Goal: Information Seeking & Learning: Find specific fact

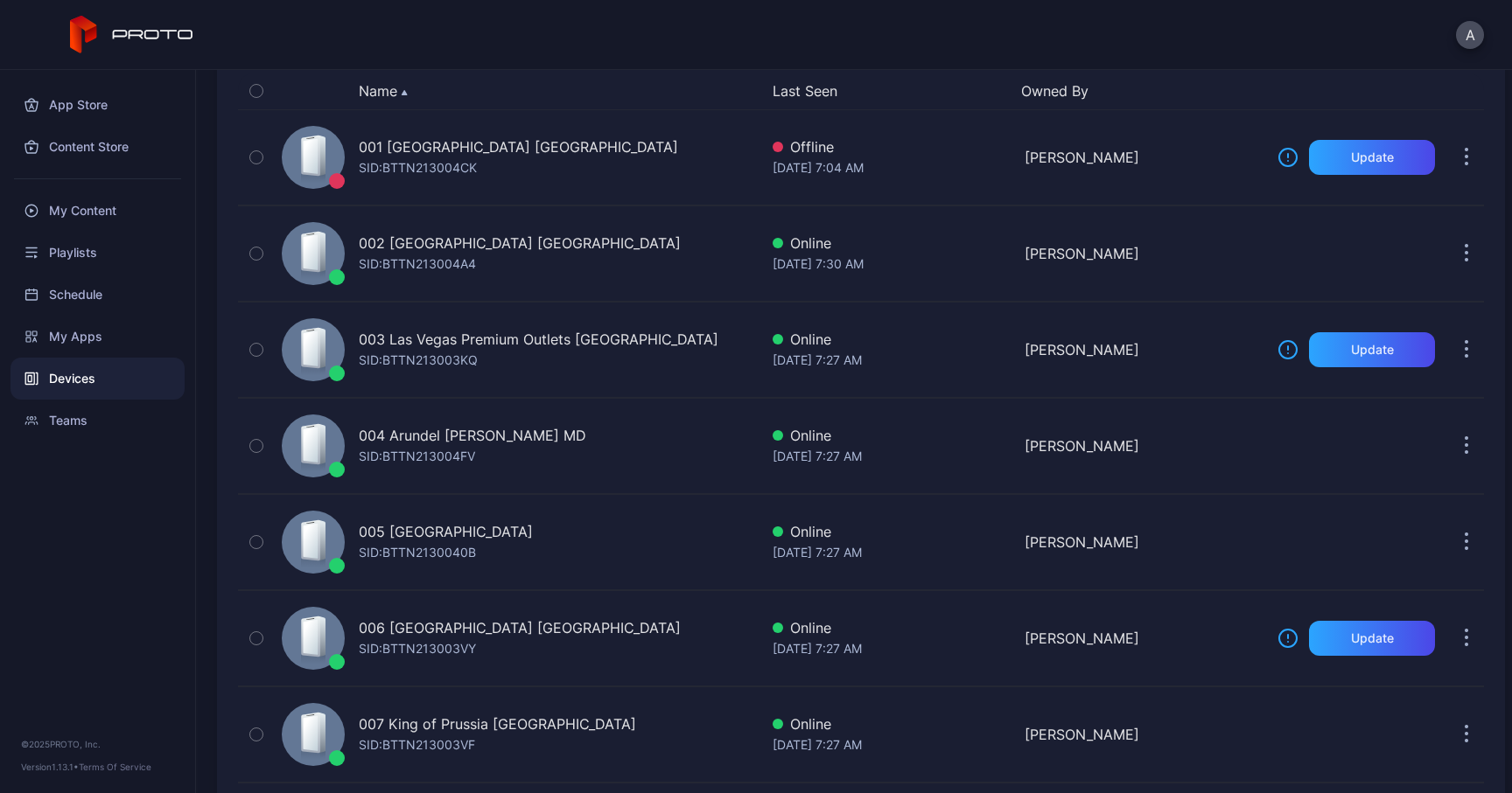
scroll to position [209, 0]
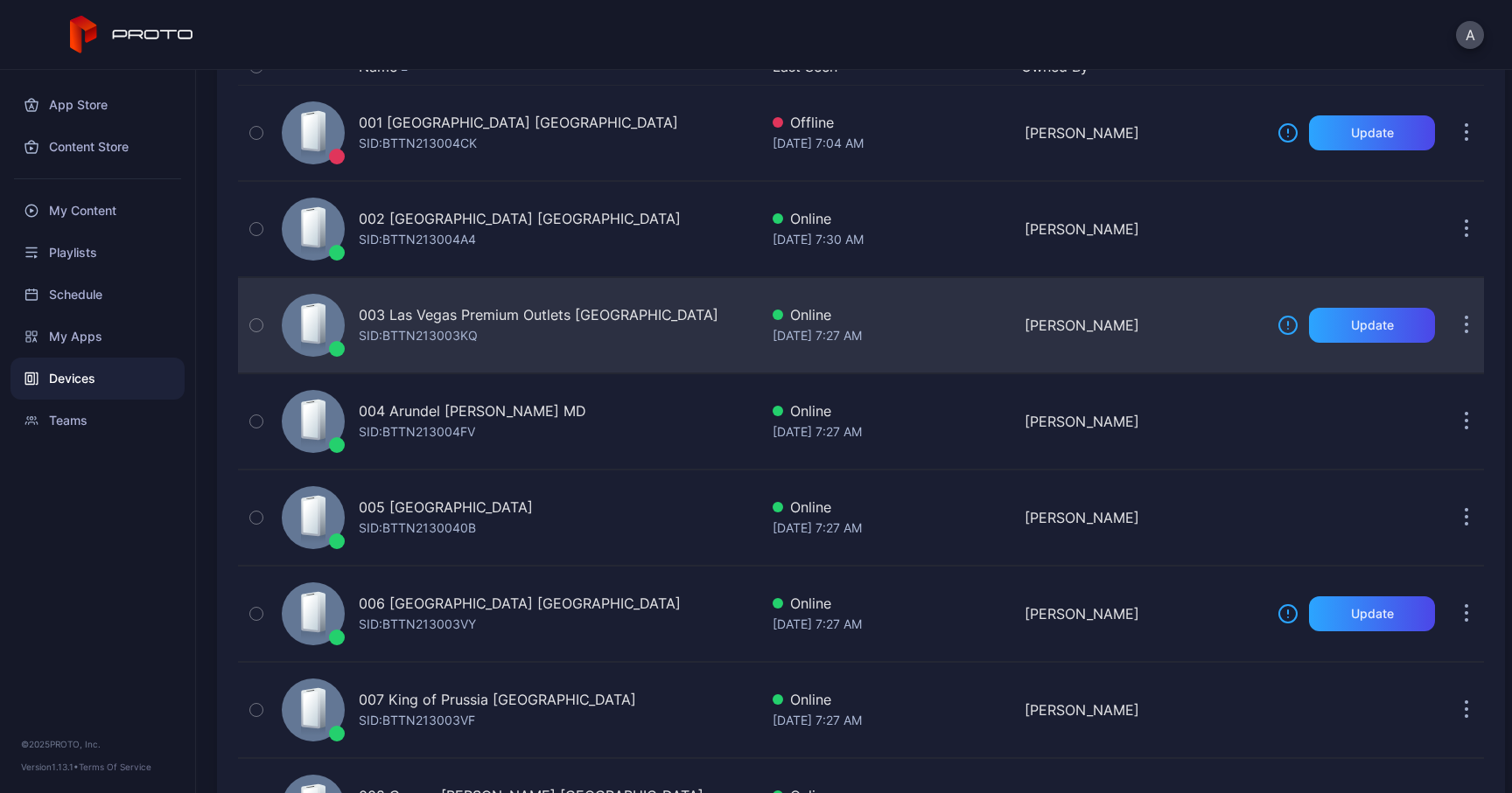
click at [1448, 327] on button "button" at bounding box center [1466, 326] width 35 height 35
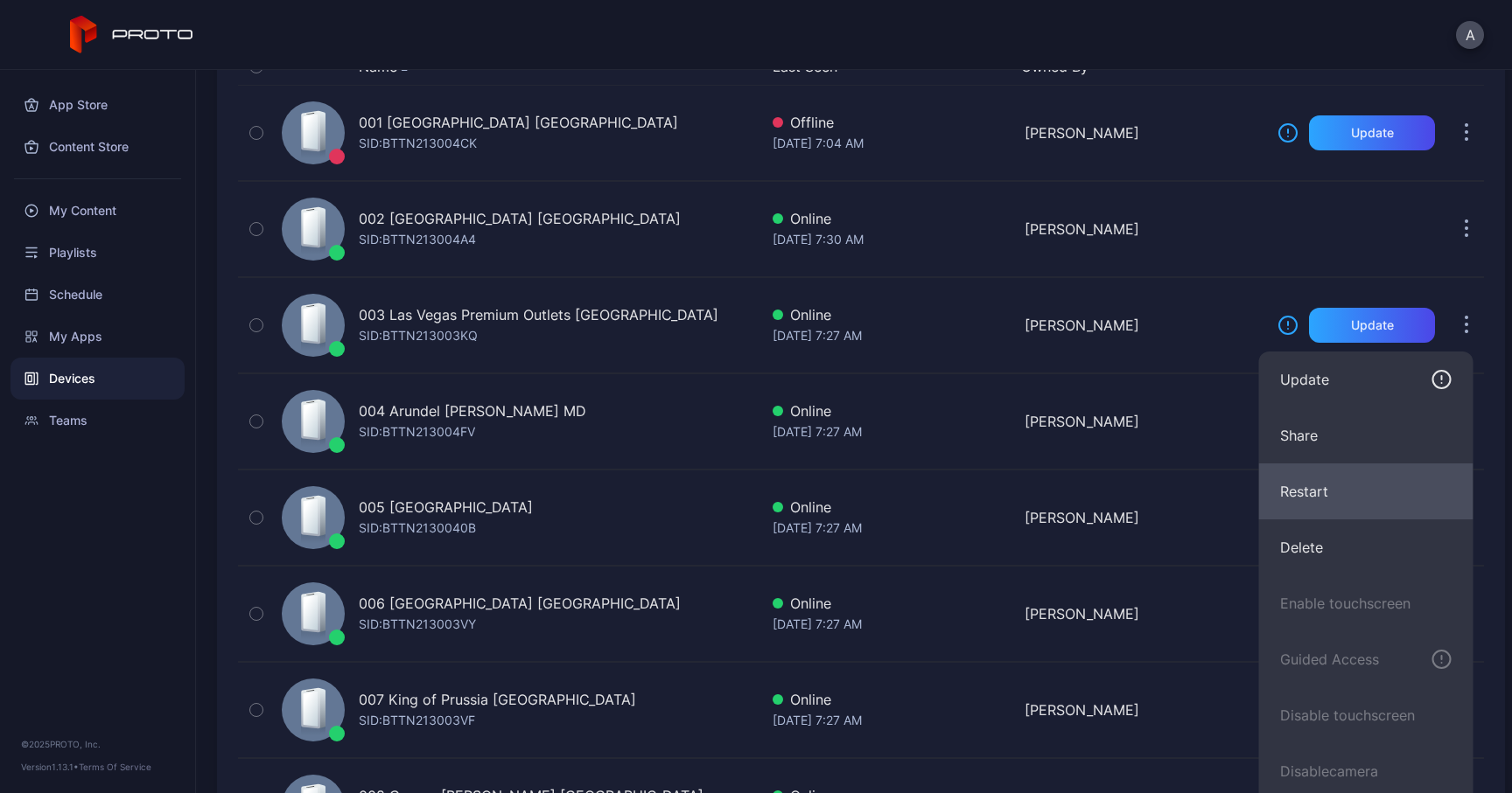
click at [1327, 487] on button "Restart" at bounding box center [1366, 492] width 214 height 56
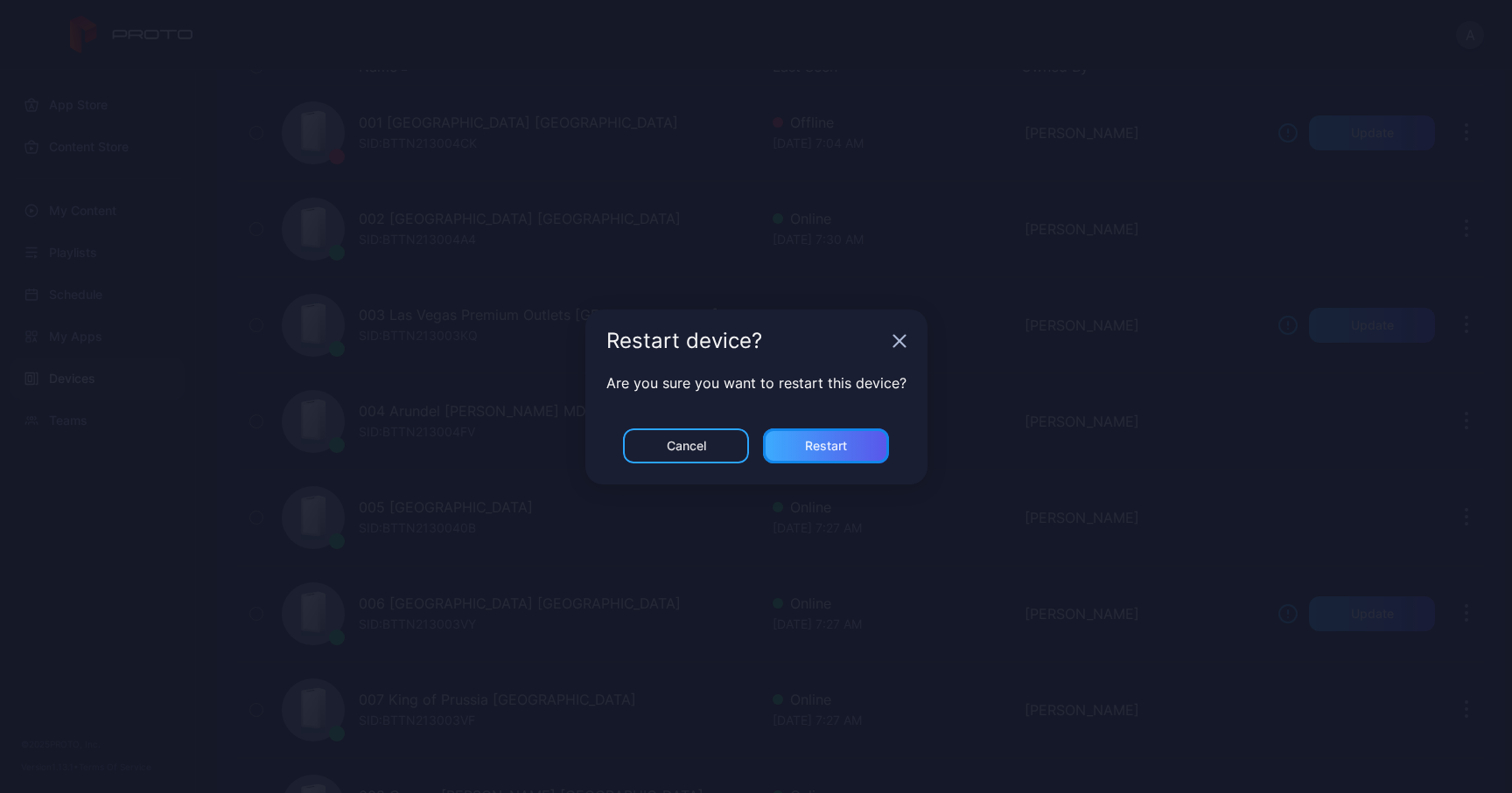
click at [834, 446] on div "Restart" at bounding box center [825, 446] width 42 height 14
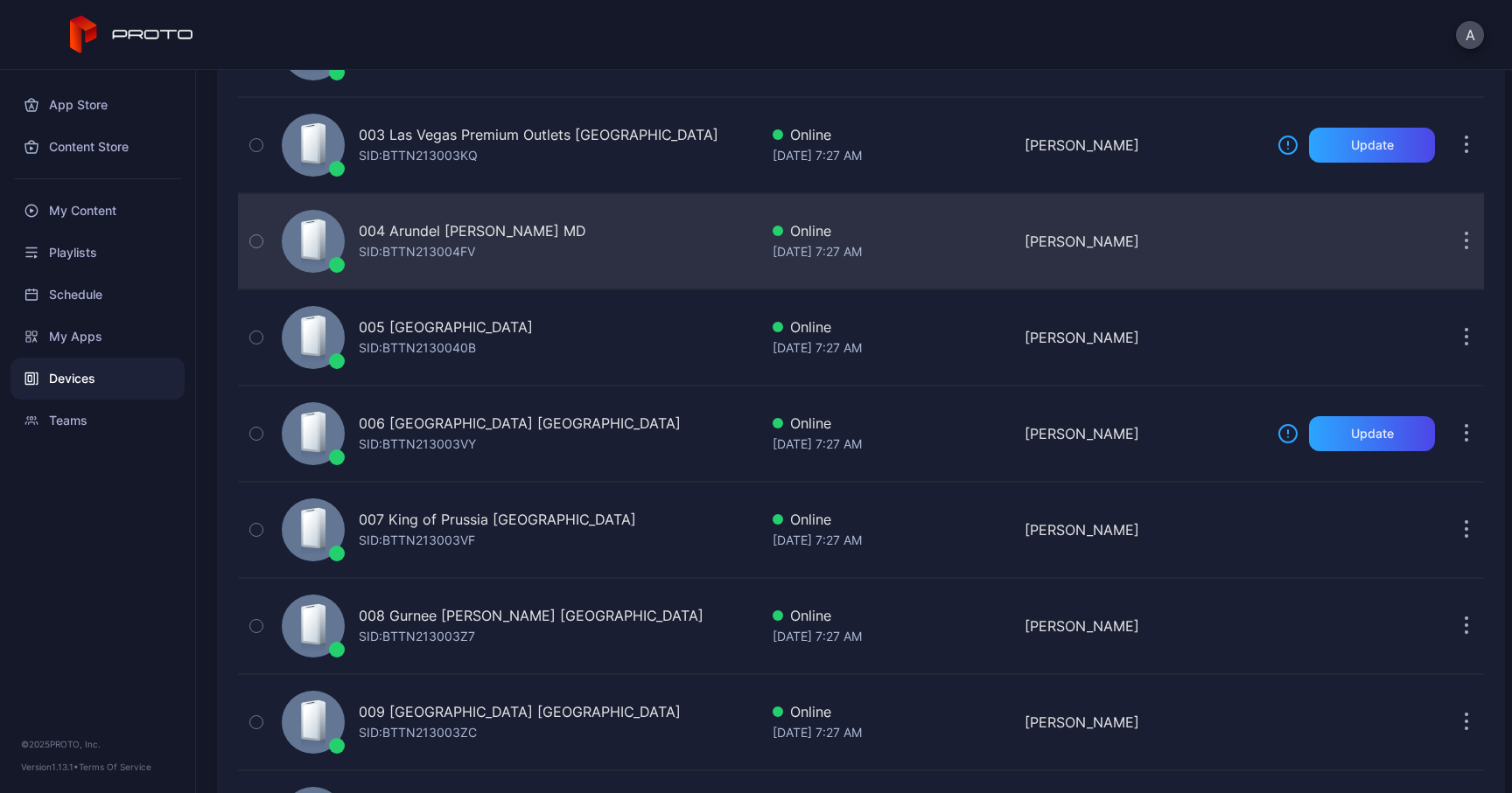
scroll to position [411, 0]
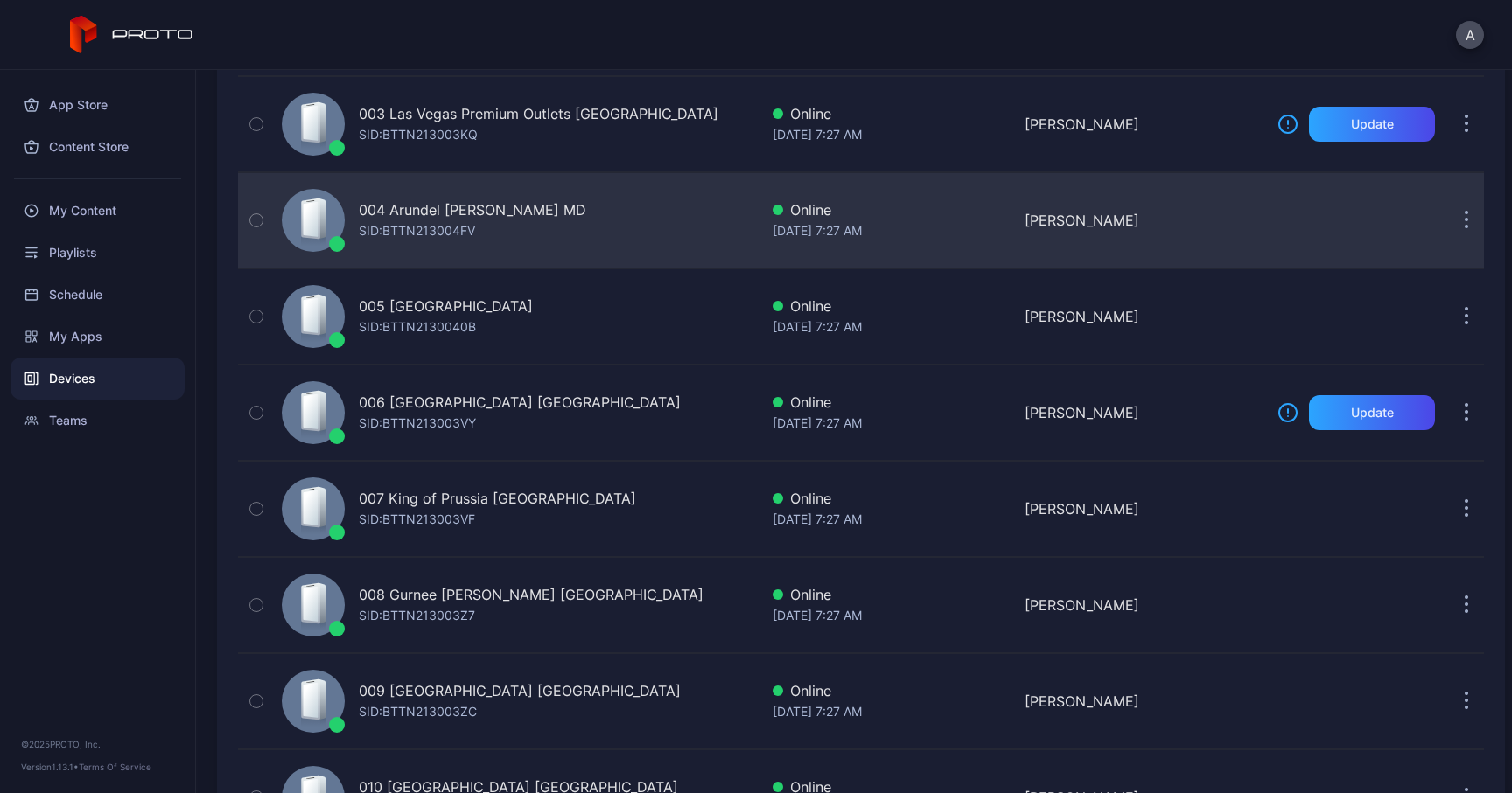
click at [1448, 215] on button "button" at bounding box center [1466, 220] width 35 height 35
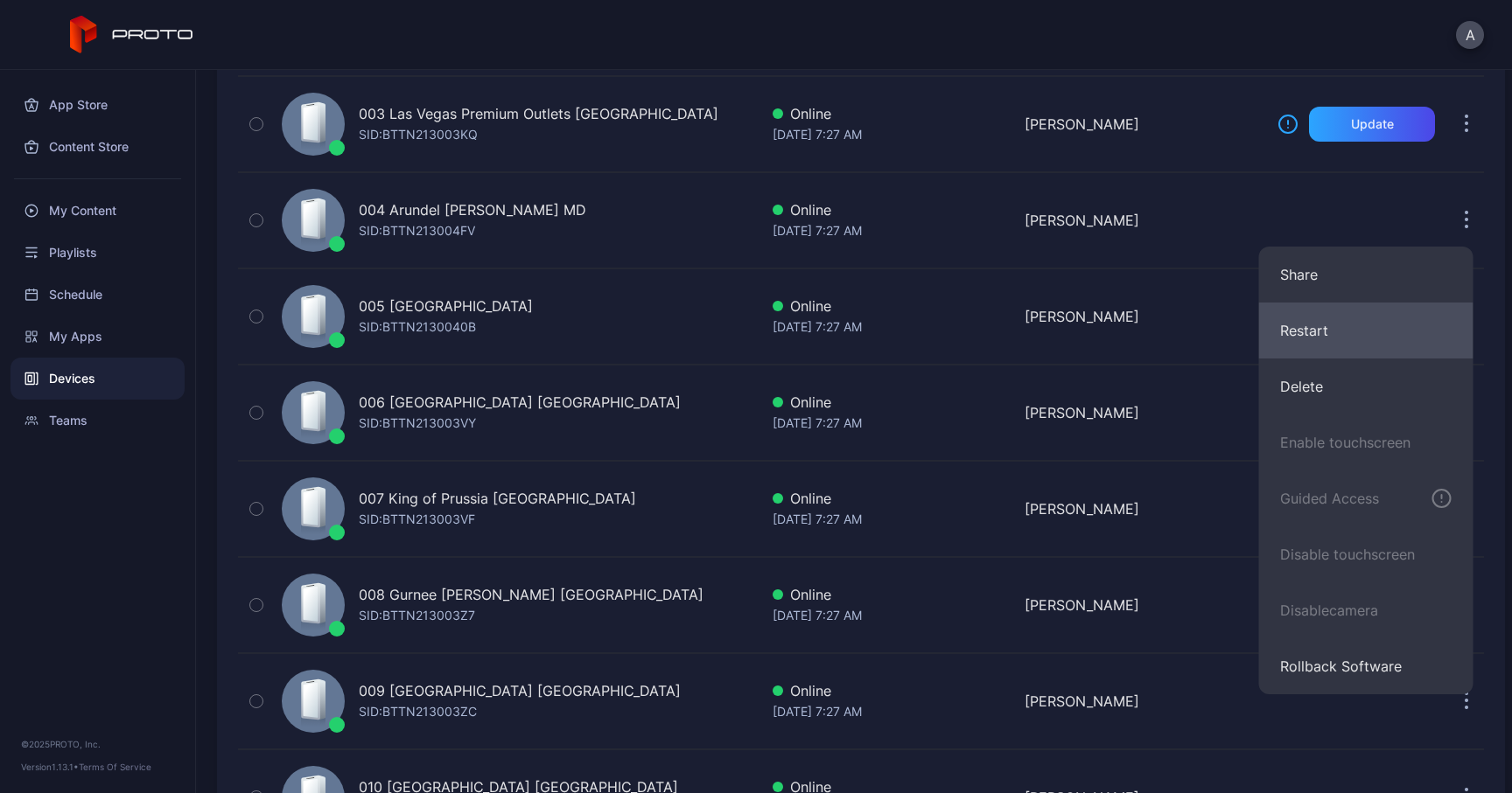
click at [1307, 332] on button "Restart" at bounding box center [1366, 330] width 214 height 56
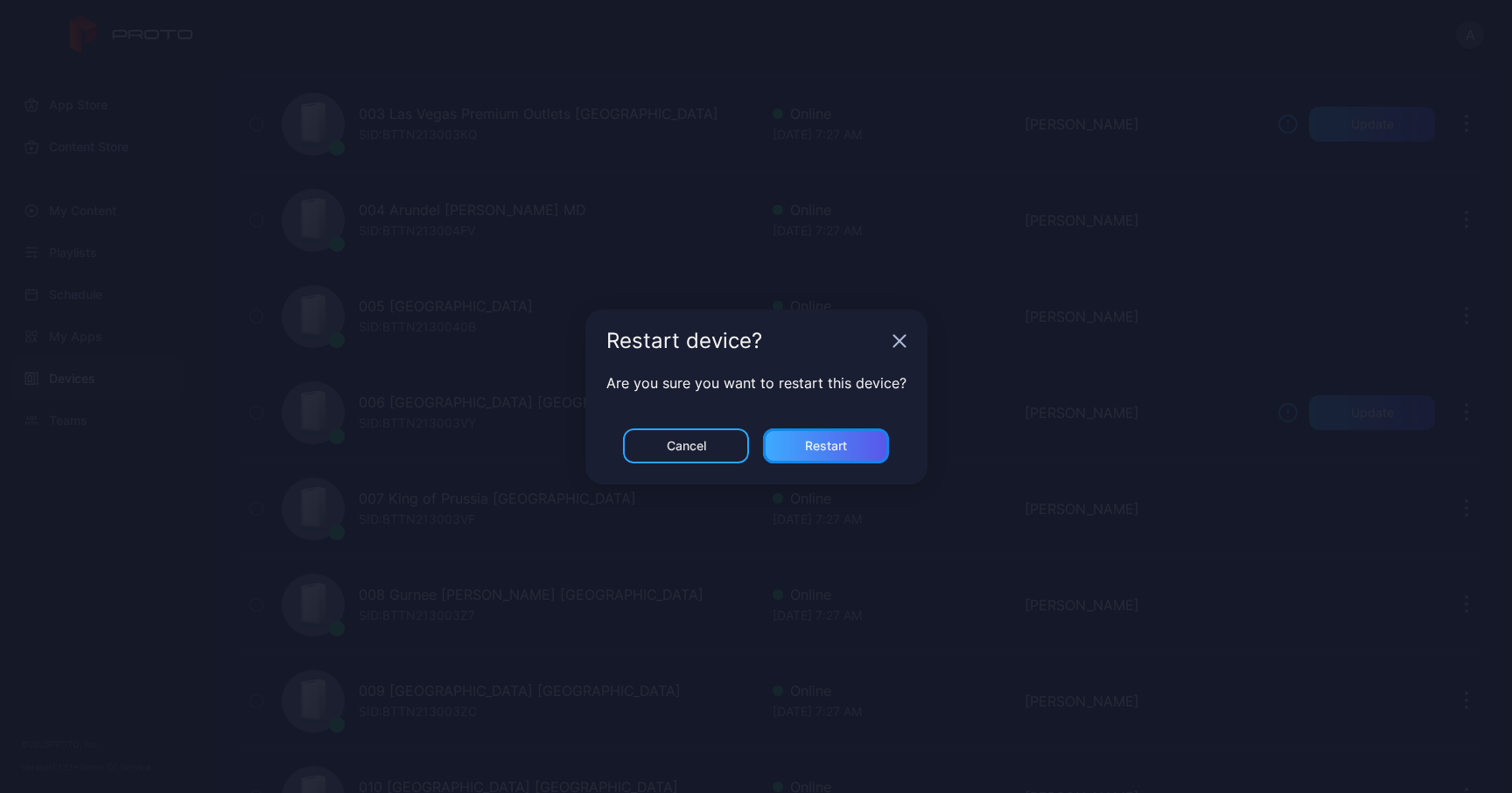
click at [860, 459] on div "Restart" at bounding box center [826, 446] width 126 height 35
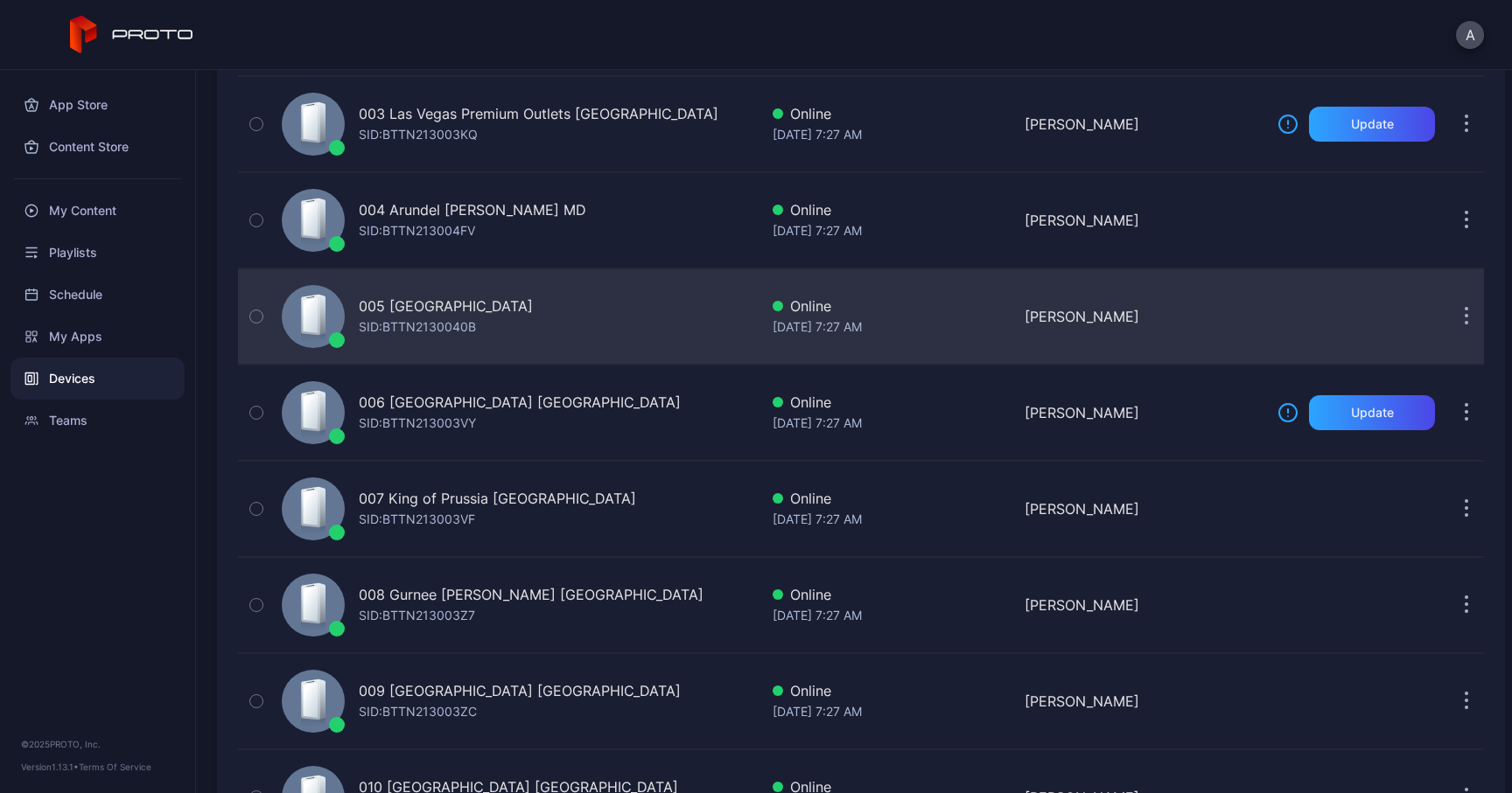
click at [1455, 319] on button "button" at bounding box center [1466, 317] width 35 height 35
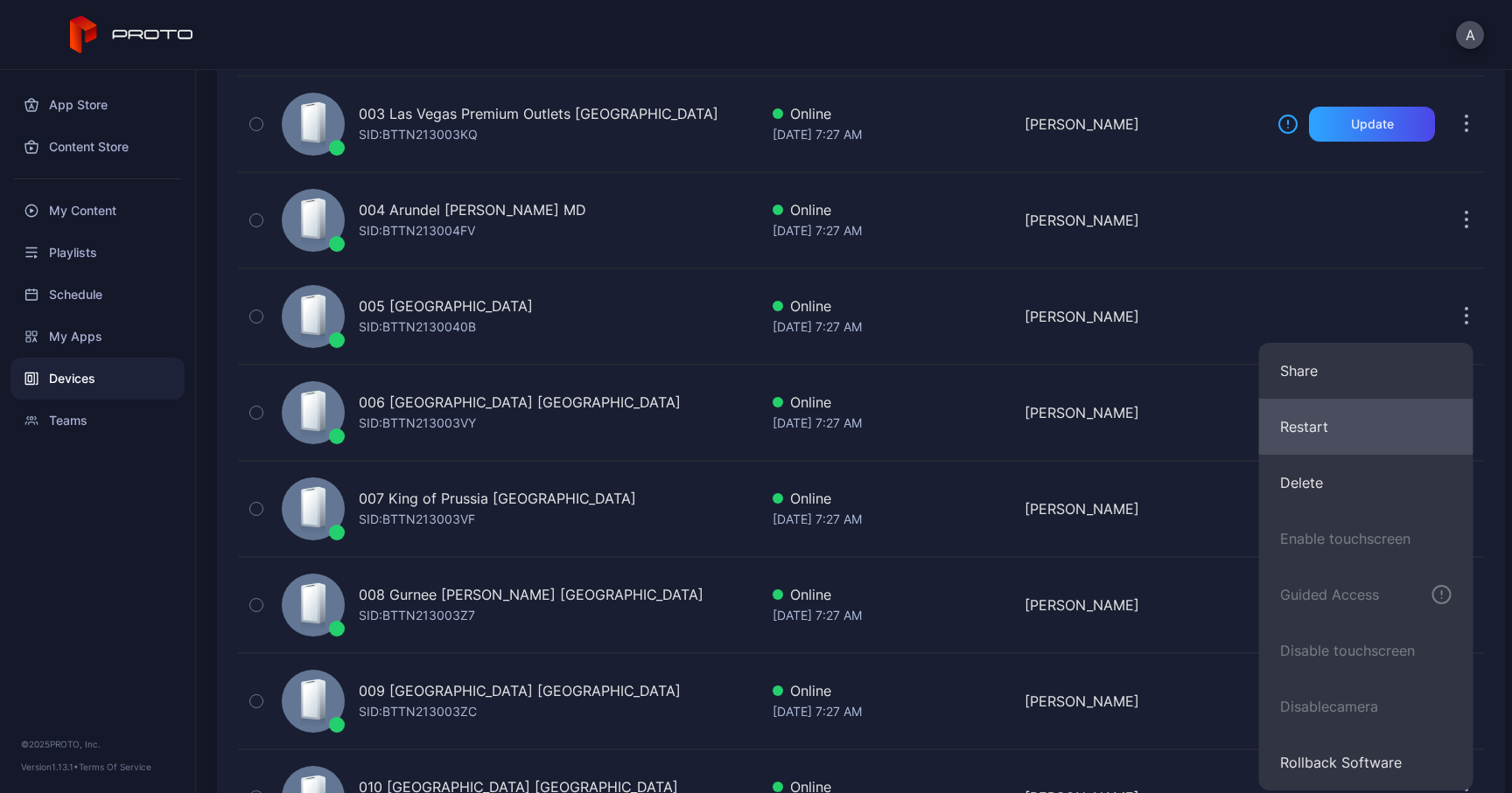
click at [1301, 431] on button "Restart" at bounding box center [1366, 427] width 214 height 56
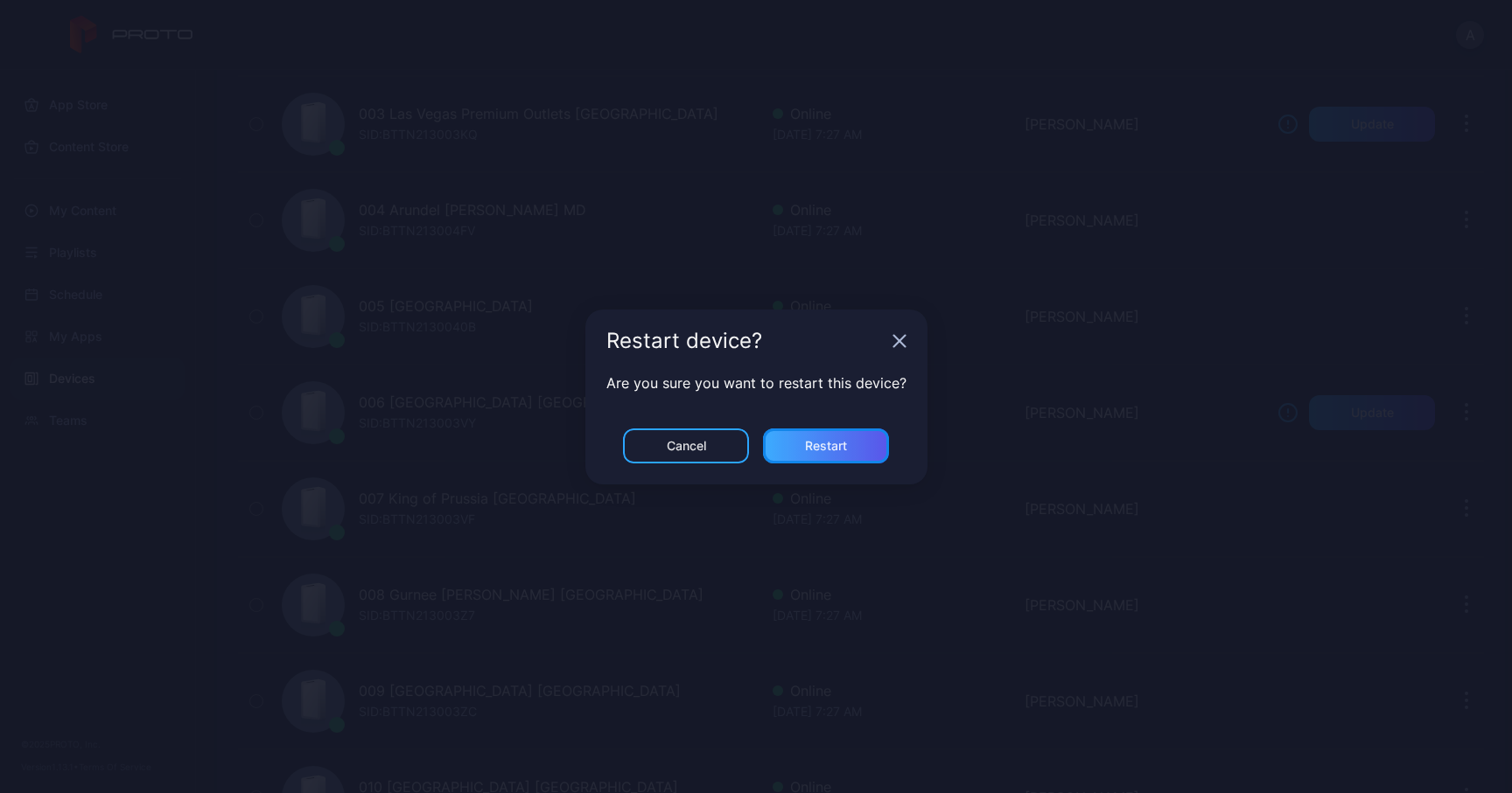
click at [822, 436] on div "Restart" at bounding box center [826, 446] width 126 height 35
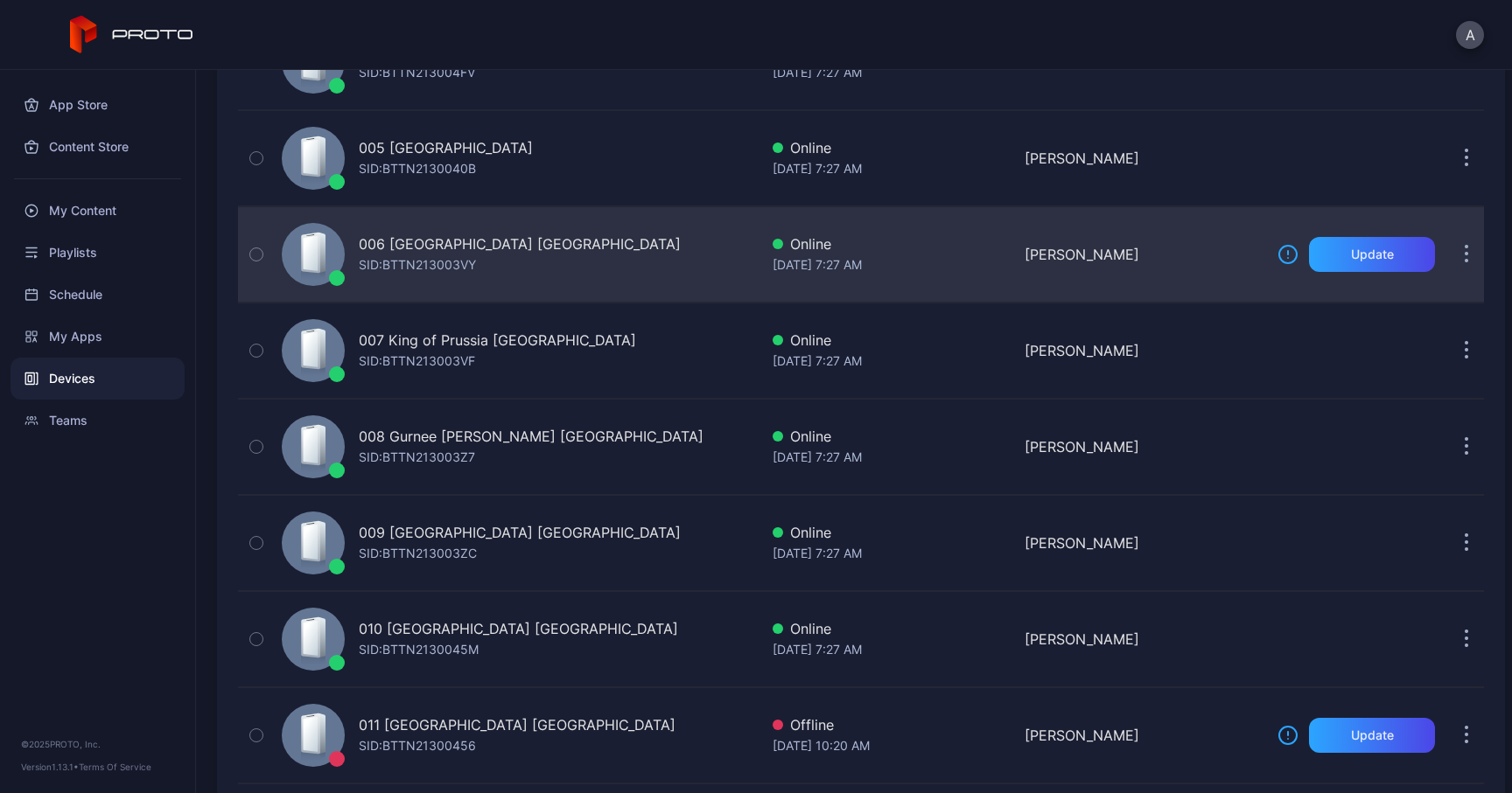
scroll to position [596, 0]
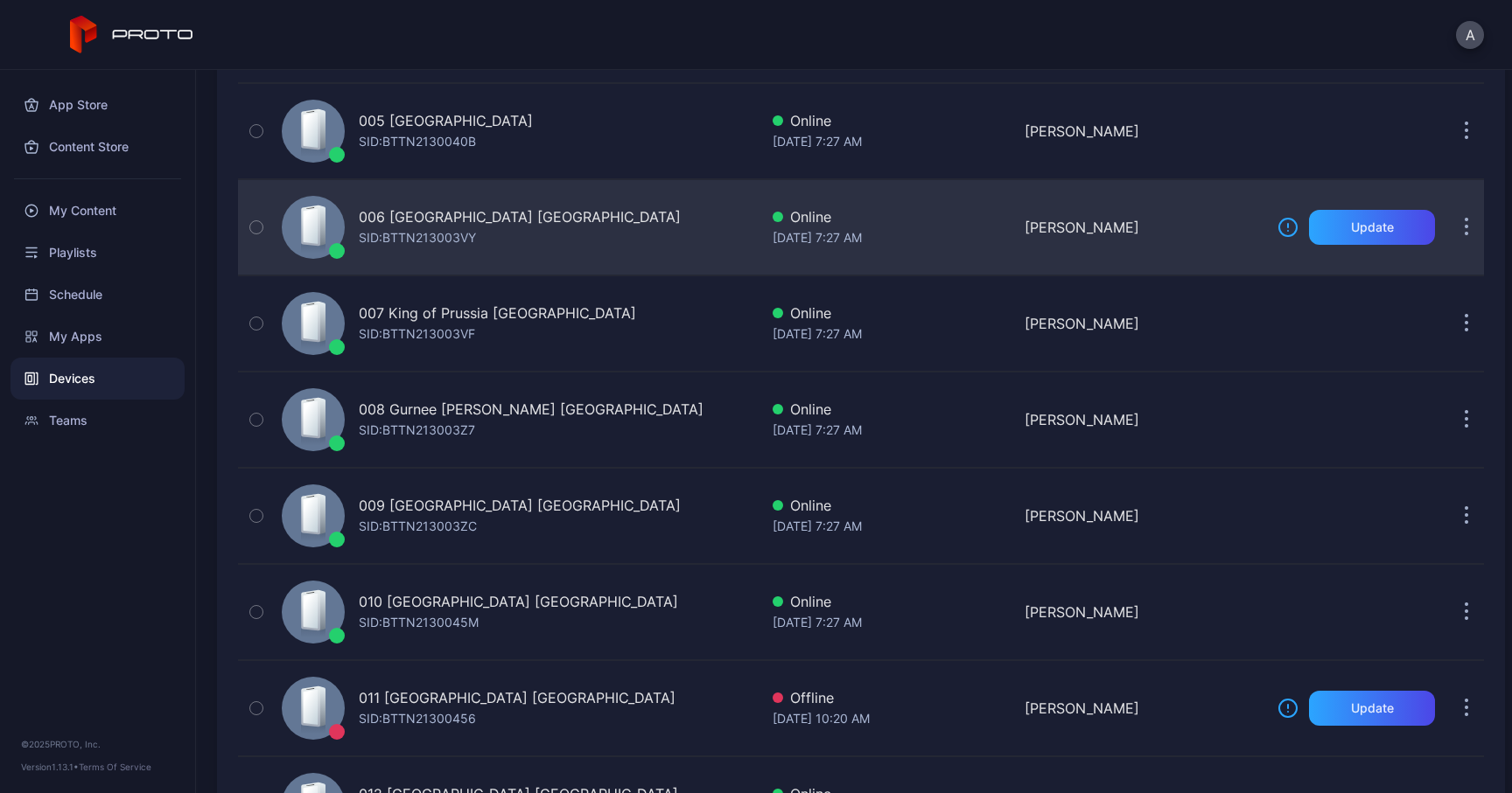
click at [1448, 219] on button "button" at bounding box center [1466, 227] width 35 height 35
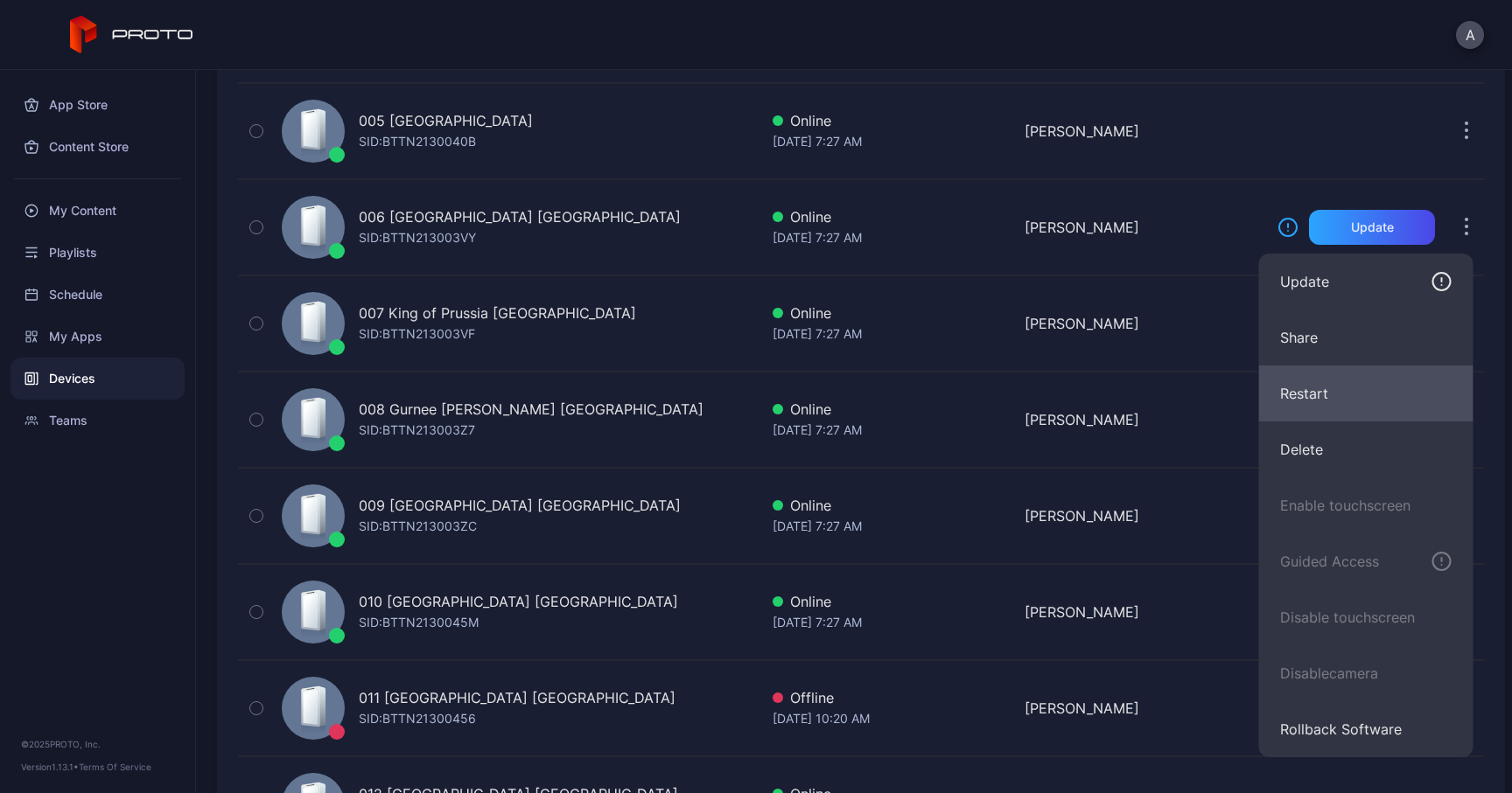
click at [1327, 391] on button "Restart" at bounding box center [1366, 393] width 214 height 56
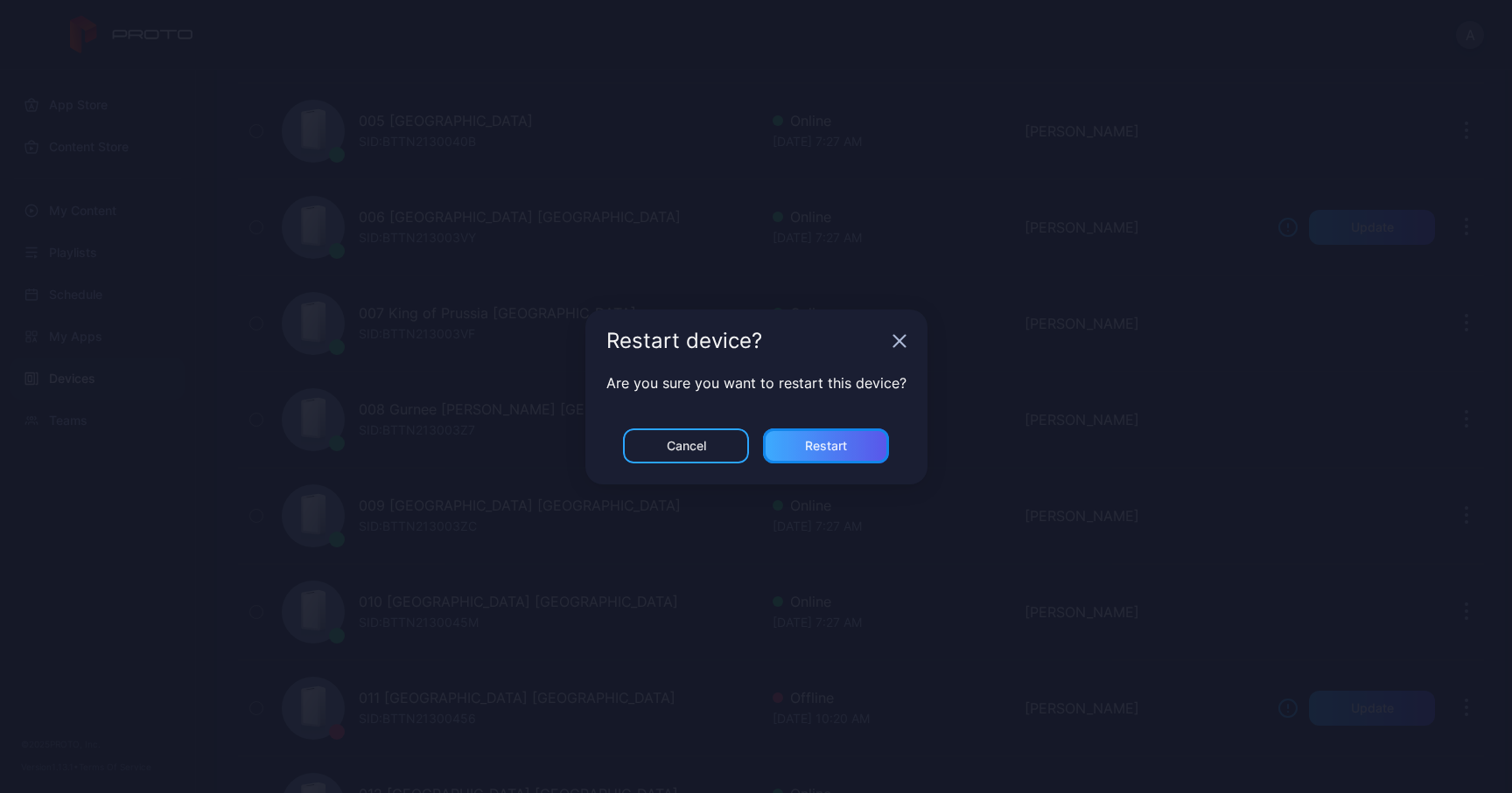
click at [842, 445] on div "Restart" at bounding box center [825, 446] width 42 height 14
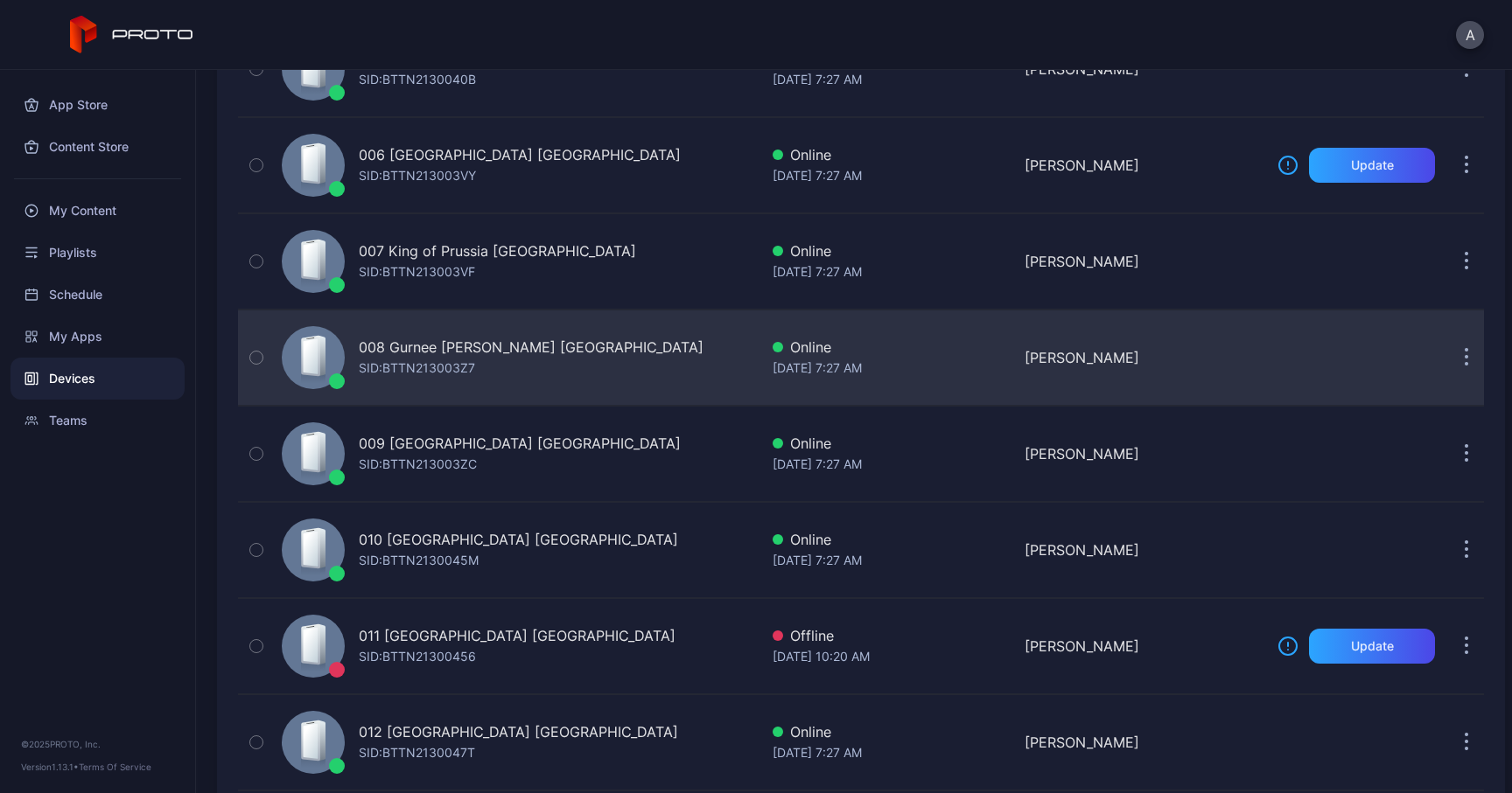
scroll to position [713, 0]
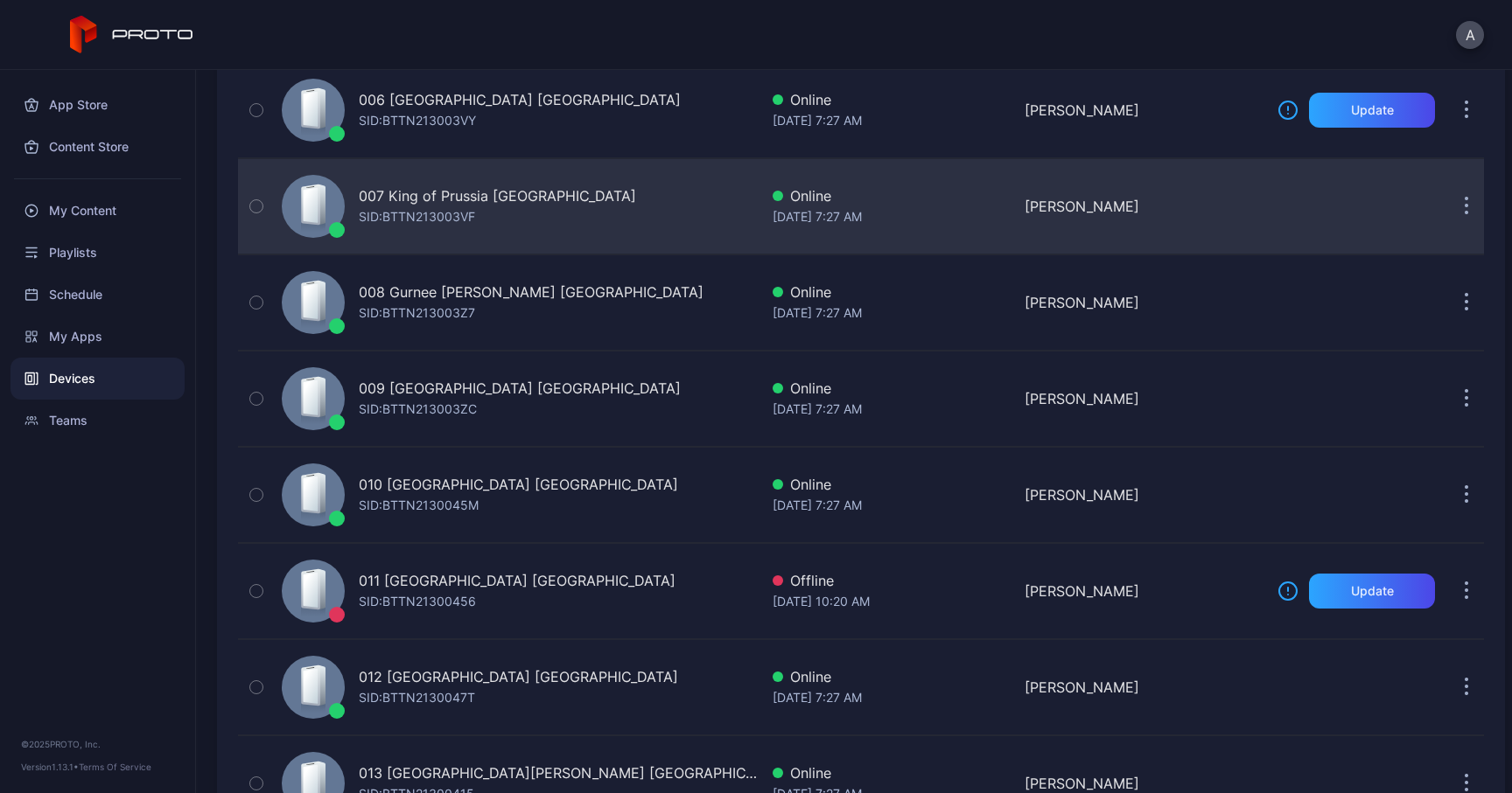
click at [1452, 205] on button "button" at bounding box center [1466, 207] width 35 height 35
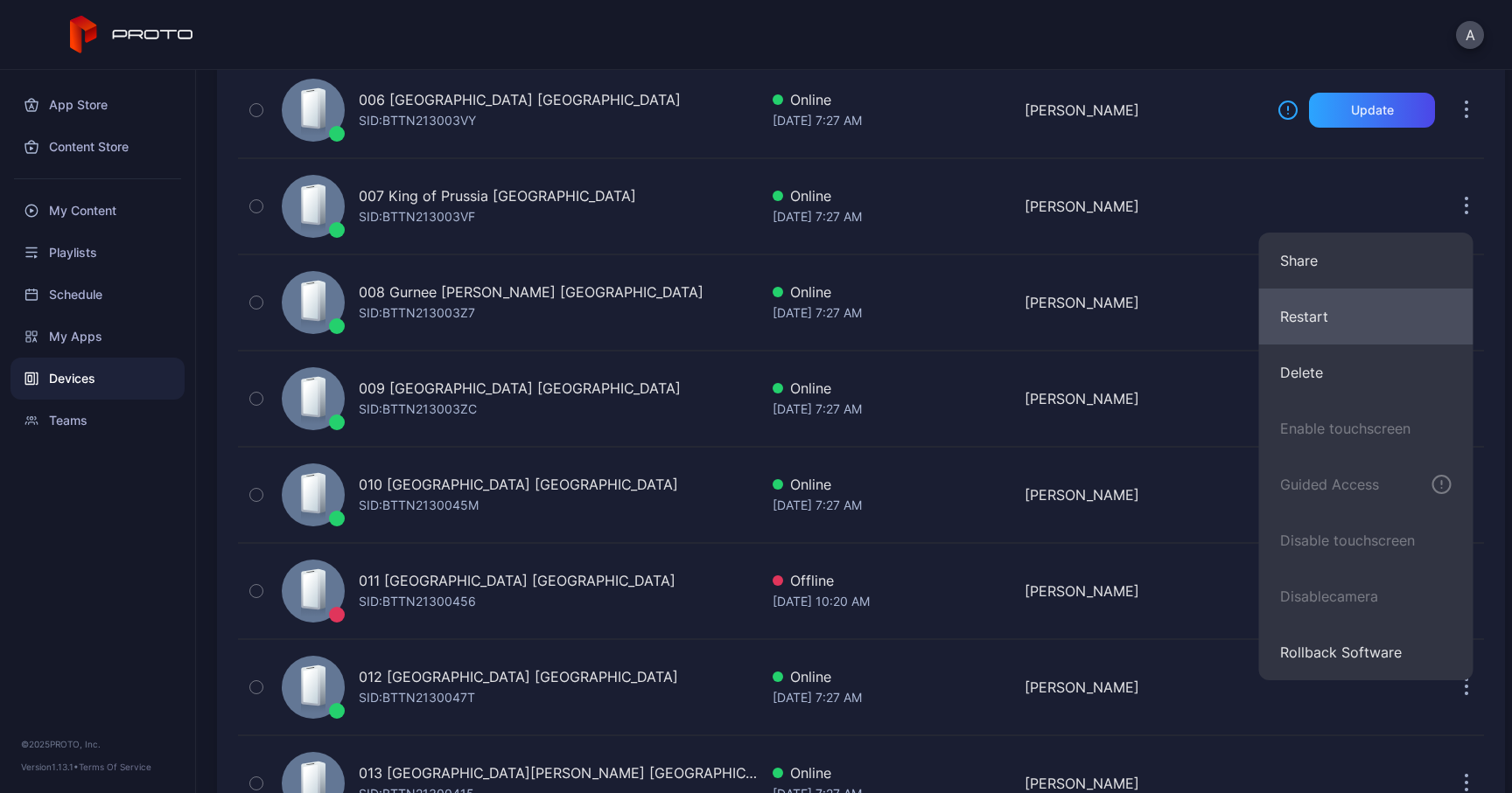
click at [1371, 329] on button "Restart" at bounding box center [1366, 317] width 214 height 56
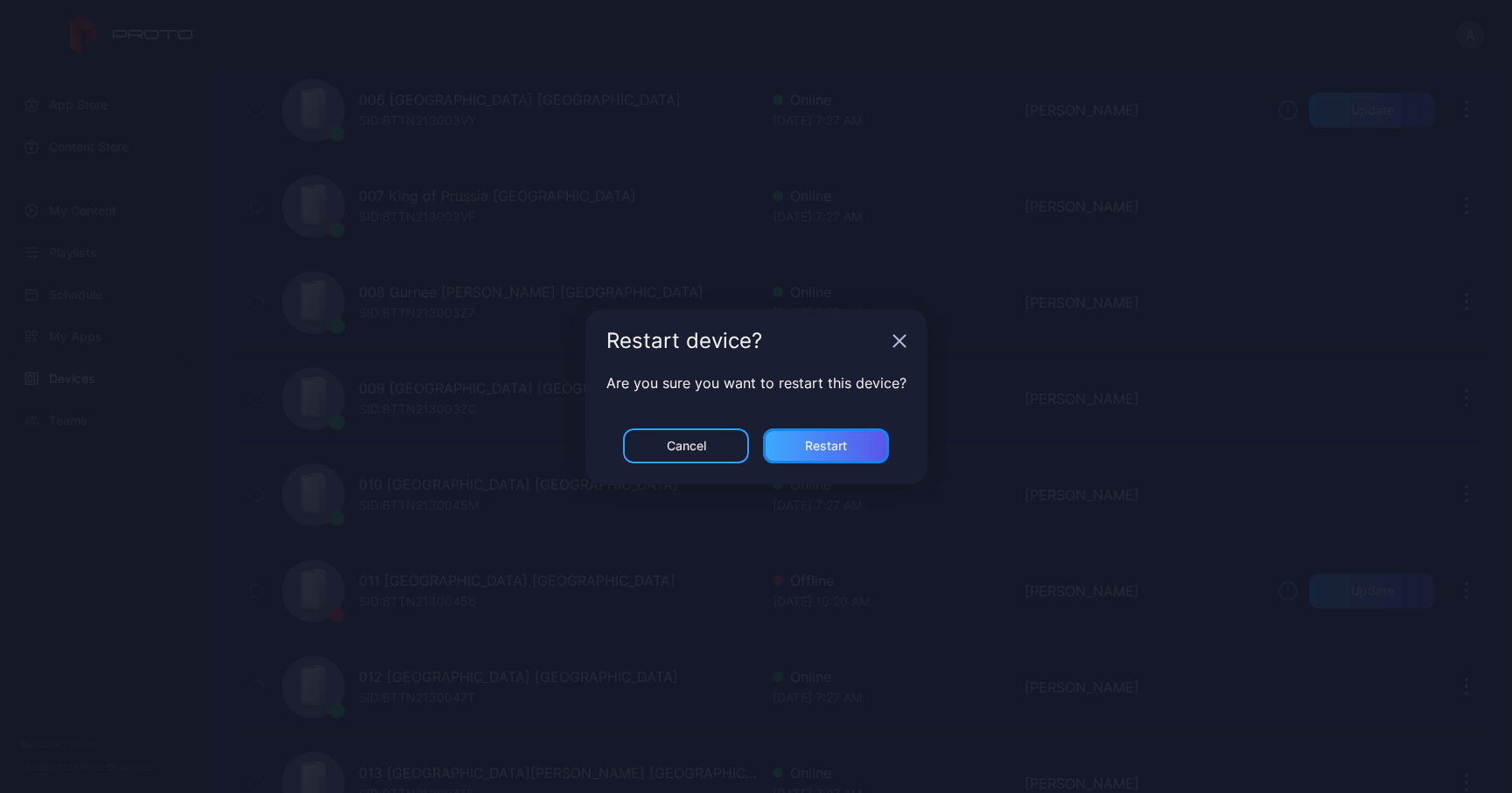
click at [868, 439] on div "Restart" at bounding box center [826, 446] width 126 height 35
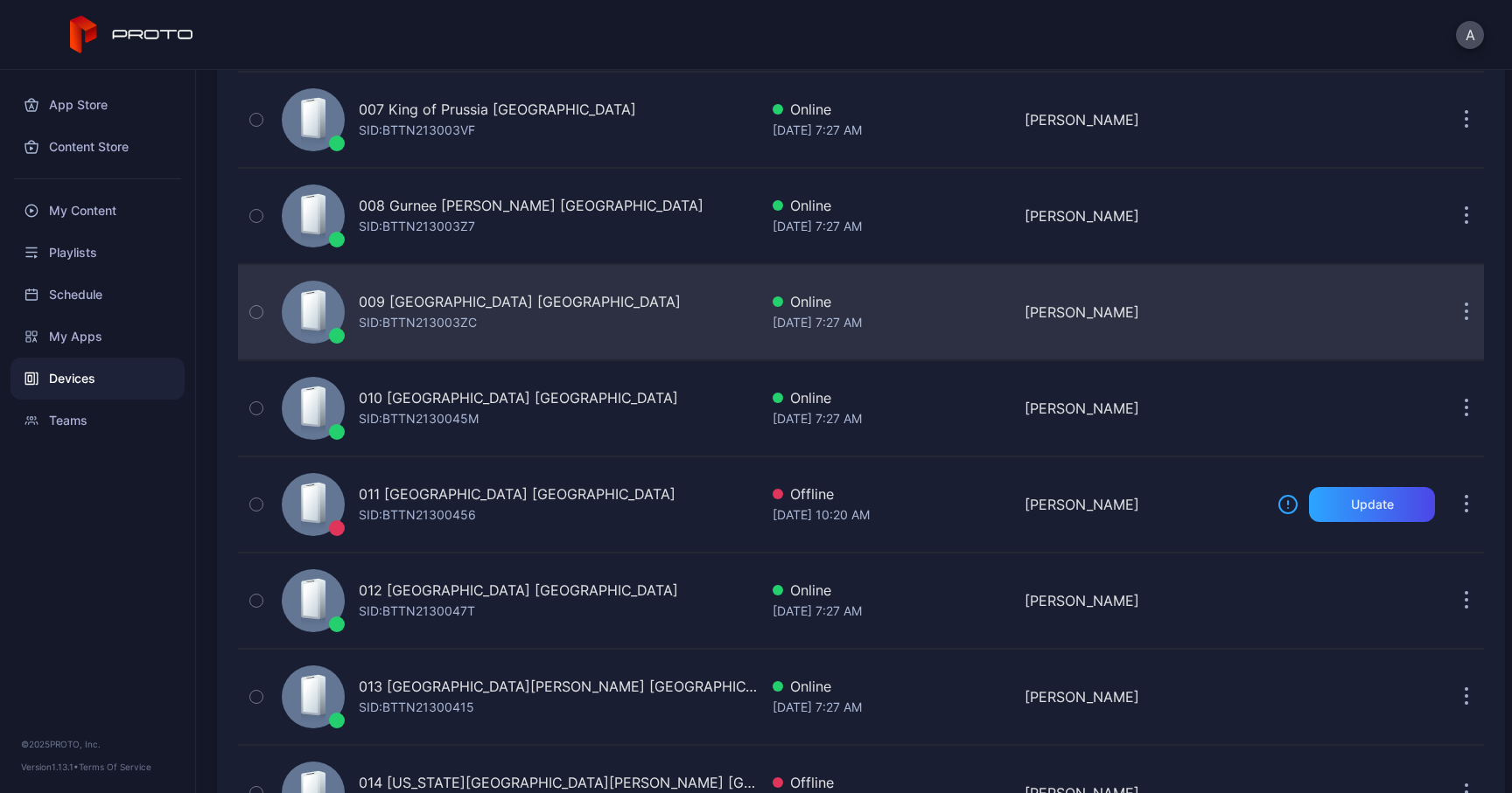
scroll to position [808, 0]
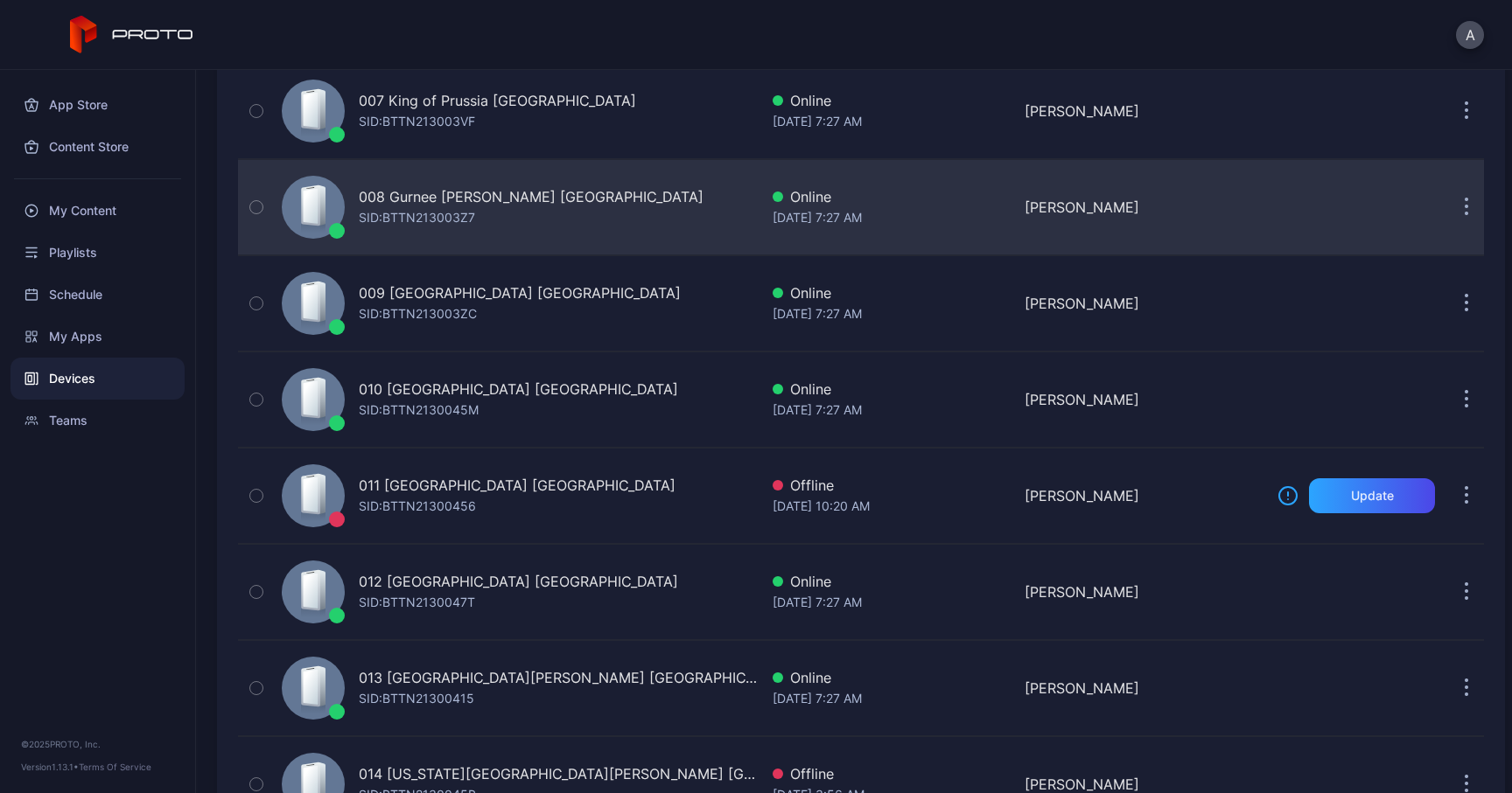
click at [1448, 210] on button "button" at bounding box center [1466, 207] width 35 height 35
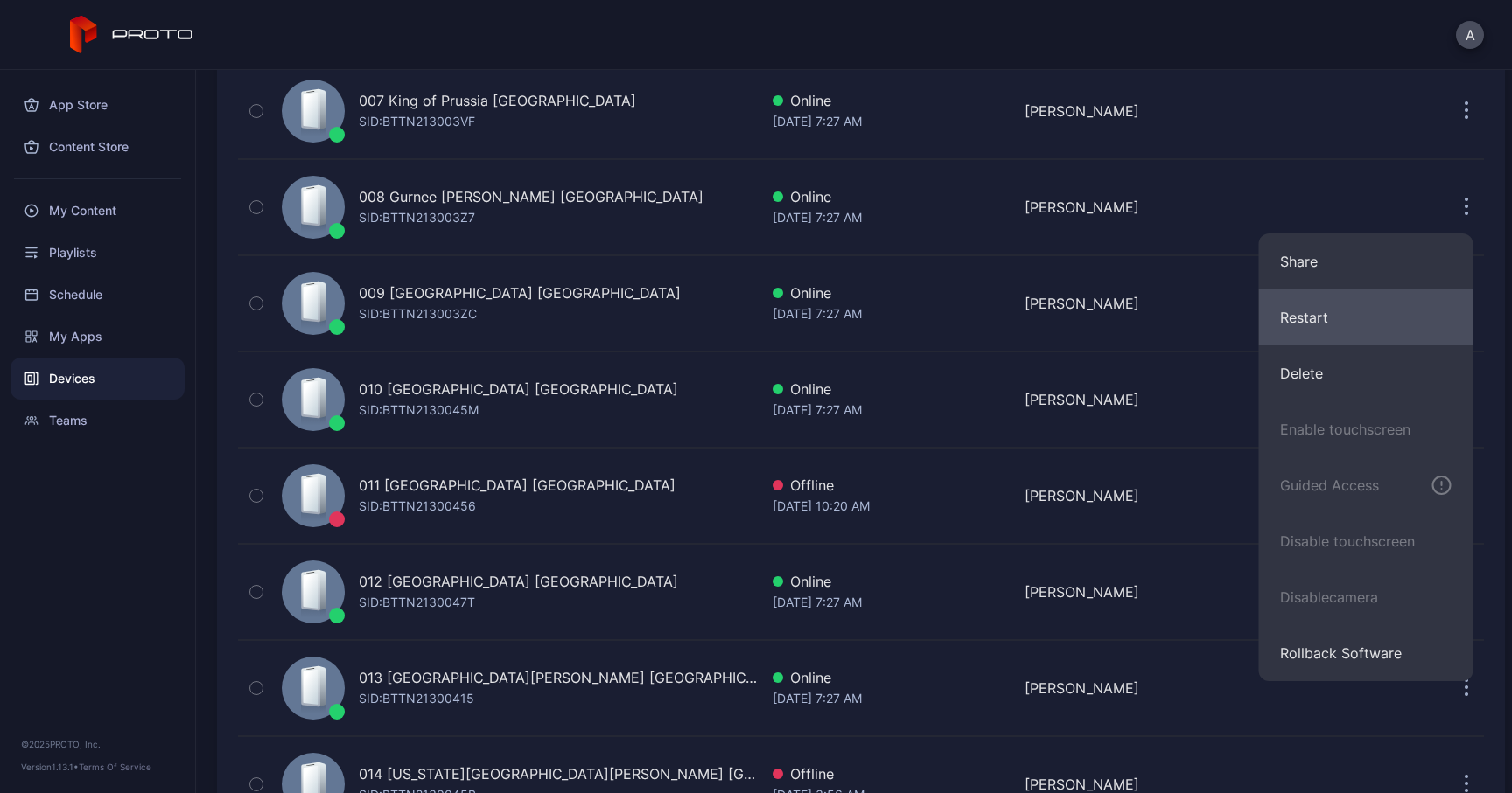
click at [1298, 319] on button "Restart" at bounding box center [1366, 318] width 214 height 56
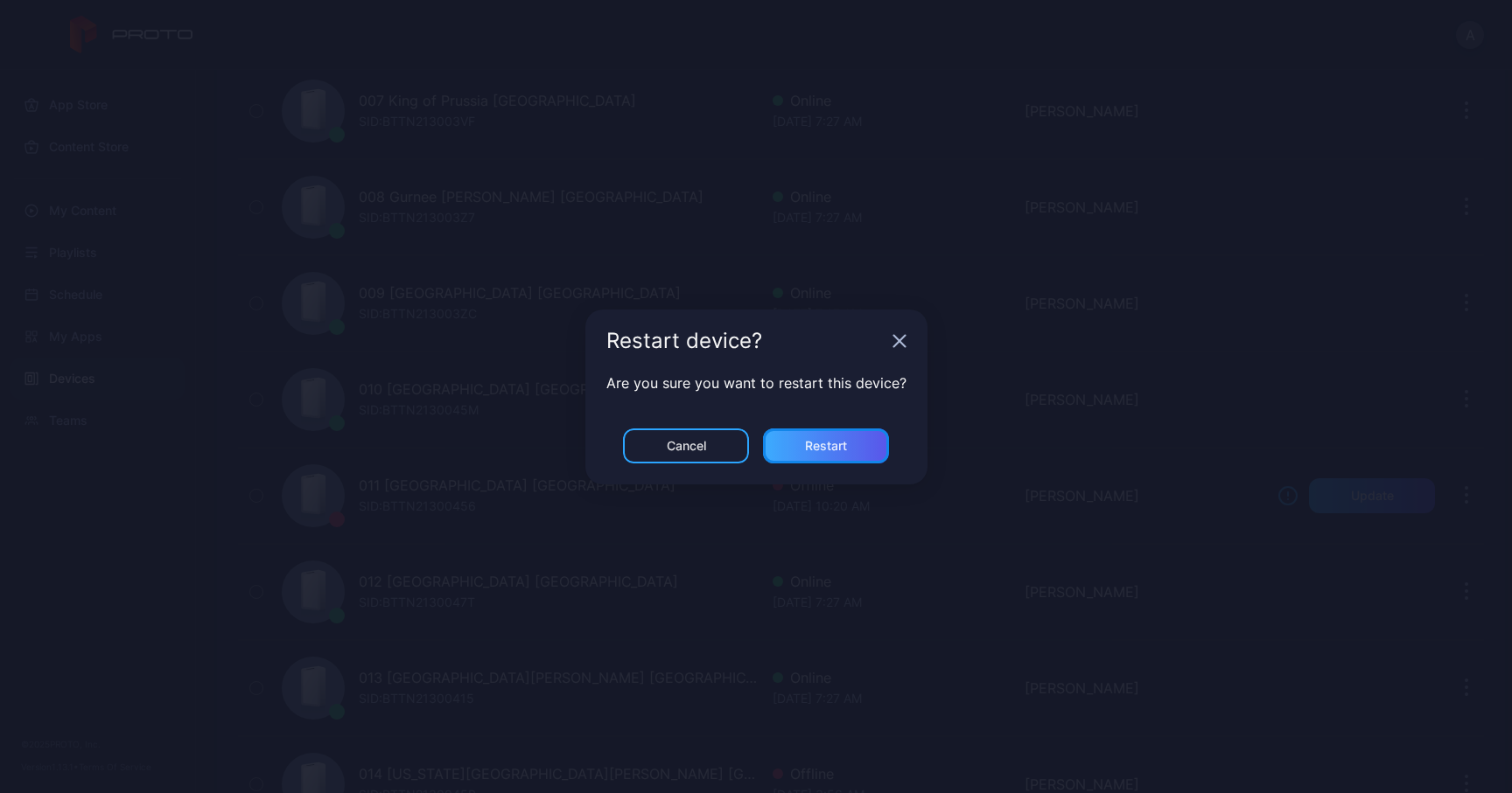
click at [848, 443] on div "Restart" at bounding box center [826, 446] width 126 height 35
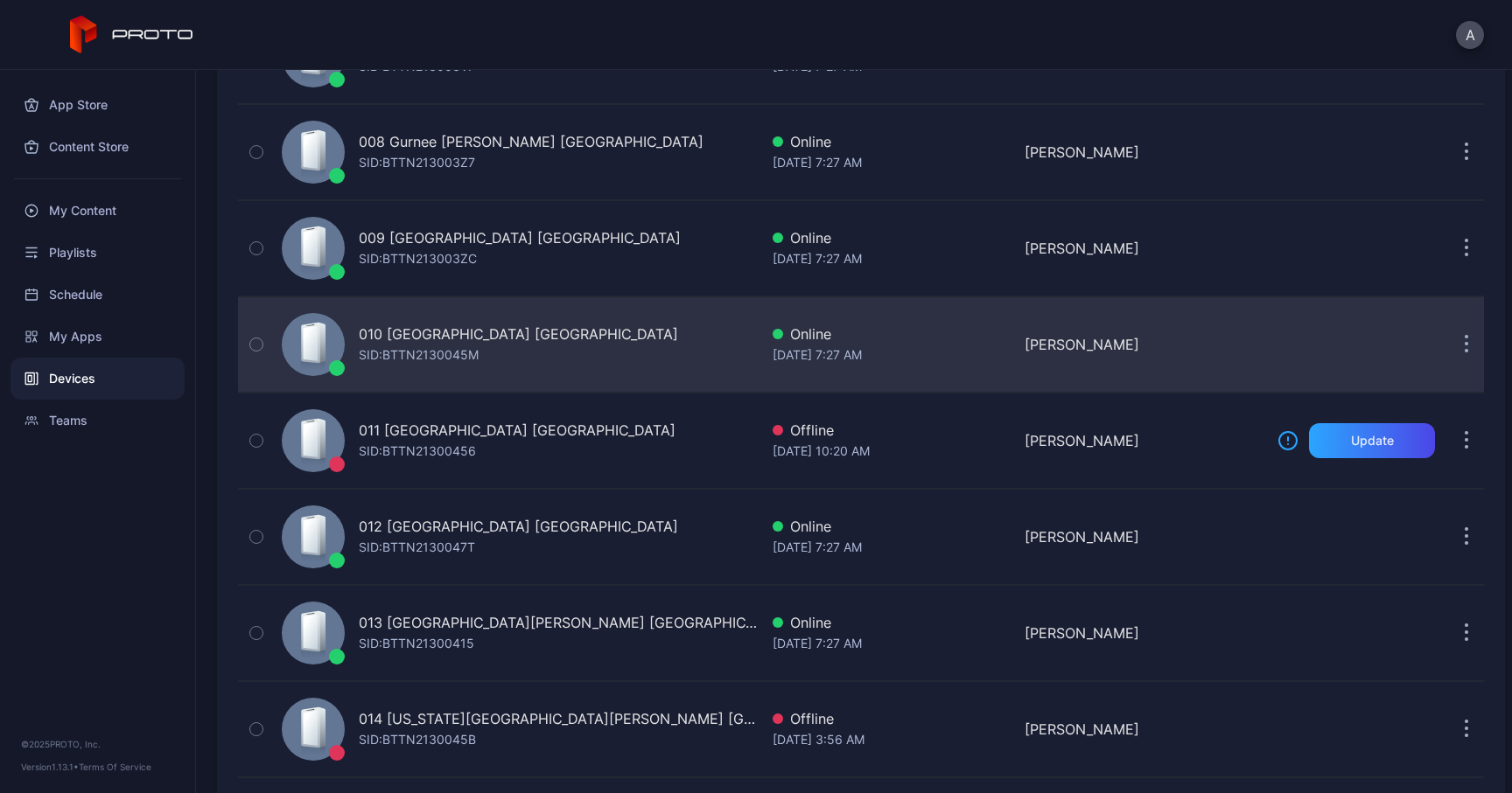
scroll to position [900, 0]
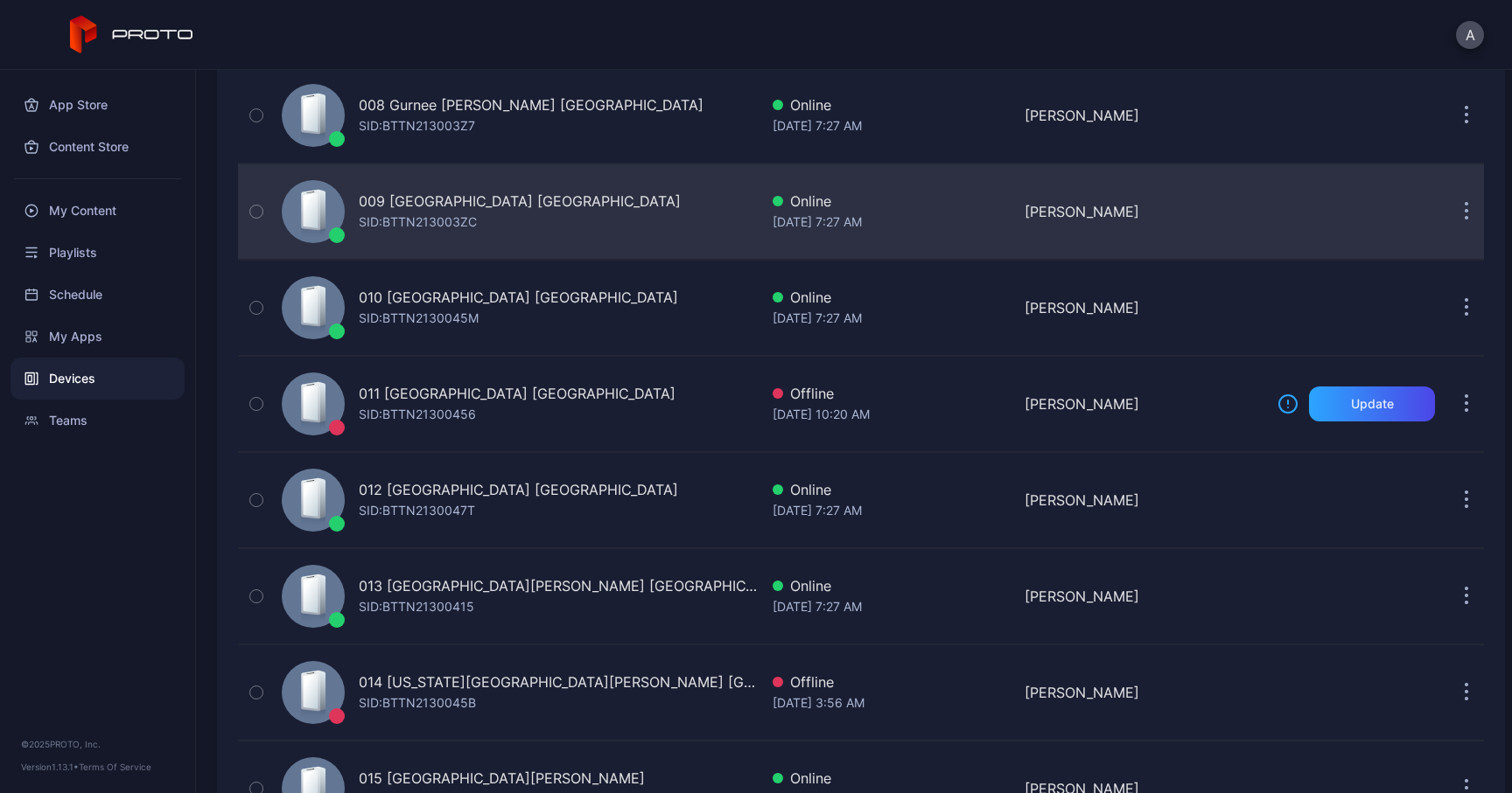
click at [1465, 207] on icon "button" at bounding box center [1467, 212] width 5 height 20
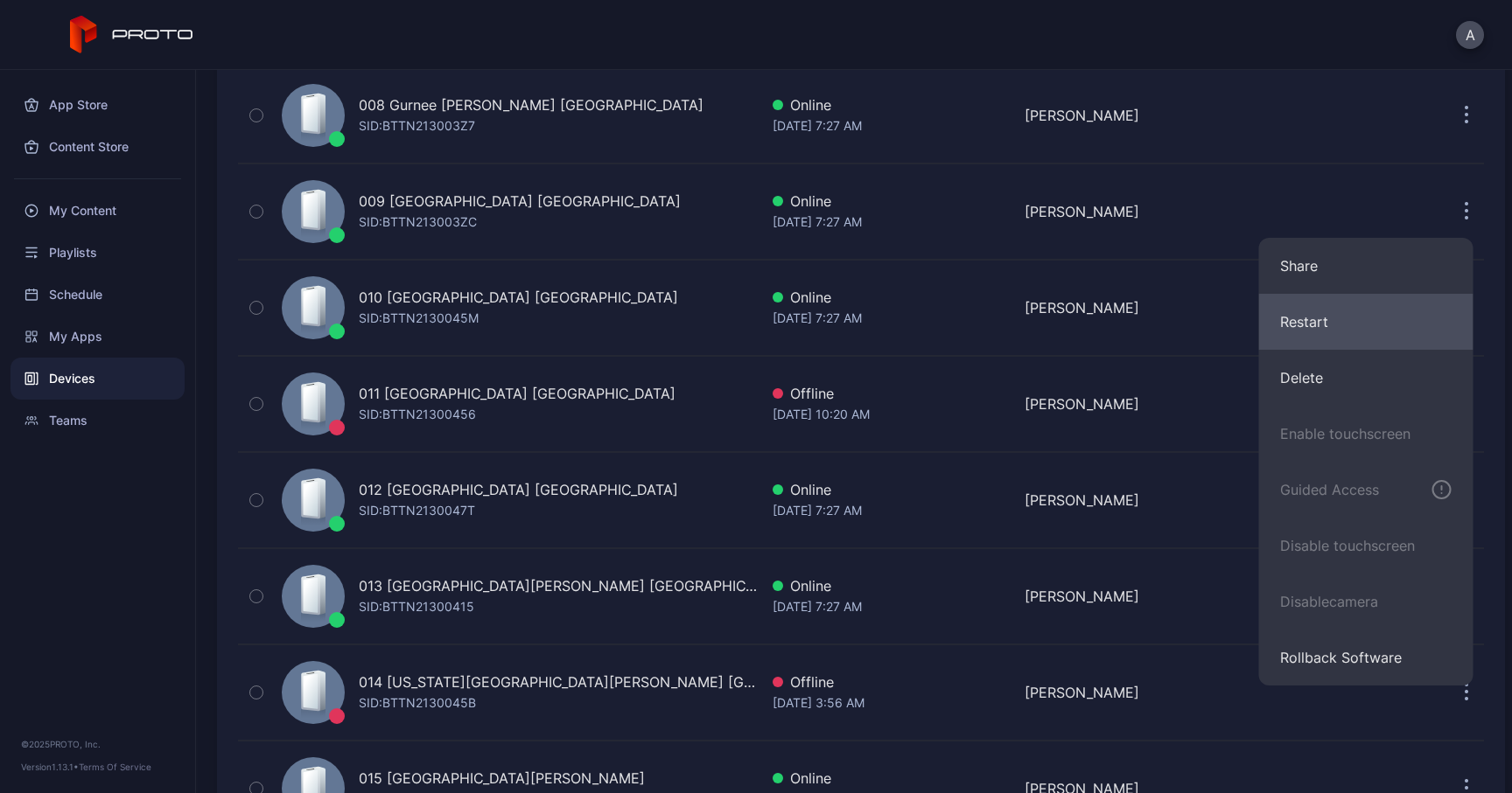
click at [1305, 316] on button "Restart" at bounding box center [1366, 322] width 214 height 56
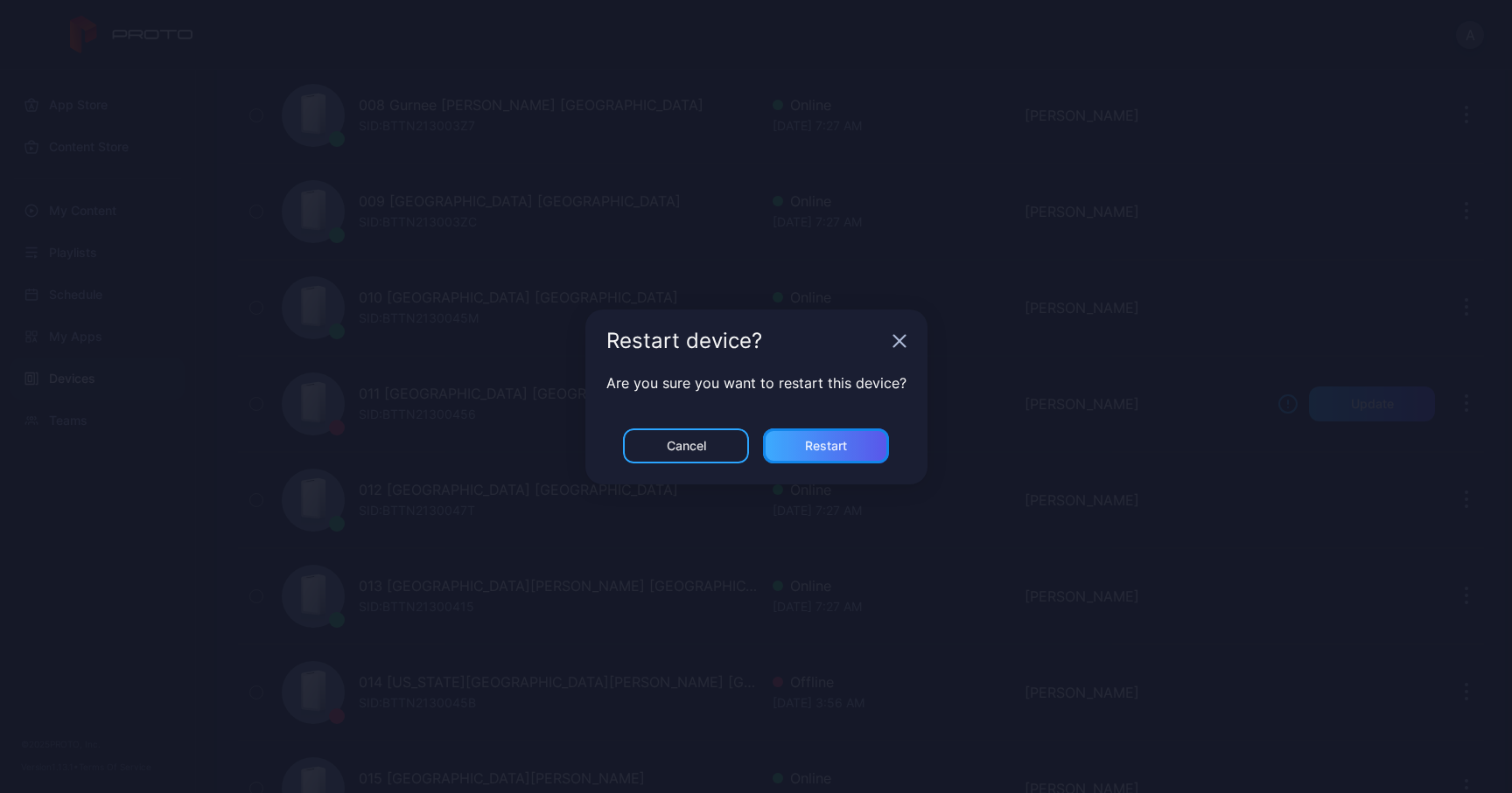
click at [847, 444] on div "Restart" at bounding box center [826, 446] width 126 height 35
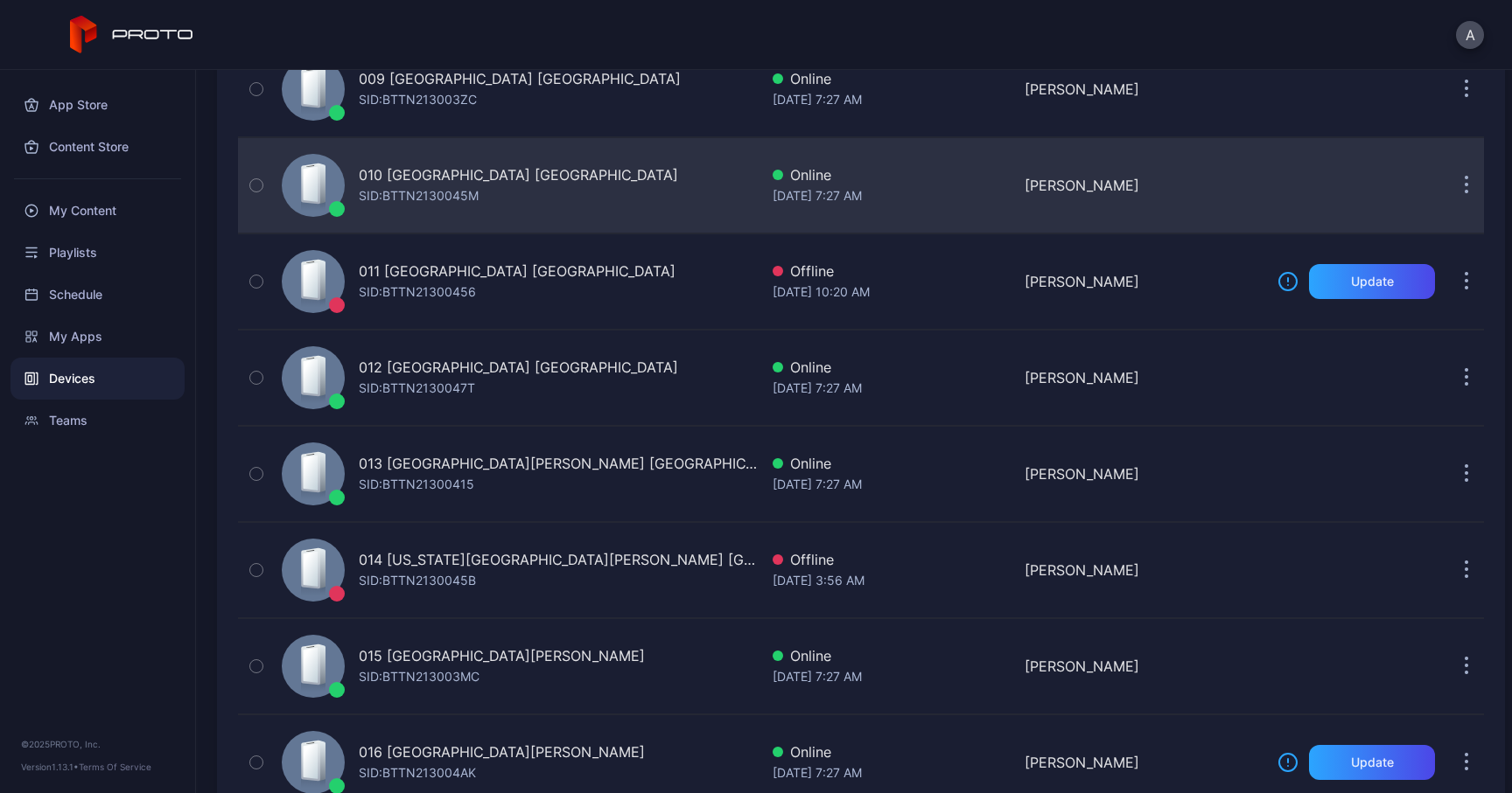
scroll to position [1030, 0]
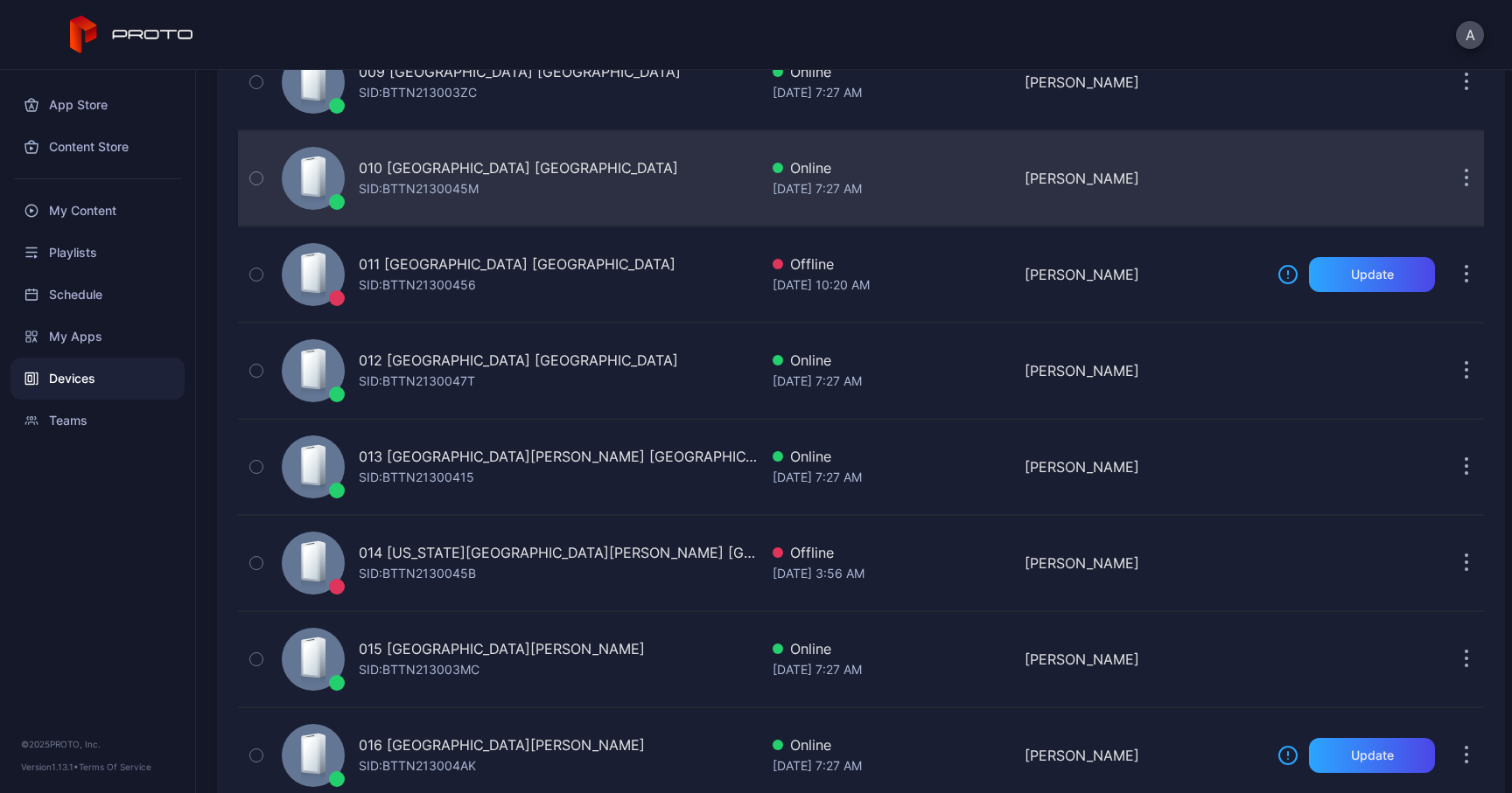
click at [1465, 181] on icon "button" at bounding box center [1467, 179] width 5 height 20
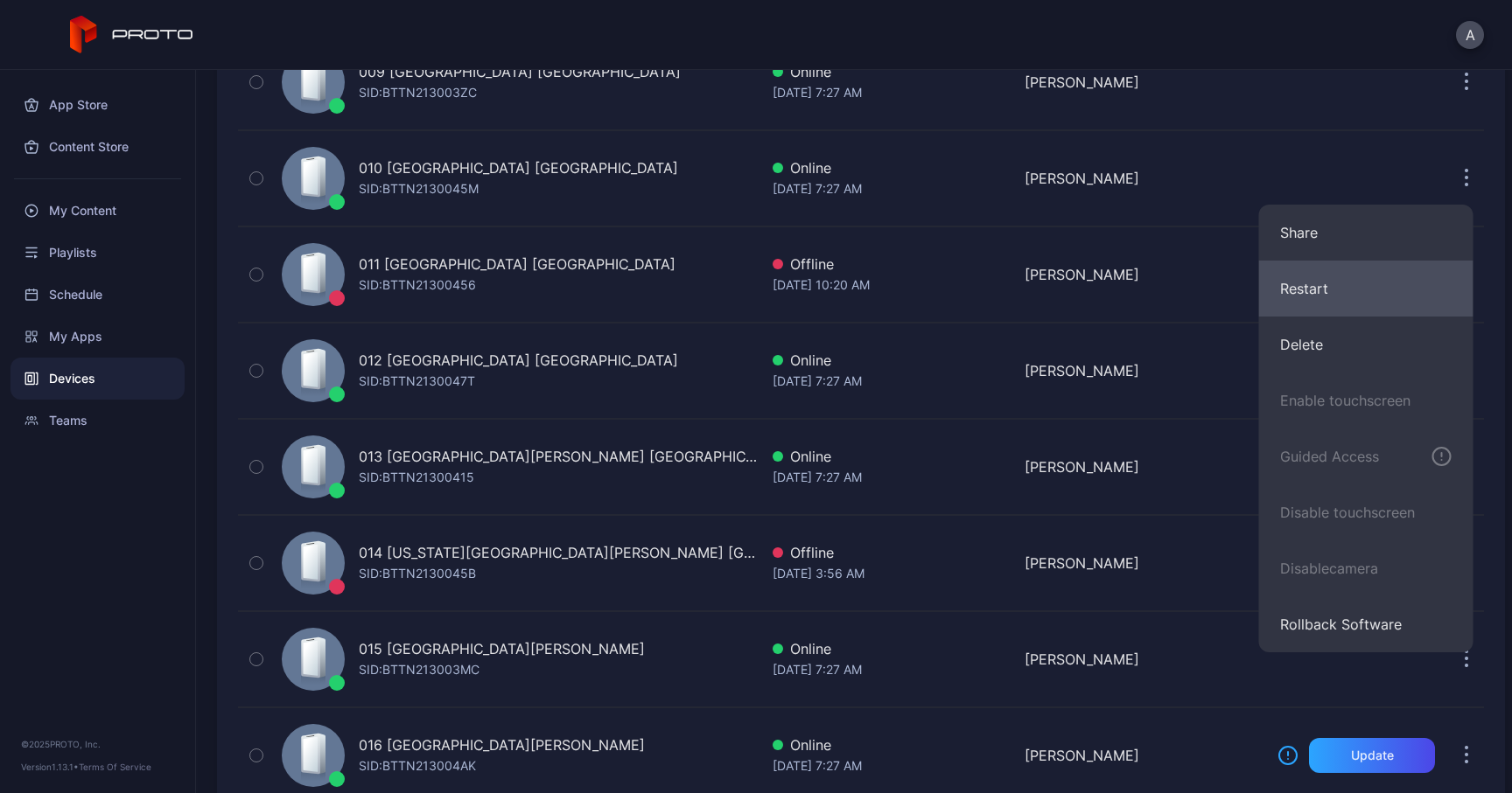
click at [1327, 293] on button "Restart" at bounding box center [1366, 289] width 214 height 56
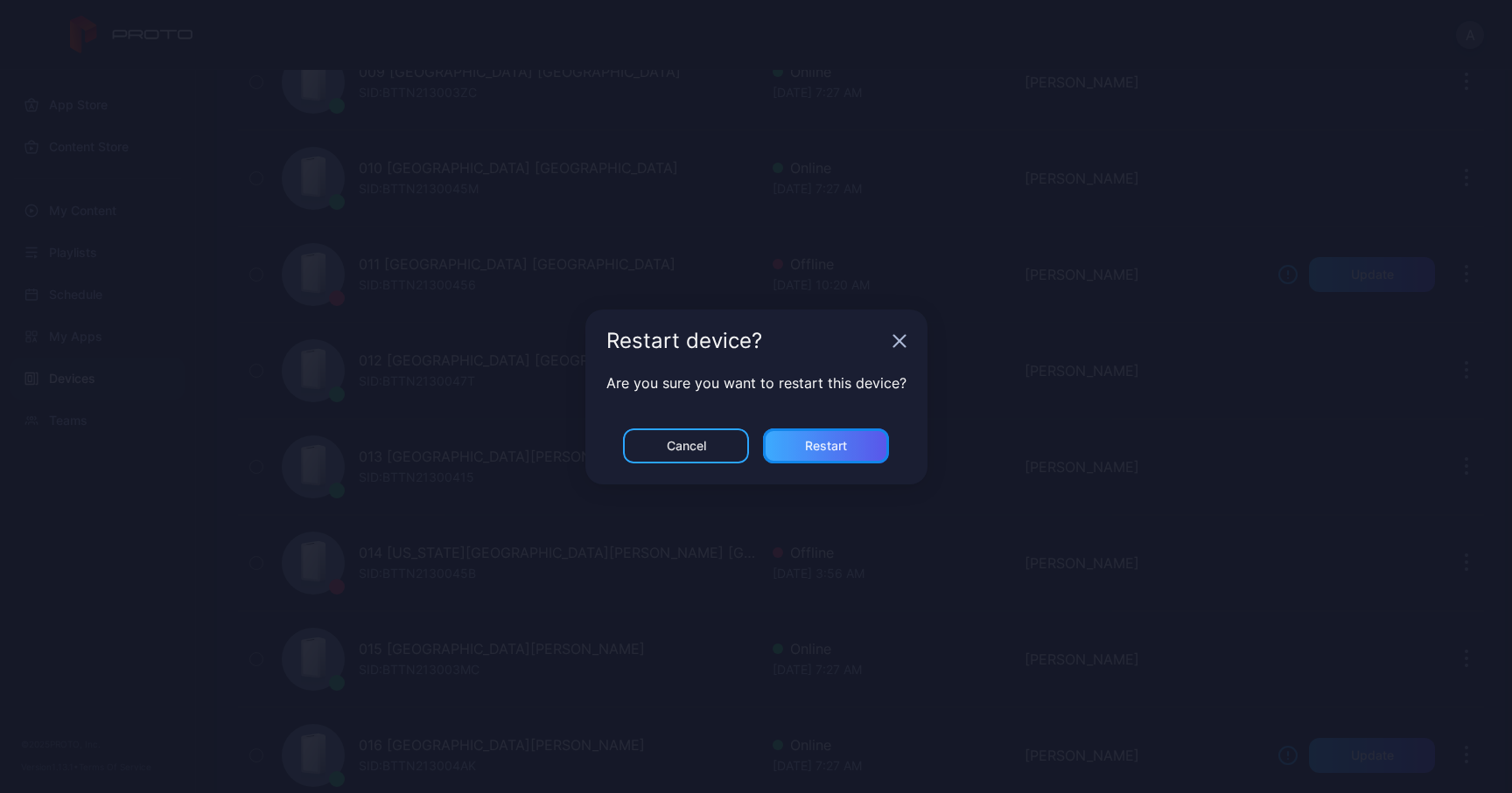
click at [828, 448] on div "Restart" at bounding box center [825, 446] width 42 height 14
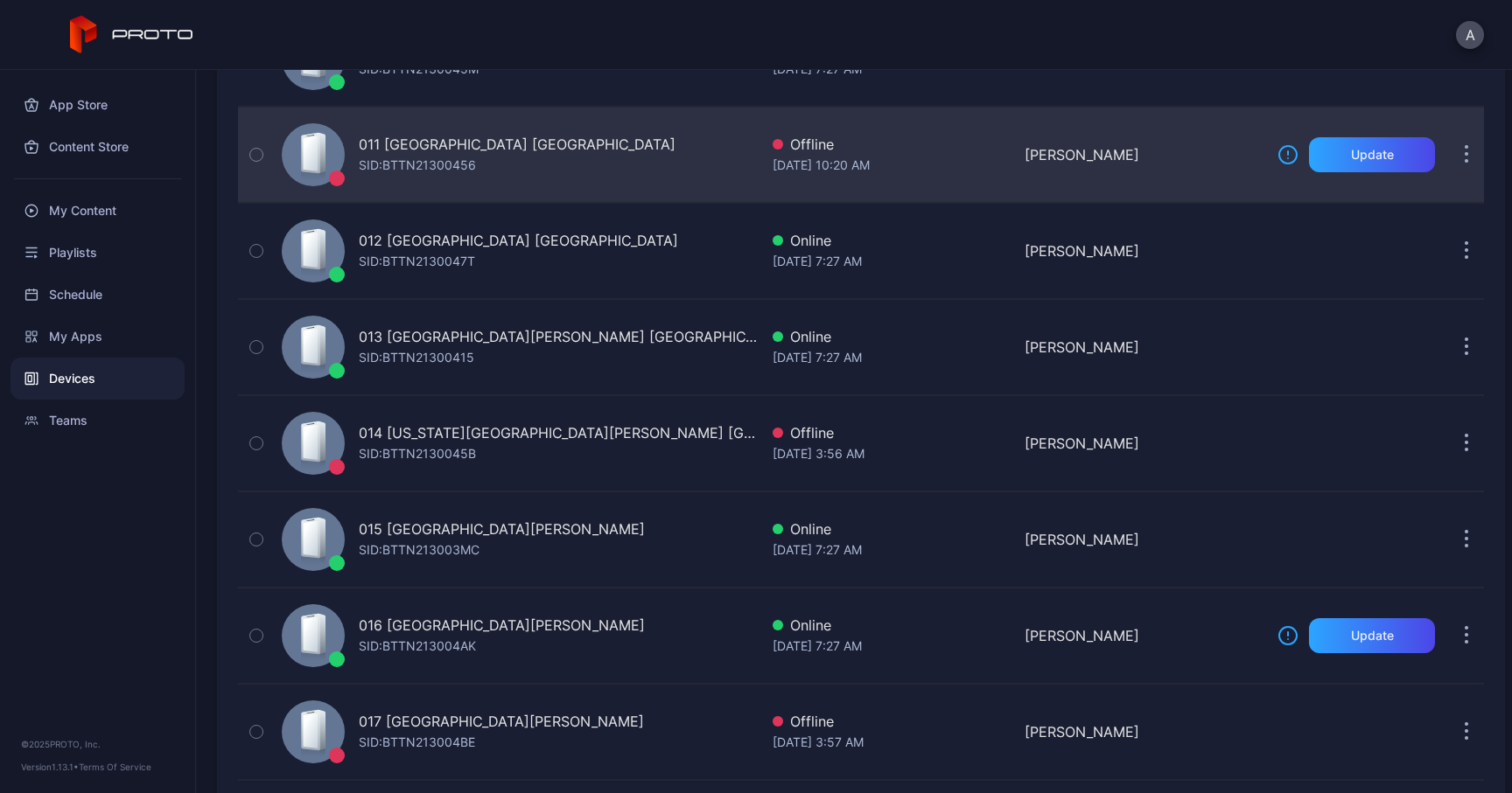
scroll to position [1161, 0]
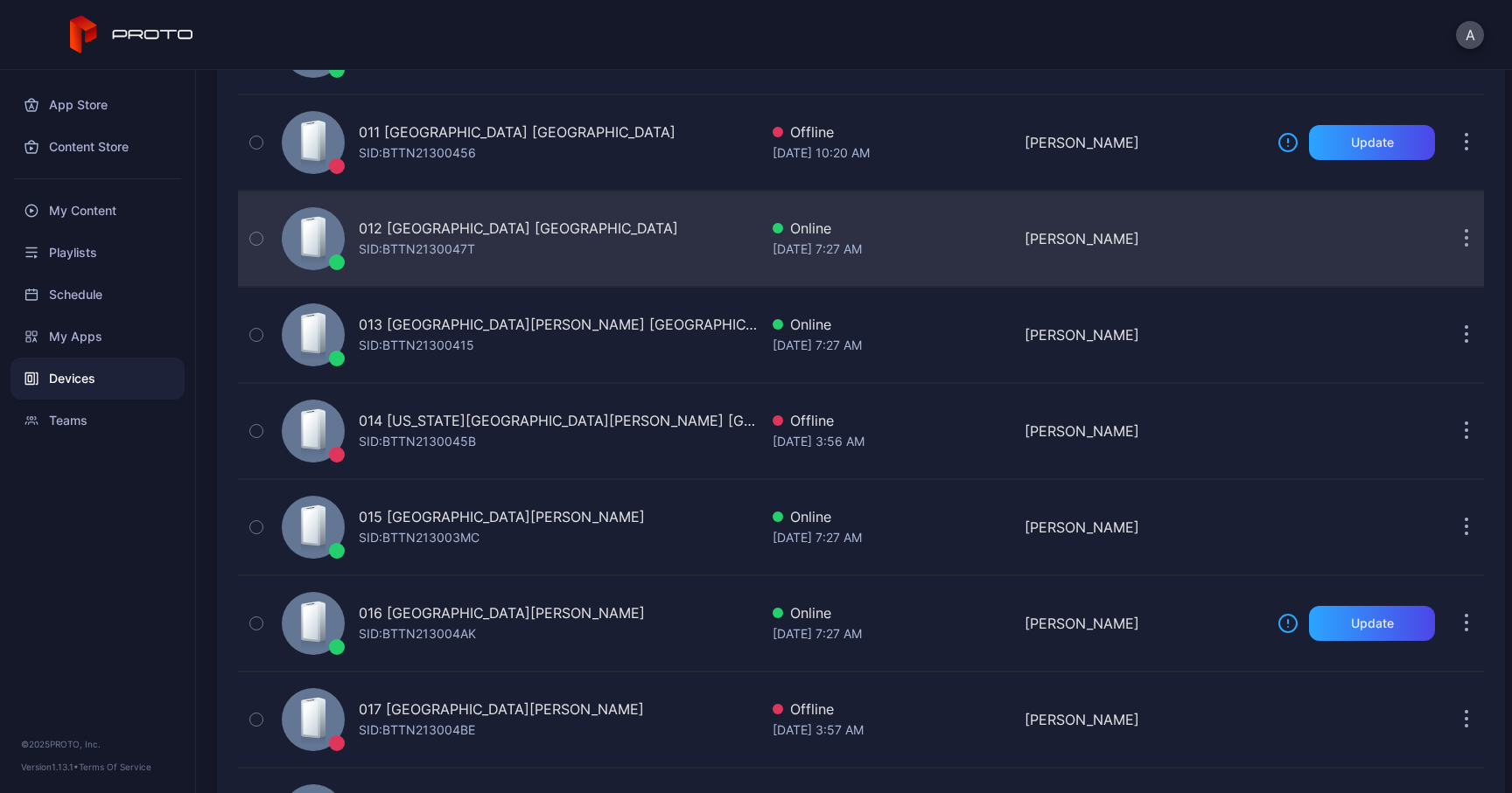
click at [1465, 236] on icon "button" at bounding box center [1467, 239] width 5 height 20
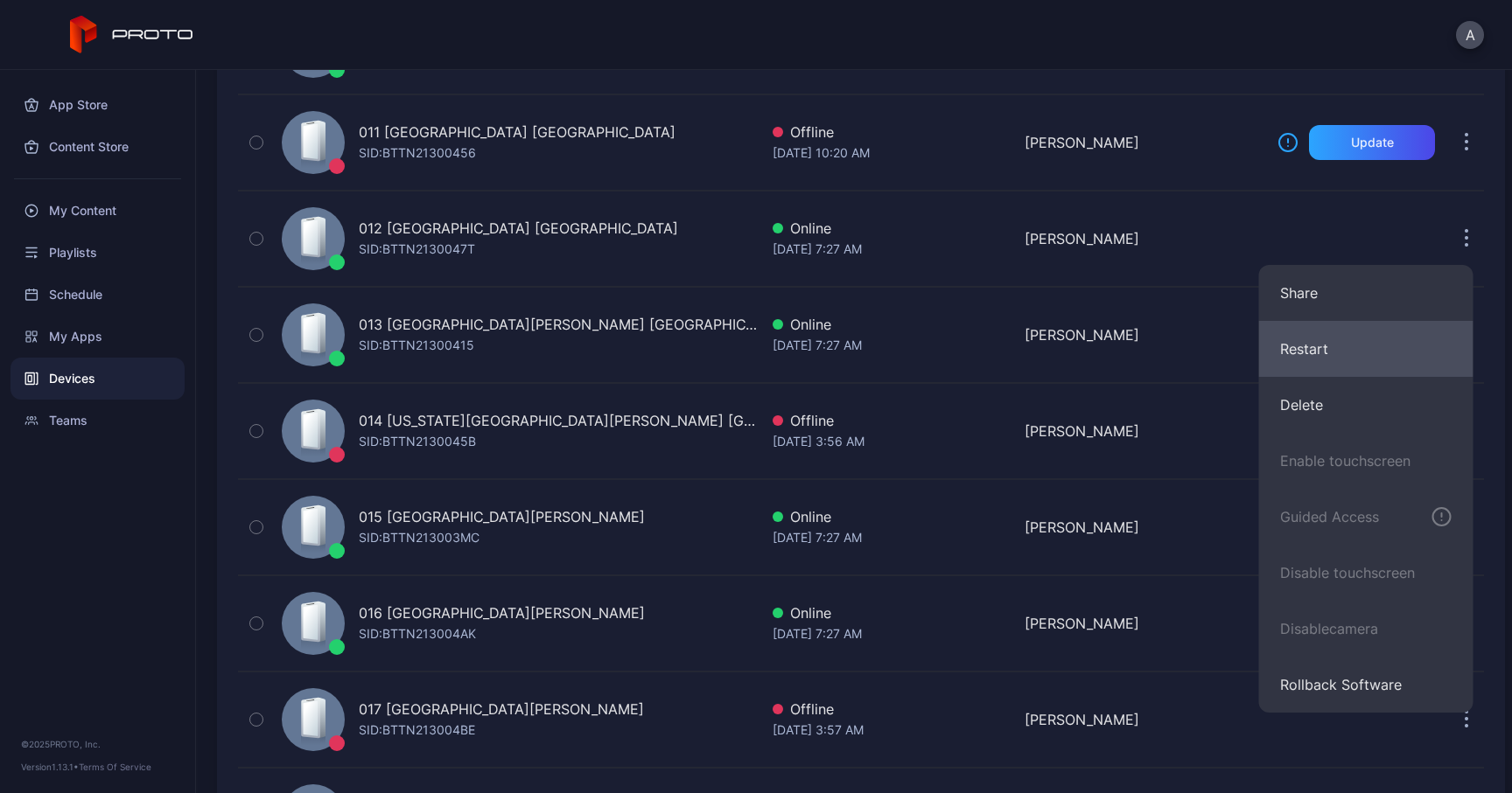
click at [1303, 347] on button "Restart" at bounding box center [1366, 349] width 214 height 56
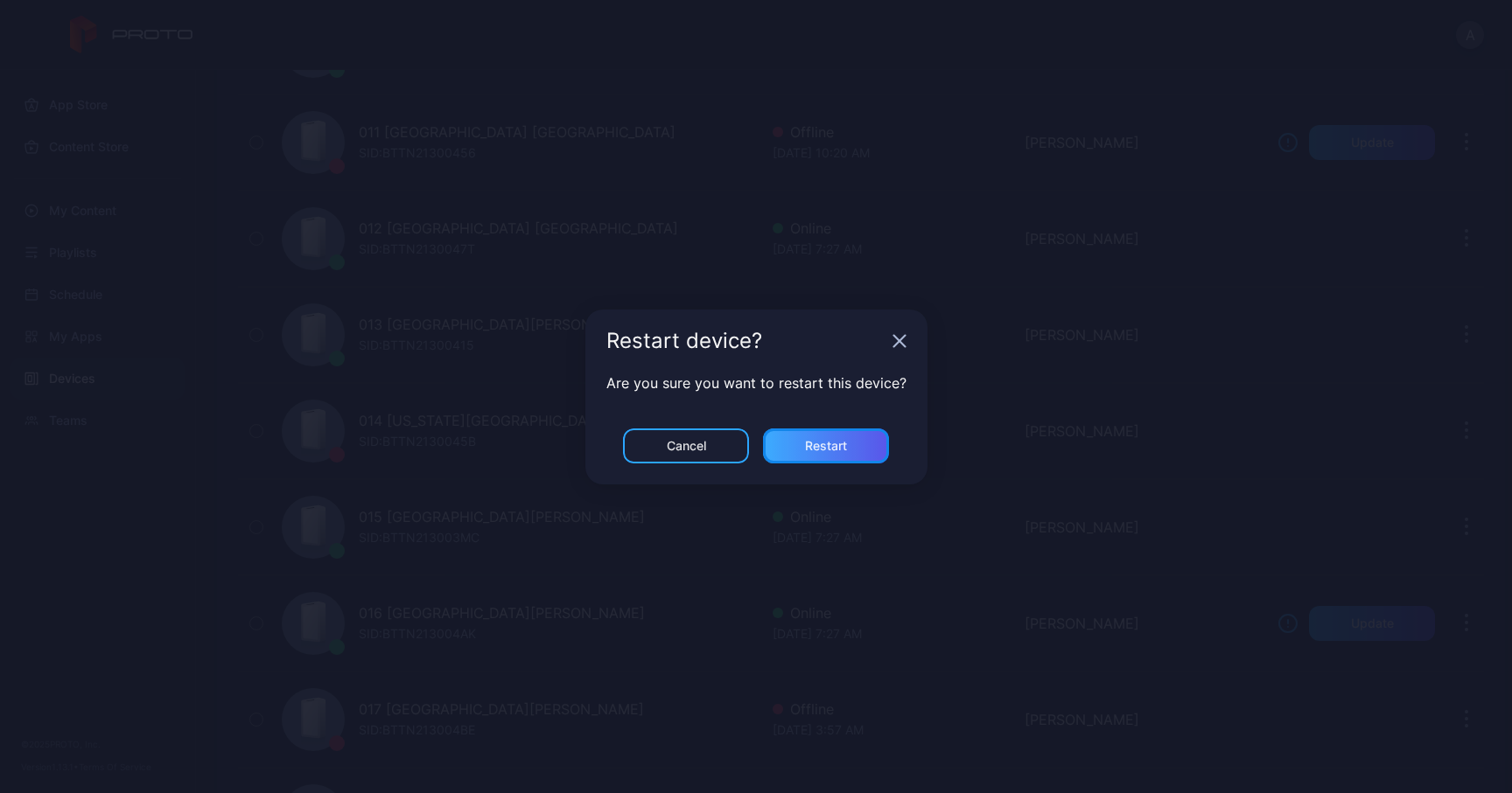
click at [840, 441] on div "Restart" at bounding box center [825, 446] width 42 height 14
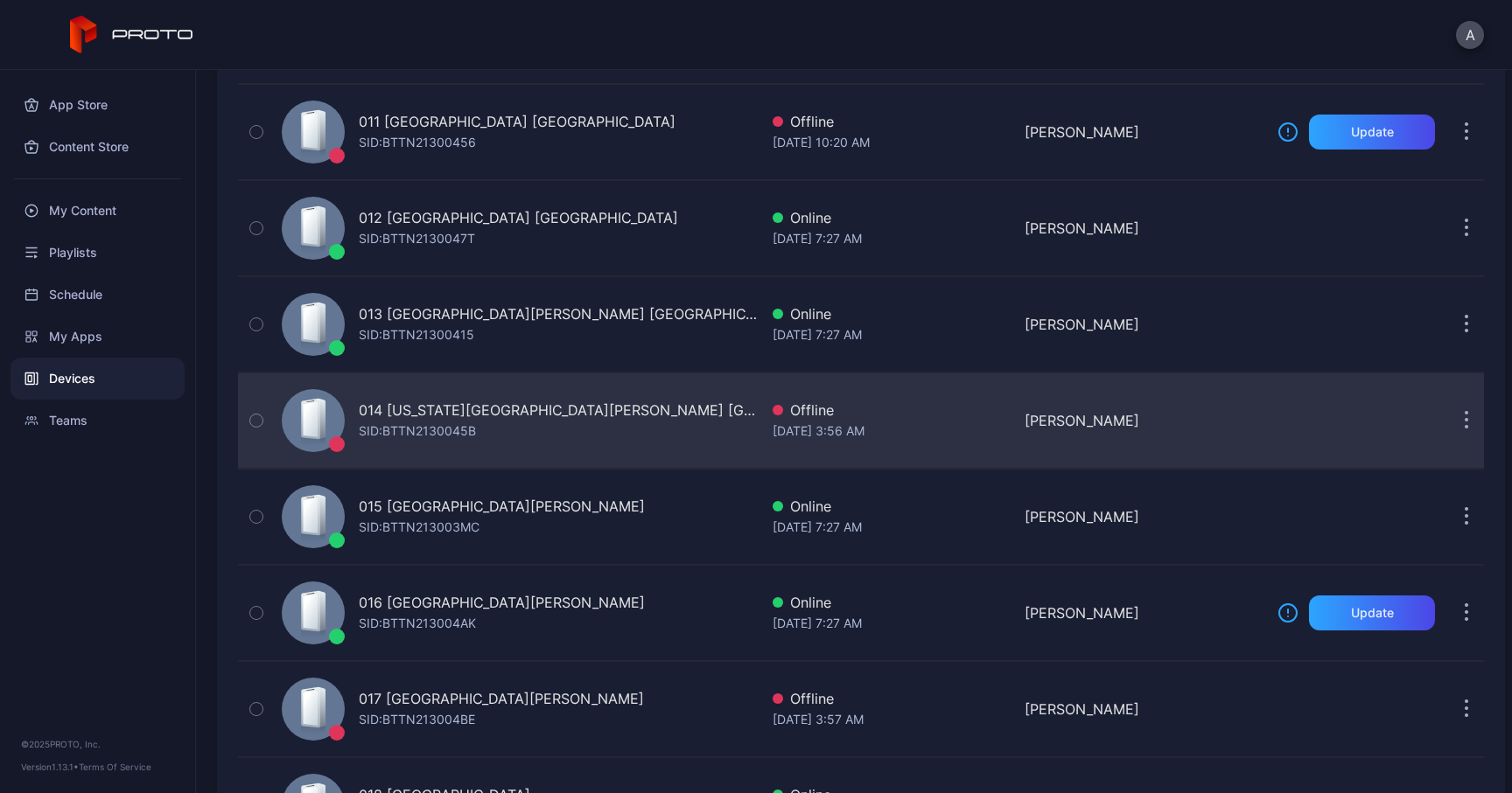
scroll to position [1171, 0]
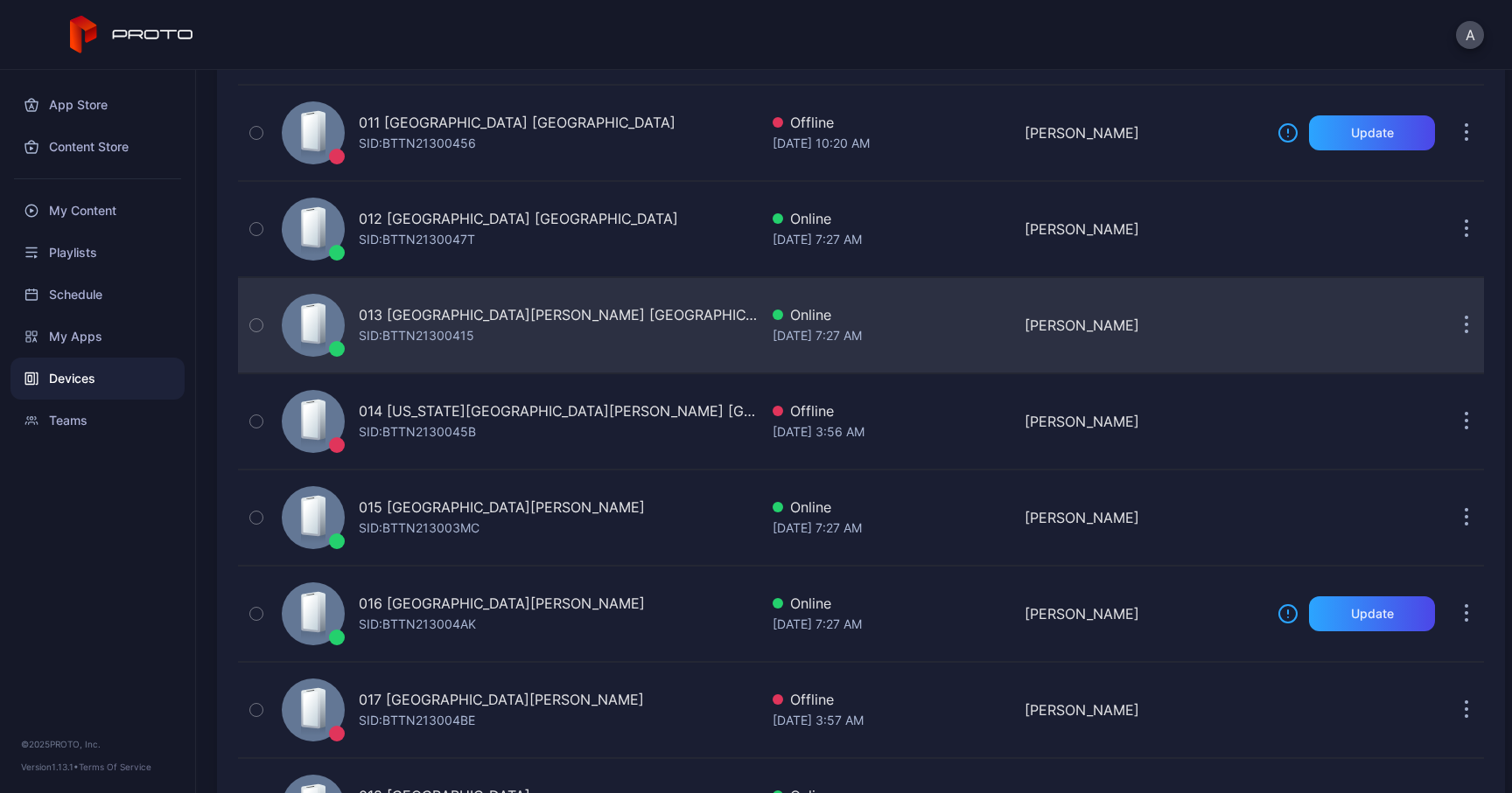
click at [1448, 326] on button "button" at bounding box center [1466, 326] width 35 height 35
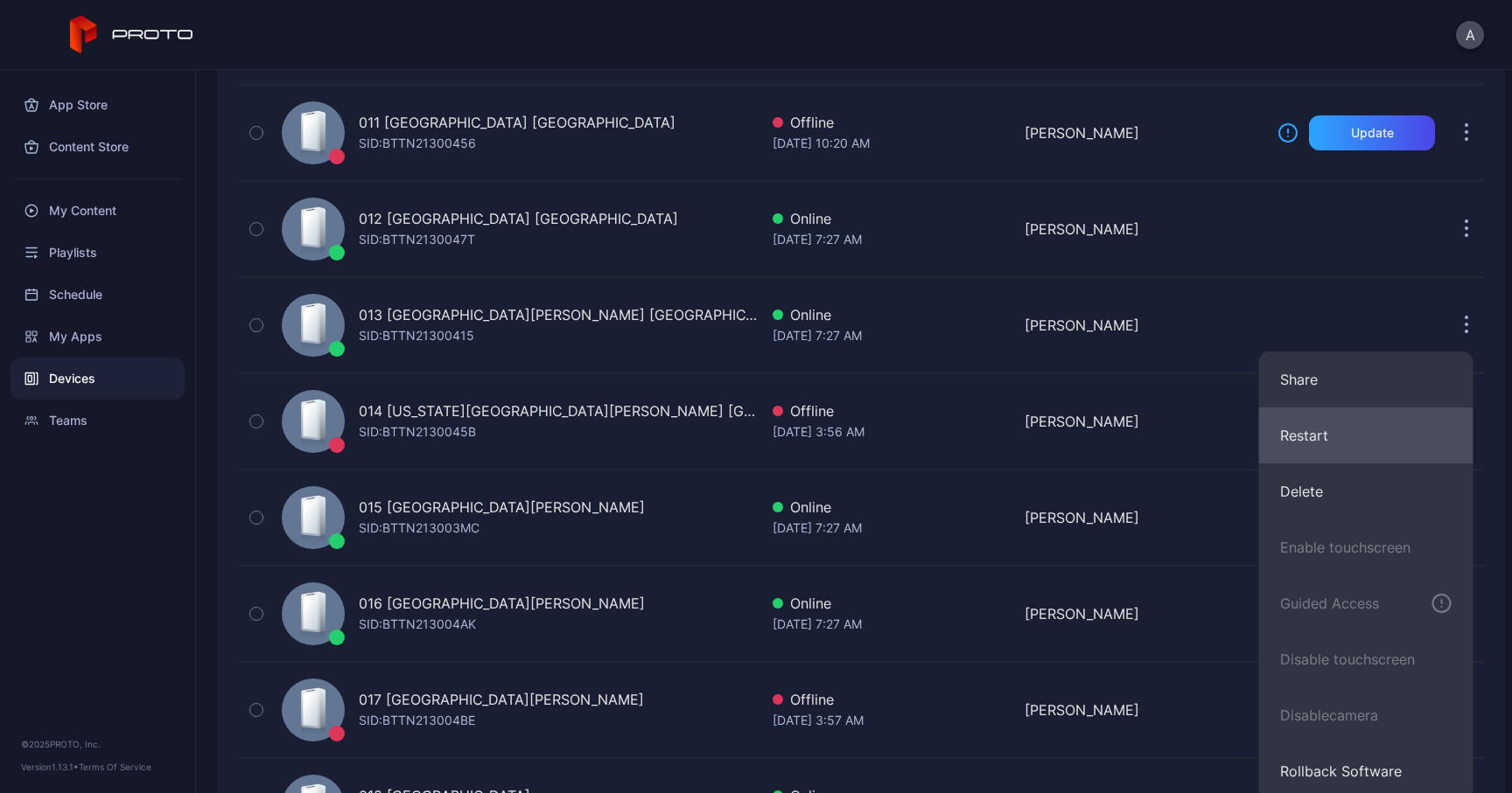
click at [1297, 432] on button "Restart" at bounding box center [1366, 436] width 214 height 56
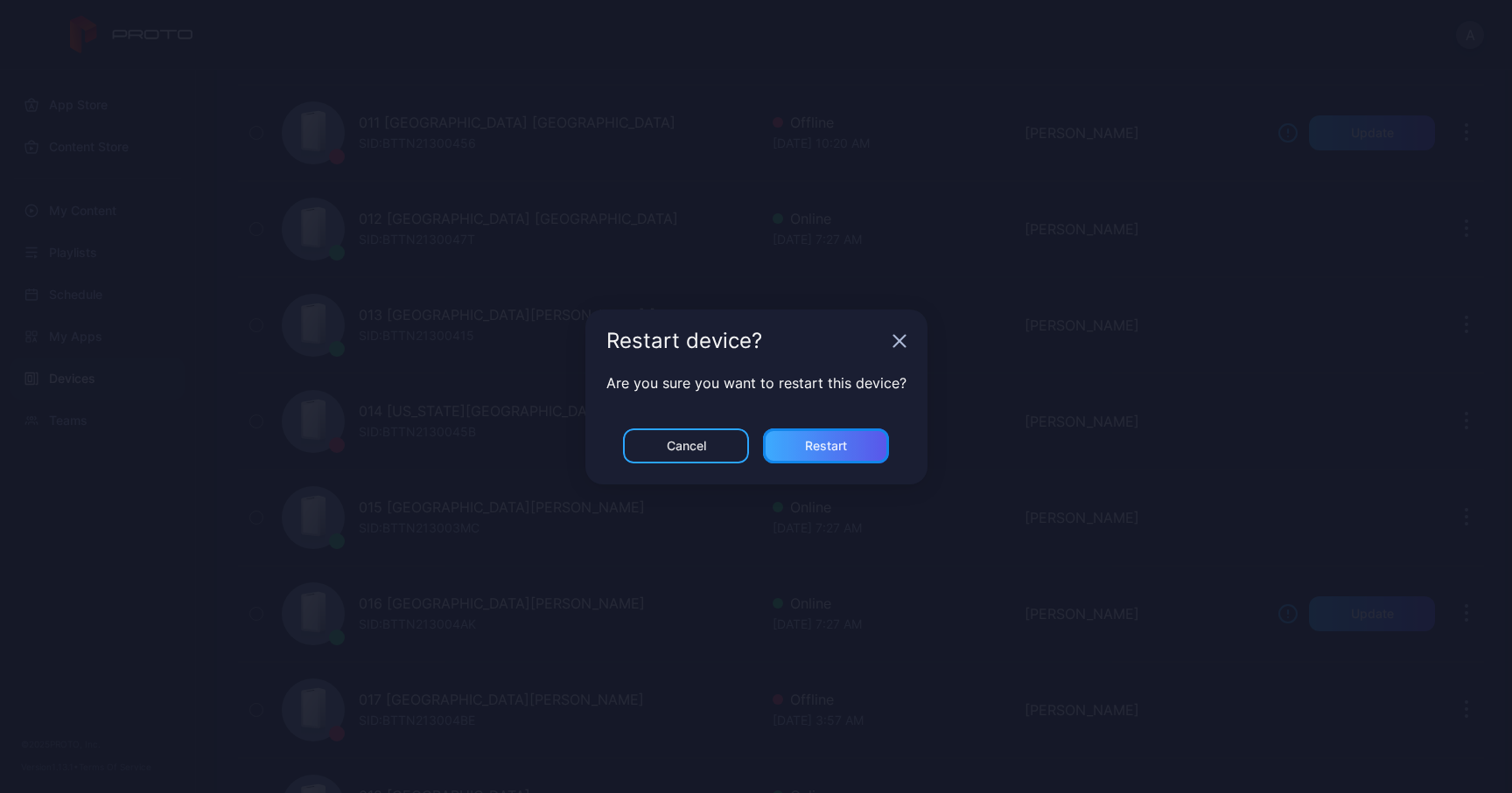
click at [835, 446] on div "Restart" at bounding box center [825, 446] width 42 height 14
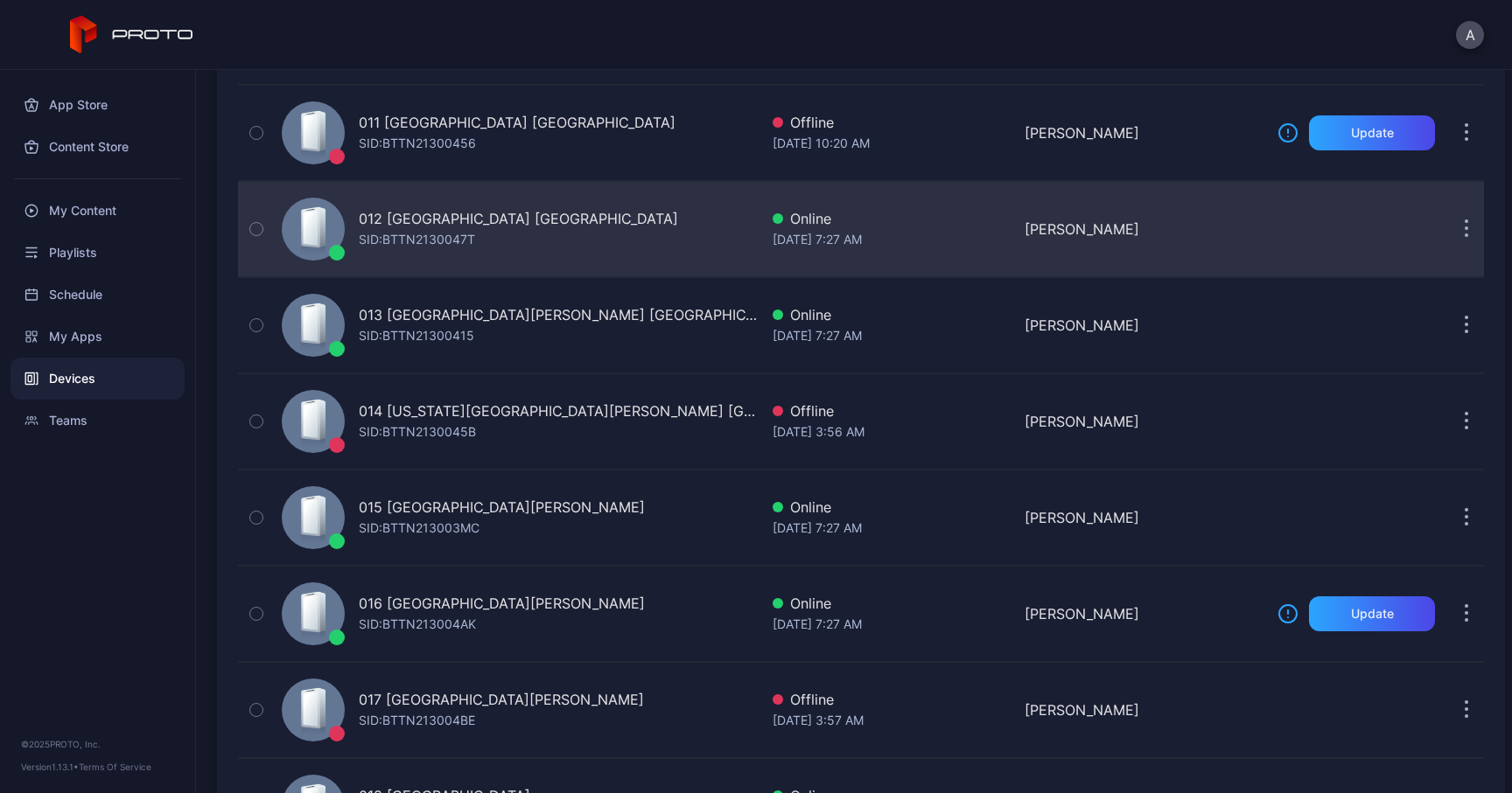
click at [1465, 224] on icon "button" at bounding box center [1467, 229] width 5 height 20
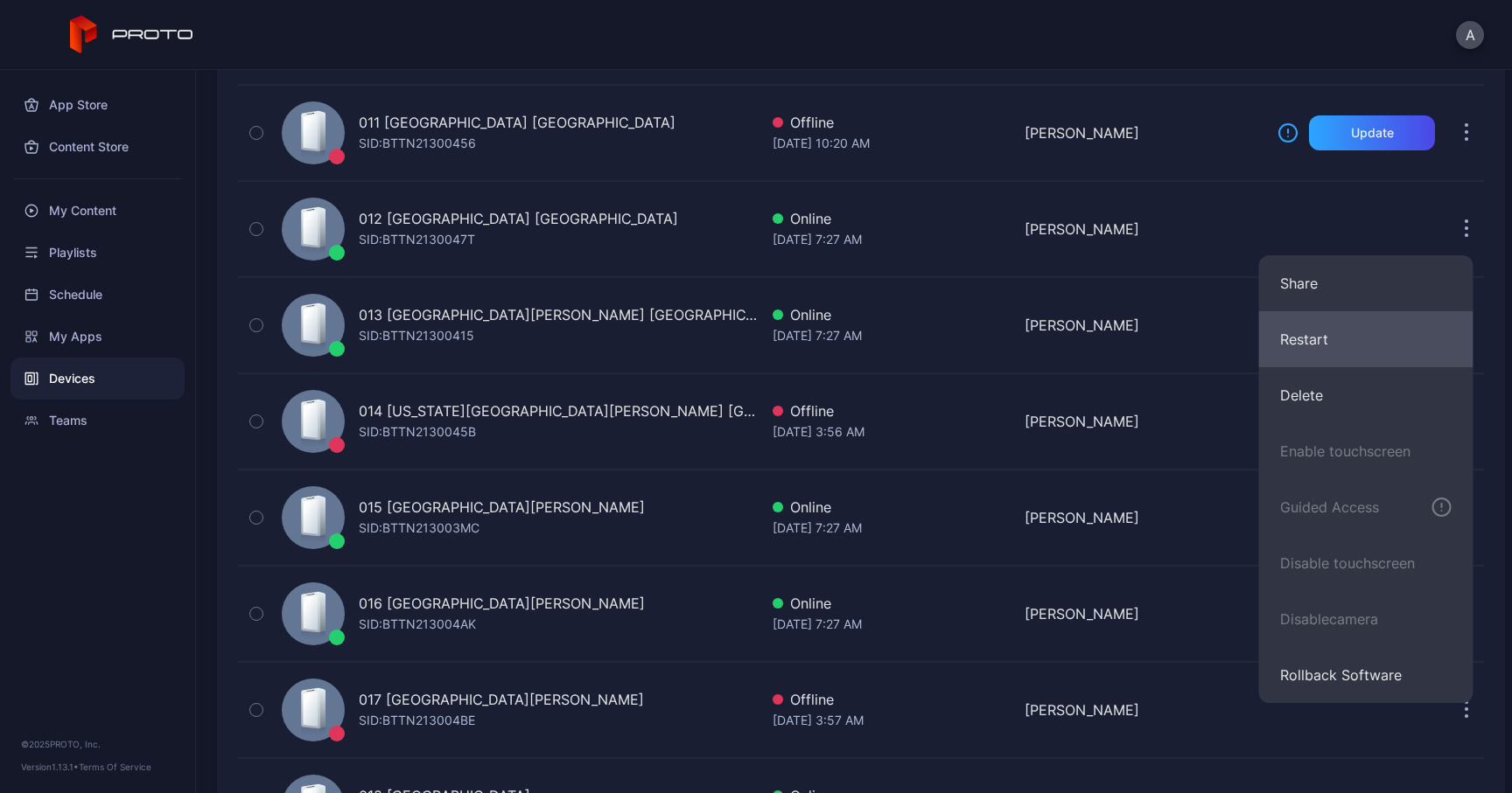
click at [1347, 330] on button "Restart" at bounding box center [1366, 339] width 214 height 56
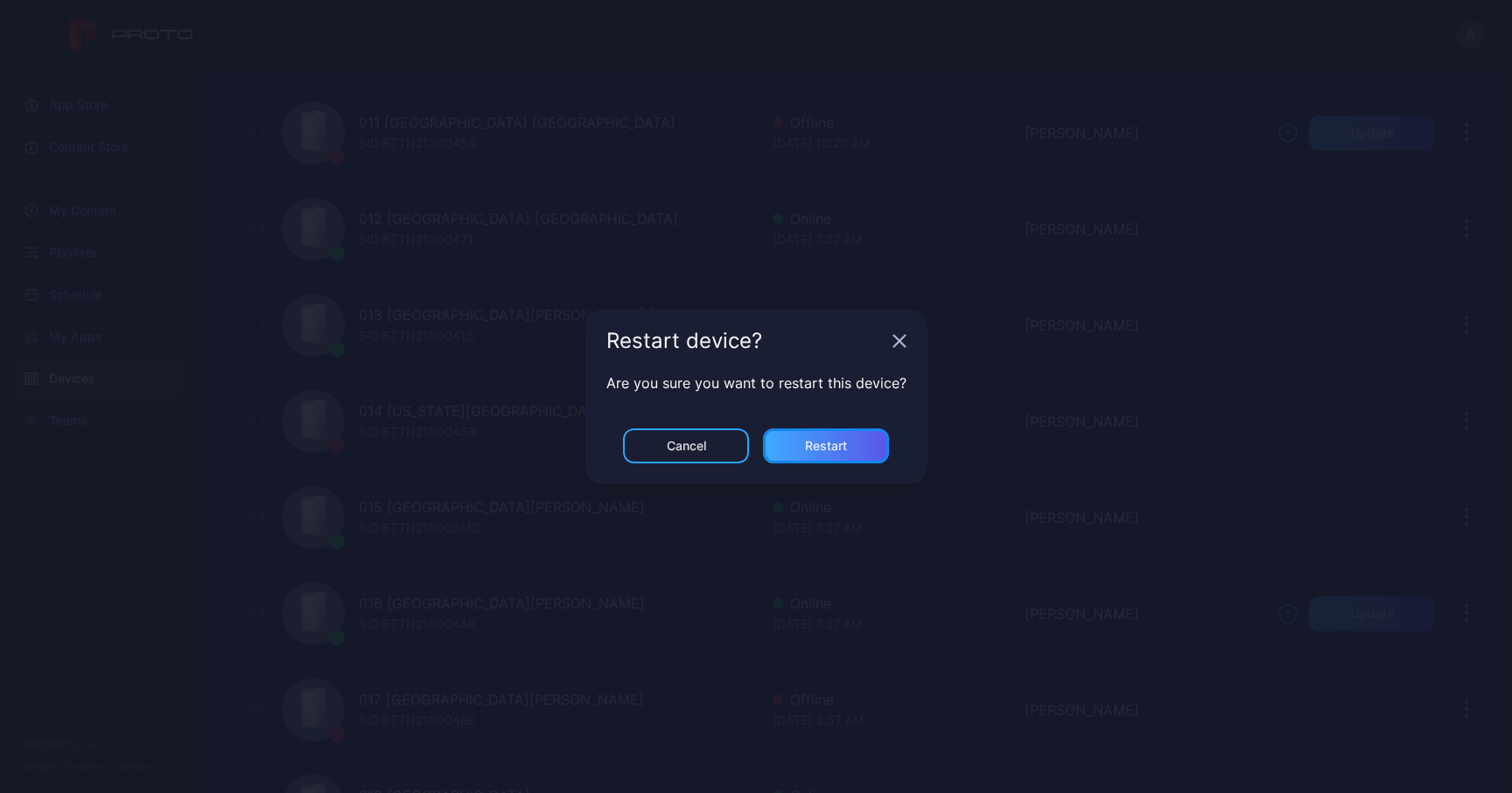
click at [866, 442] on div "Restart" at bounding box center [826, 446] width 126 height 35
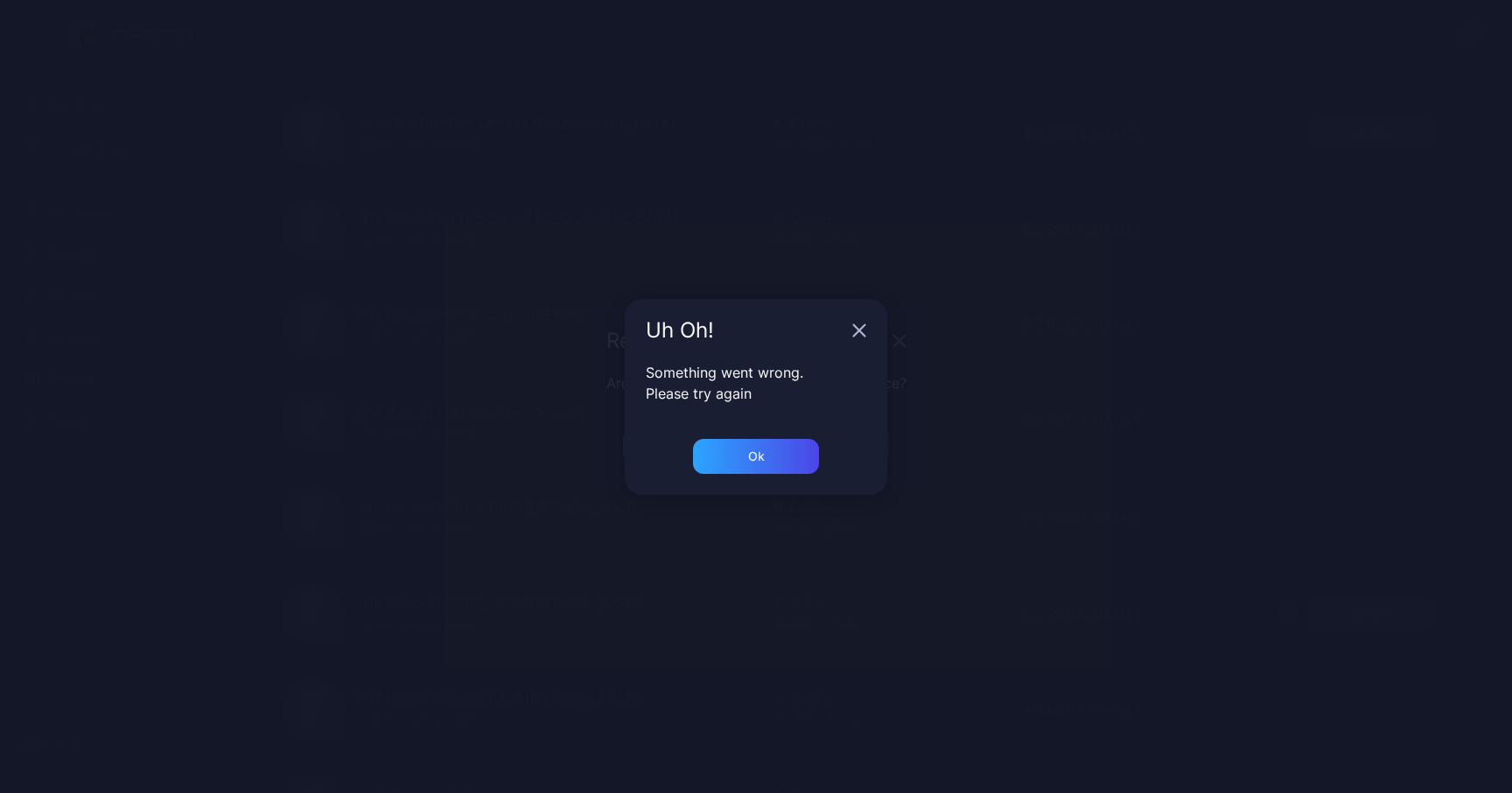
click at [854, 327] on icon "button" at bounding box center [859, 330] width 14 height 14
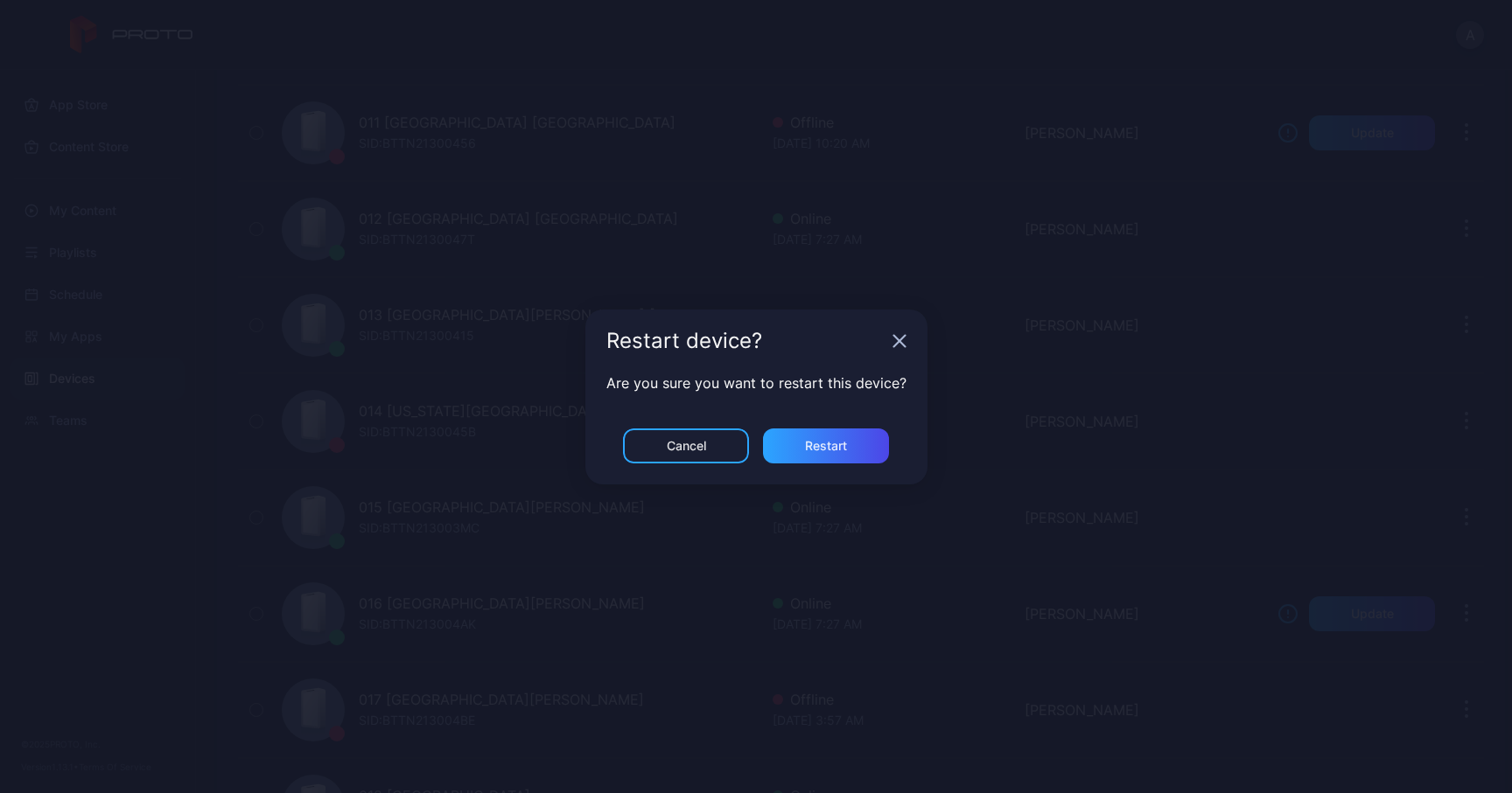
click at [894, 344] on icon "button" at bounding box center [899, 341] width 12 height 12
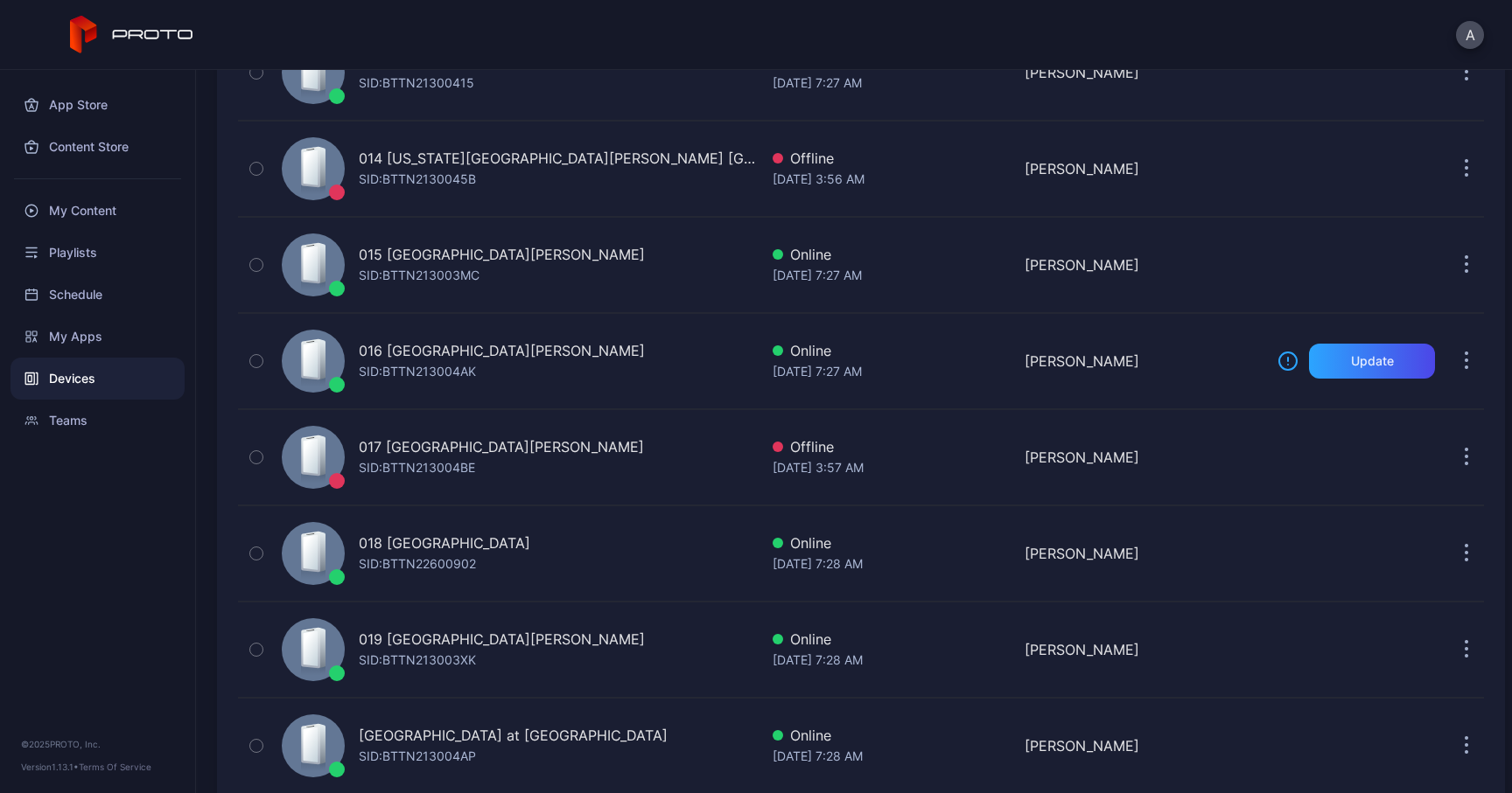
scroll to position [1463, 0]
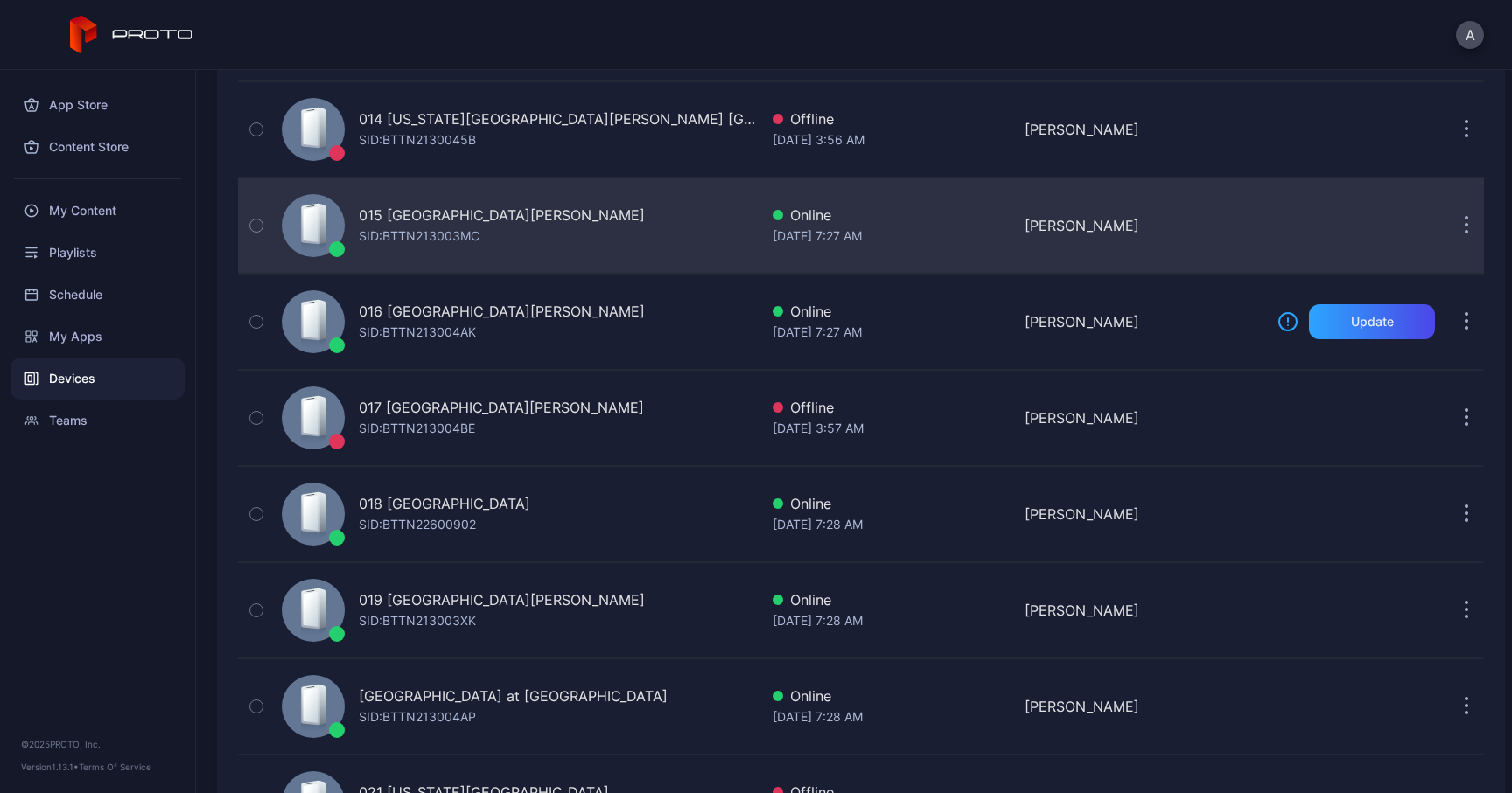
click at [1448, 227] on button "button" at bounding box center [1466, 225] width 35 height 35
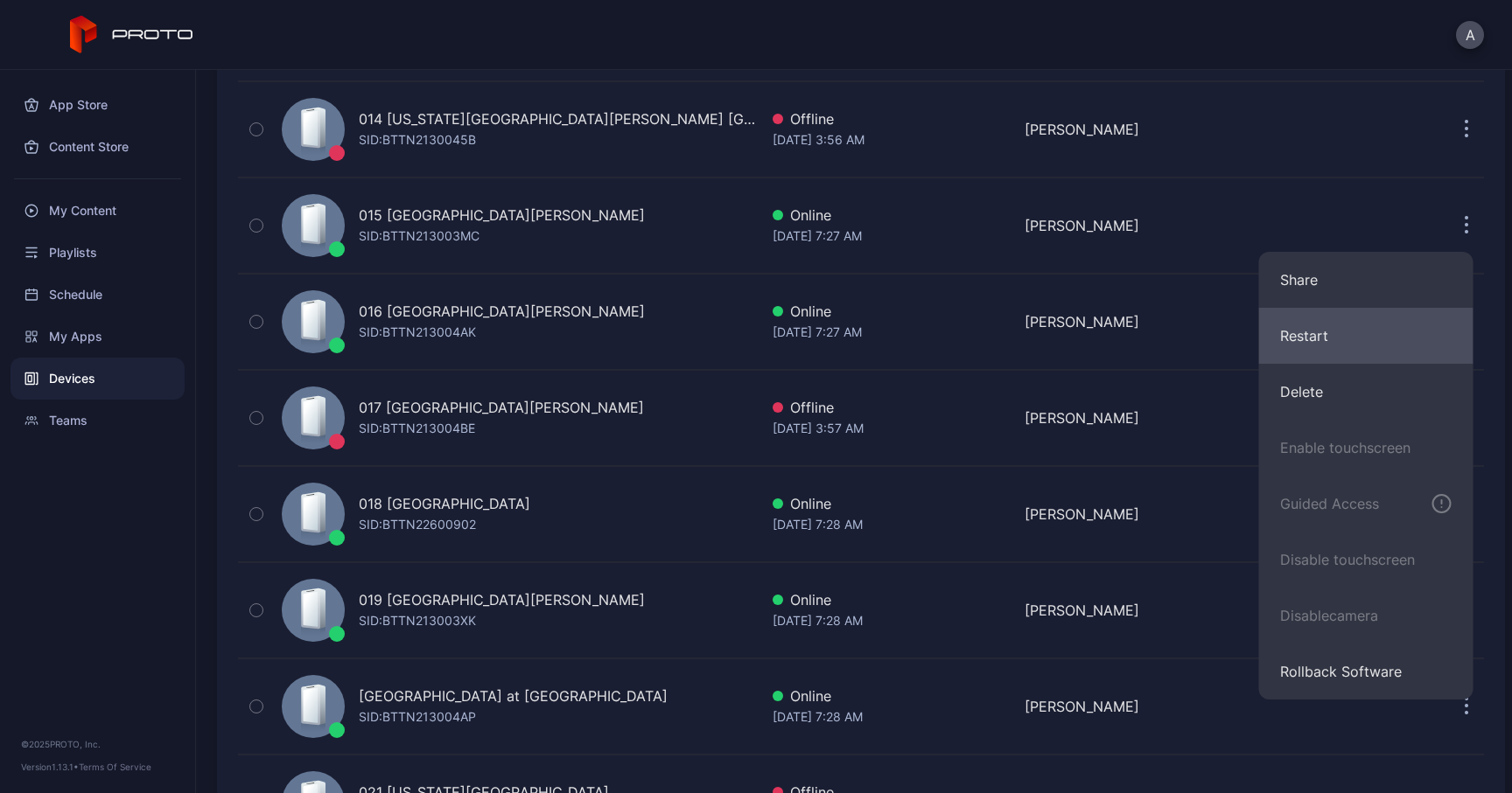
click at [1312, 335] on button "Restart" at bounding box center [1366, 336] width 214 height 56
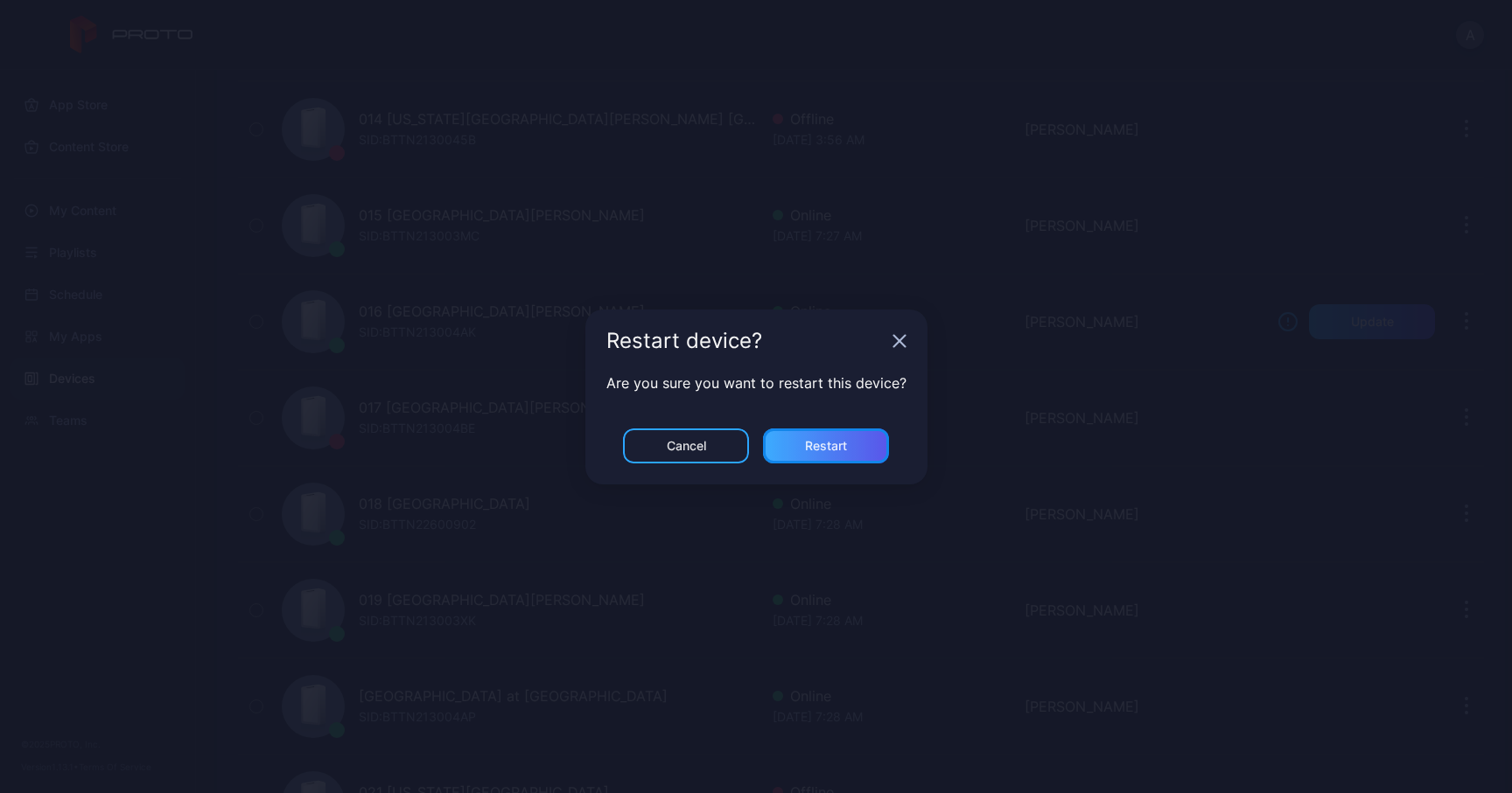
click at [855, 452] on div "Restart" at bounding box center [826, 446] width 126 height 35
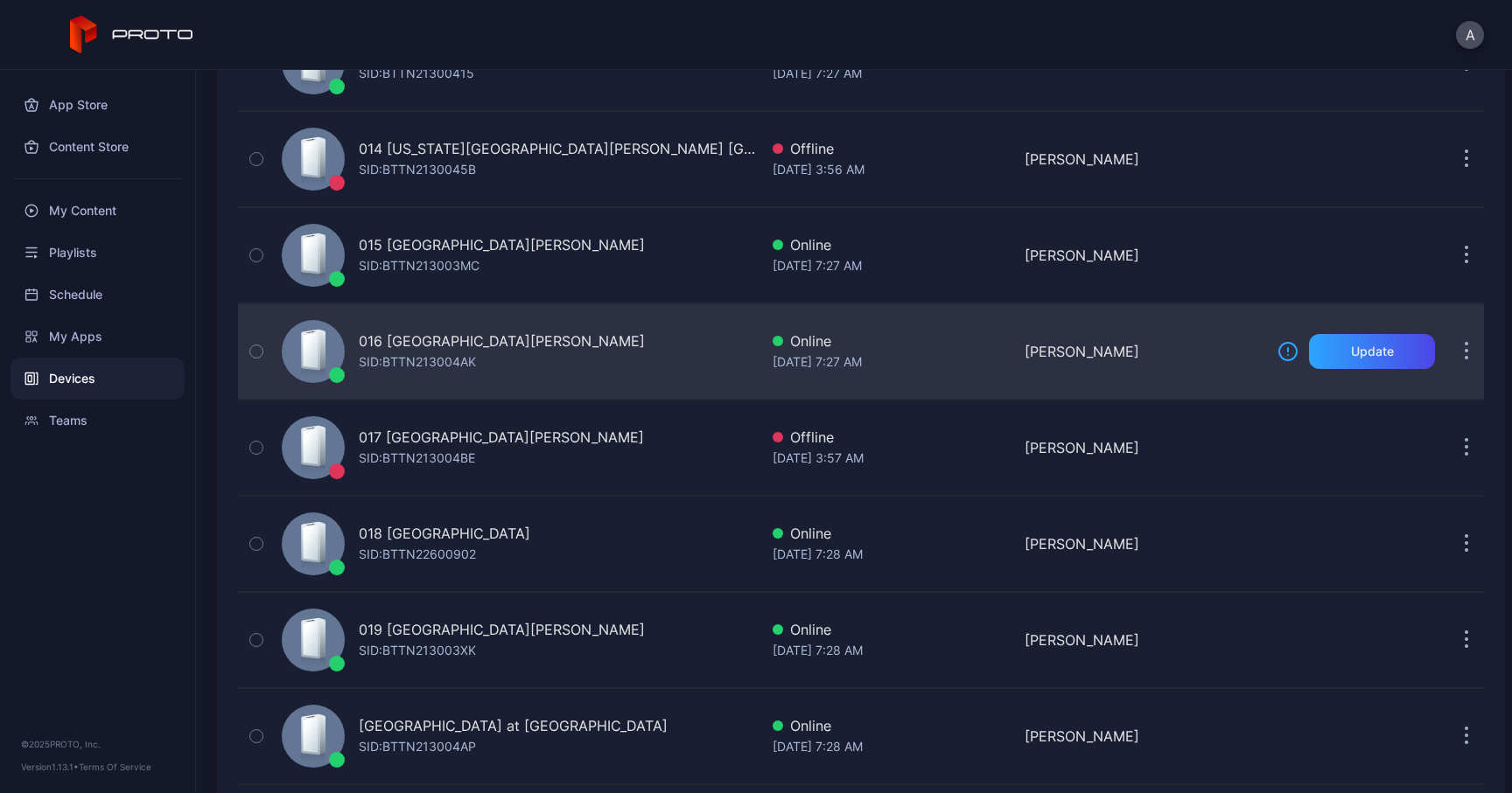
scroll to position [1430, 0]
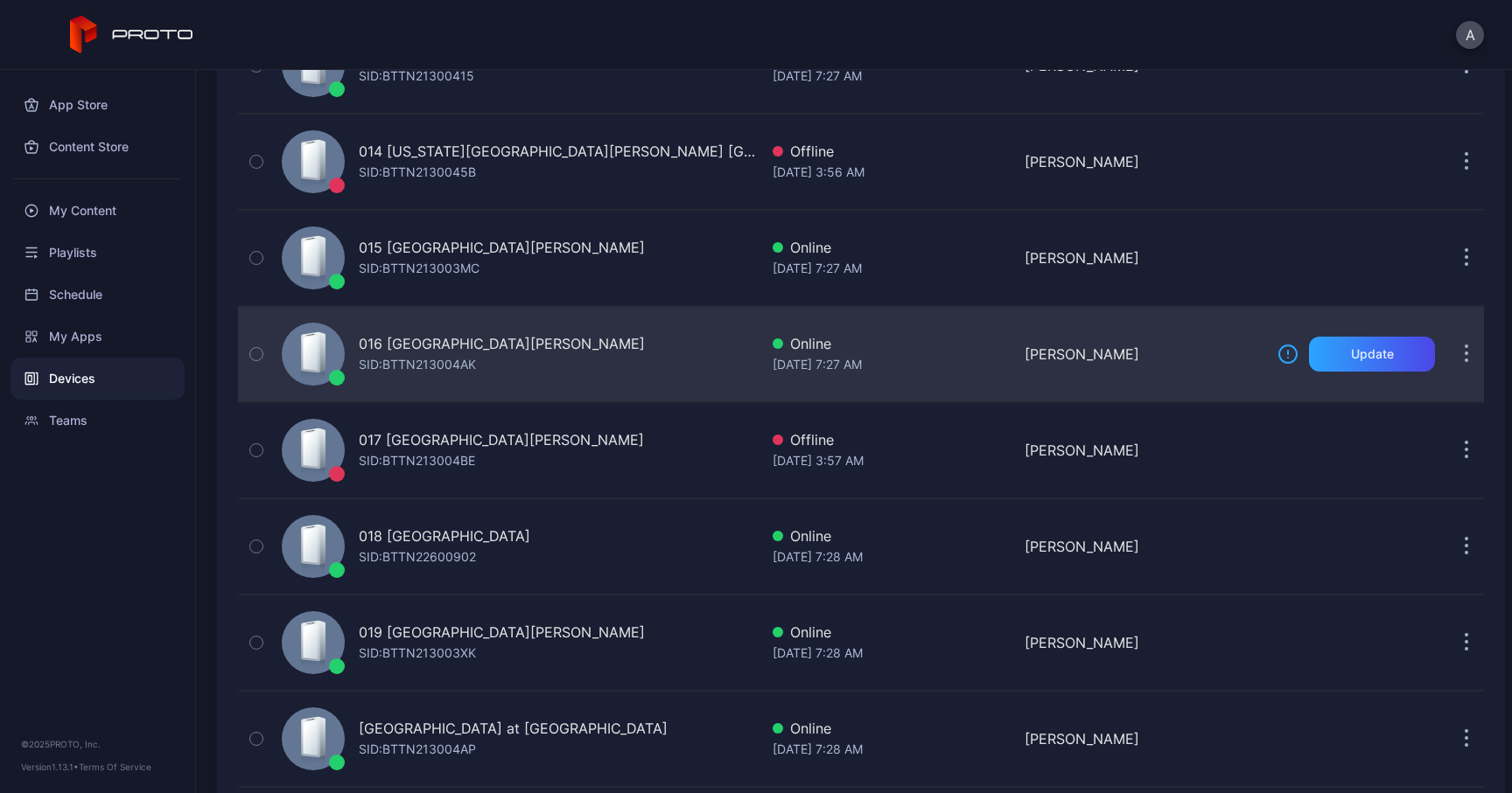
click at [1448, 348] on button "button" at bounding box center [1466, 354] width 35 height 35
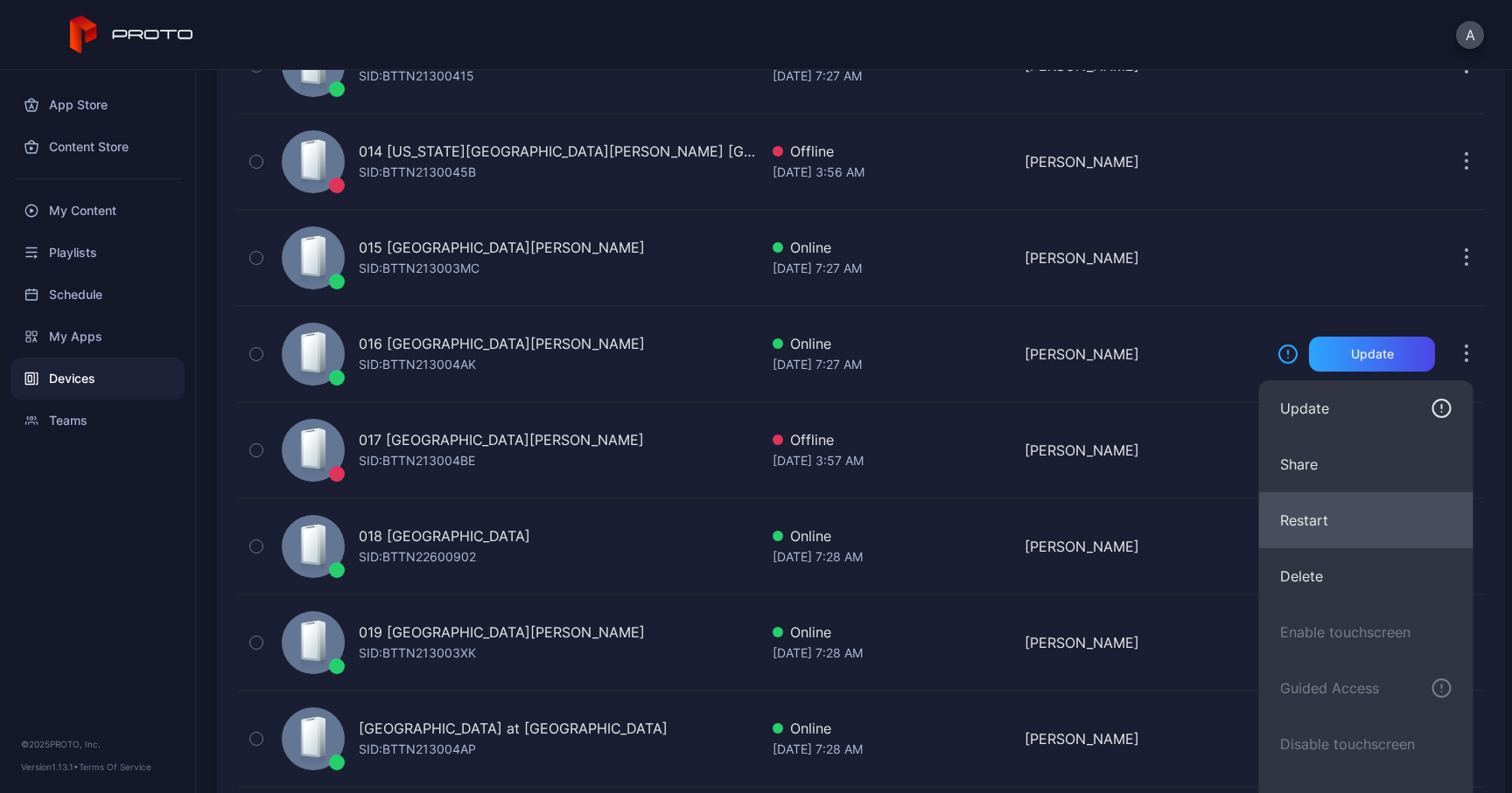
click at [1306, 513] on button "Restart" at bounding box center [1366, 521] width 214 height 56
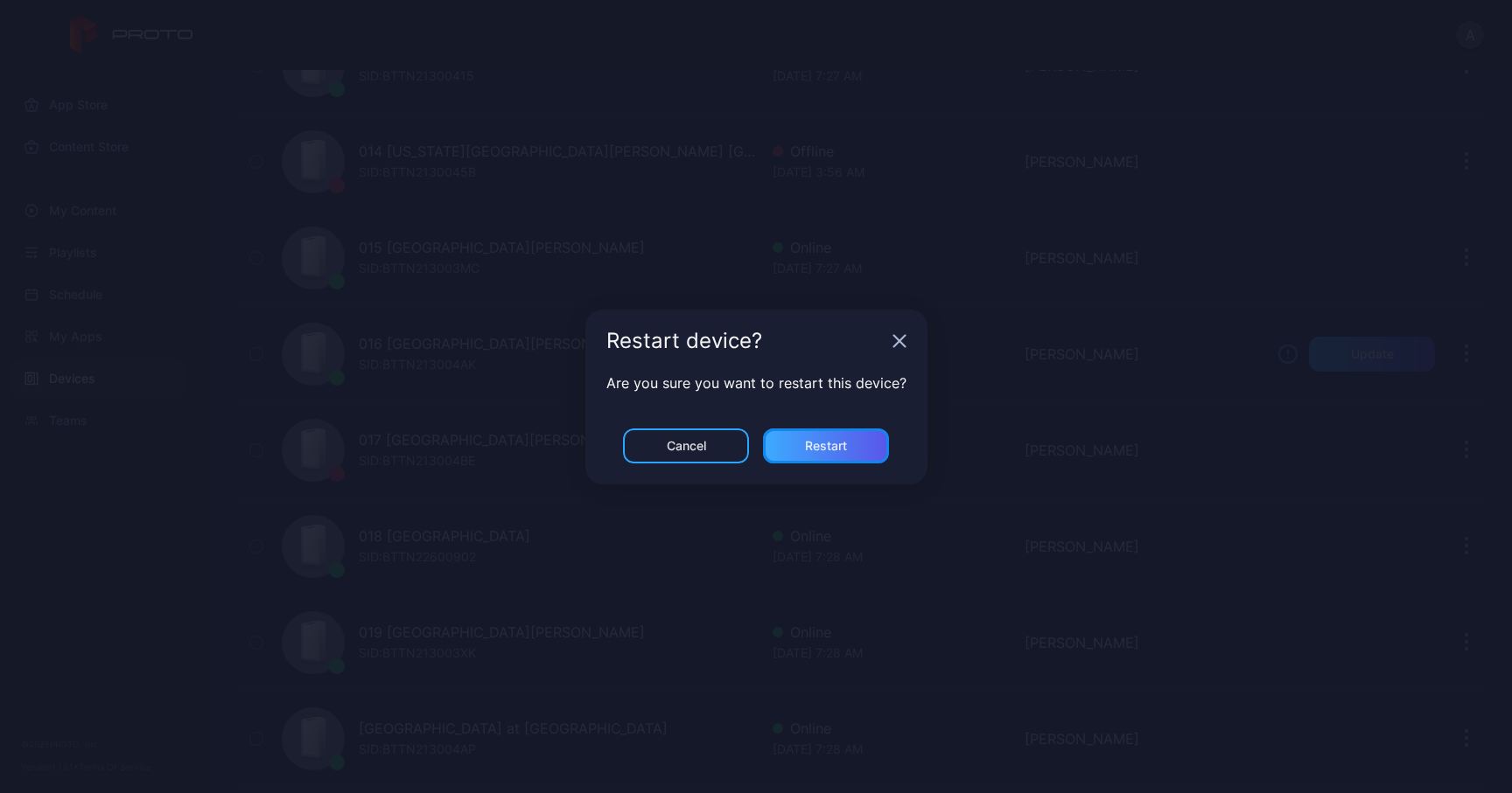
click at [858, 435] on div "Restart" at bounding box center [826, 446] width 126 height 35
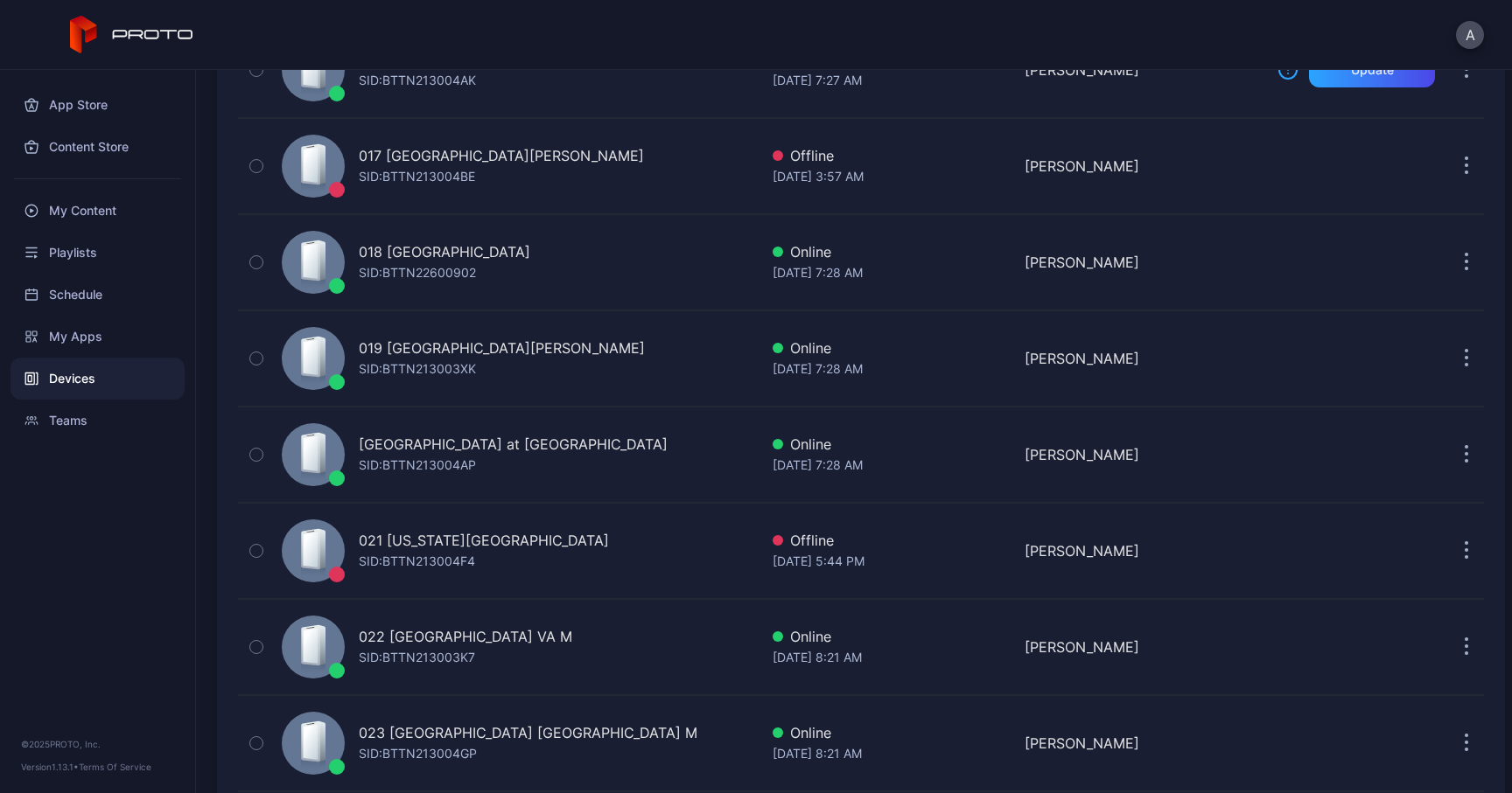
scroll to position [1721, 0]
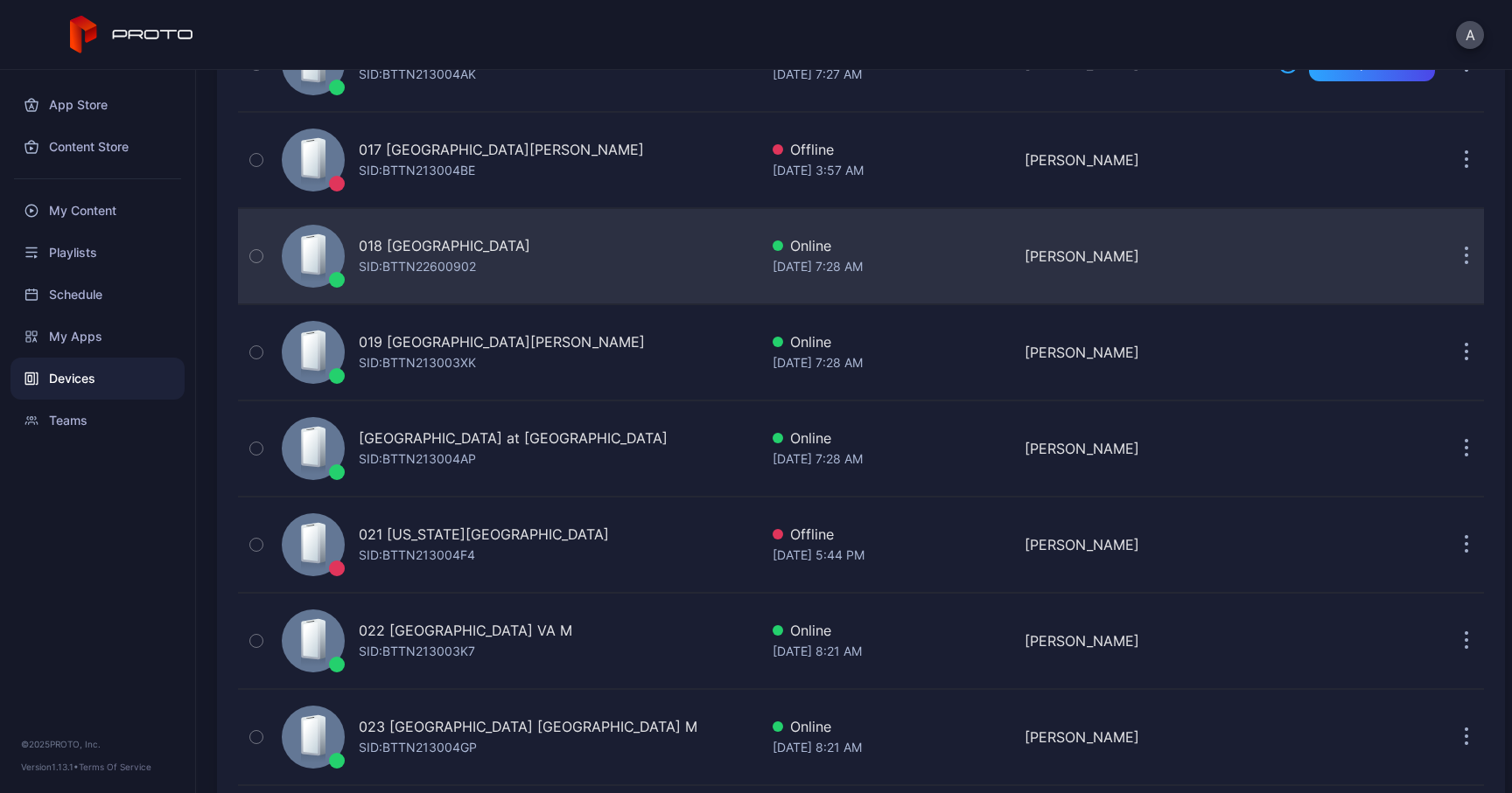
click at [1453, 259] on button "button" at bounding box center [1466, 256] width 35 height 35
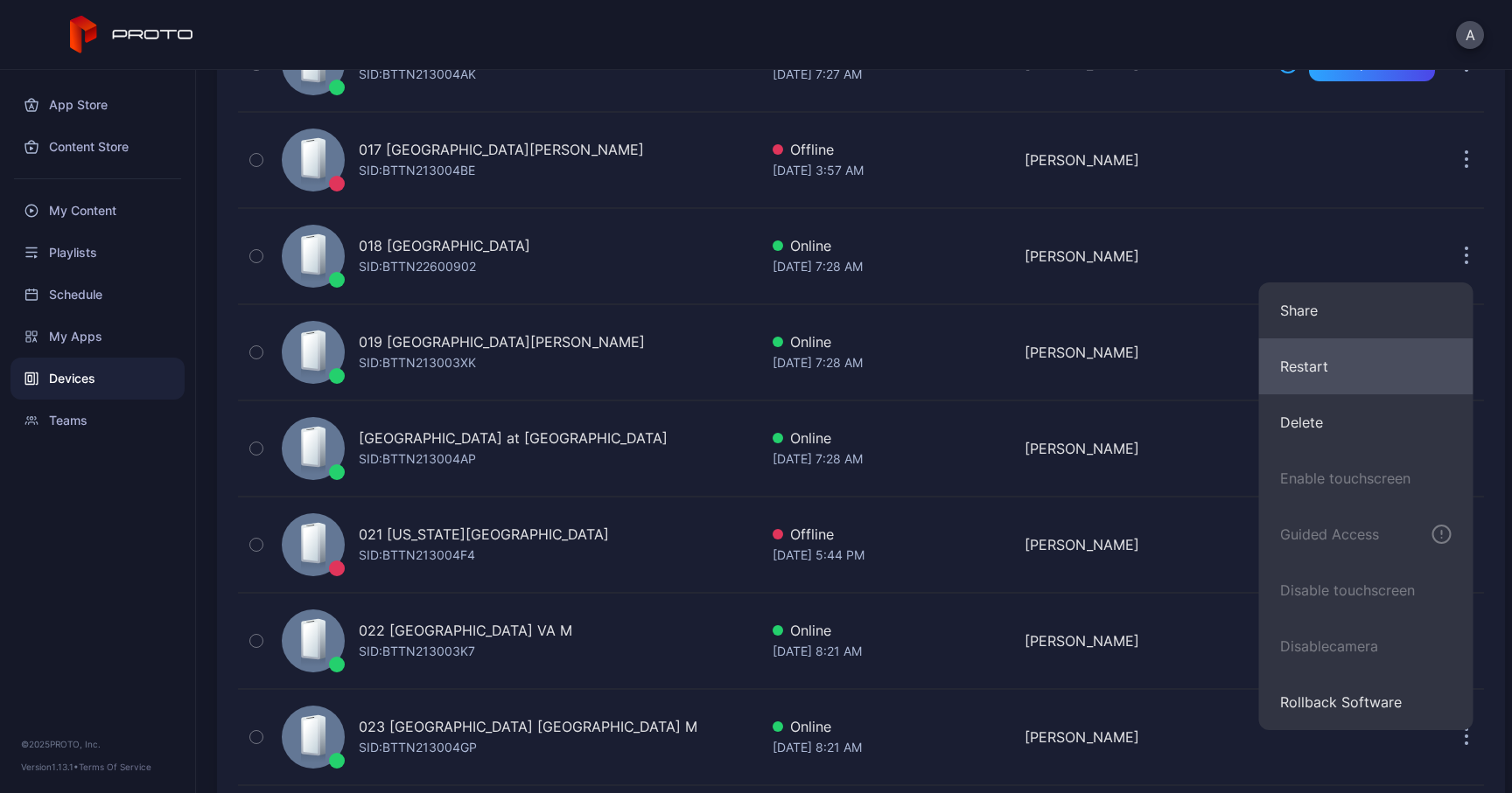
click at [1321, 368] on button "Restart" at bounding box center [1366, 366] width 214 height 56
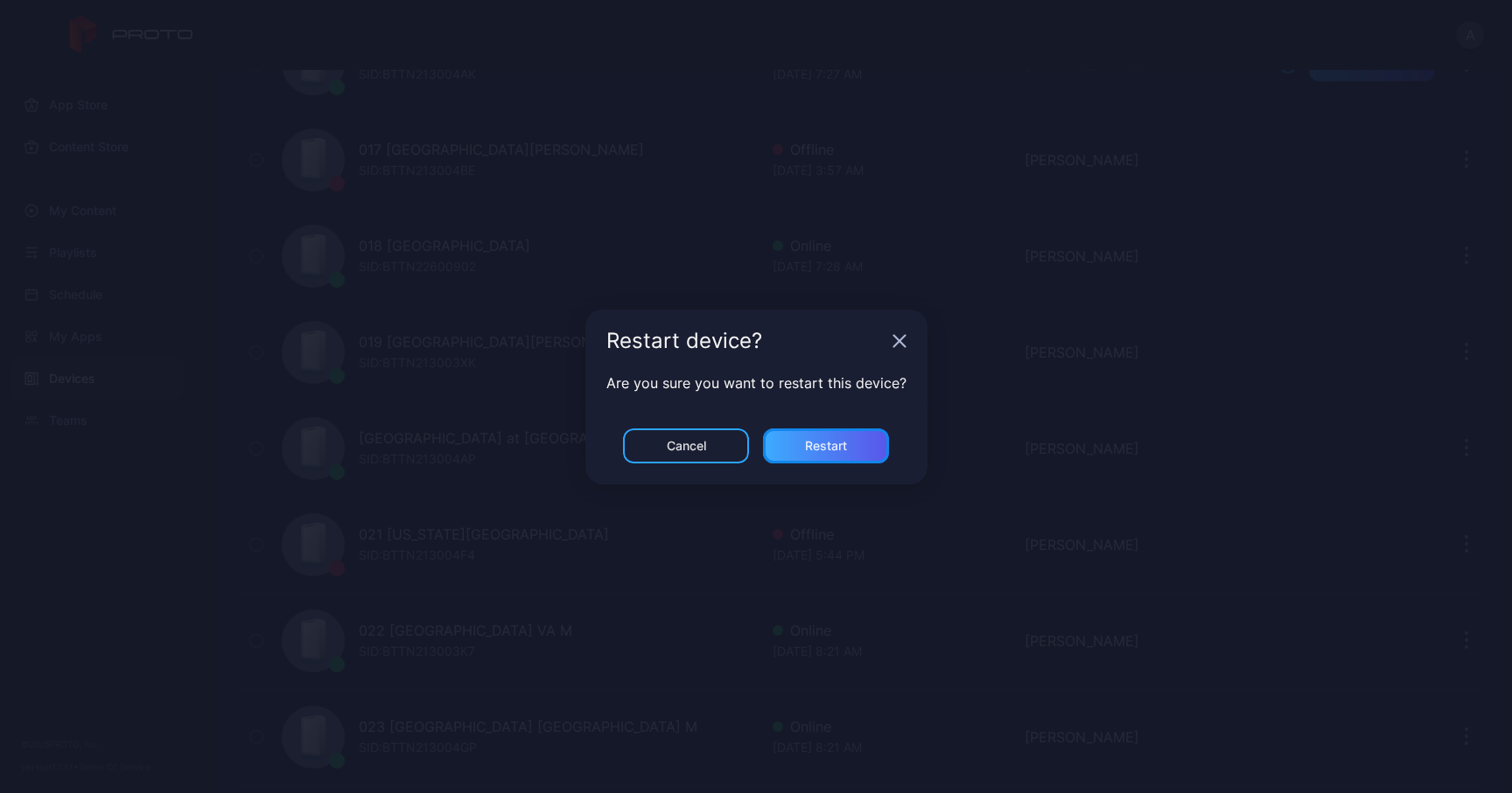
click at [842, 439] on div "Restart" at bounding box center [825, 446] width 42 height 14
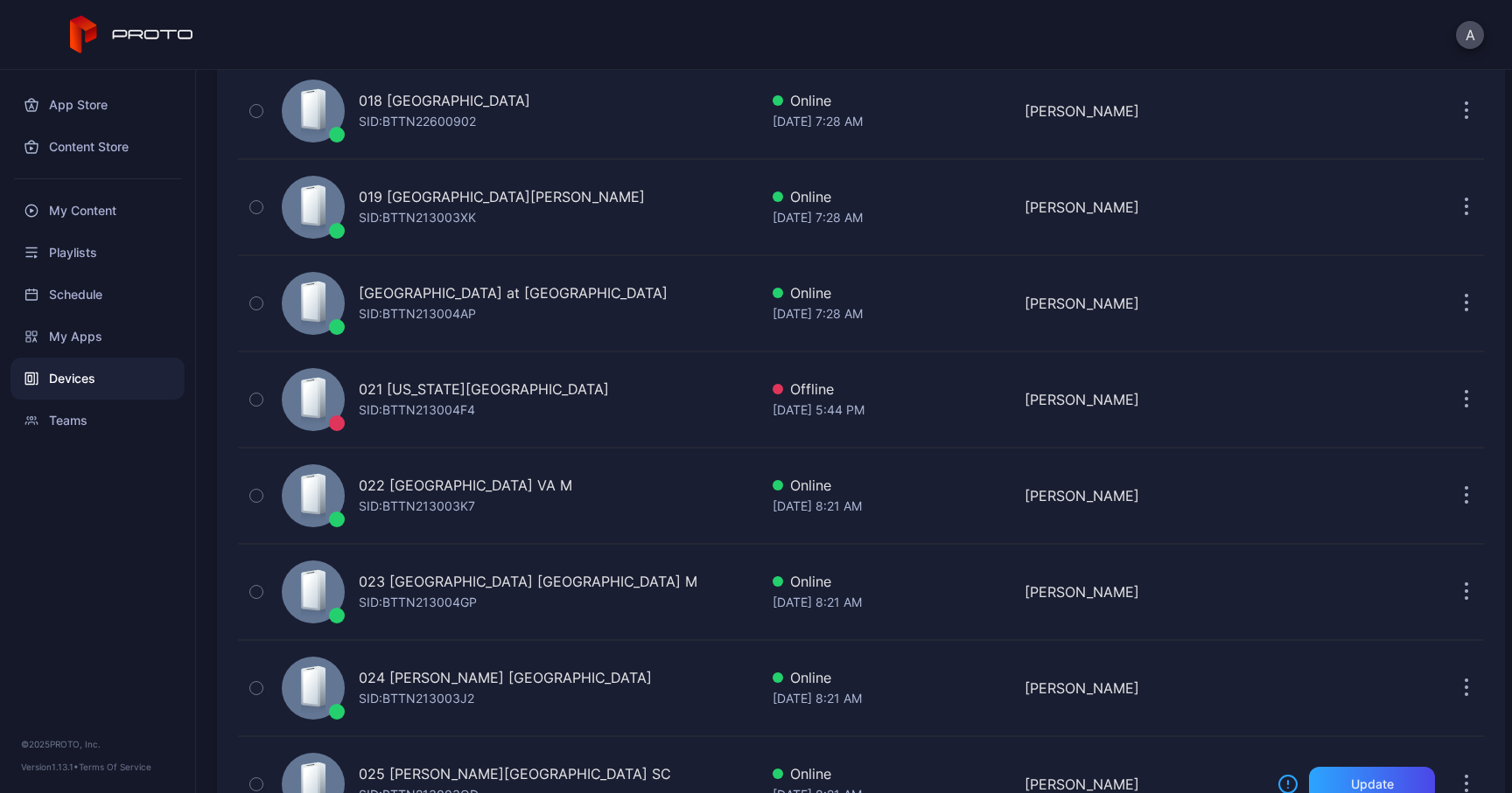
scroll to position [1876, 0]
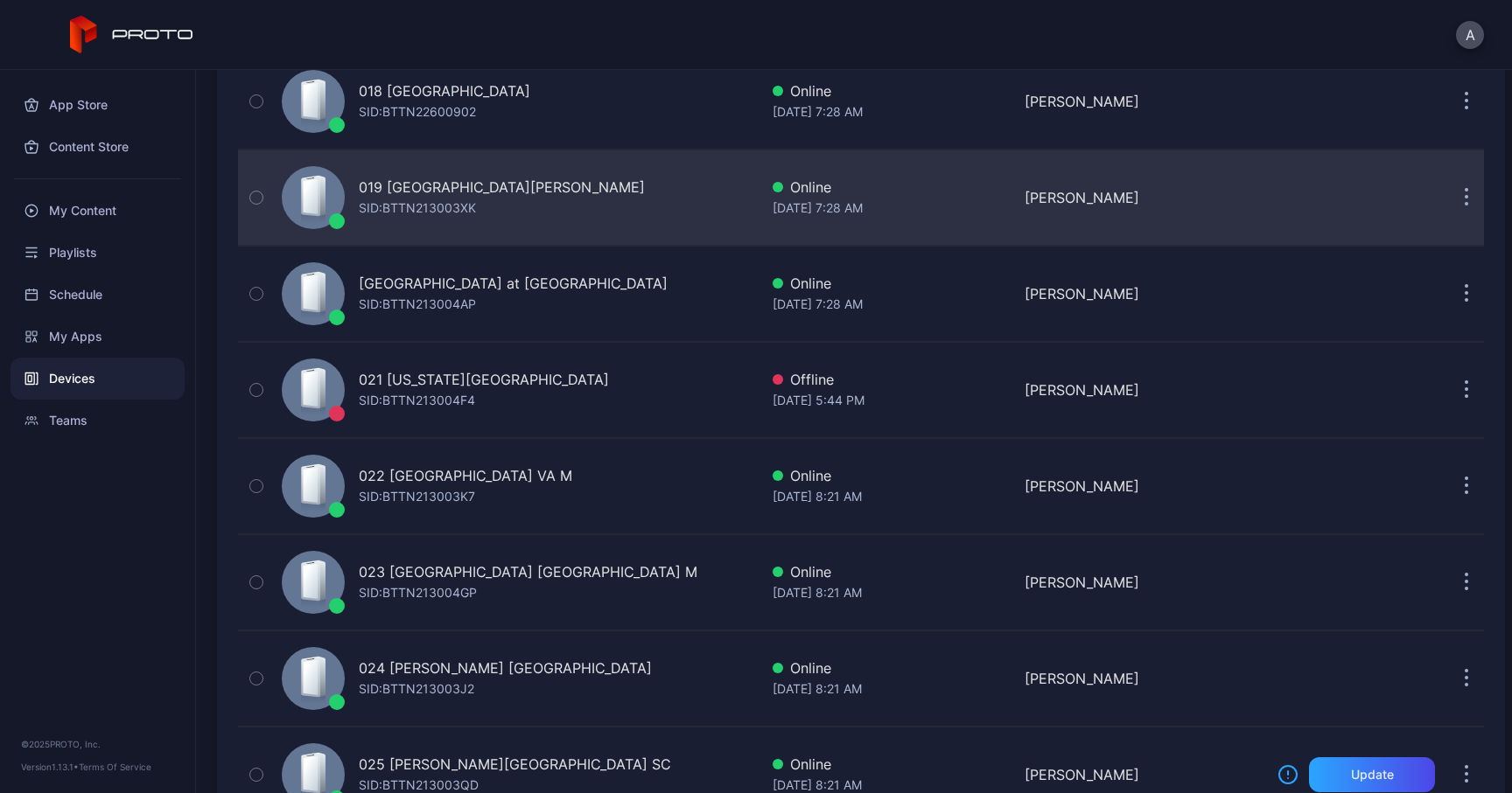
click at [1452, 190] on button "button" at bounding box center [1466, 198] width 35 height 35
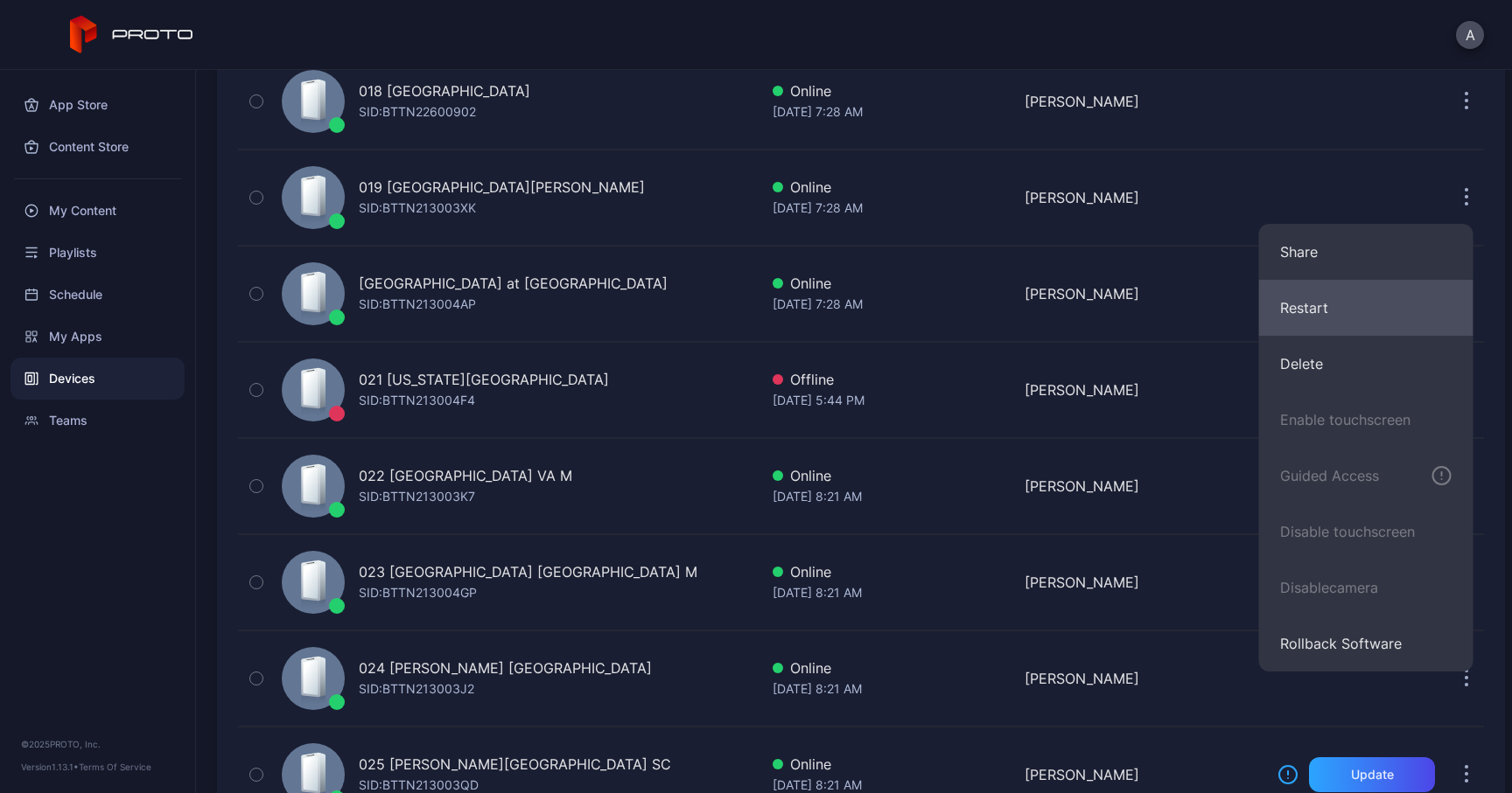
click at [1311, 315] on button "Restart" at bounding box center [1366, 308] width 214 height 56
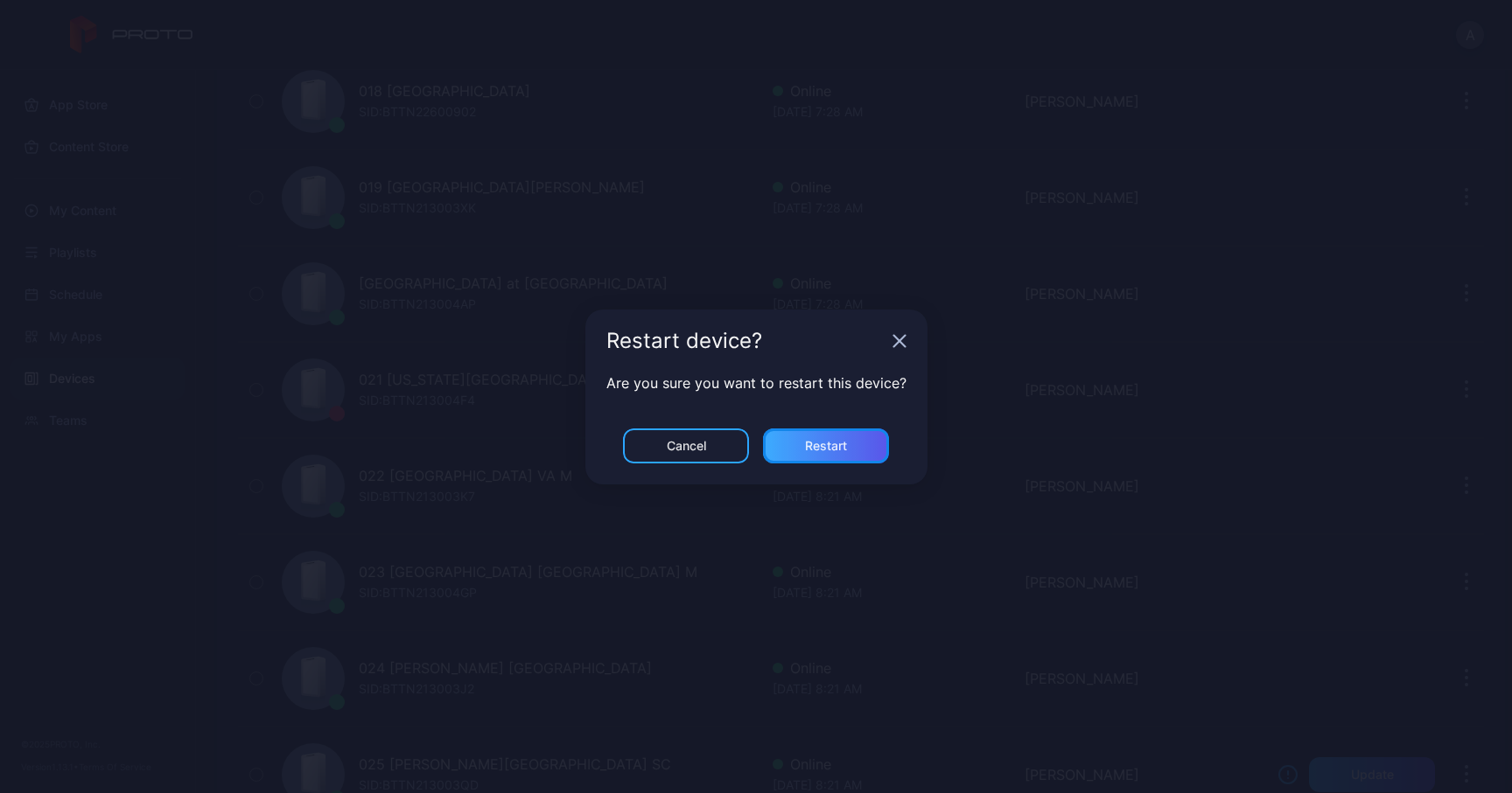
click at [819, 454] on div "Restart" at bounding box center [826, 446] width 126 height 35
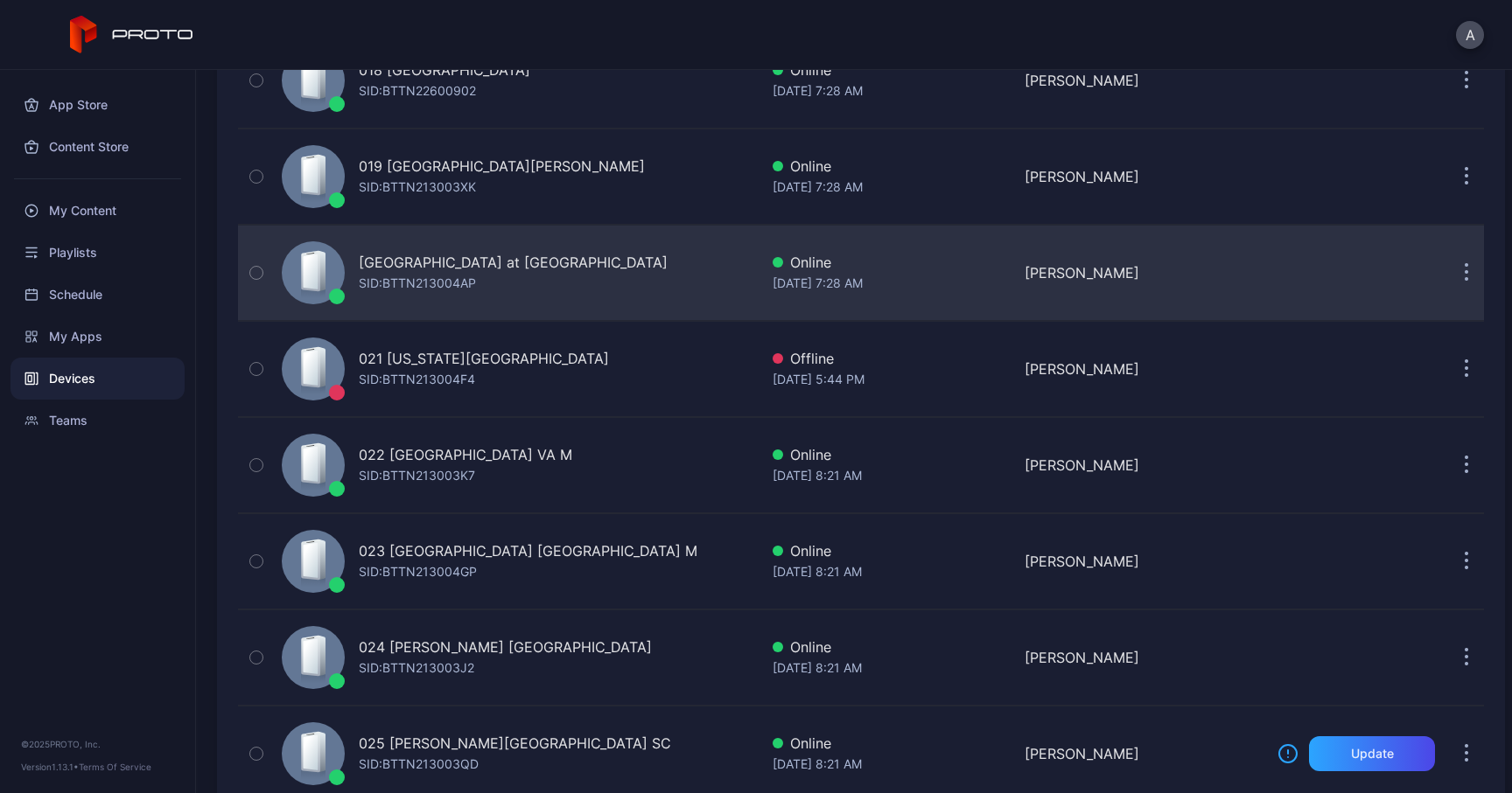
scroll to position [1906, 0]
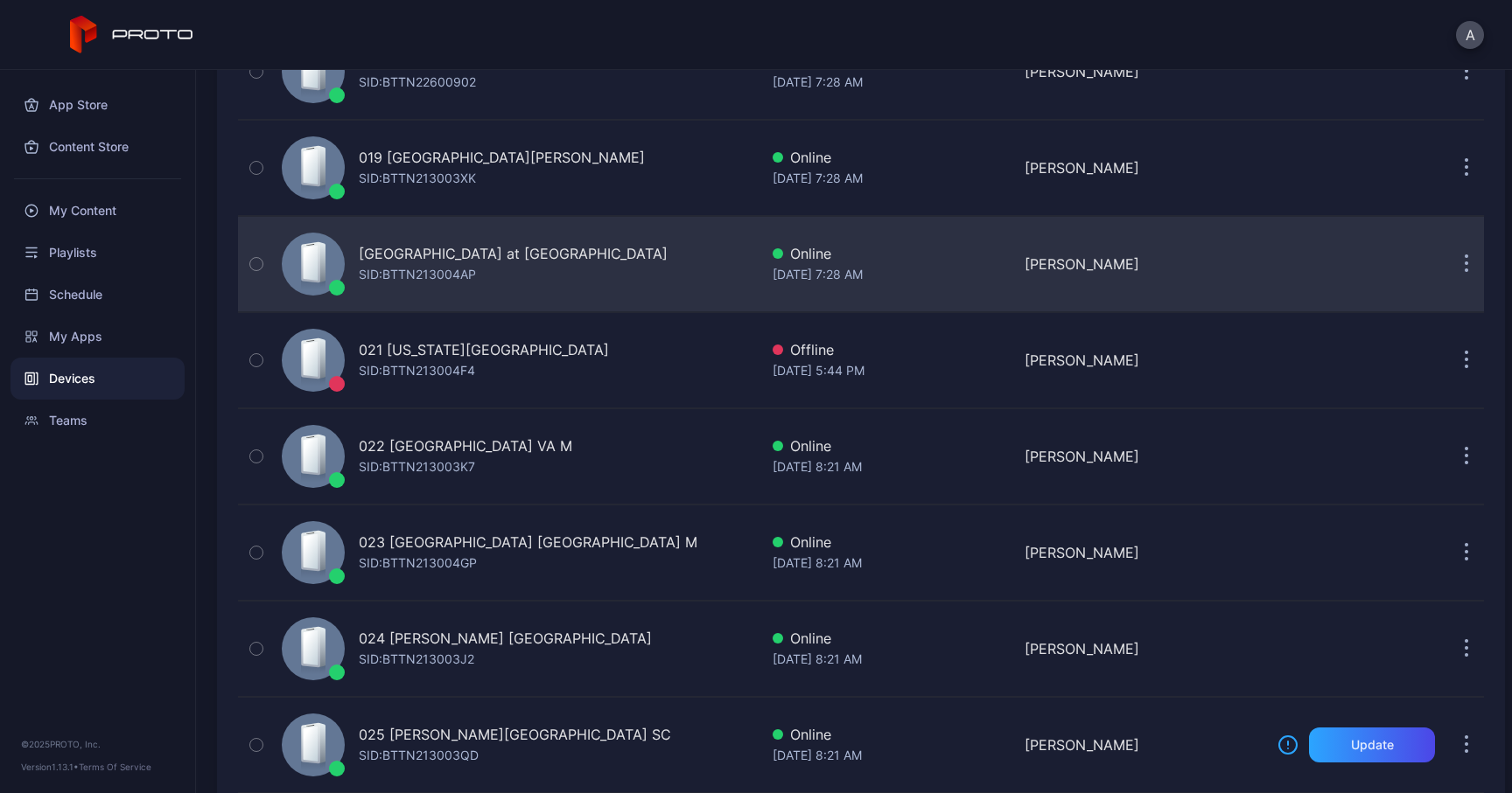
click at [1448, 260] on button "button" at bounding box center [1466, 264] width 35 height 35
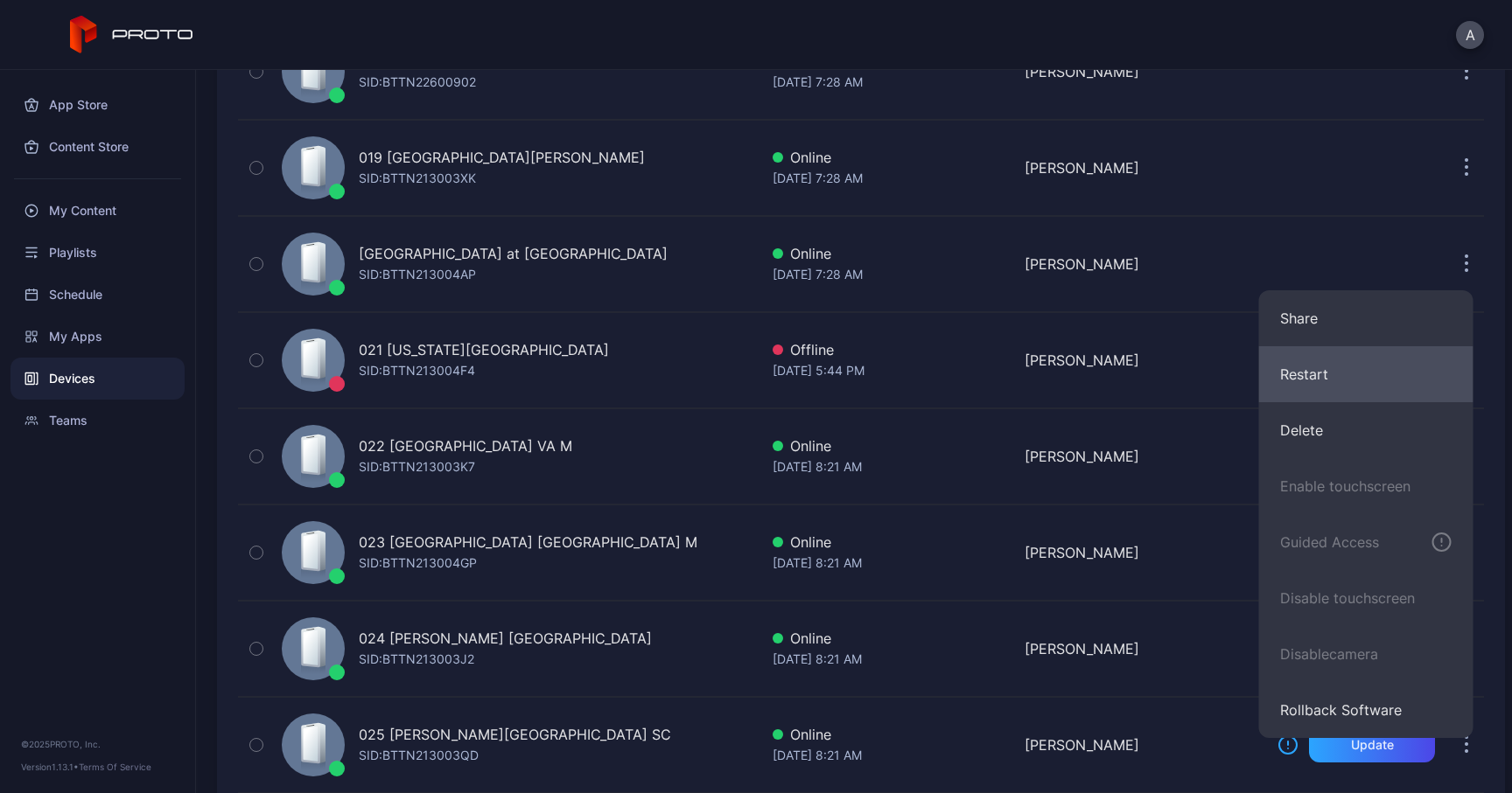
click at [1283, 379] on button "Restart" at bounding box center [1366, 375] width 214 height 56
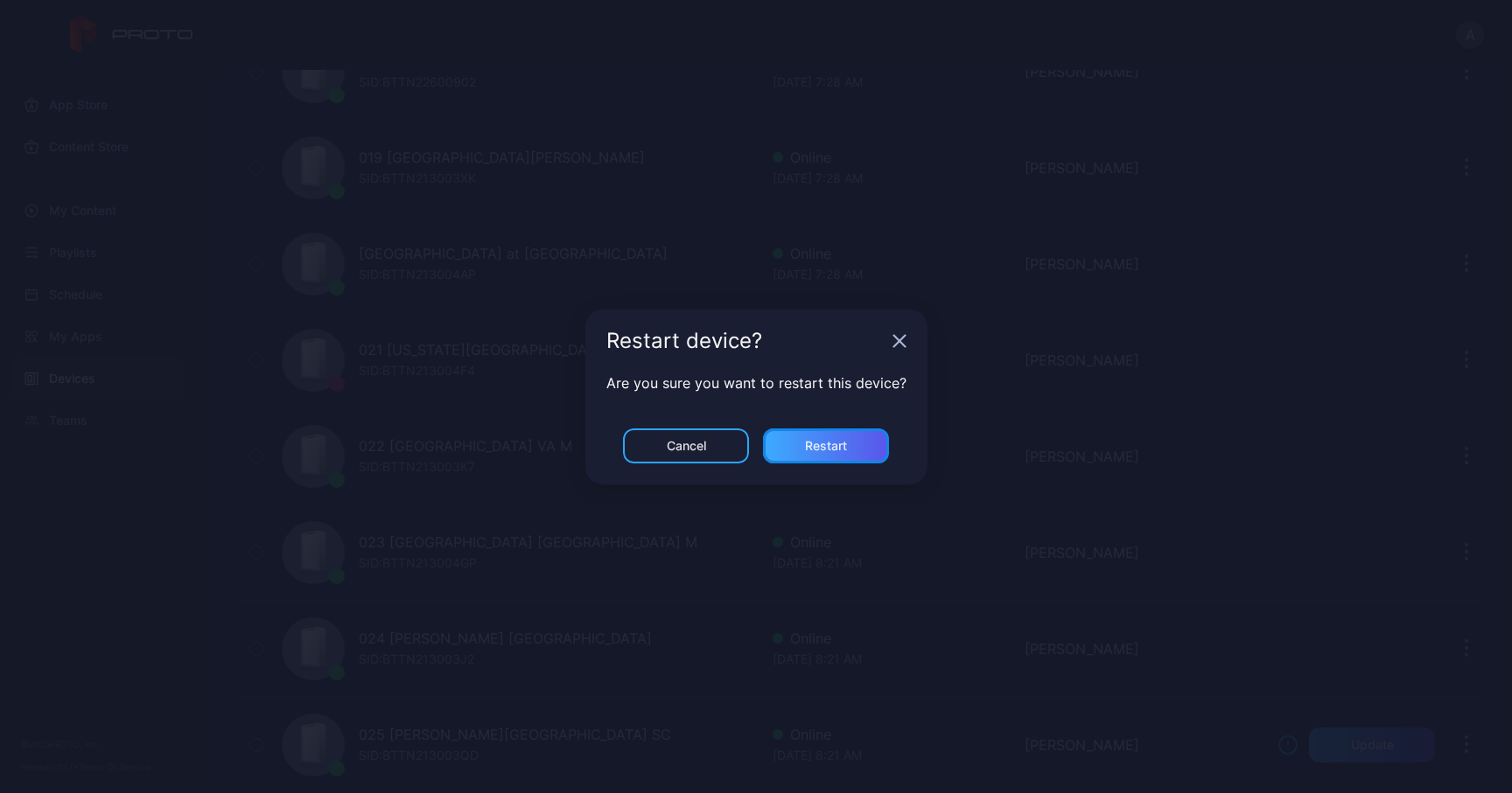
click at [834, 440] on div "Restart" at bounding box center [825, 446] width 42 height 14
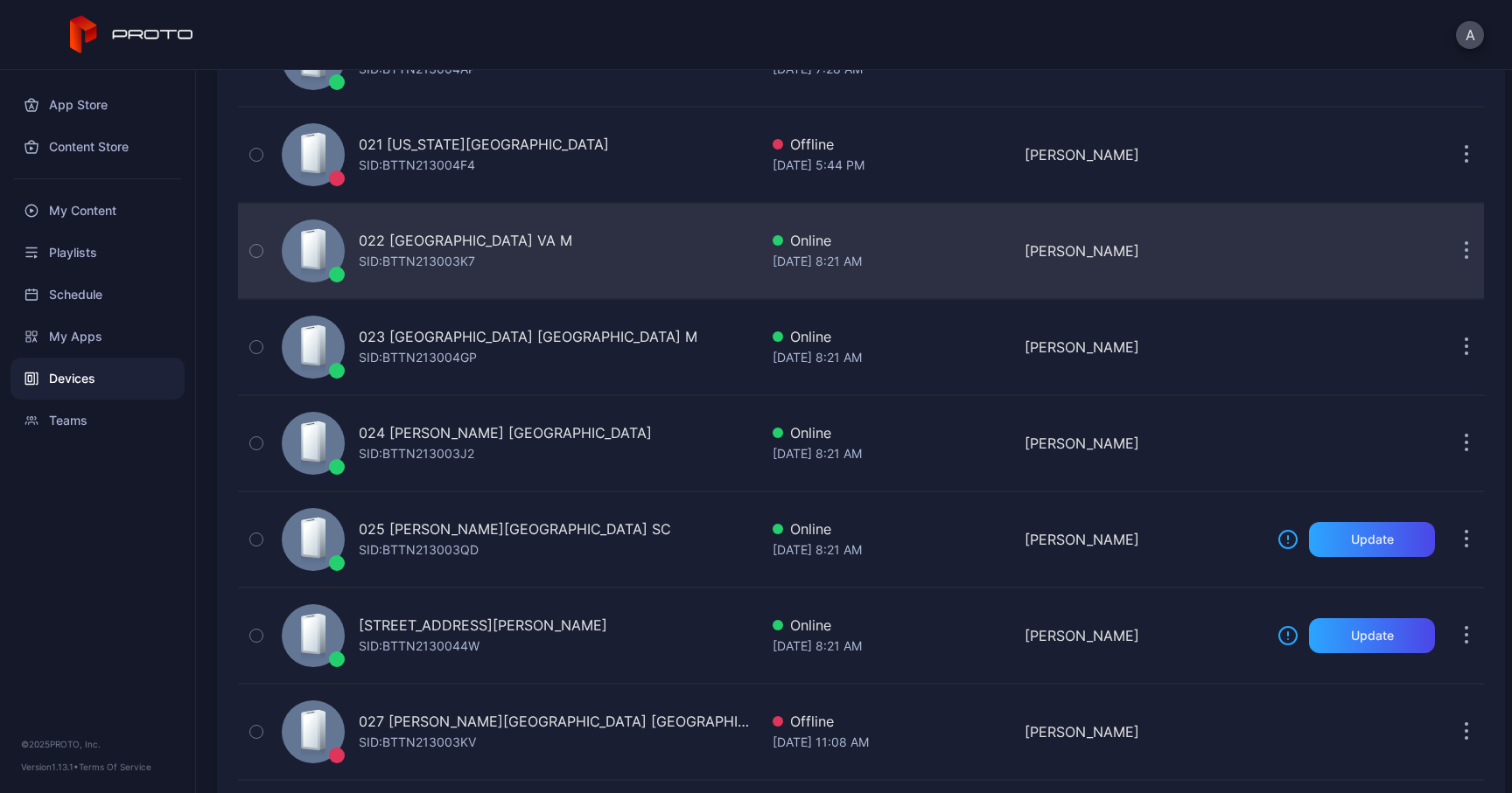
scroll to position [2129, 0]
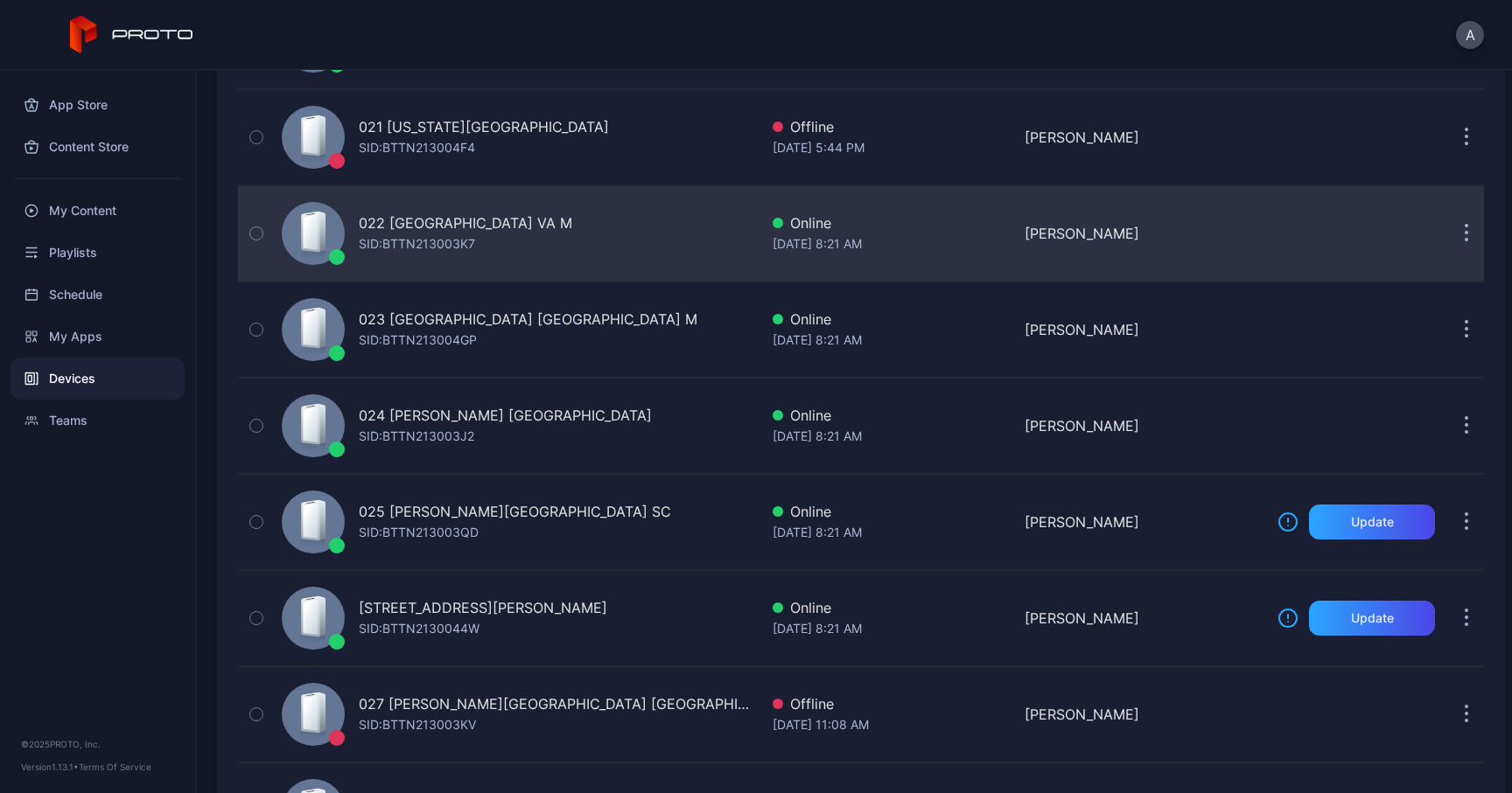
click at [1448, 232] on button "button" at bounding box center [1466, 234] width 35 height 35
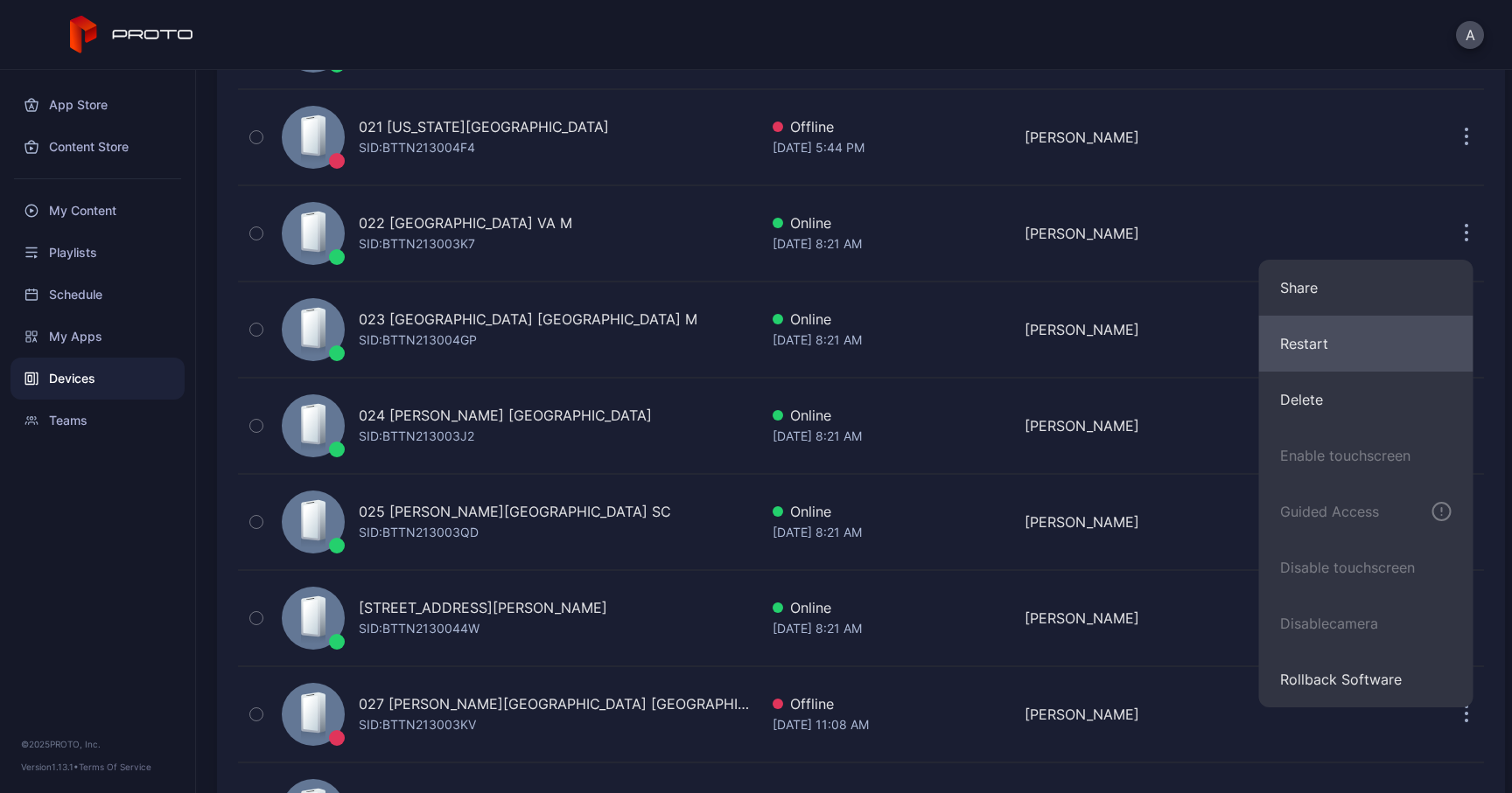
click at [1304, 340] on button "Restart" at bounding box center [1366, 344] width 214 height 56
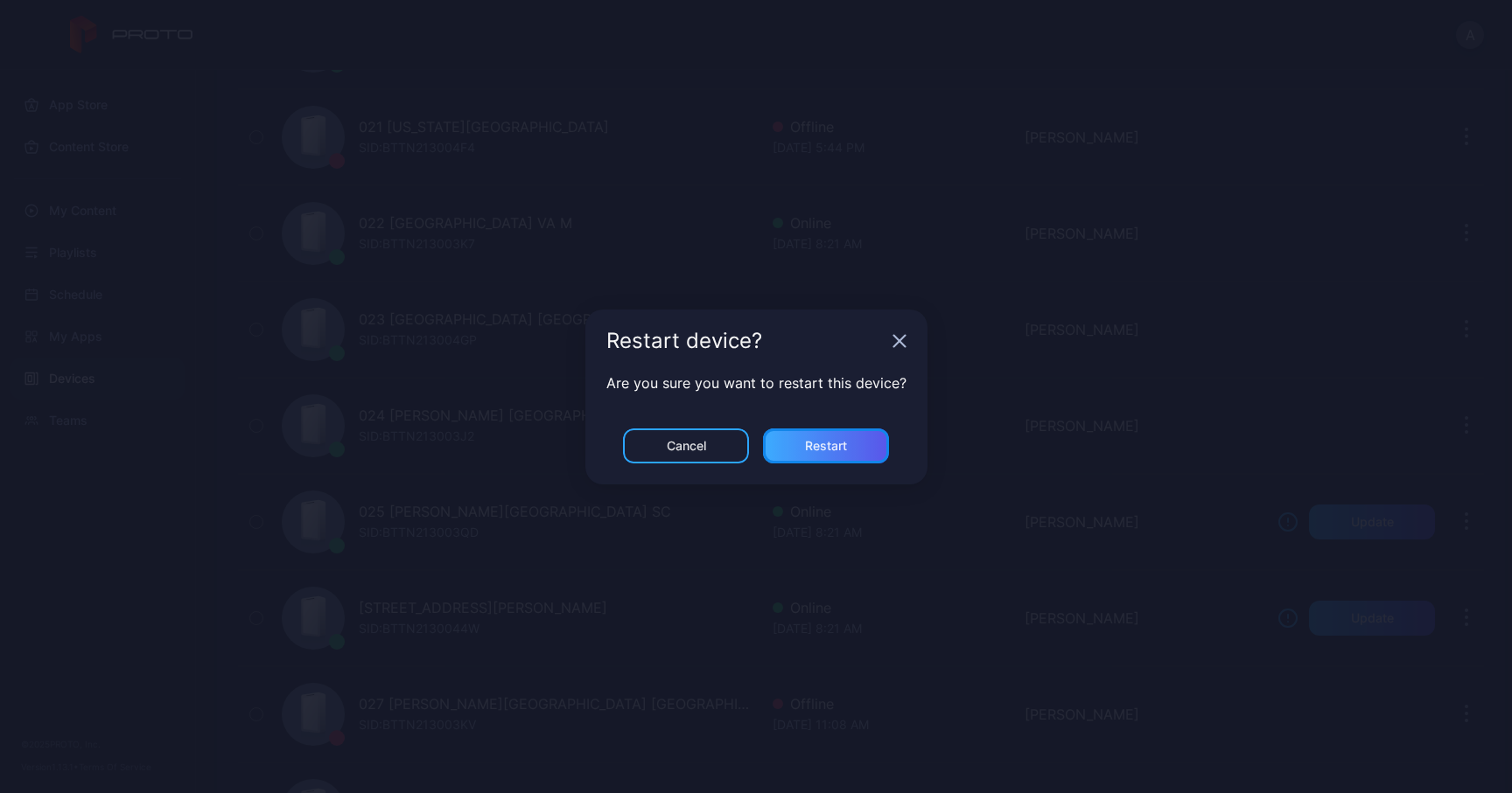
click at [846, 449] on div "Restart" at bounding box center [826, 446] width 126 height 35
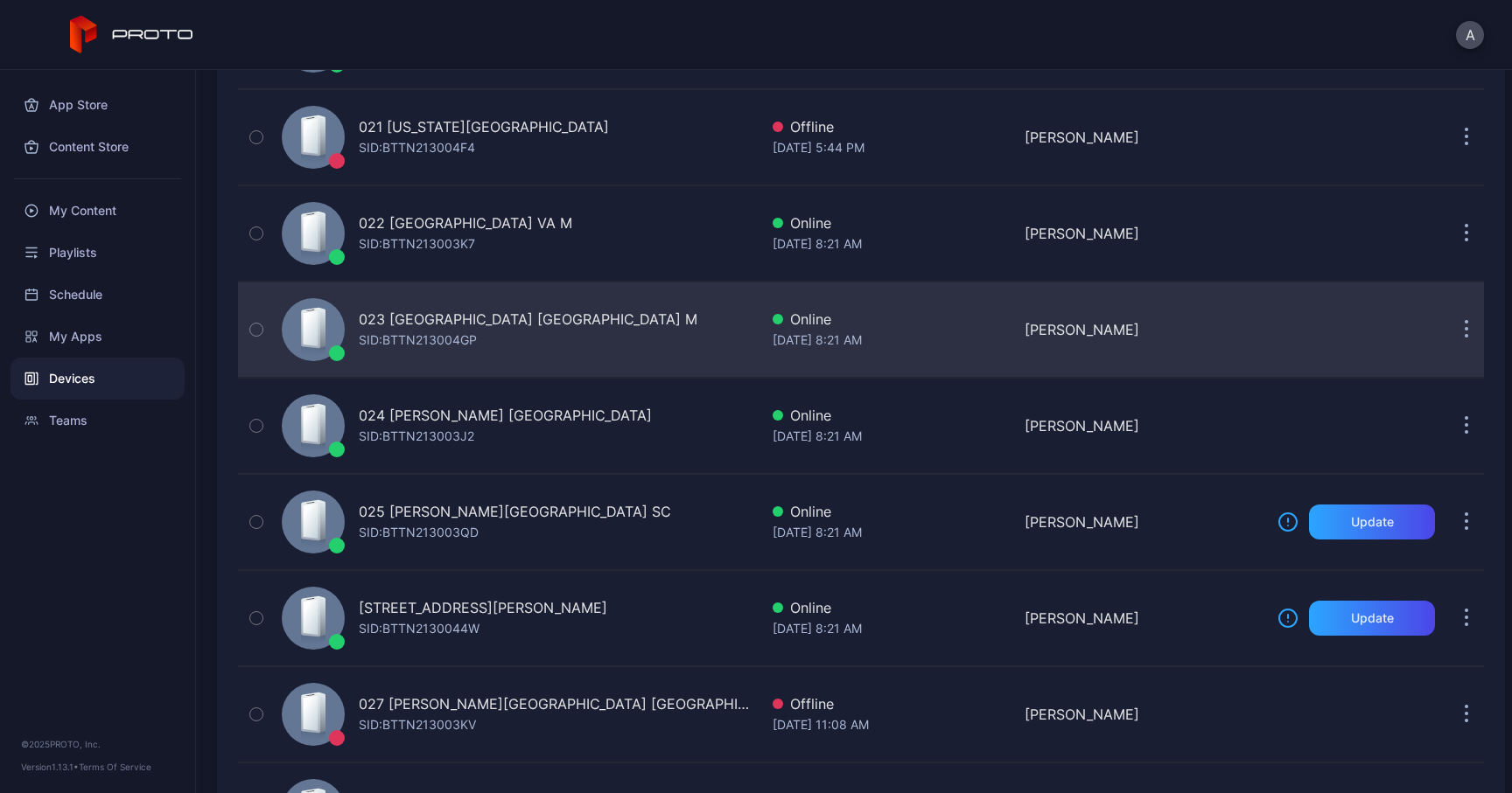
click at [1448, 329] on button "button" at bounding box center [1466, 329] width 35 height 35
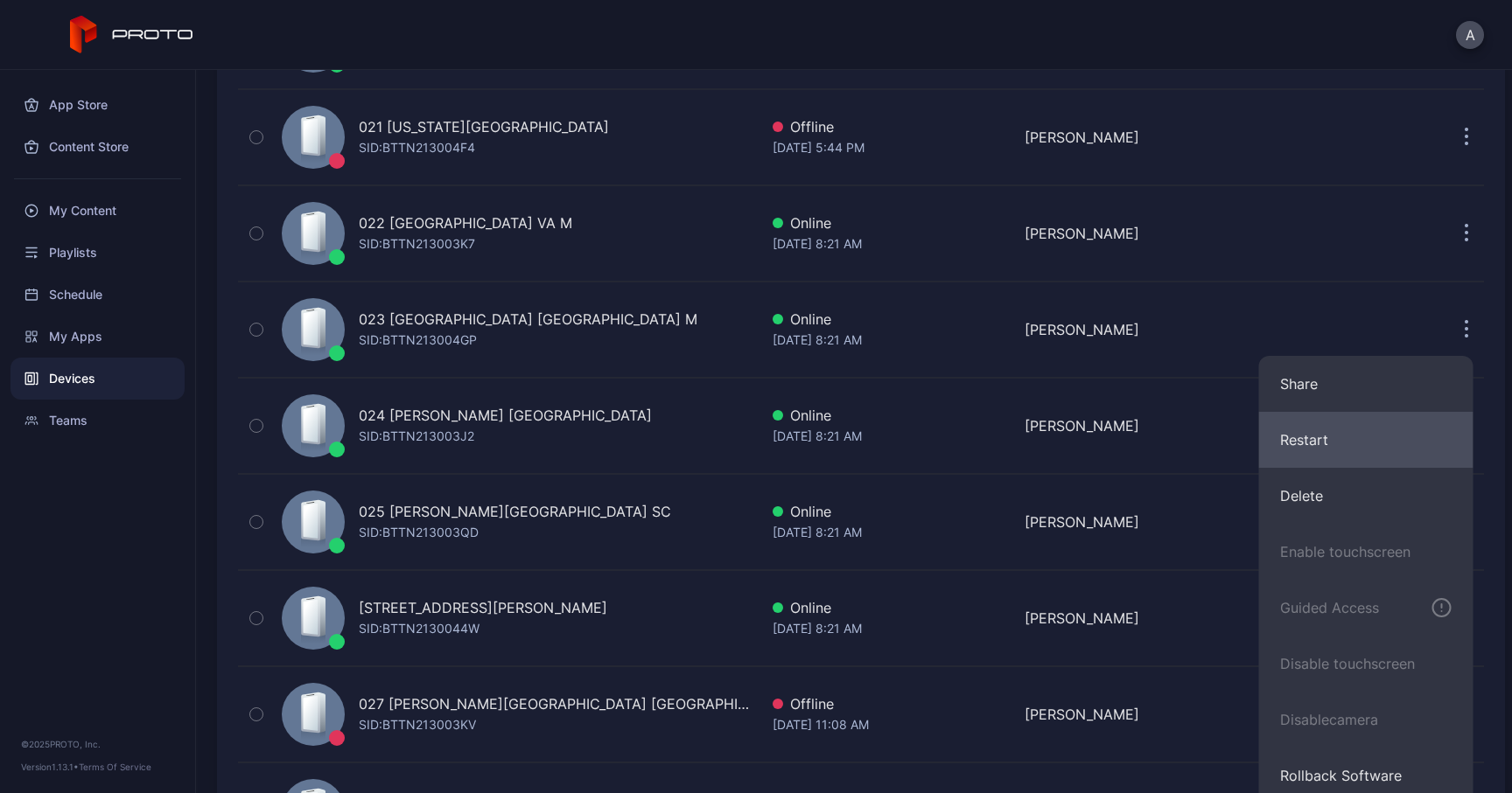
click at [1317, 436] on button "Restart" at bounding box center [1366, 439] width 214 height 56
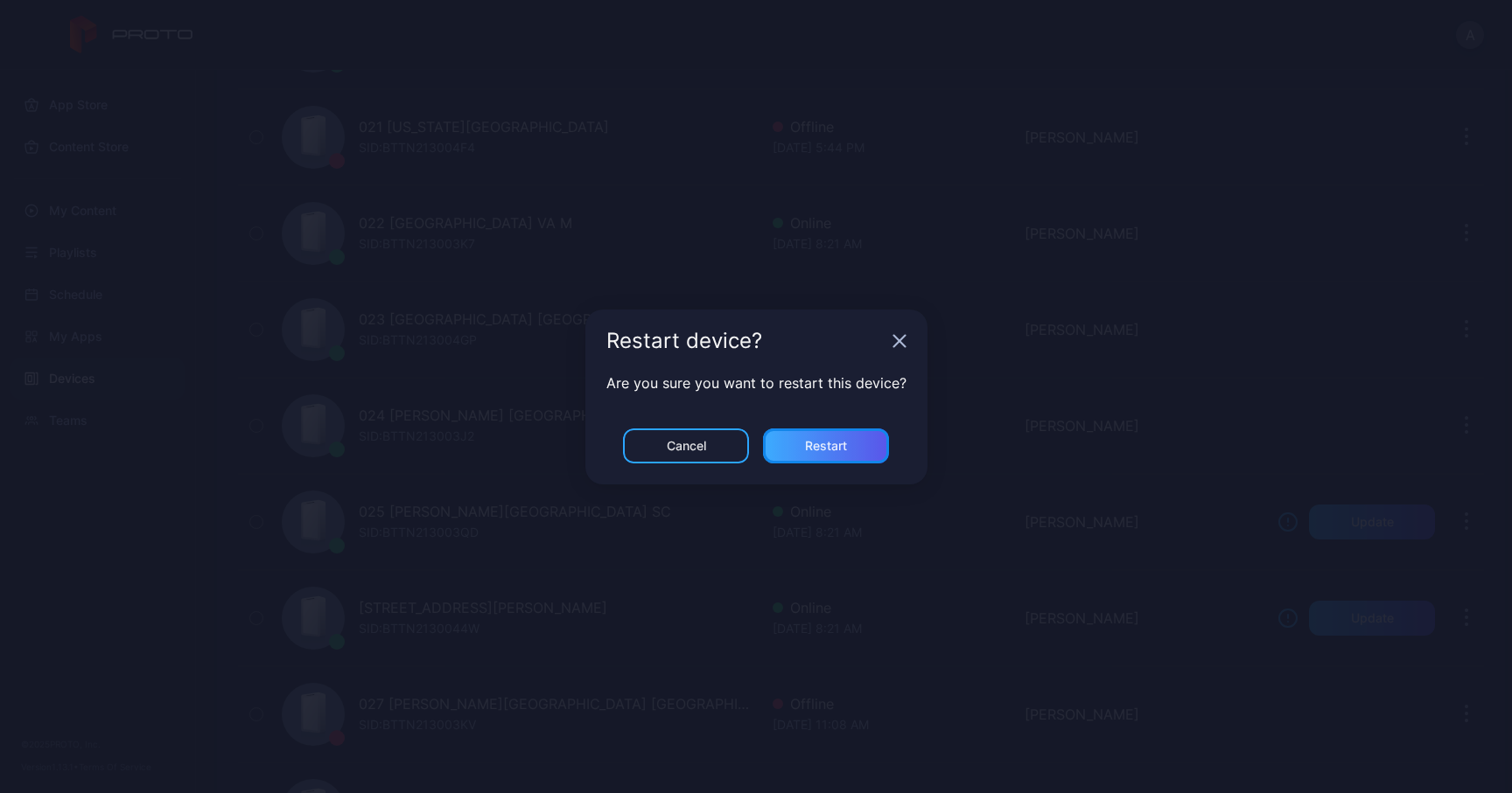
click at [840, 439] on div "Restart" at bounding box center [825, 446] width 42 height 14
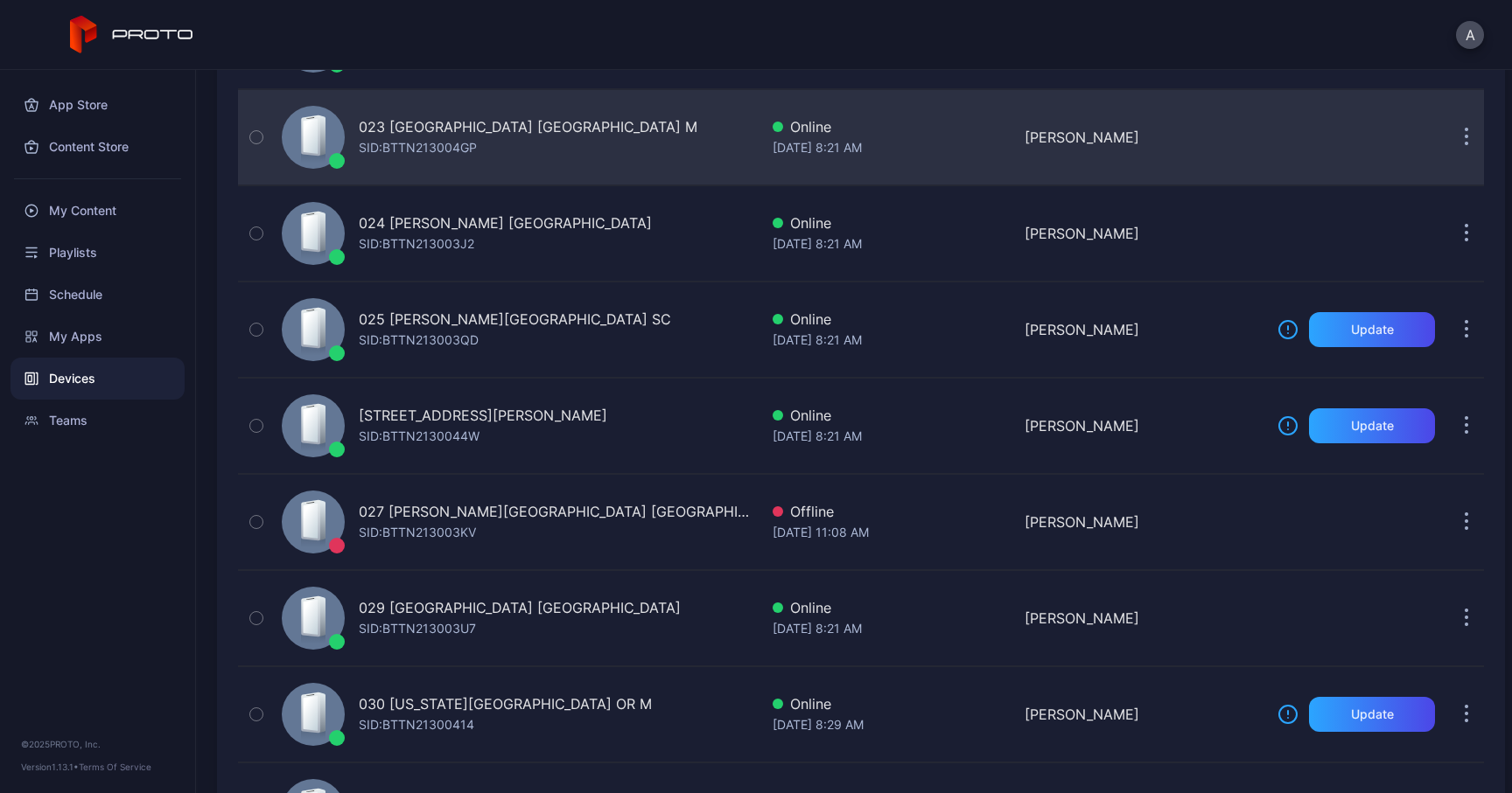
scroll to position [2340, 0]
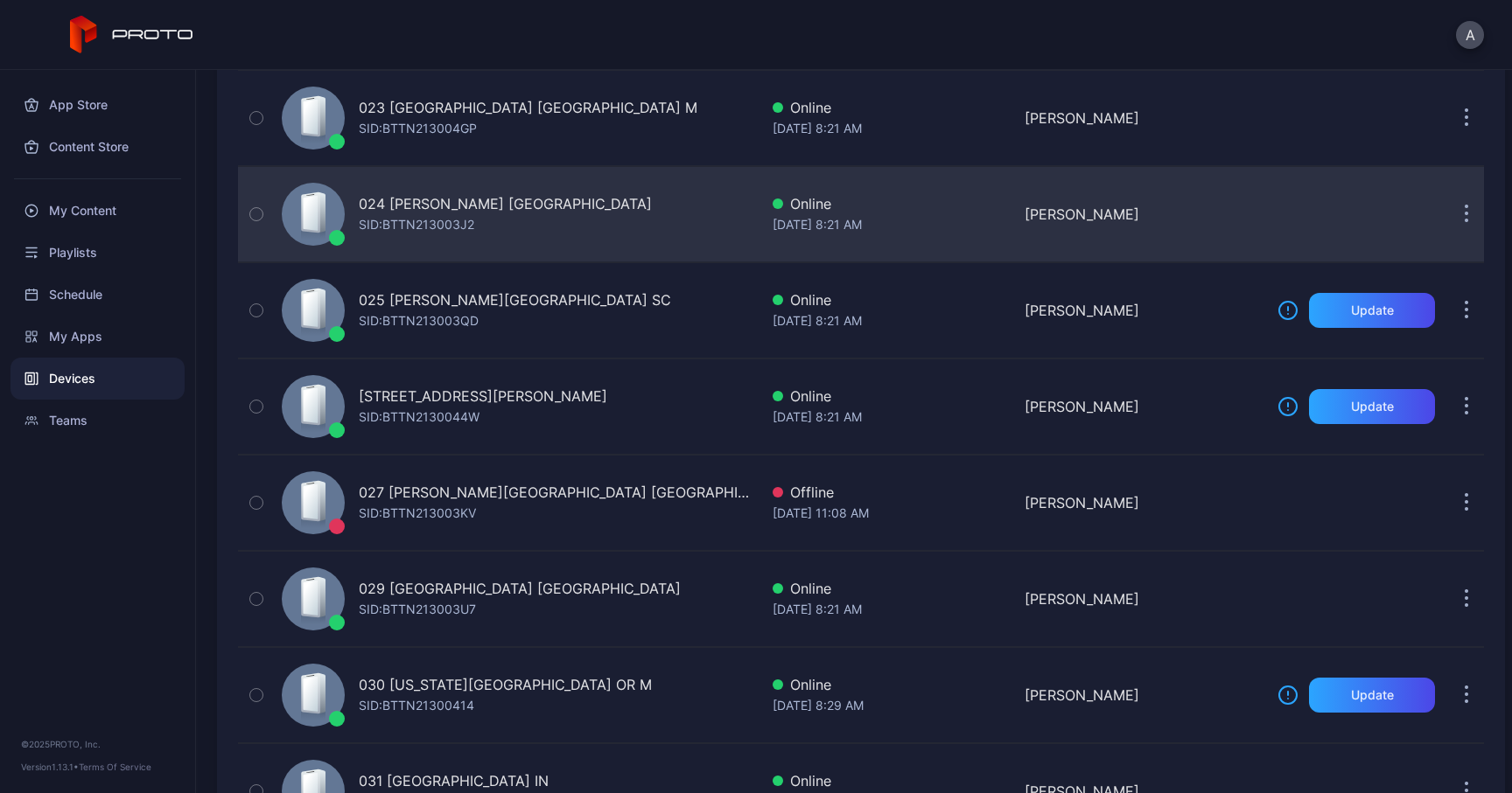
click at [1448, 209] on button "button" at bounding box center [1466, 214] width 35 height 35
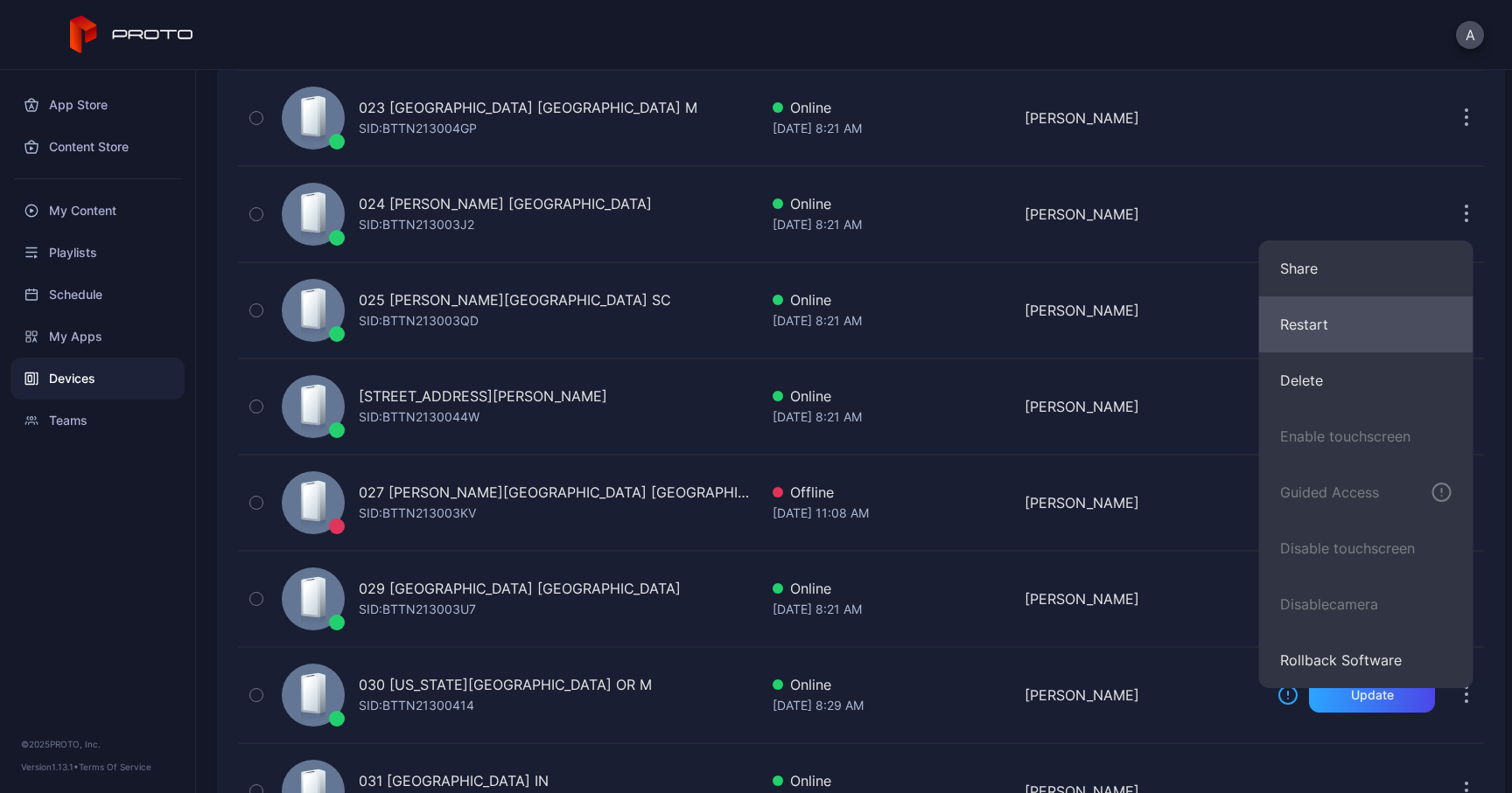
click at [1286, 319] on button "Restart" at bounding box center [1366, 325] width 214 height 56
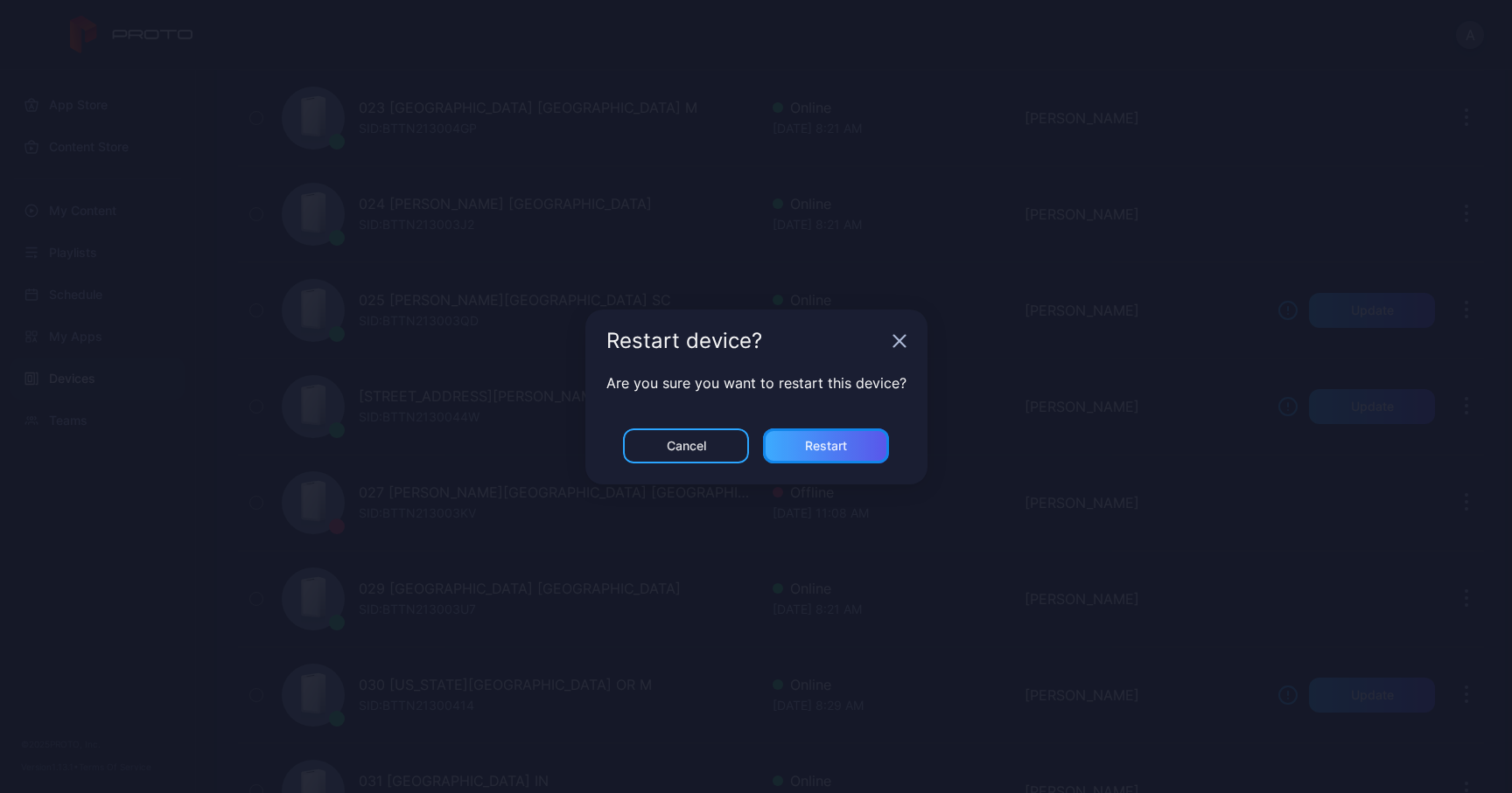
click at [860, 437] on div "Restart" at bounding box center [826, 446] width 126 height 35
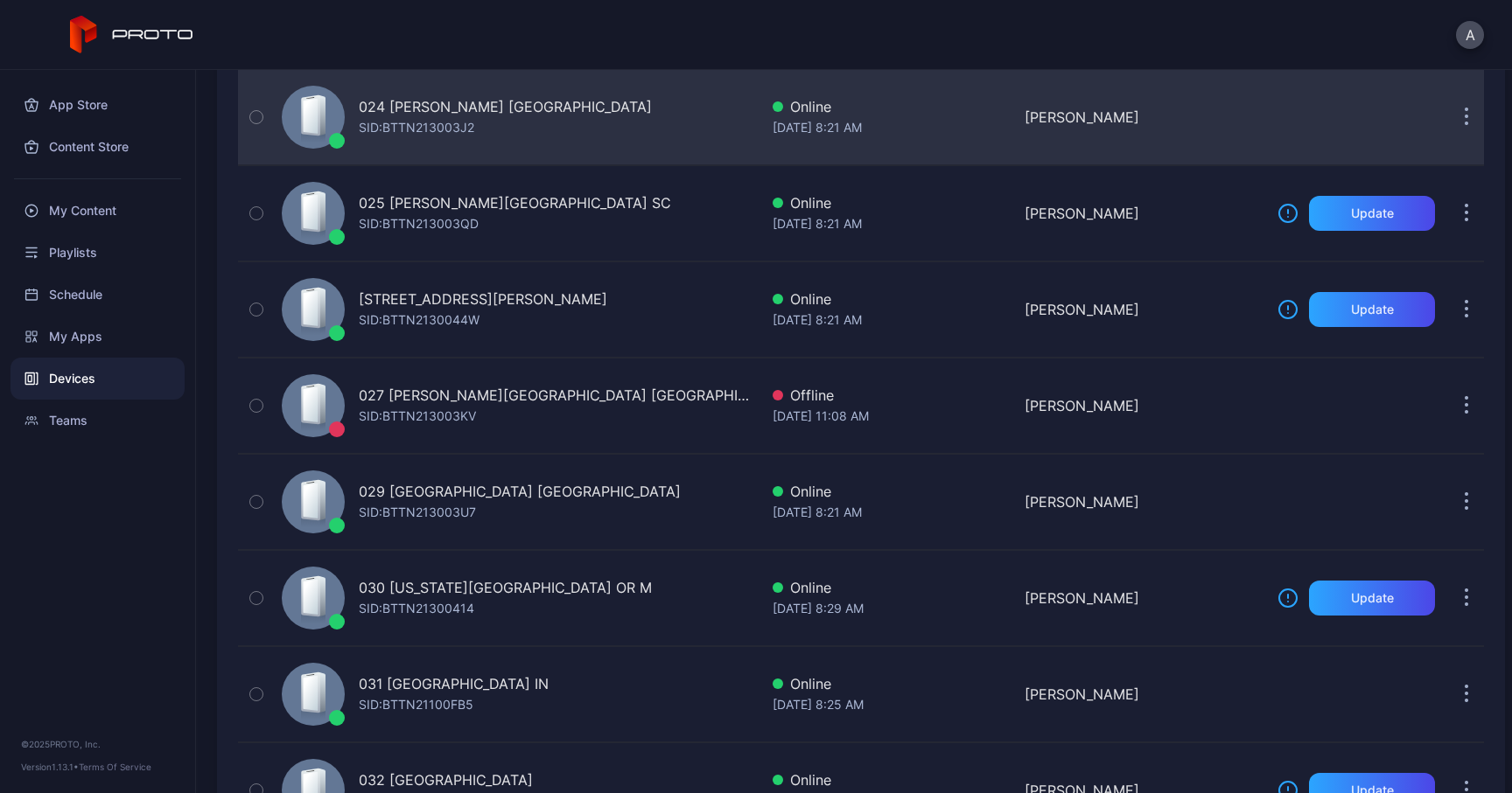
scroll to position [2450, 0]
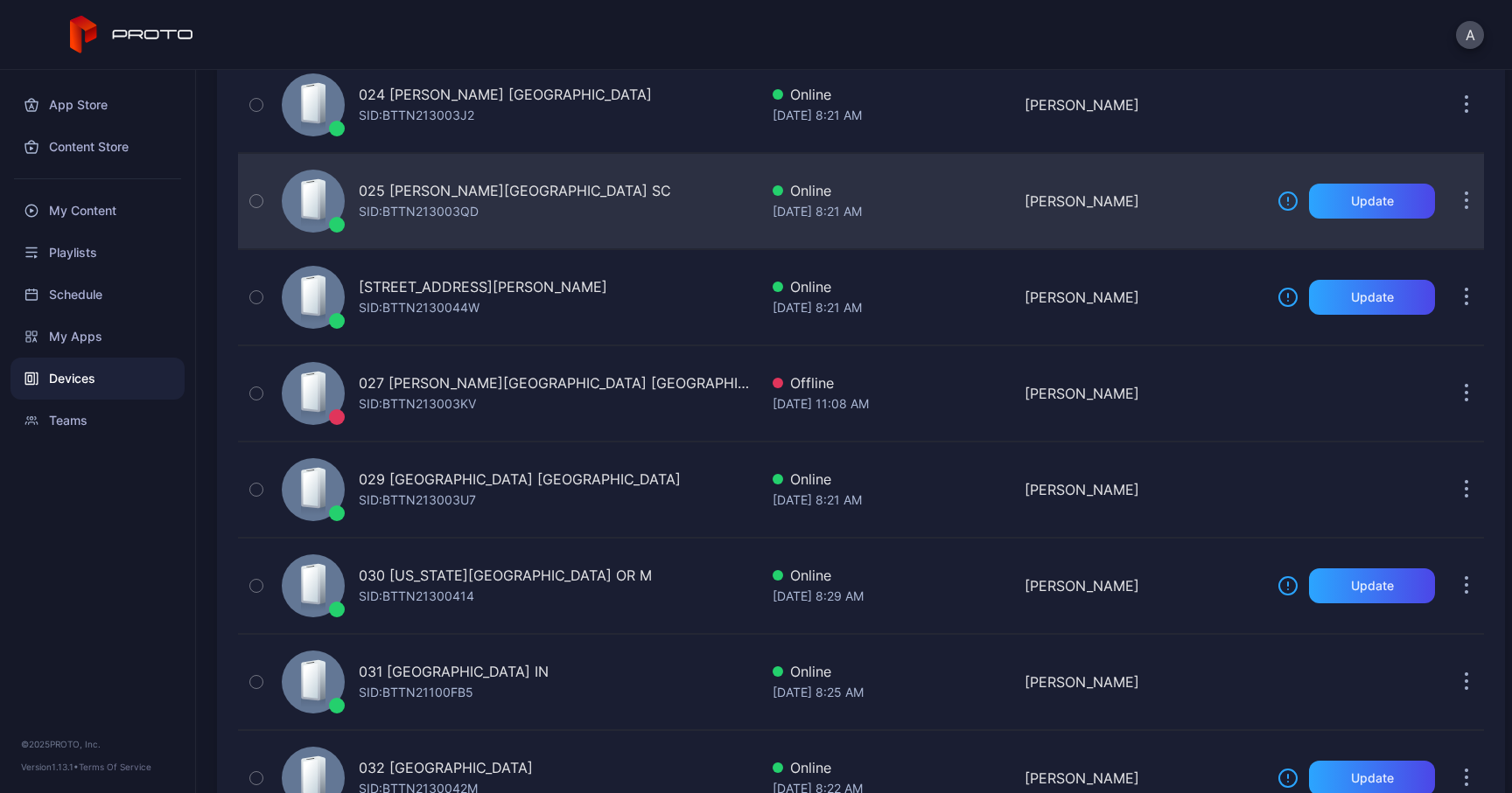
click at [1448, 198] on button "button" at bounding box center [1466, 201] width 35 height 35
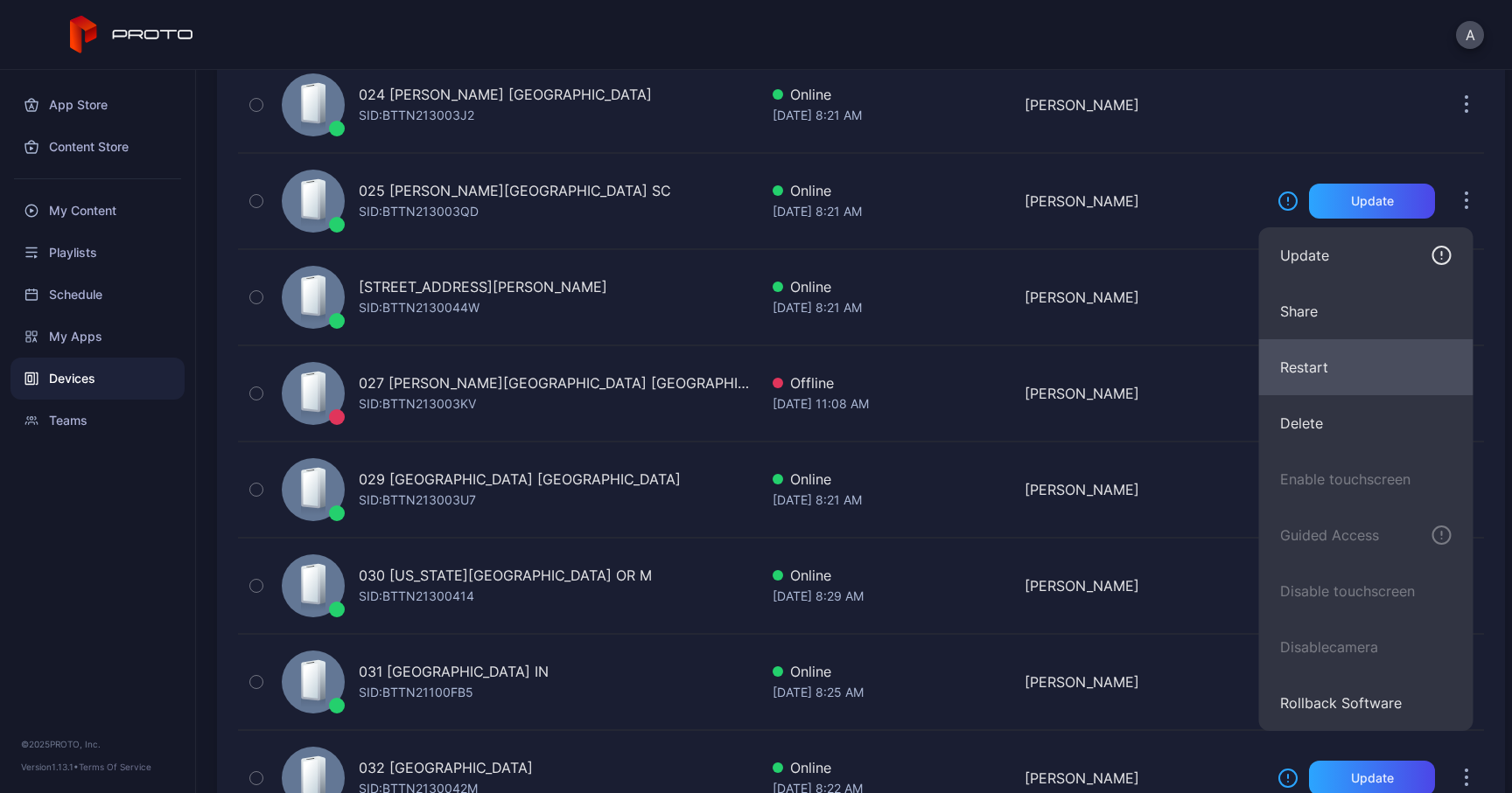
click at [1309, 358] on button "Restart" at bounding box center [1366, 367] width 214 height 56
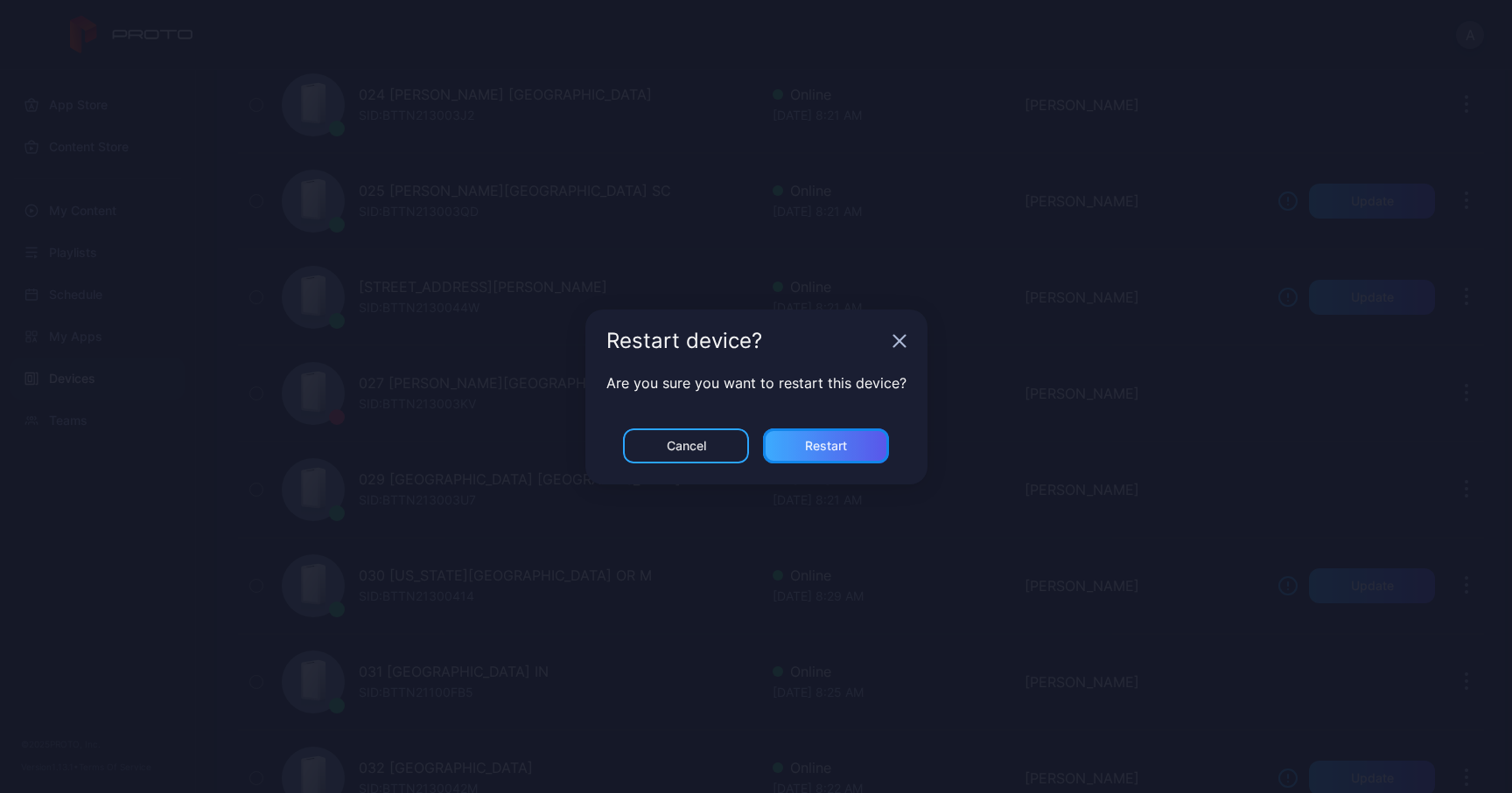
click at [837, 443] on div "Restart" at bounding box center [825, 446] width 42 height 14
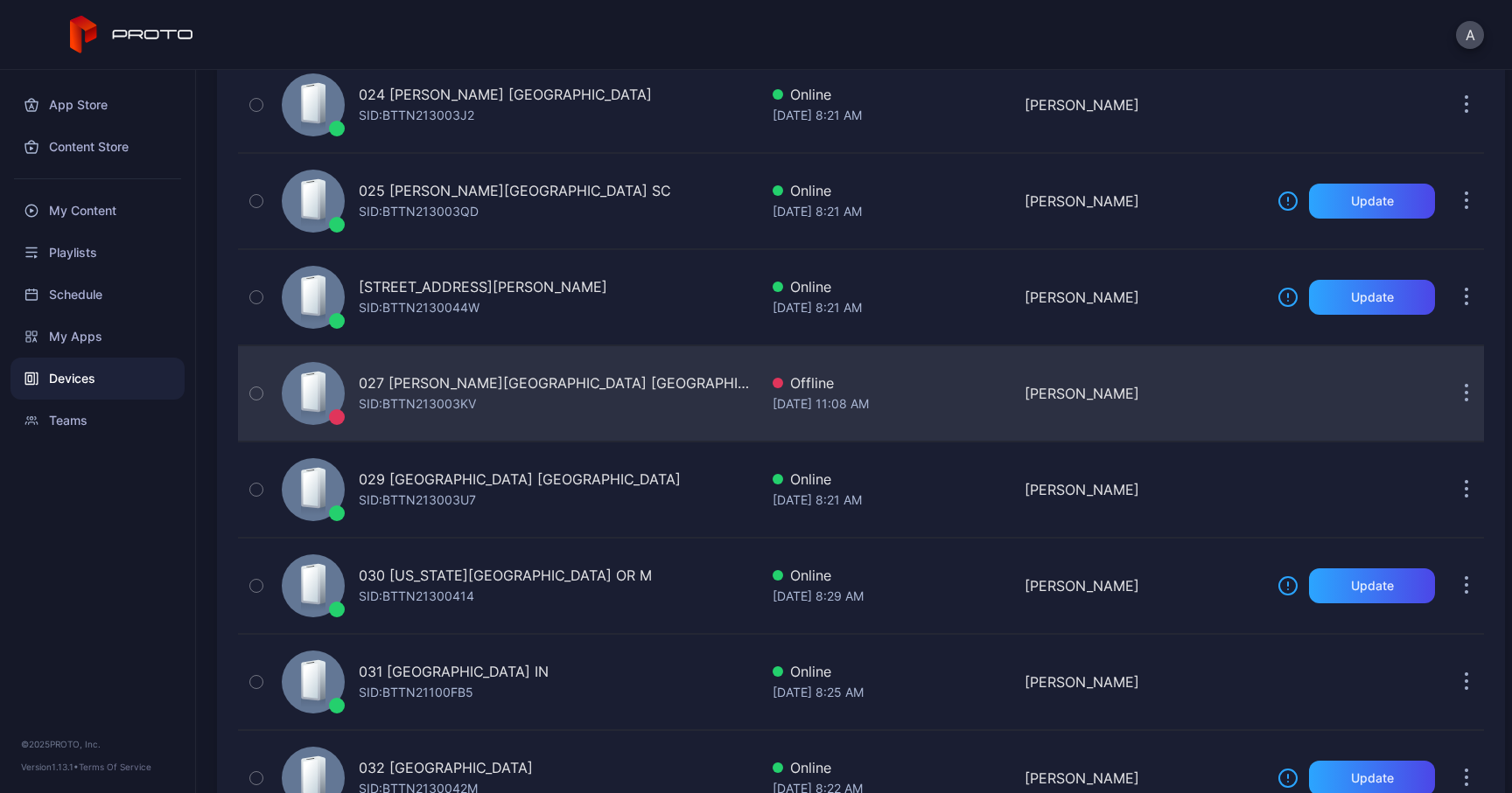
scroll to position [2478, 0]
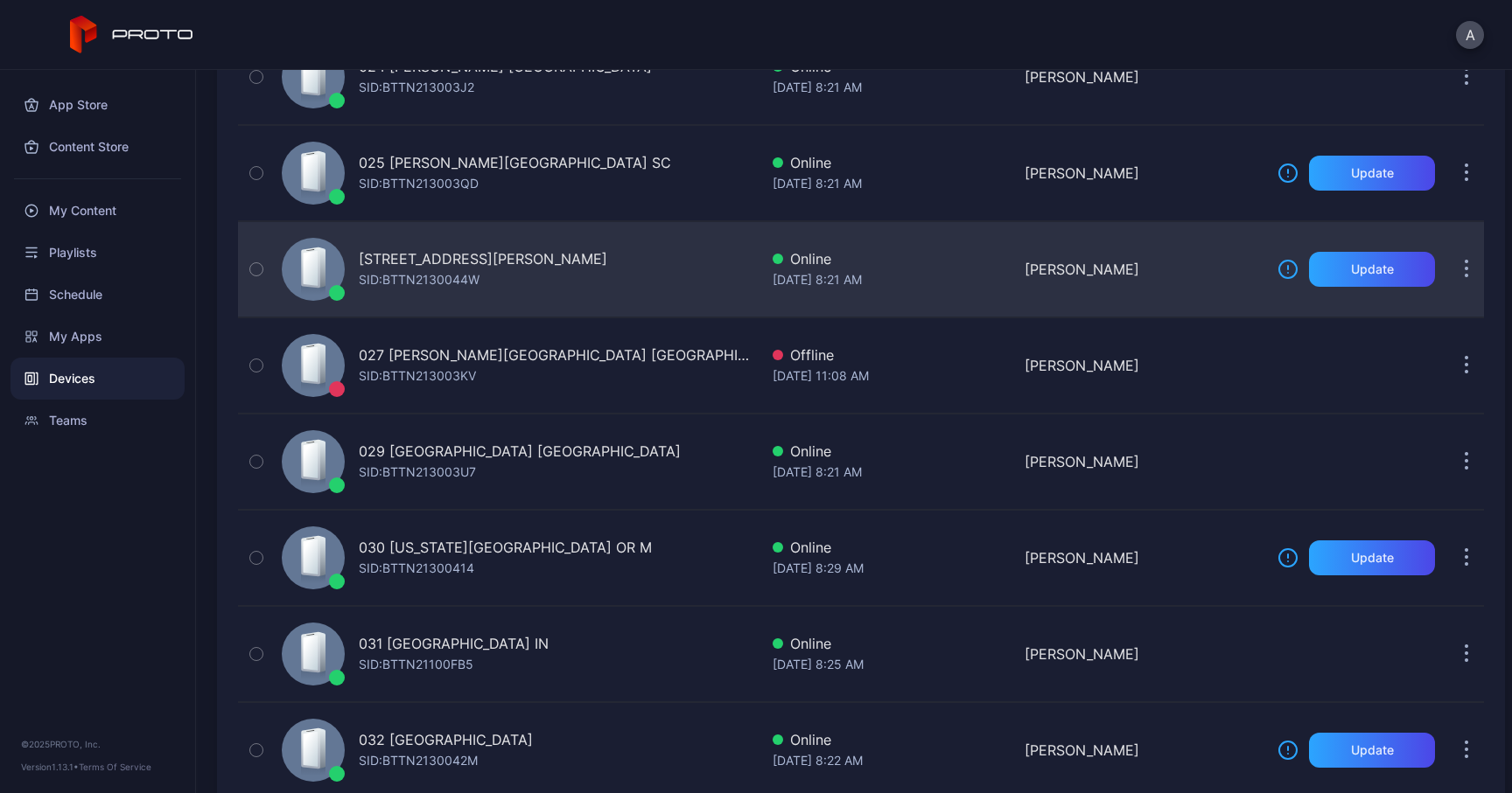
click at [1449, 265] on button "button" at bounding box center [1466, 269] width 35 height 35
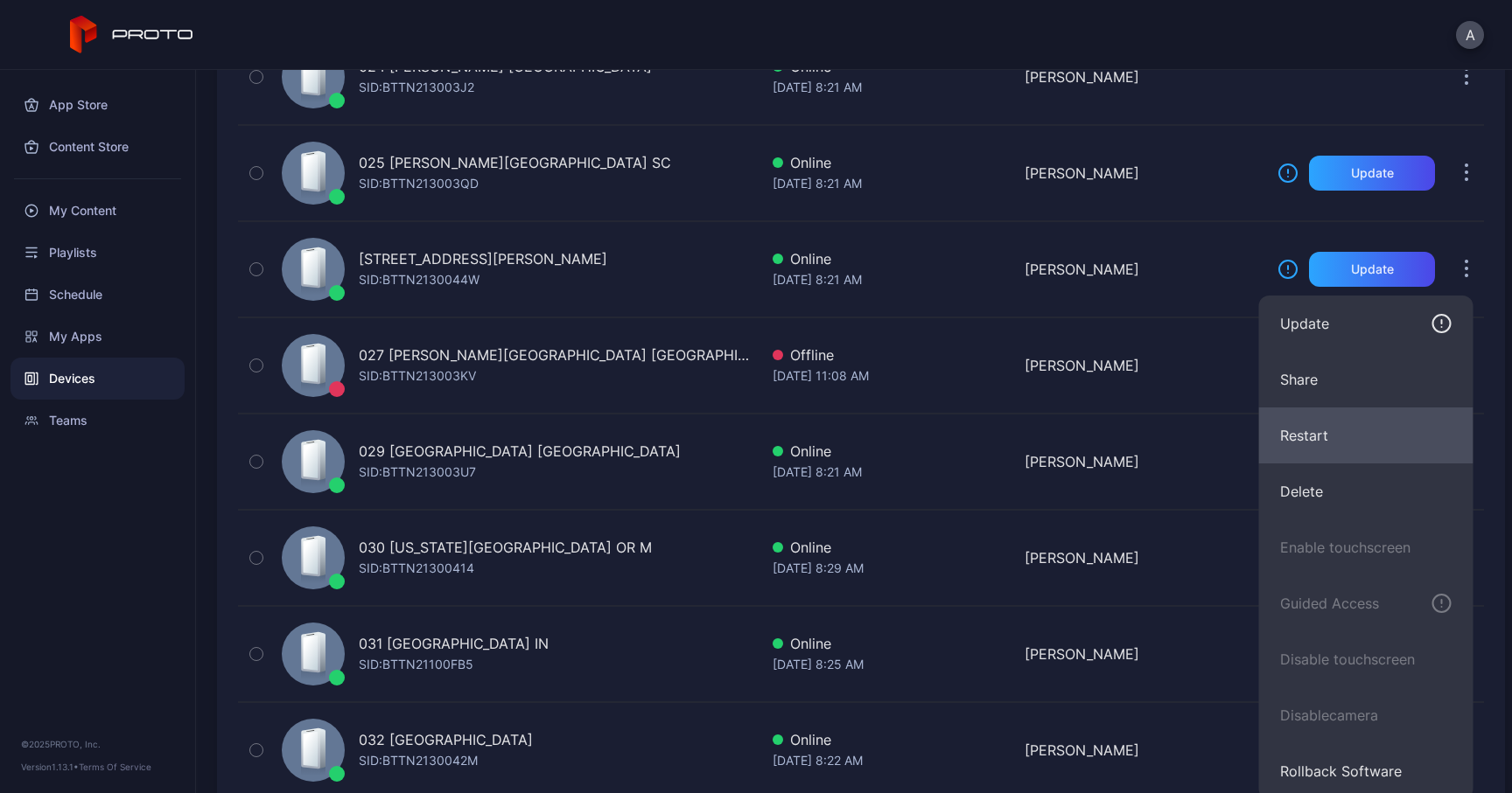
click at [1298, 430] on button "Restart" at bounding box center [1366, 436] width 214 height 56
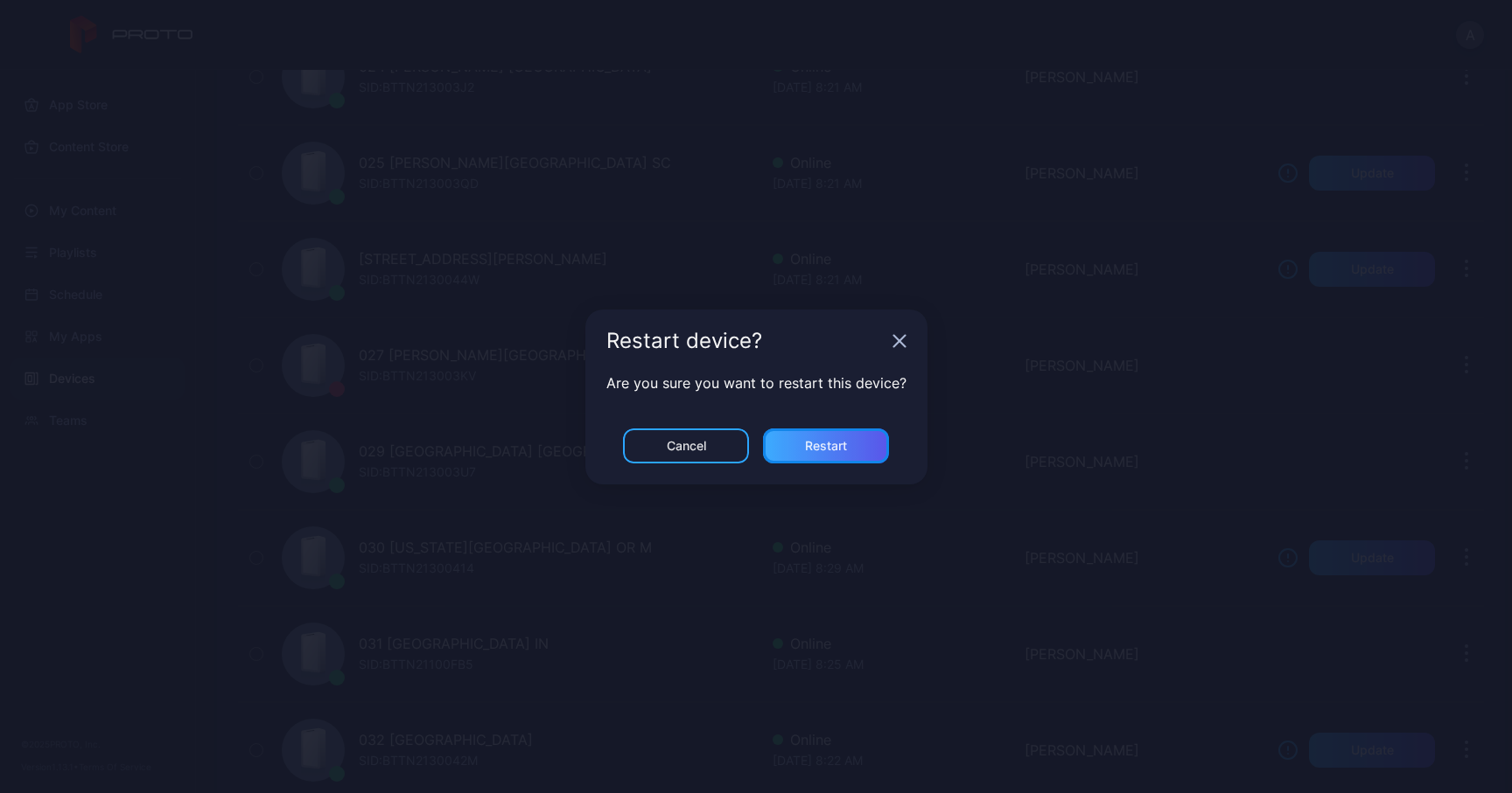
click at [810, 444] on div "Restart" at bounding box center [825, 446] width 42 height 14
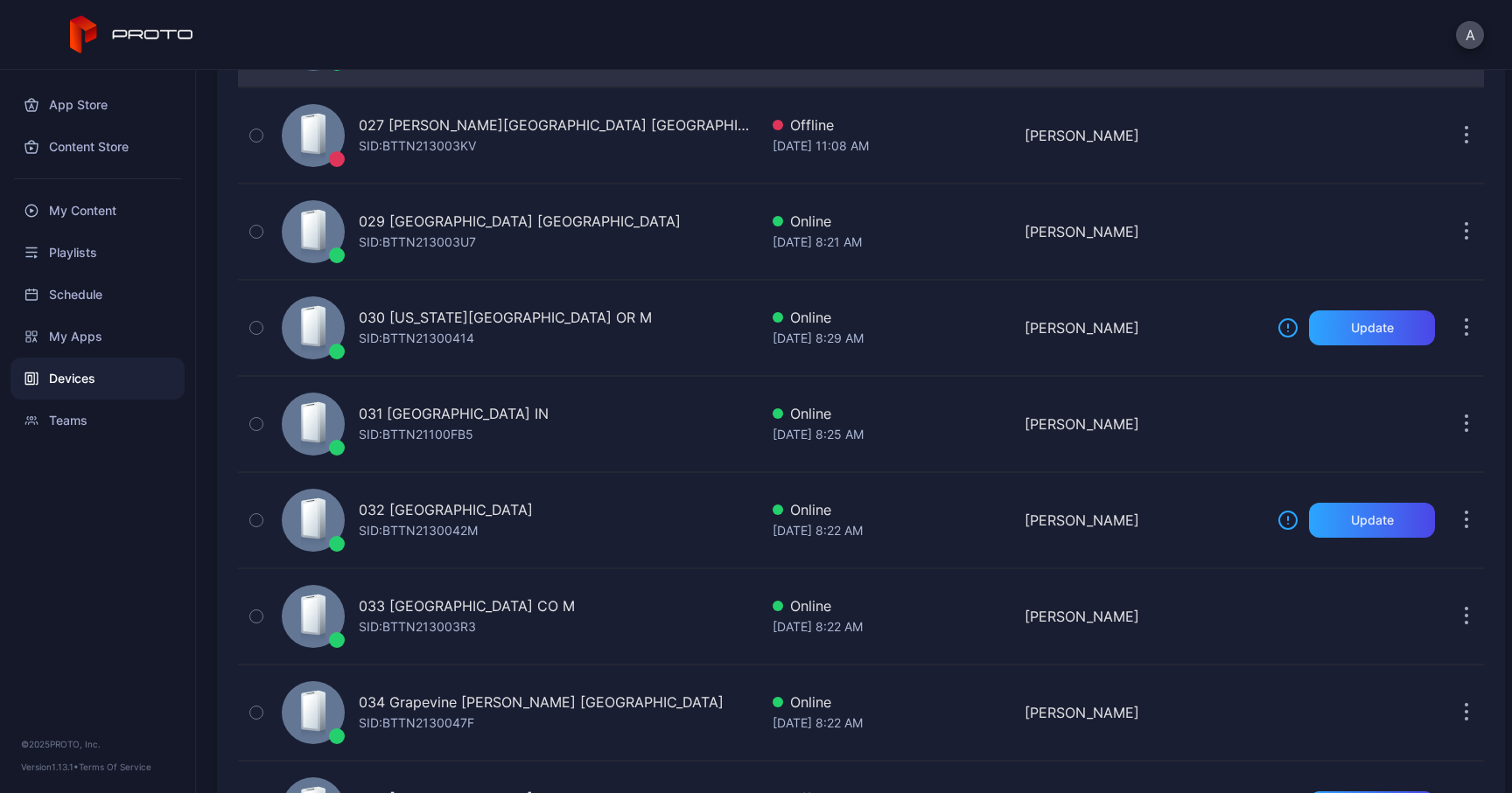
scroll to position [2708, 0]
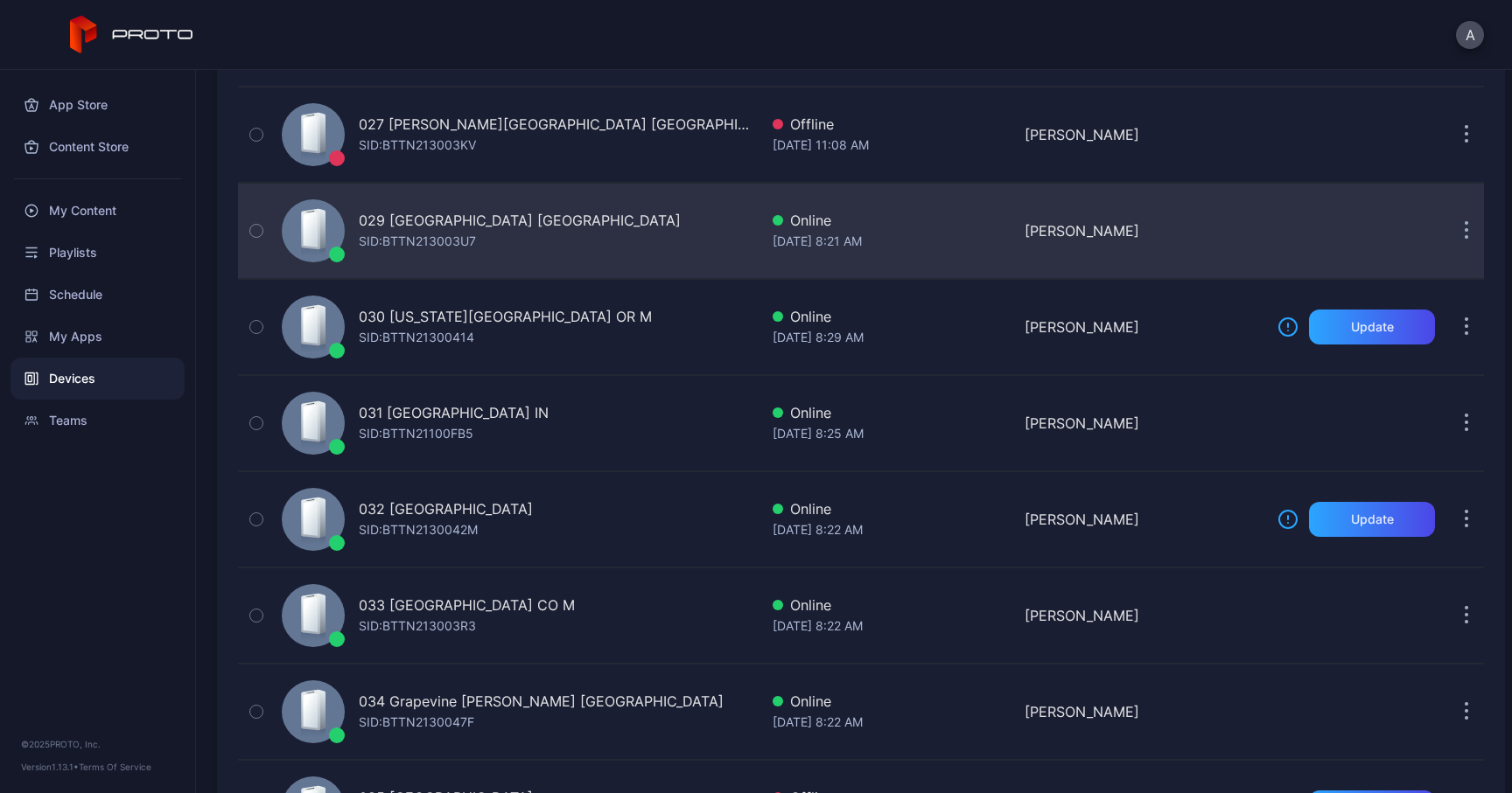
click at [1465, 226] on icon "button" at bounding box center [1467, 231] width 5 height 20
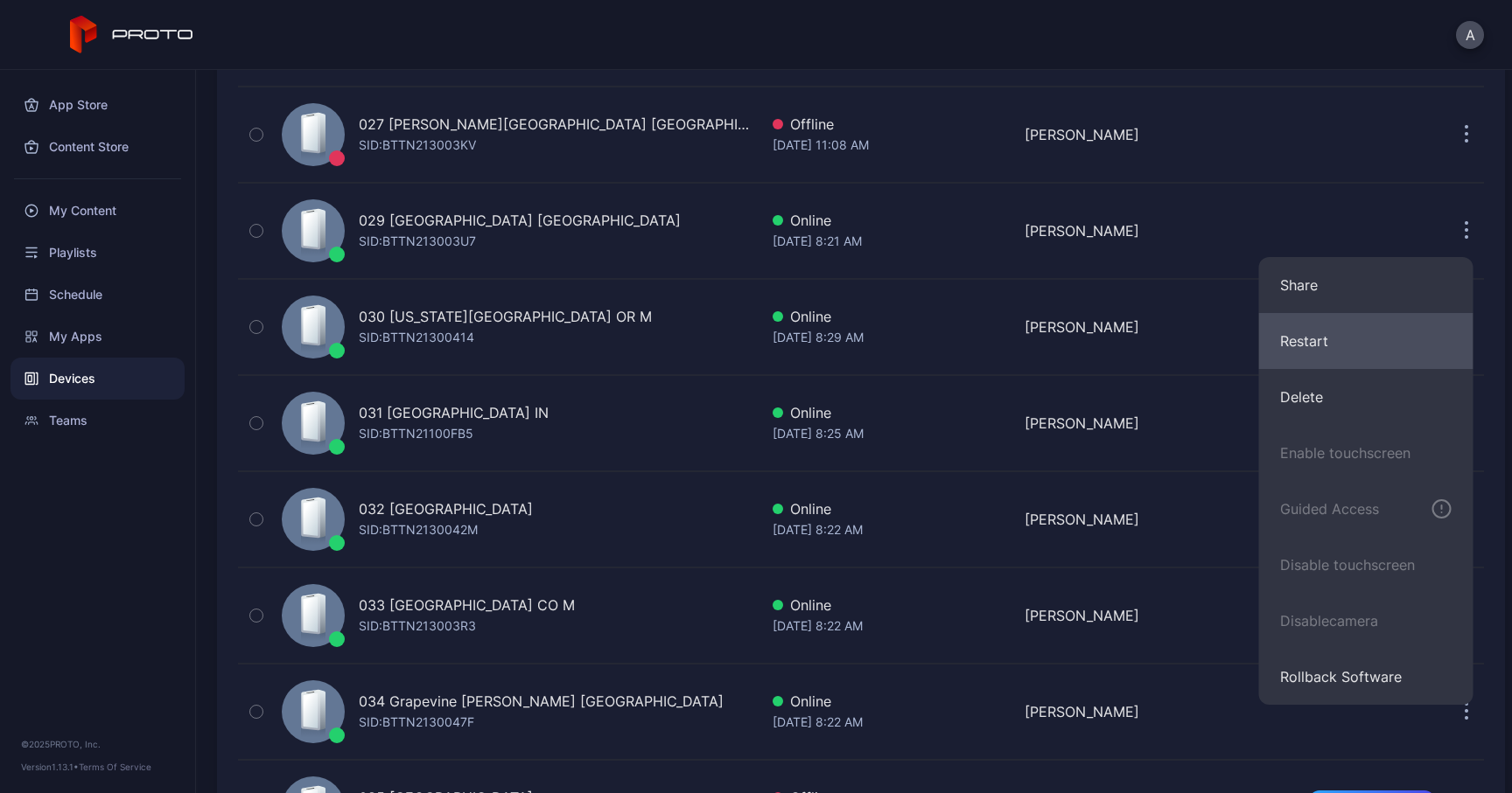
click at [1332, 336] on button "Restart" at bounding box center [1366, 341] width 214 height 56
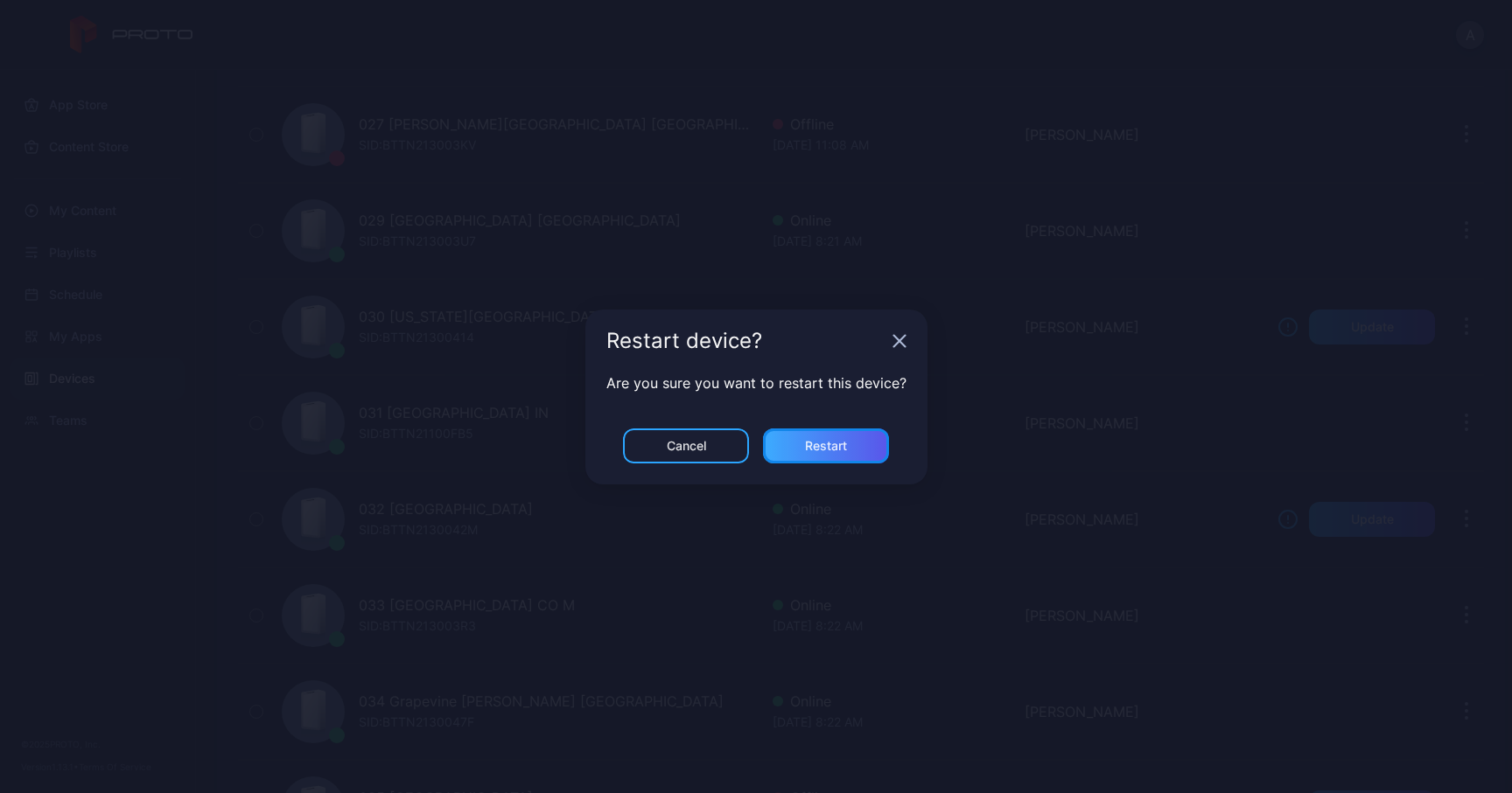
click at [855, 439] on div "Restart" at bounding box center [826, 446] width 126 height 35
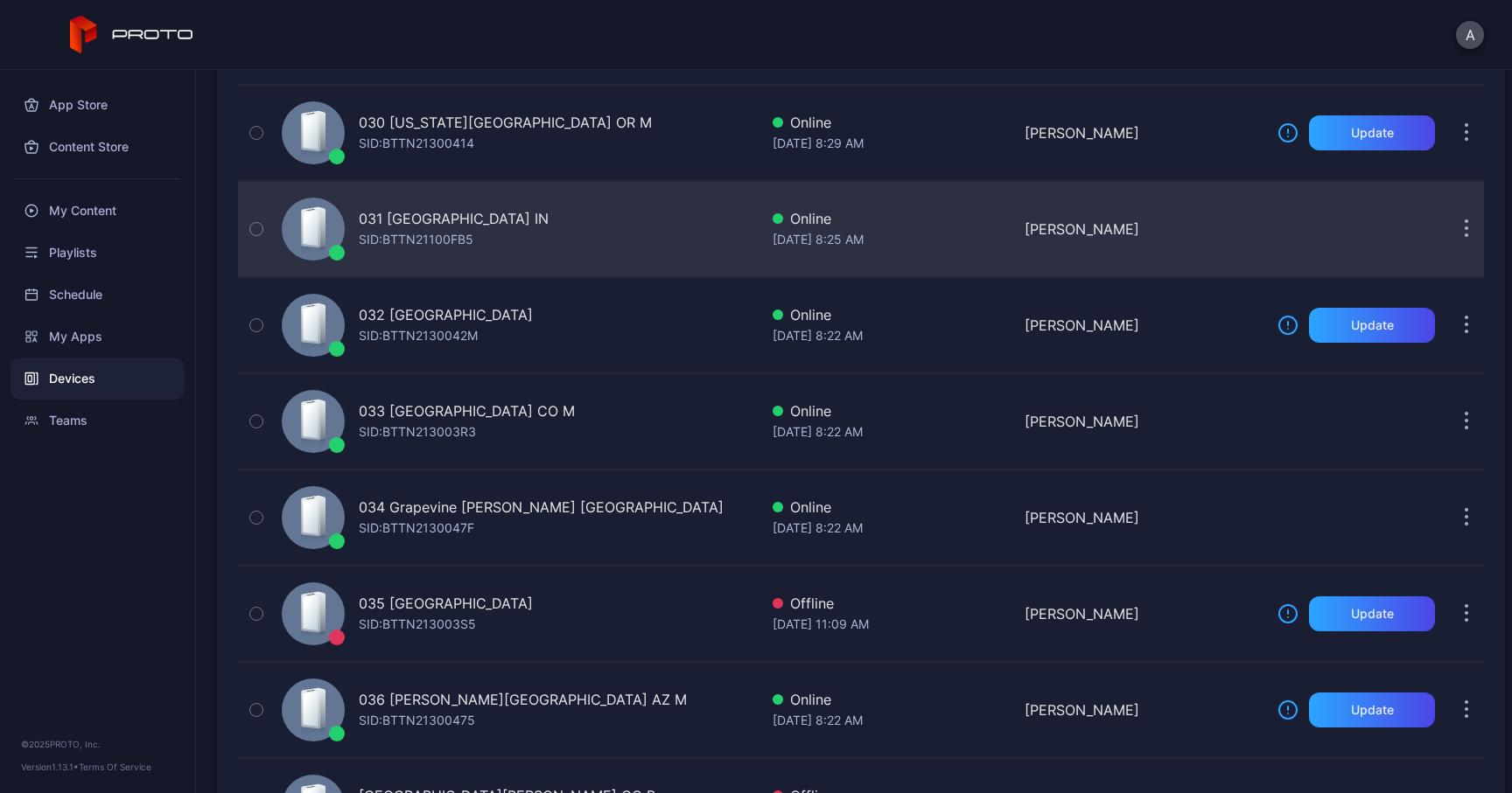
scroll to position [2908, 0]
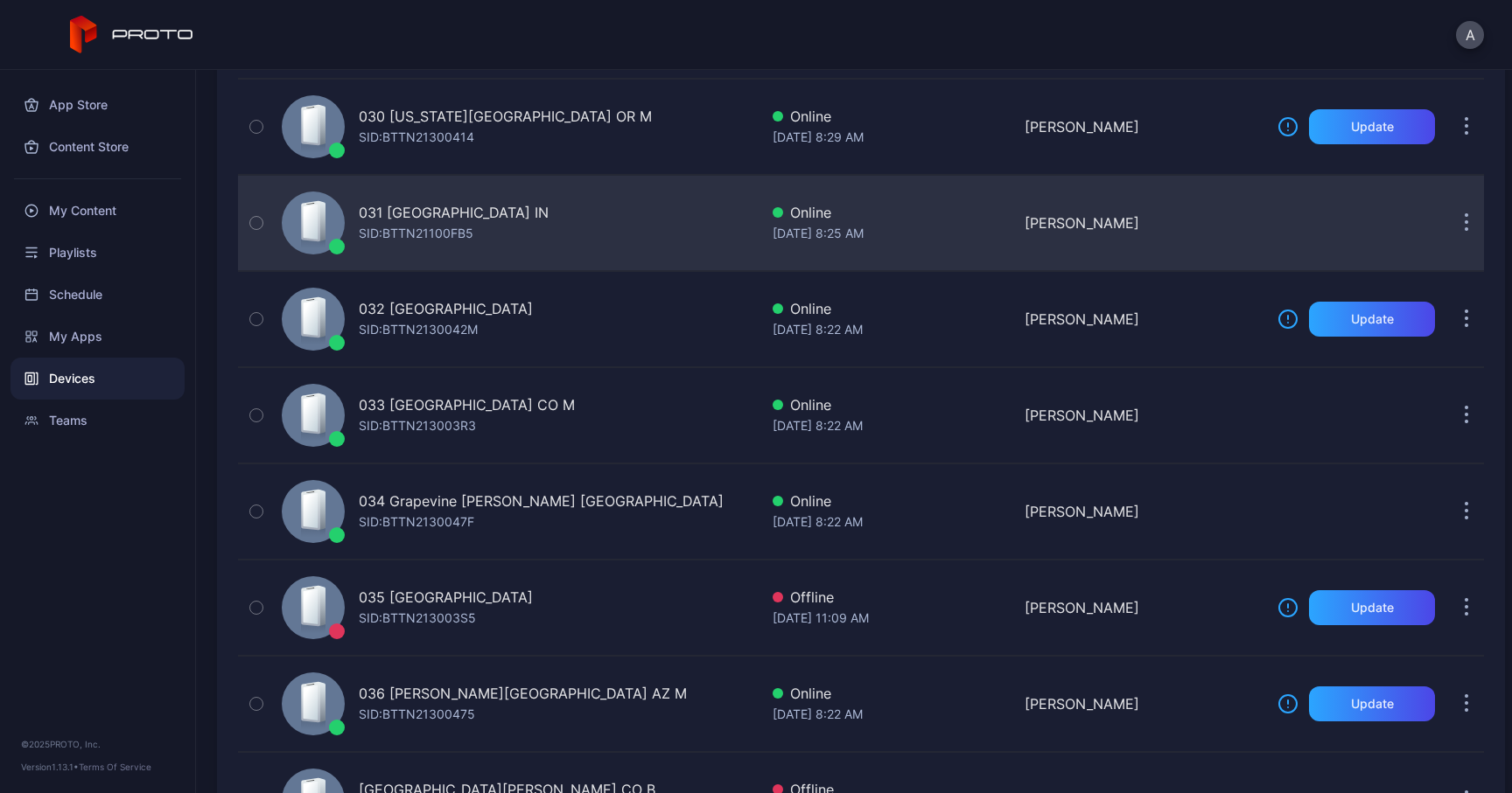
click at [1465, 224] on icon "button" at bounding box center [1467, 223] width 5 height 20
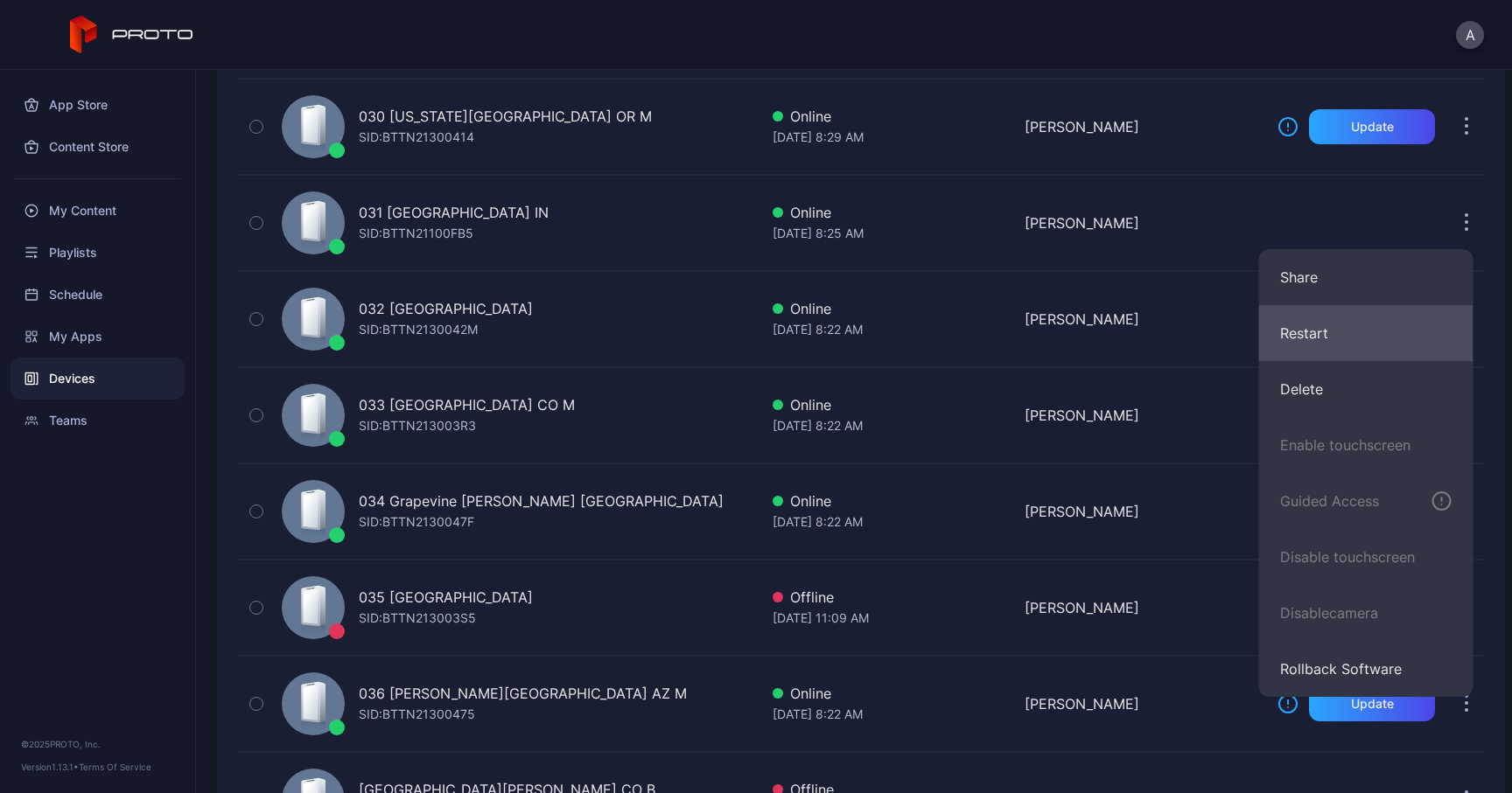
click at [1341, 344] on button "Restart" at bounding box center [1366, 333] width 214 height 56
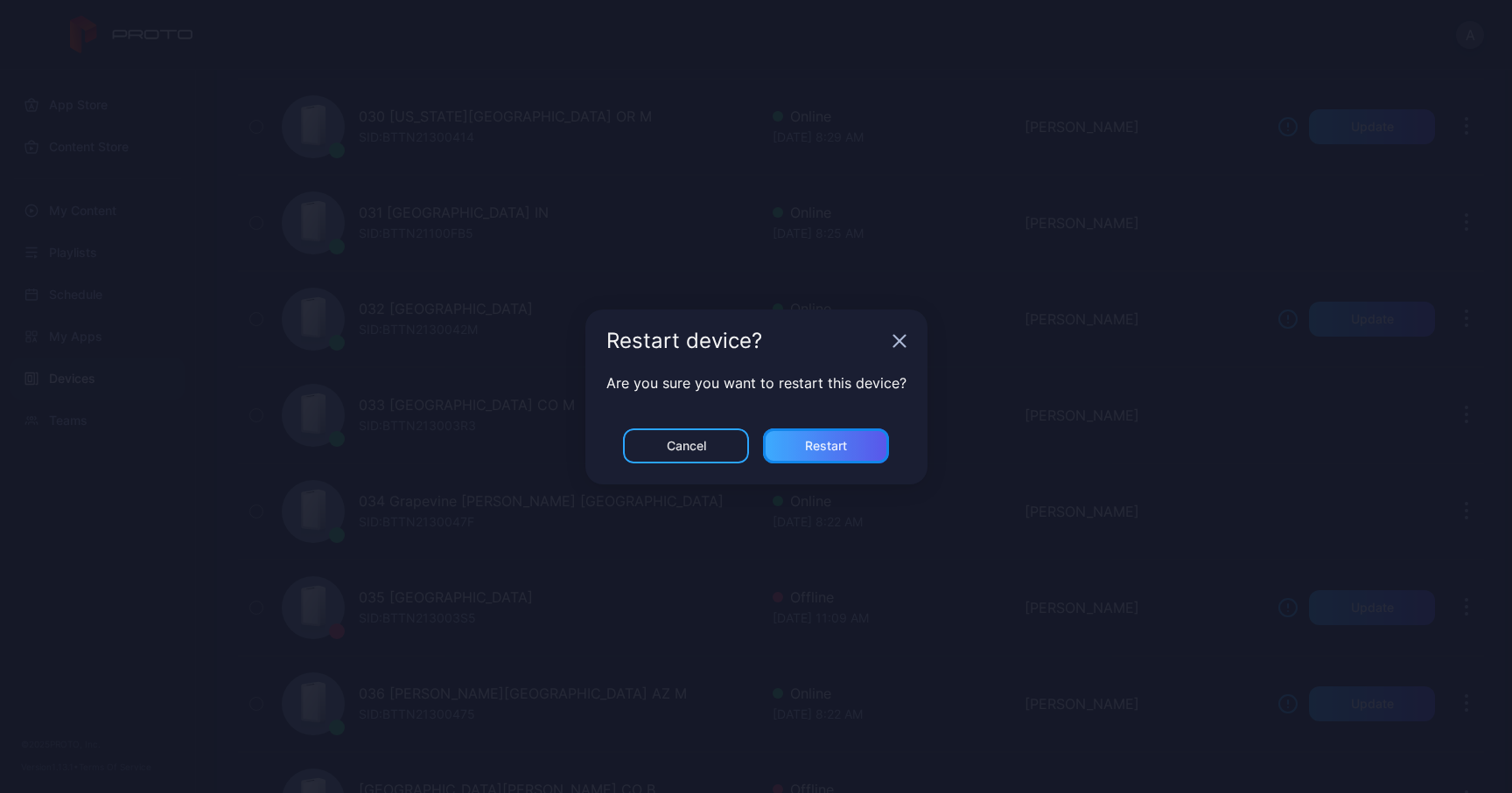
click at [829, 439] on div "Restart" at bounding box center [825, 446] width 42 height 14
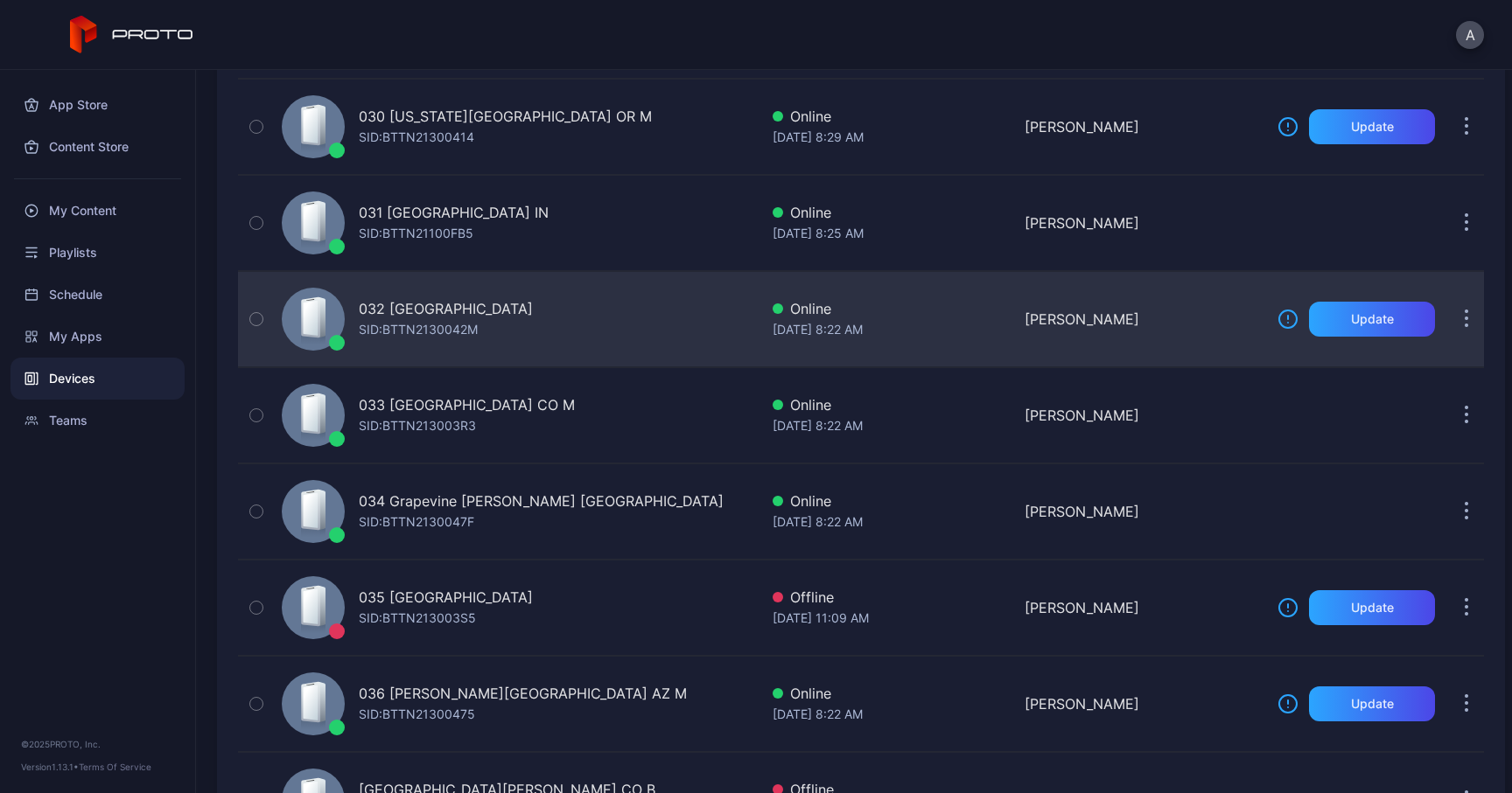
click at [1466, 313] on icon "button" at bounding box center [1467, 311] width 3 height 3
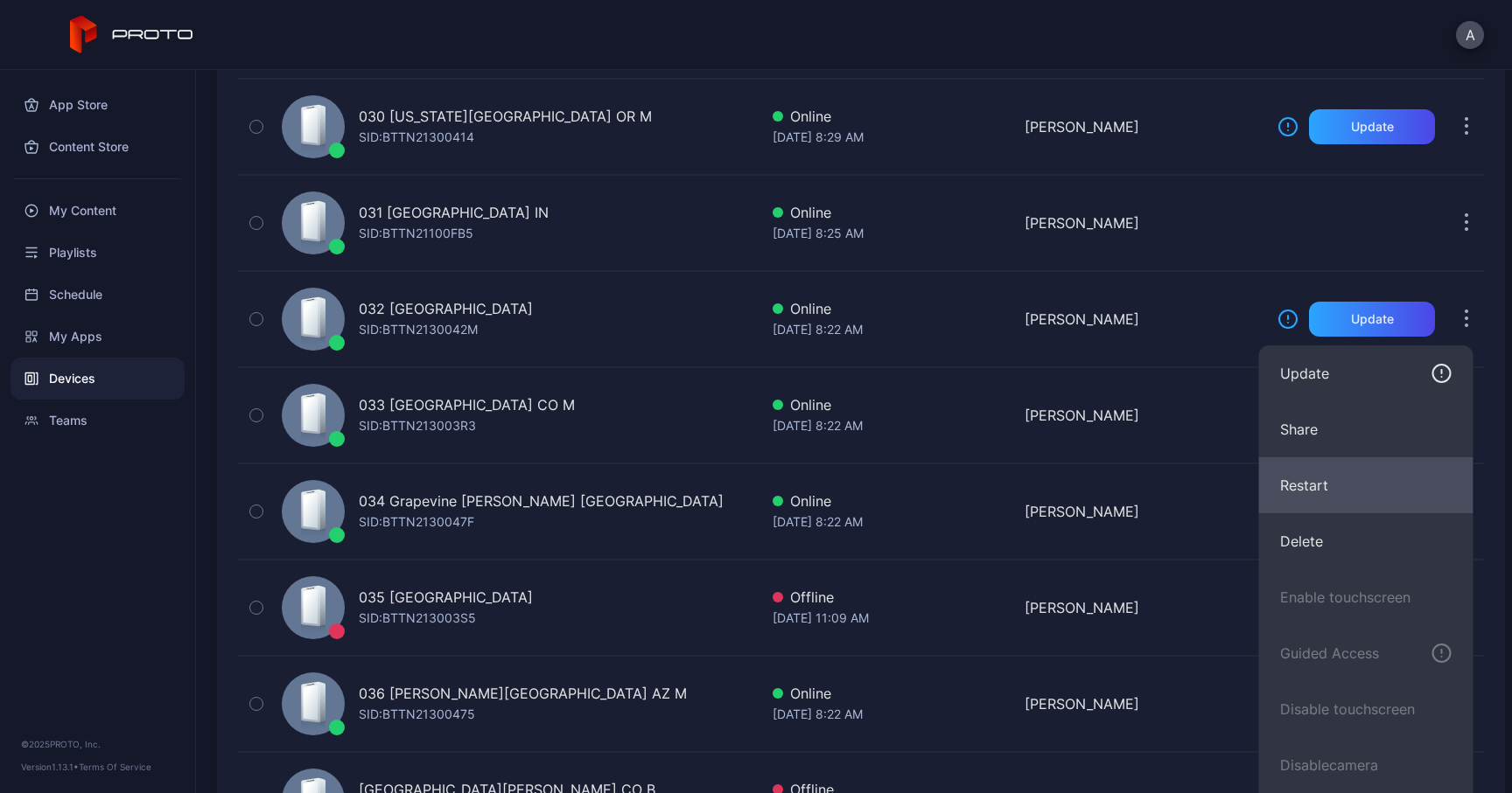
click at [1305, 478] on button "Restart" at bounding box center [1366, 486] width 214 height 56
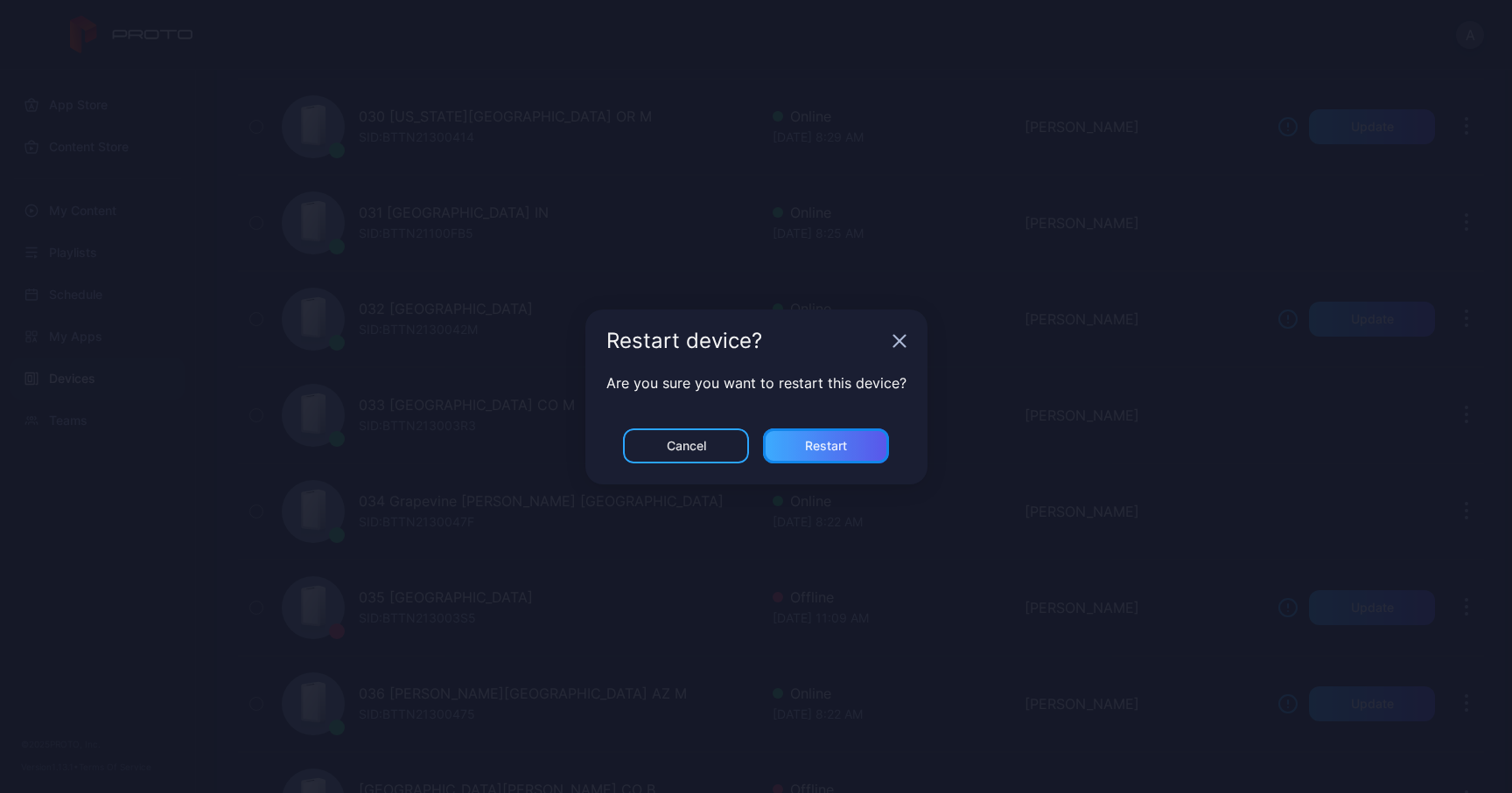
click at [842, 437] on div "Restart" at bounding box center [826, 446] width 126 height 35
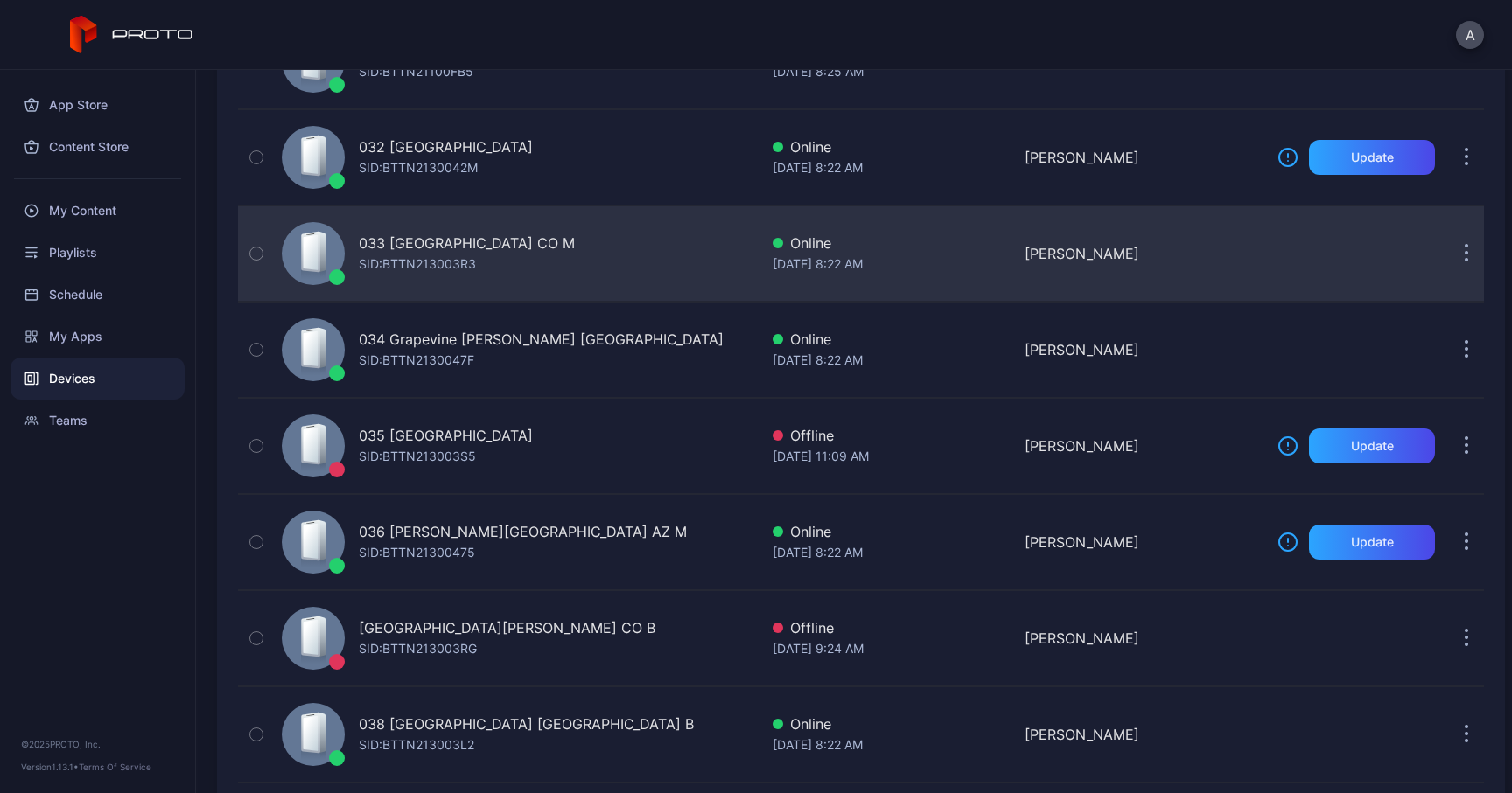
scroll to position [3101, 0]
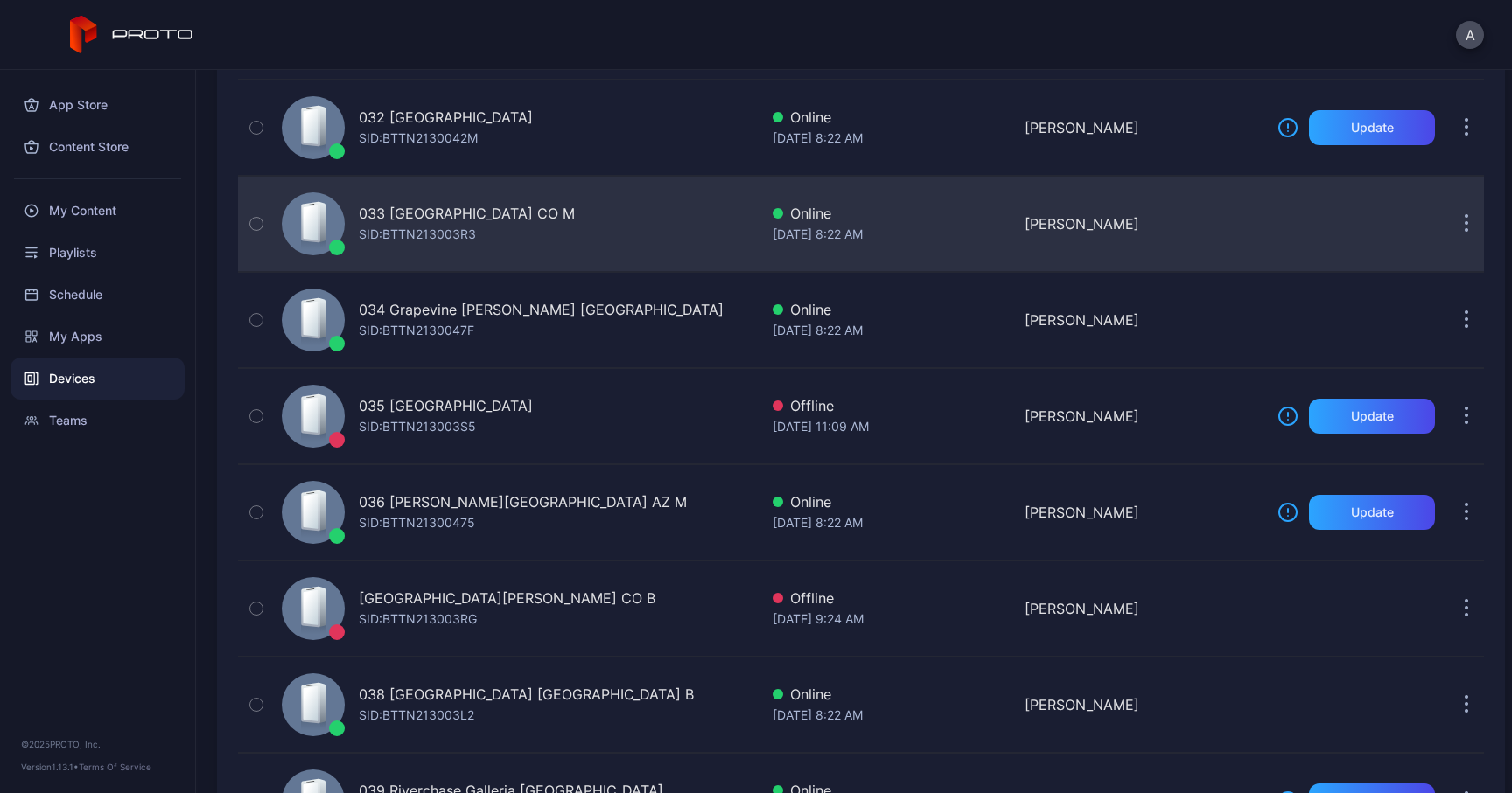
click at [1453, 221] on button "button" at bounding box center [1466, 224] width 35 height 35
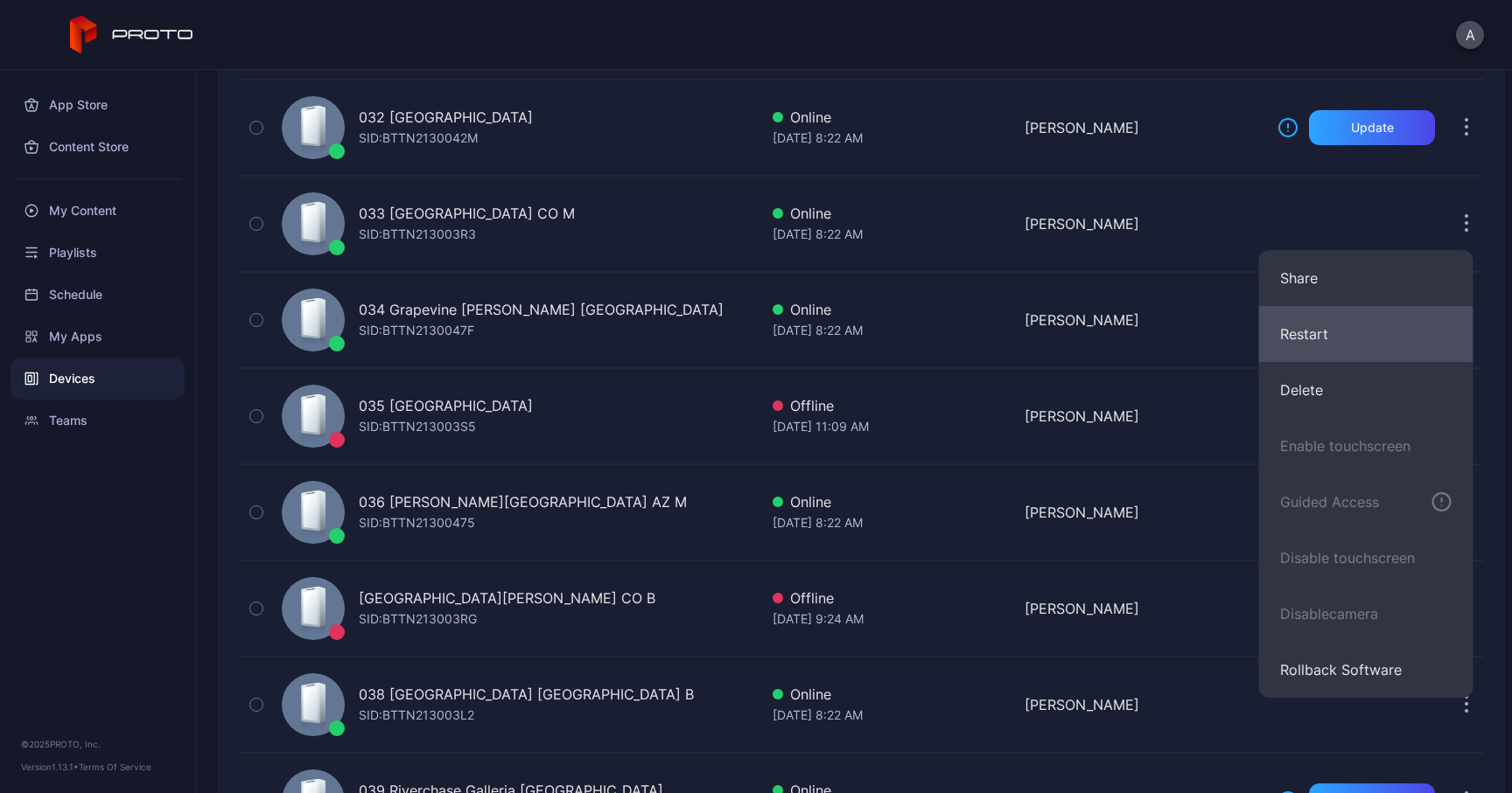
click at [1341, 340] on button "Restart" at bounding box center [1366, 334] width 214 height 56
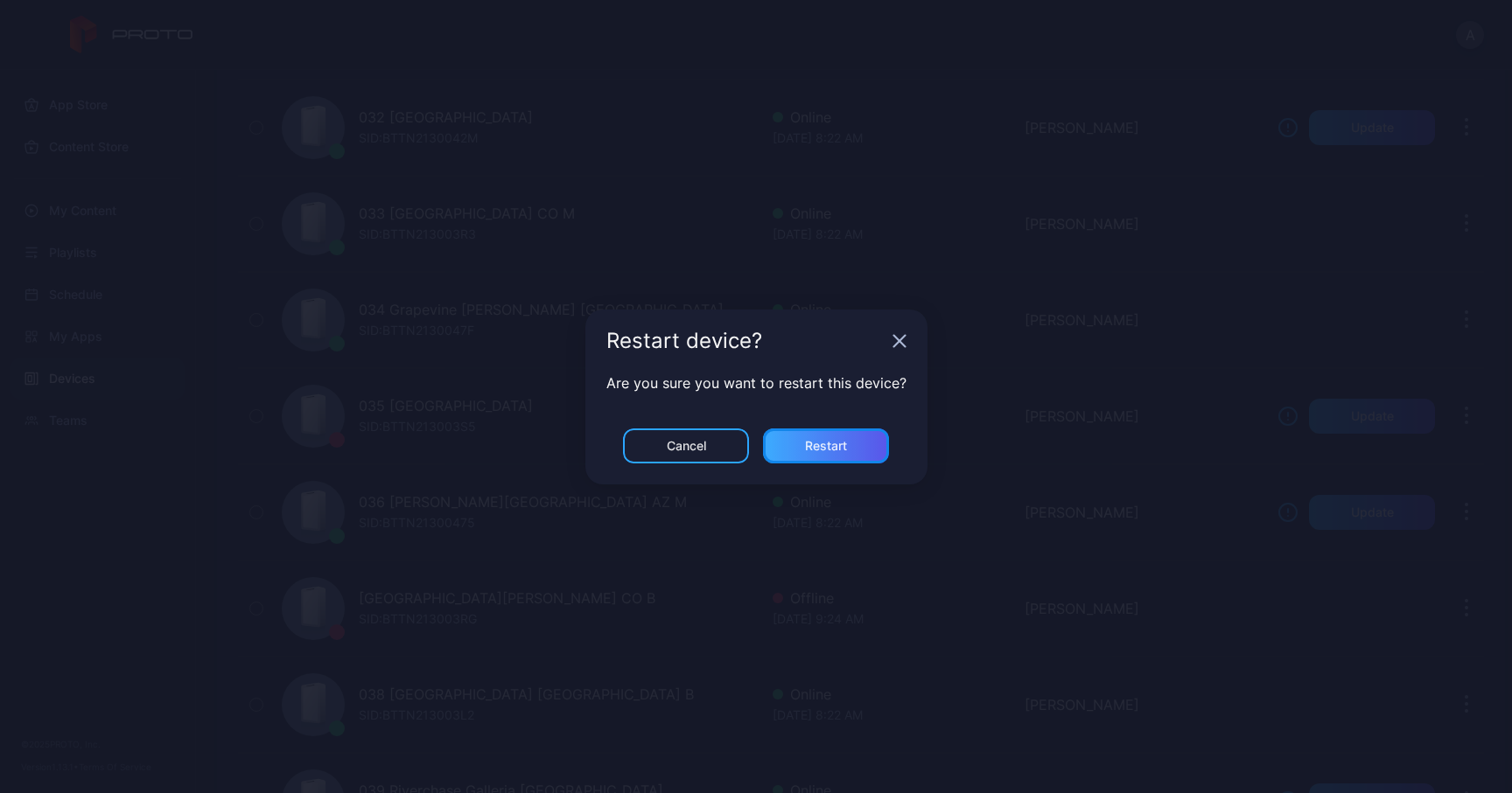
click at [814, 442] on div "Restart" at bounding box center [825, 446] width 42 height 14
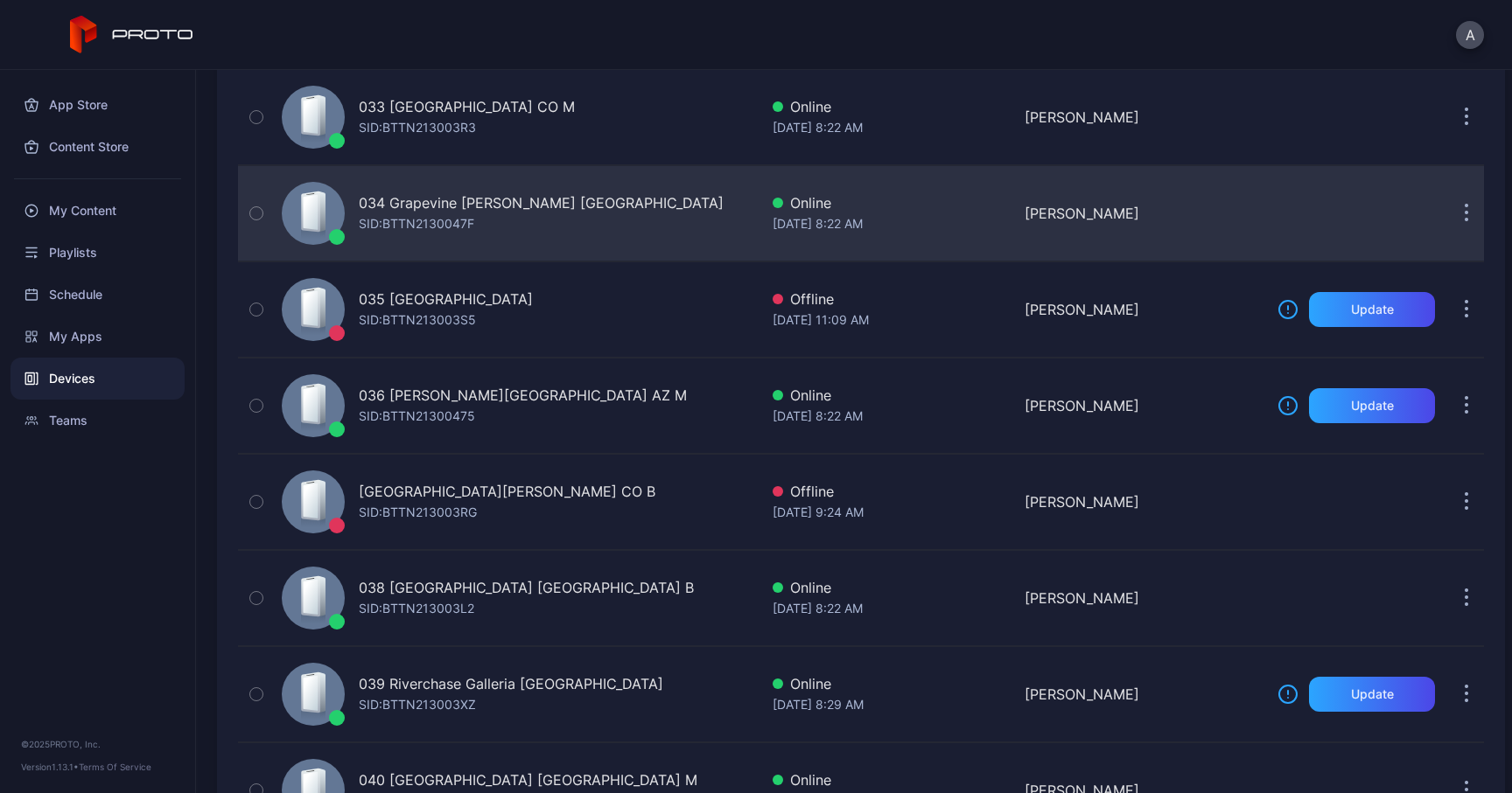
scroll to position [3283, 0]
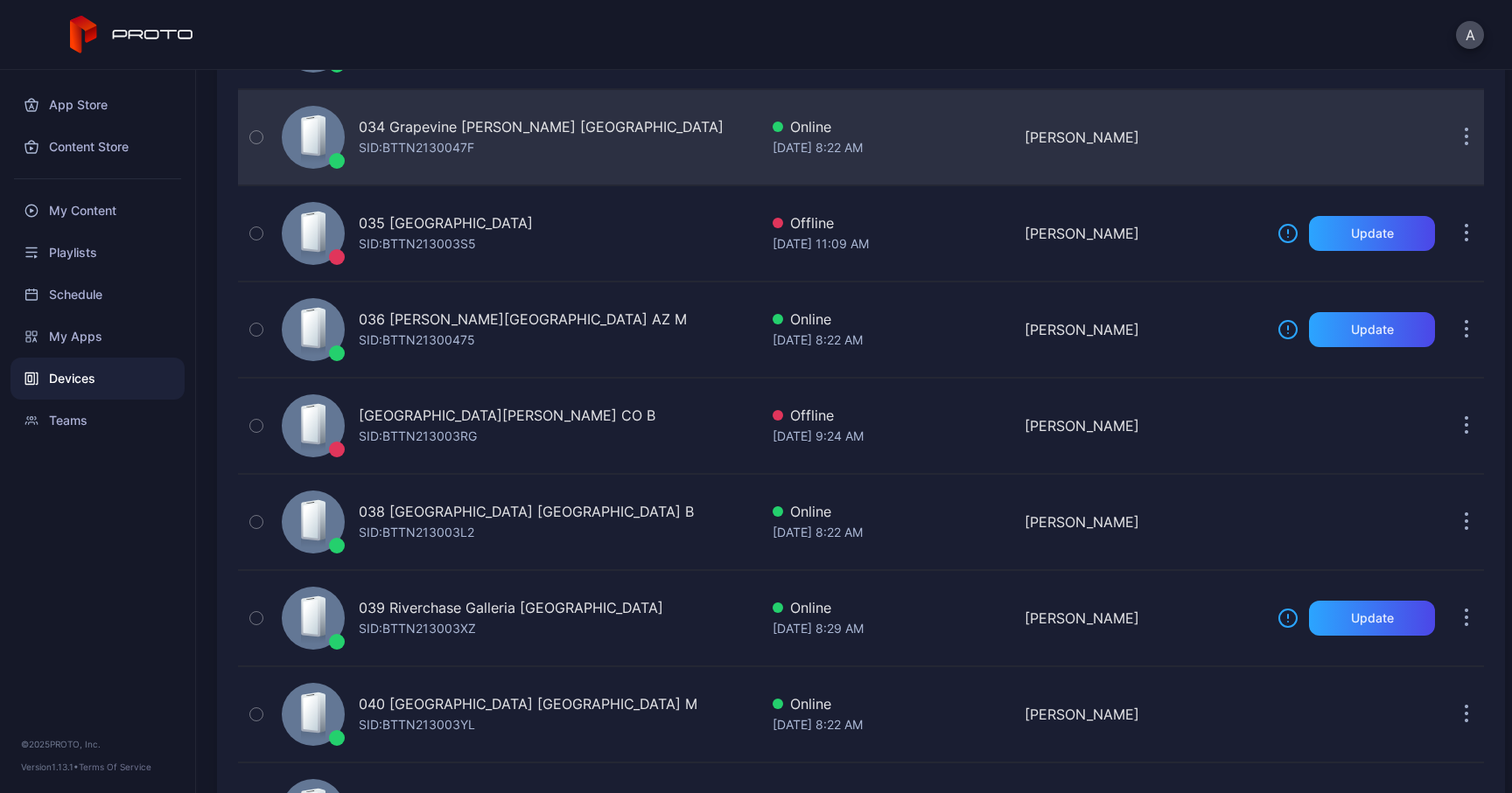
click at [1466, 128] on icon "button" at bounding box center [1467, 129] width 3 height 3
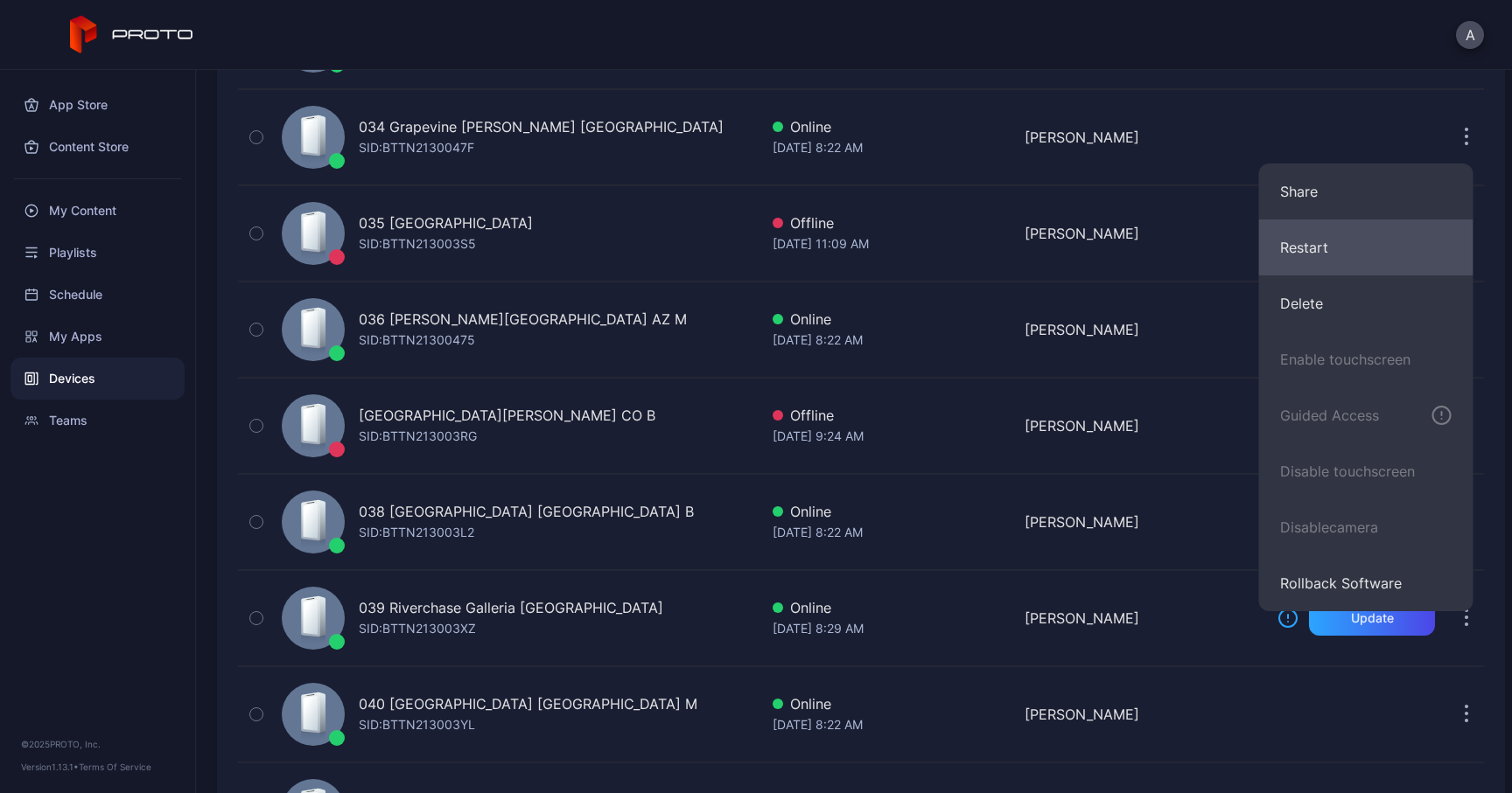
click at [1359, 258] on button "Restart" at bounding box center [1366, 247] width 214 height 56
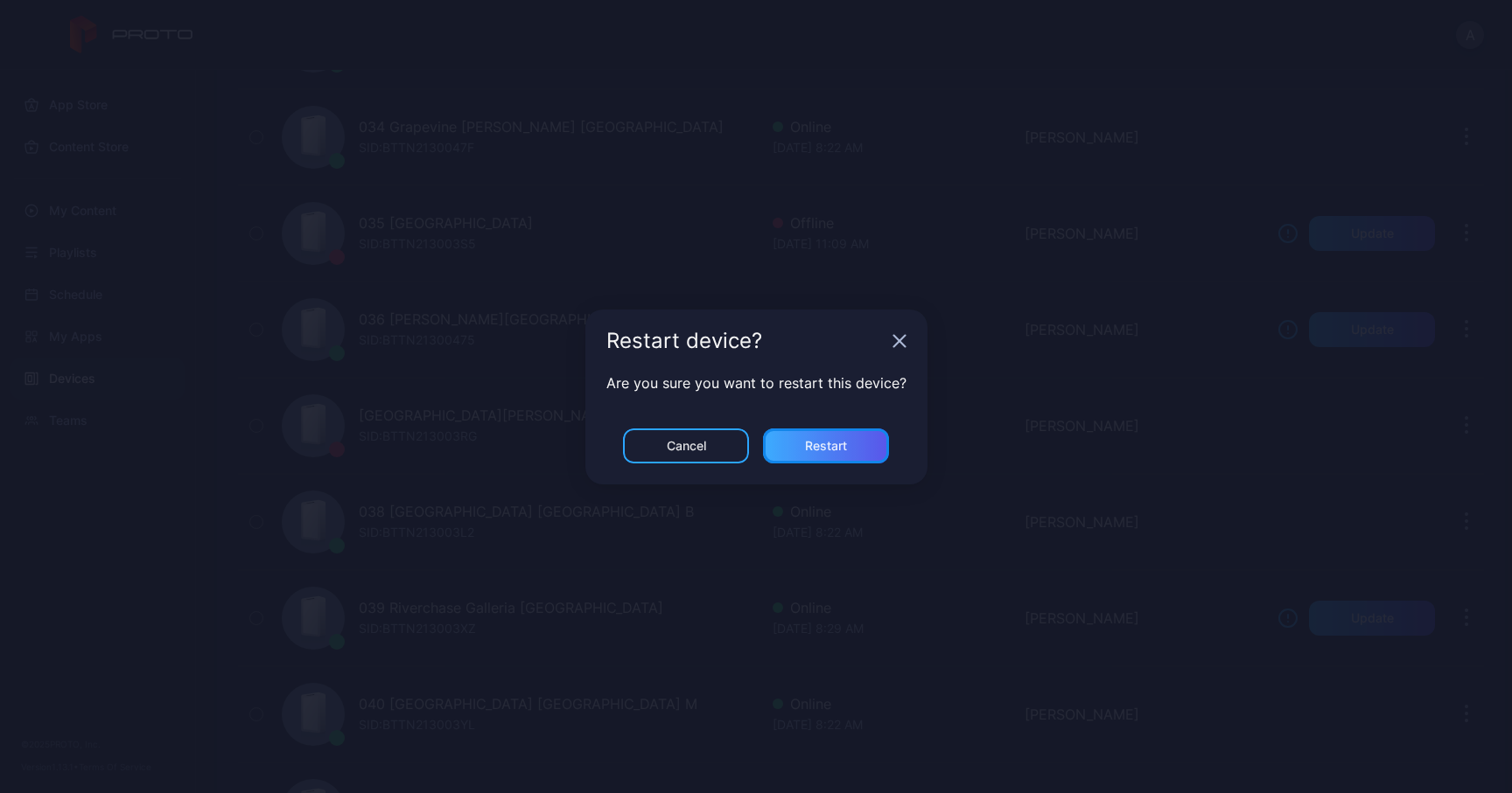
click at [859, 445] on div "Restart" at bounding box center [826, 446] width 126 height 35
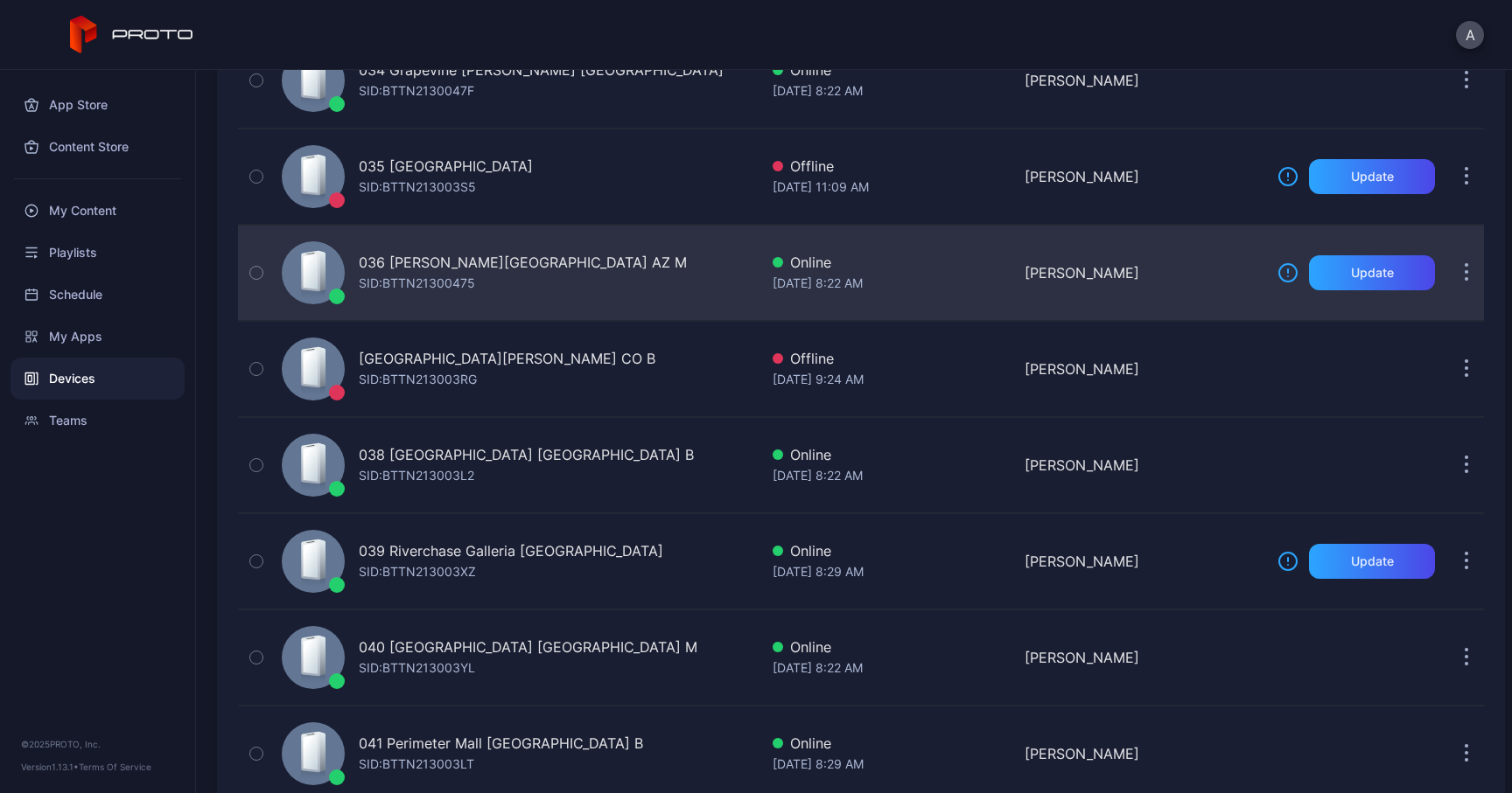
scroll to position [3343, 0]
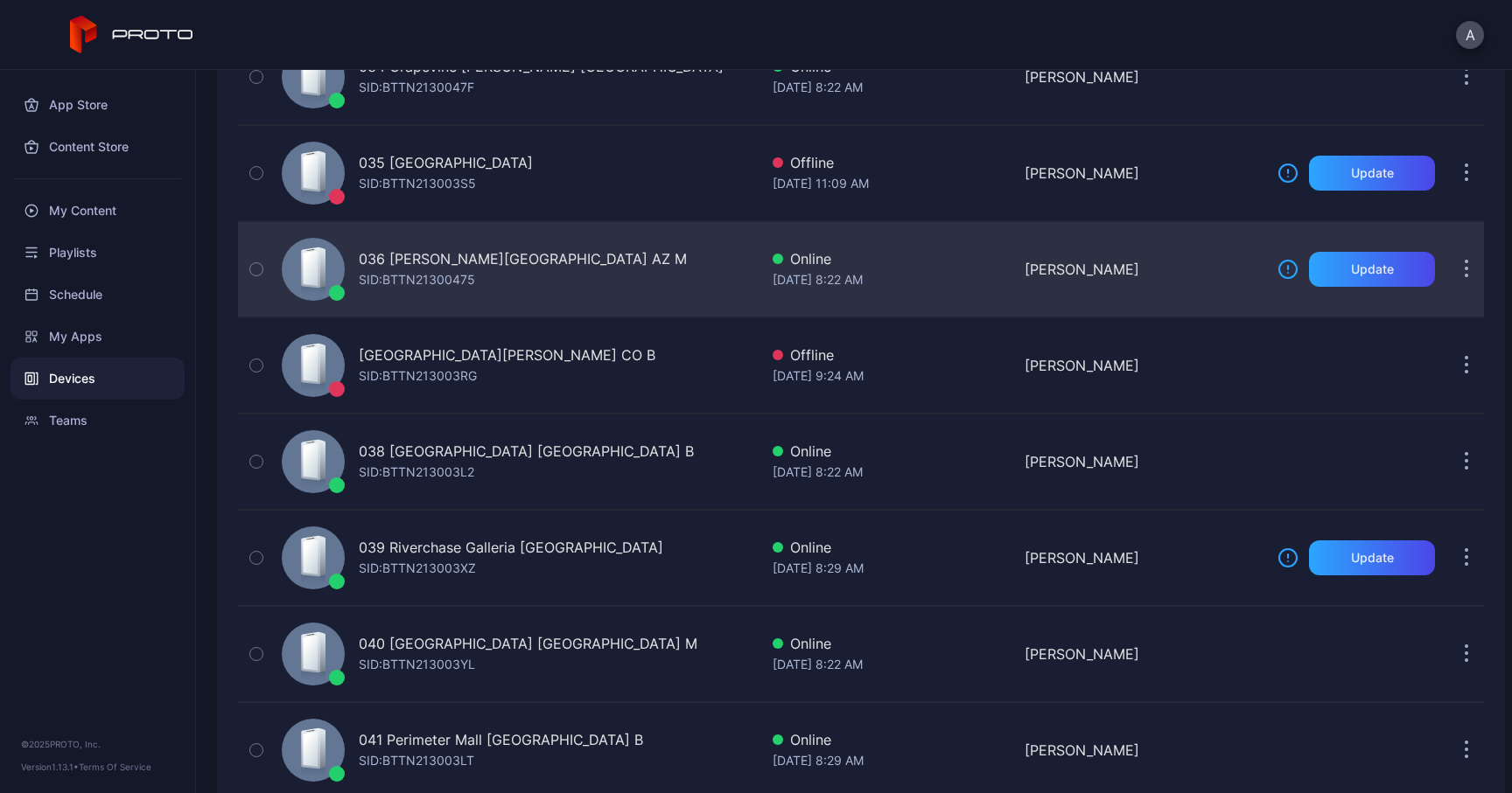
click at [1448, 268] on button "button" at bounding box center [1466, 269] width 35 height 35
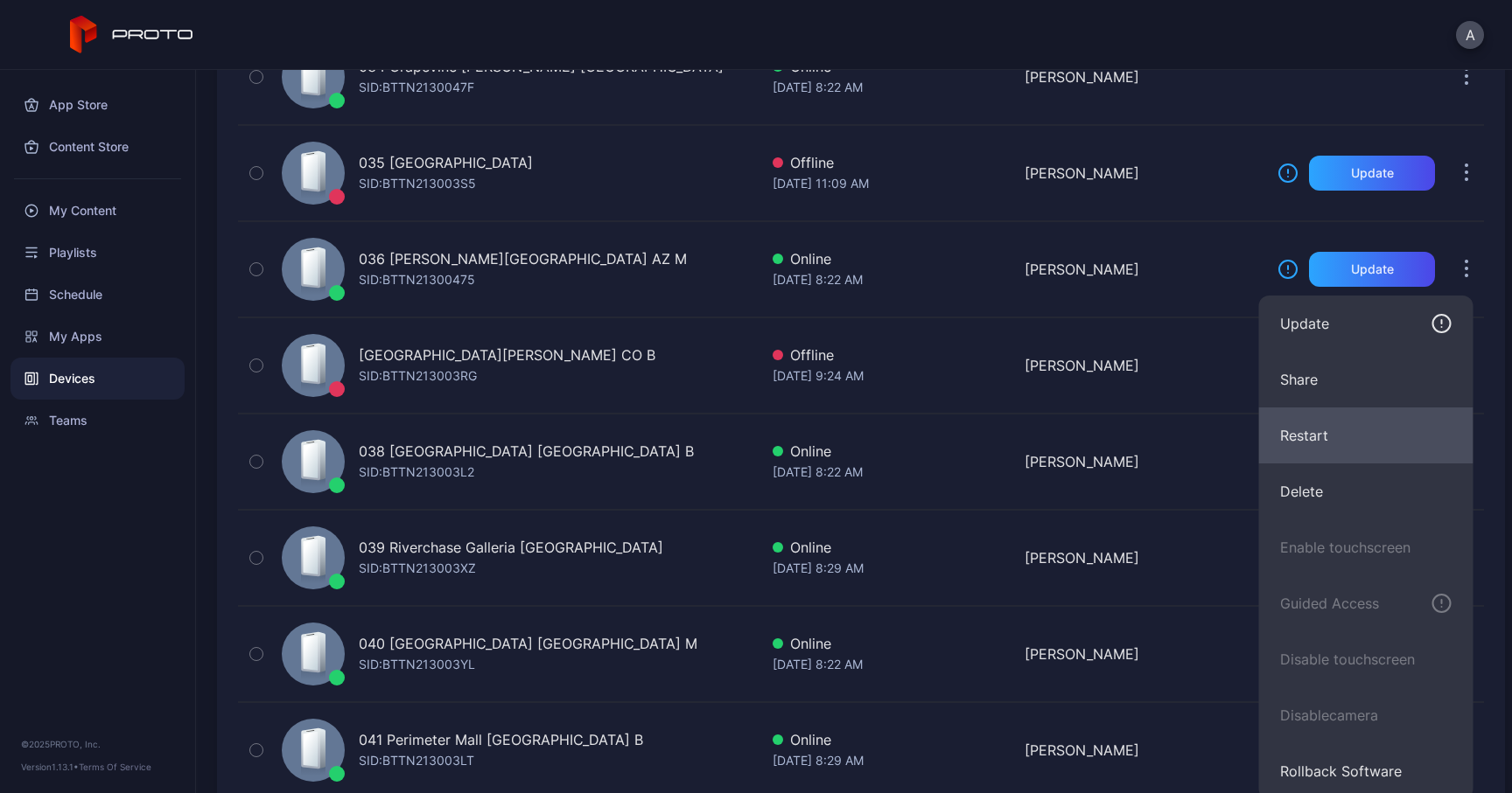
click at [1295, 432] on button "Restart" at bounding box center [1366, 436] width 214 height 56
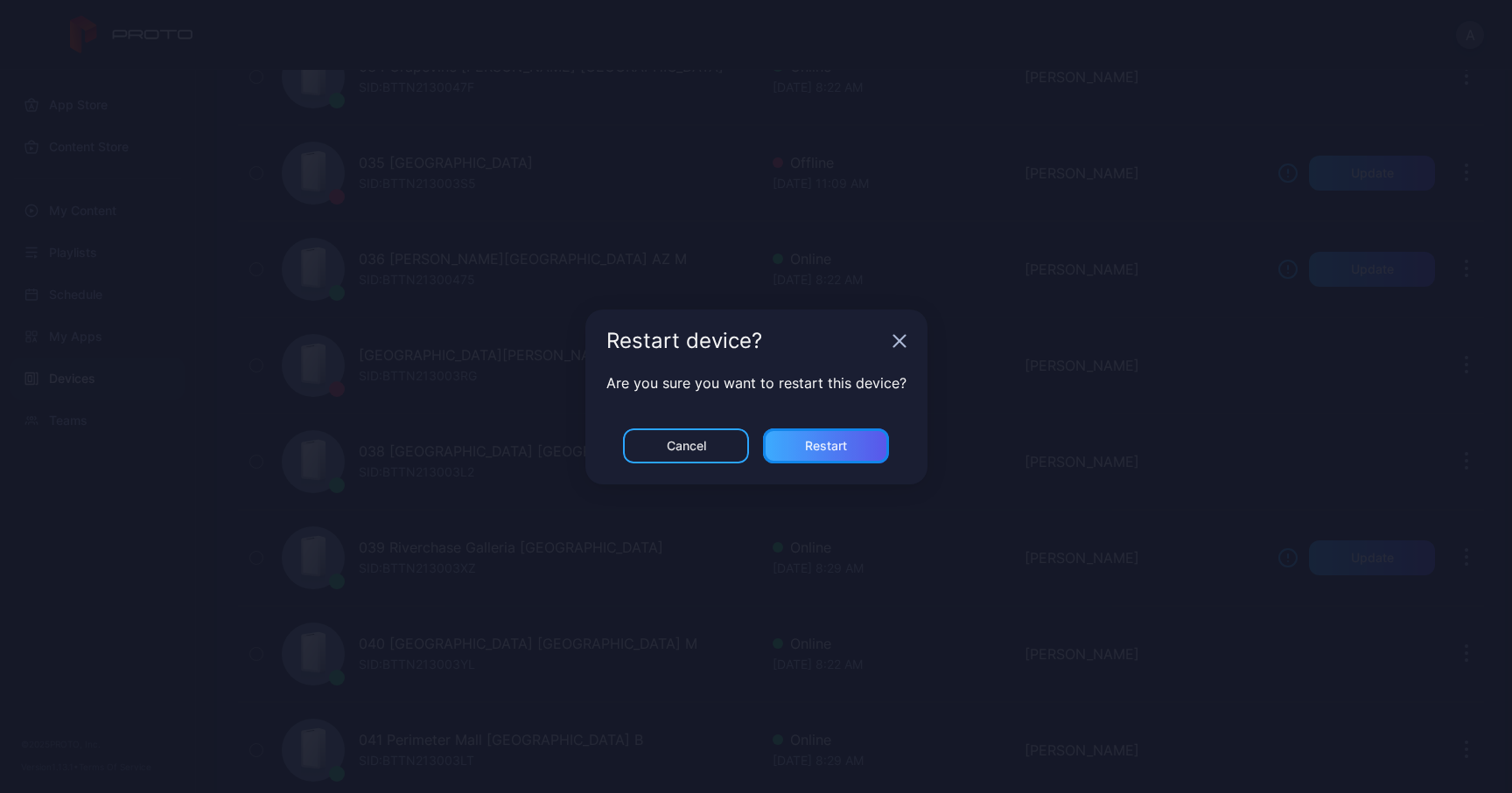
click at [843, 450] on div "Restart" at bounding box center [825, 446] width 42 height 14
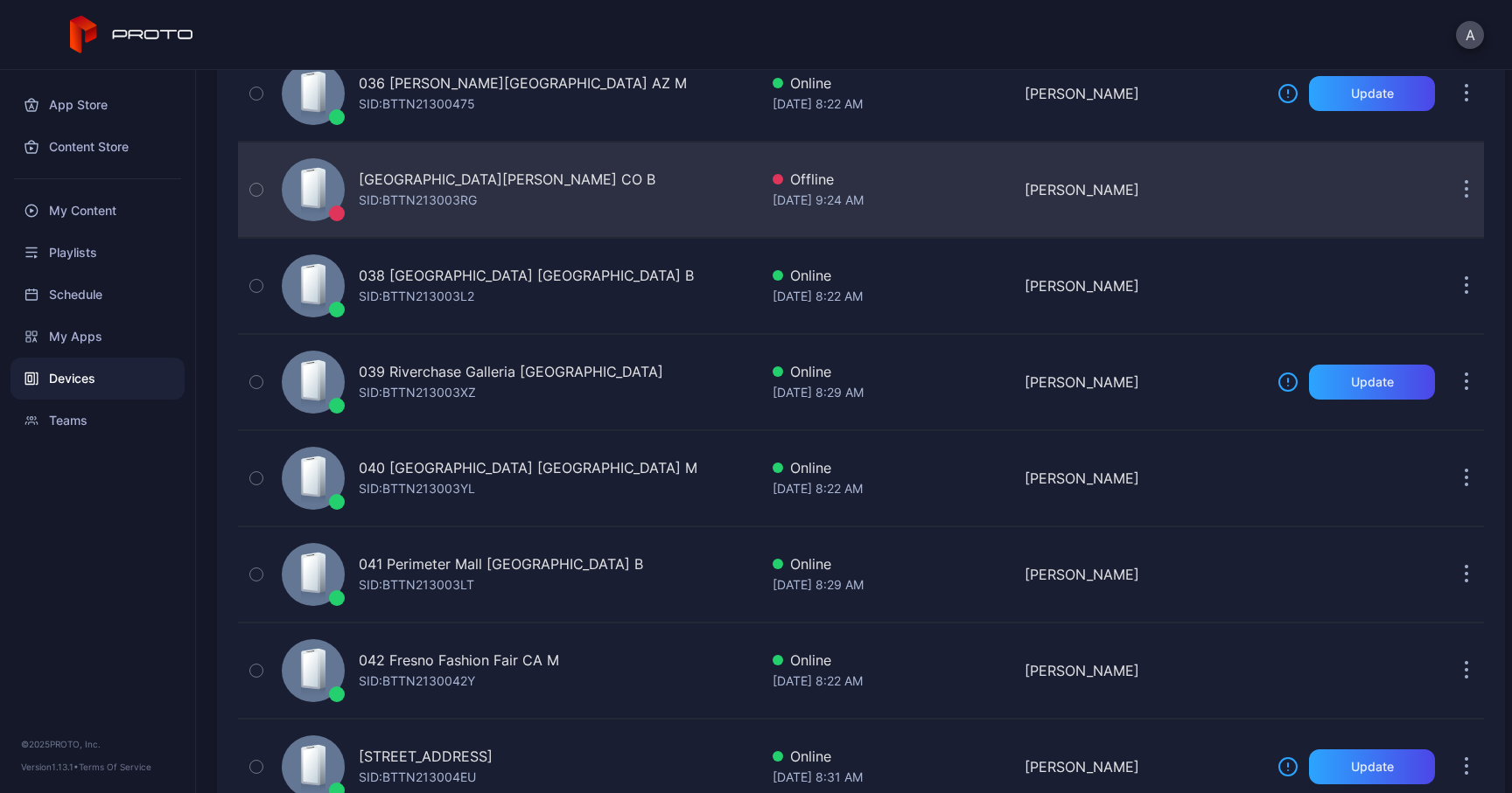
scroll to position [3523, 0]
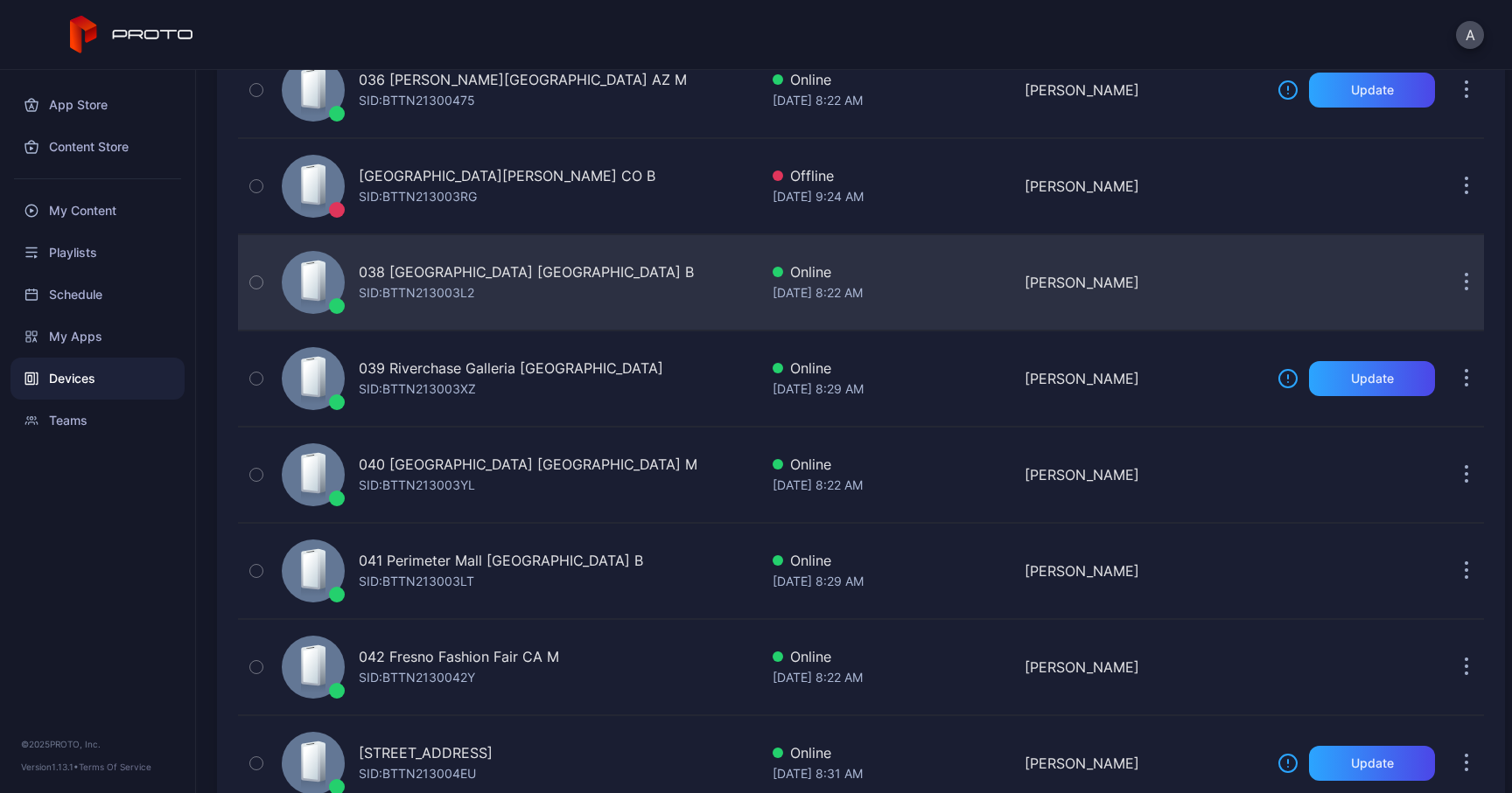
click at [1465, 276] on icon "button" at bounding box center [1467, 282] width 5 height 20
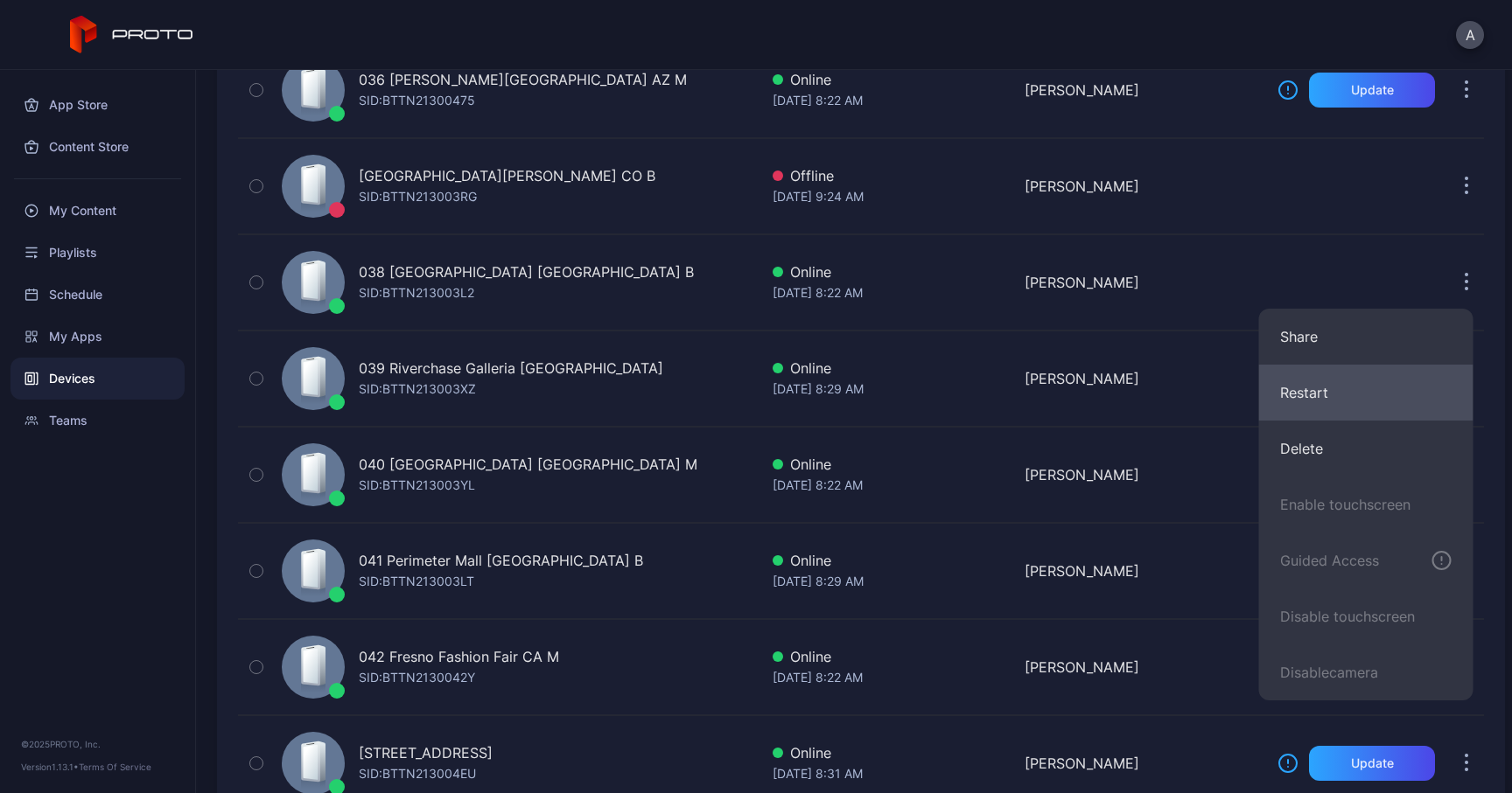
click at [1311, 398] on button "Restart" at bounding box center [1366, 393] width 214 height 56
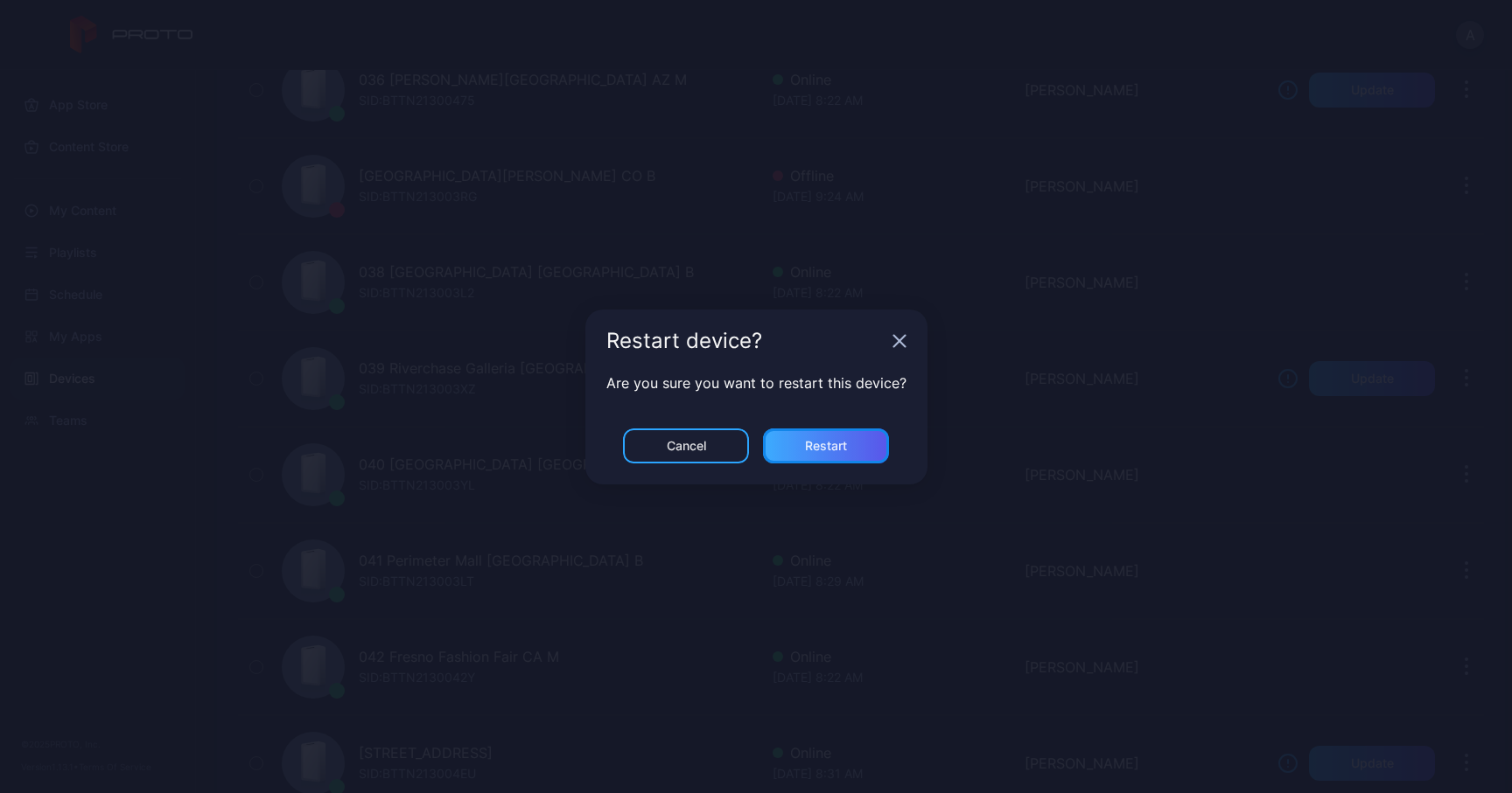
click at [852, 447] on div "Restart" at bounding box center [826, 446] width 126 height 35
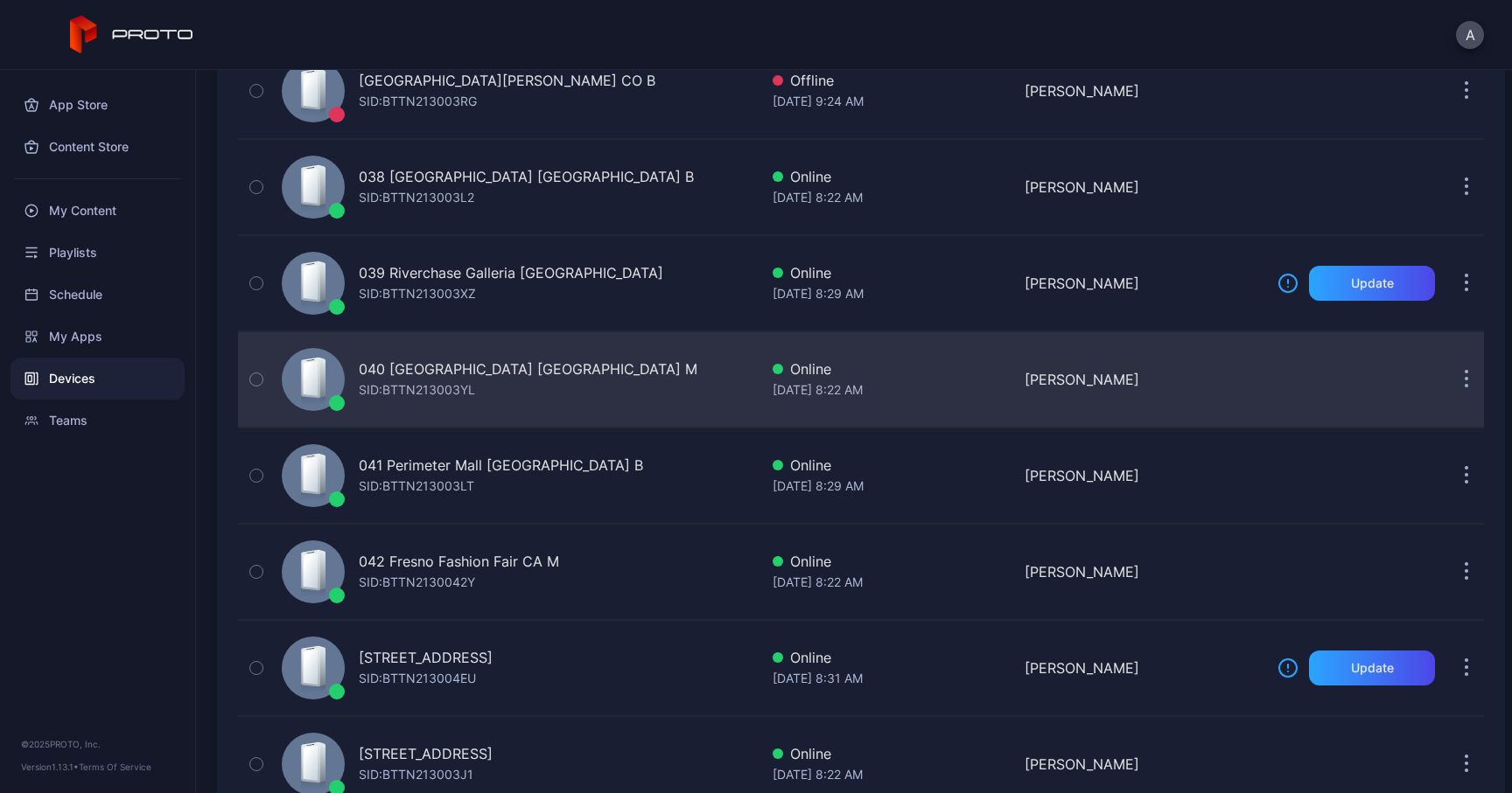
scroll to position [3619, 0]
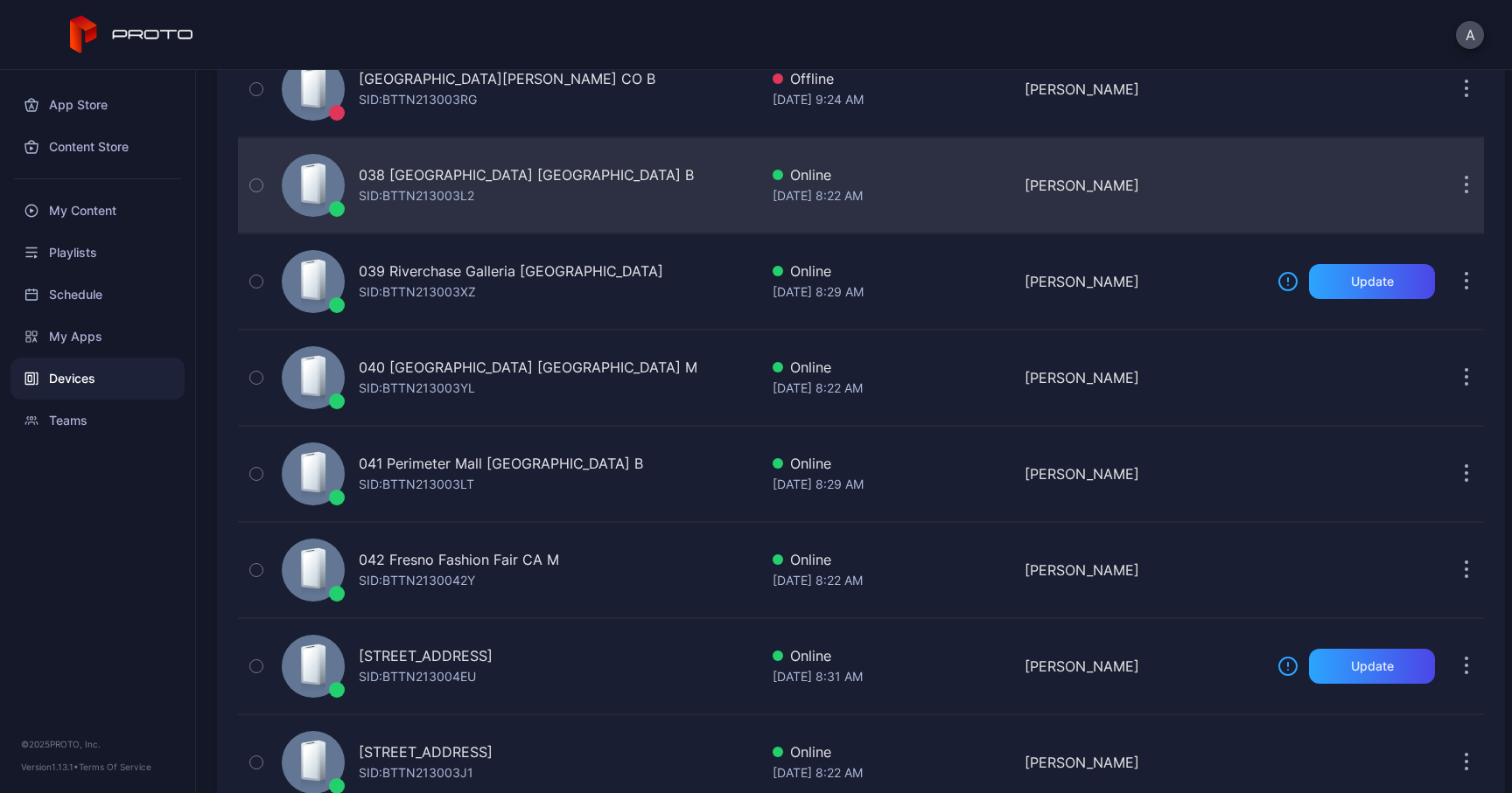
click at [1448, 187] on button "button" at bounding box center [1466, 185] width 35 height 35
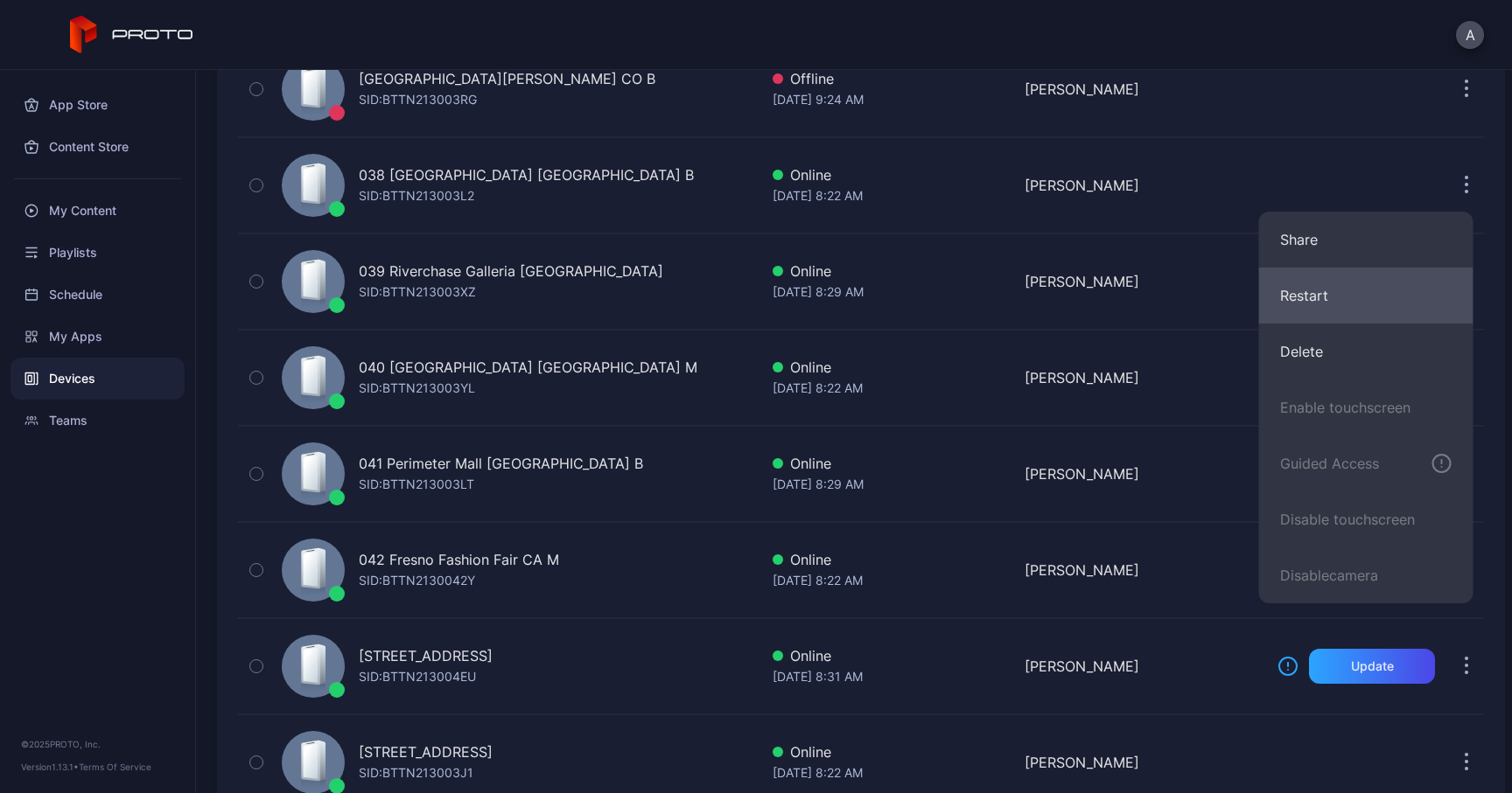
click at [1327, 292] on button "Restart" at bounding box center [1366, 296] width 214 height 56
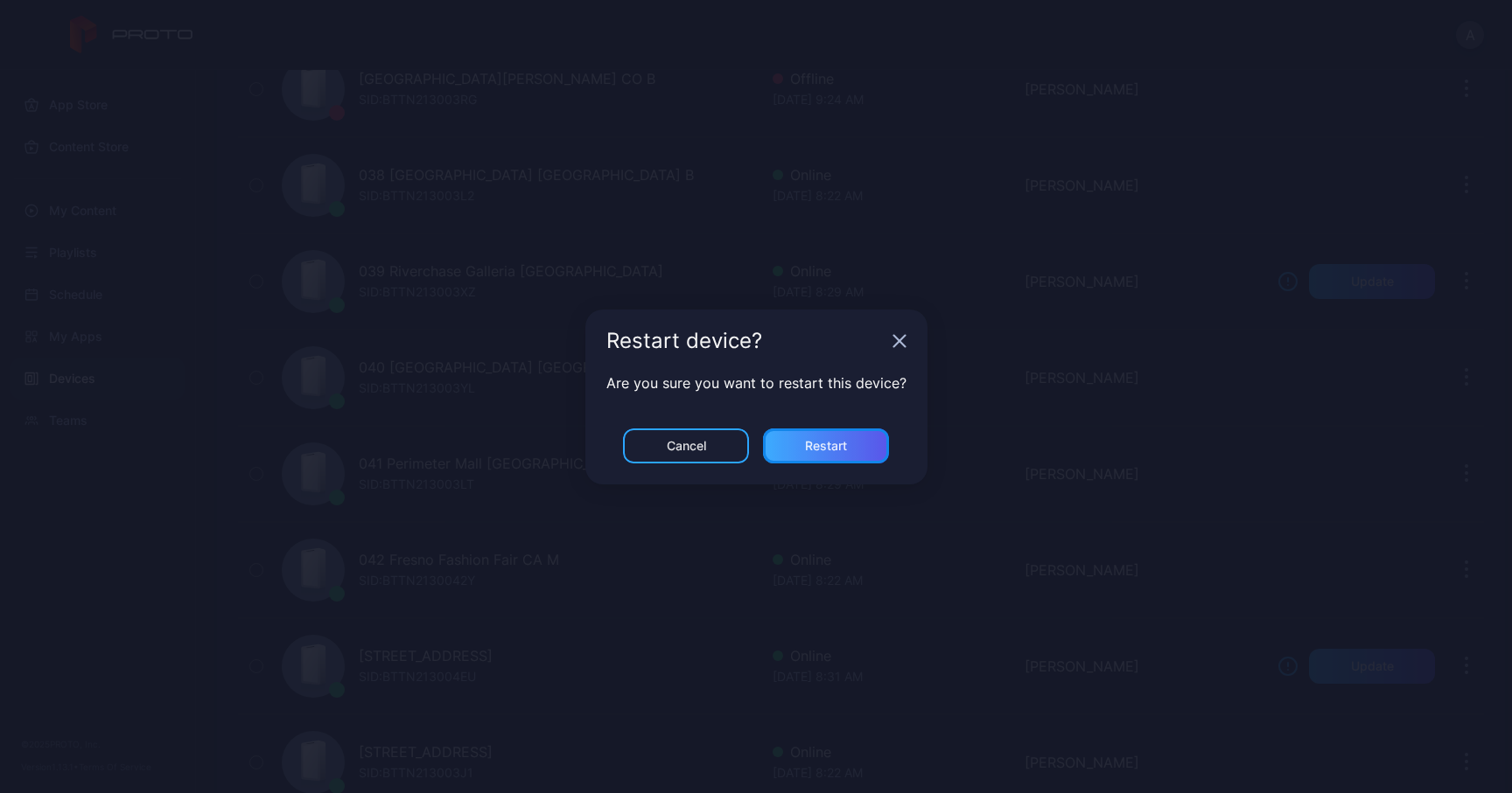
click at [854, 443] on div "Restart" at bounding box center [826, 446] width 126 height 35
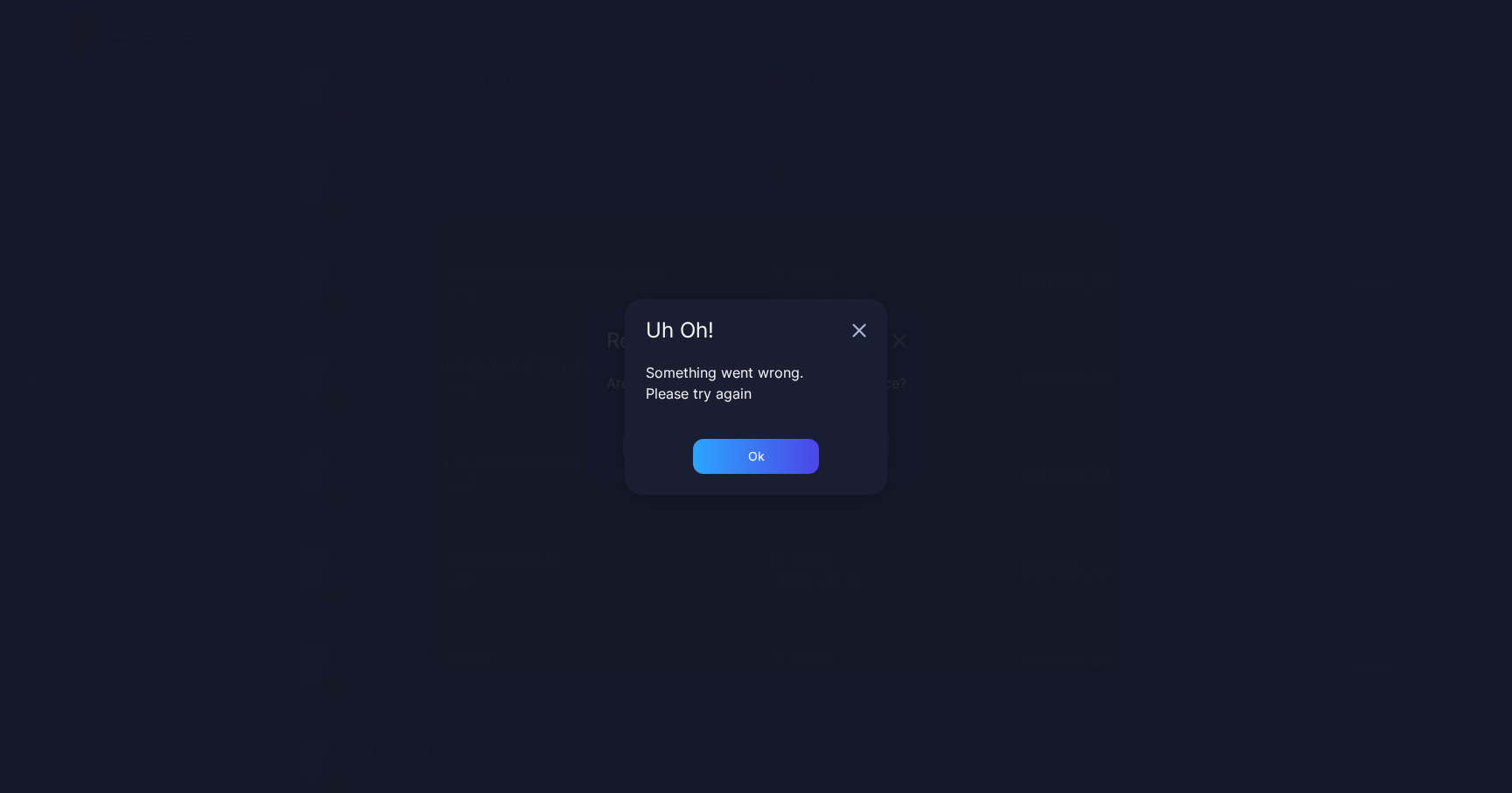
click at [859, 321] on div "Uh Oh!" at bounding box center [756, 330] width 263 height 63
click at [859, 340] on div "Uh Oh!" at bounding box center [756, 330] width 263 height 63
click at [859, 335] on icon "button" at bounding box center [859, 330] width 14 height 14
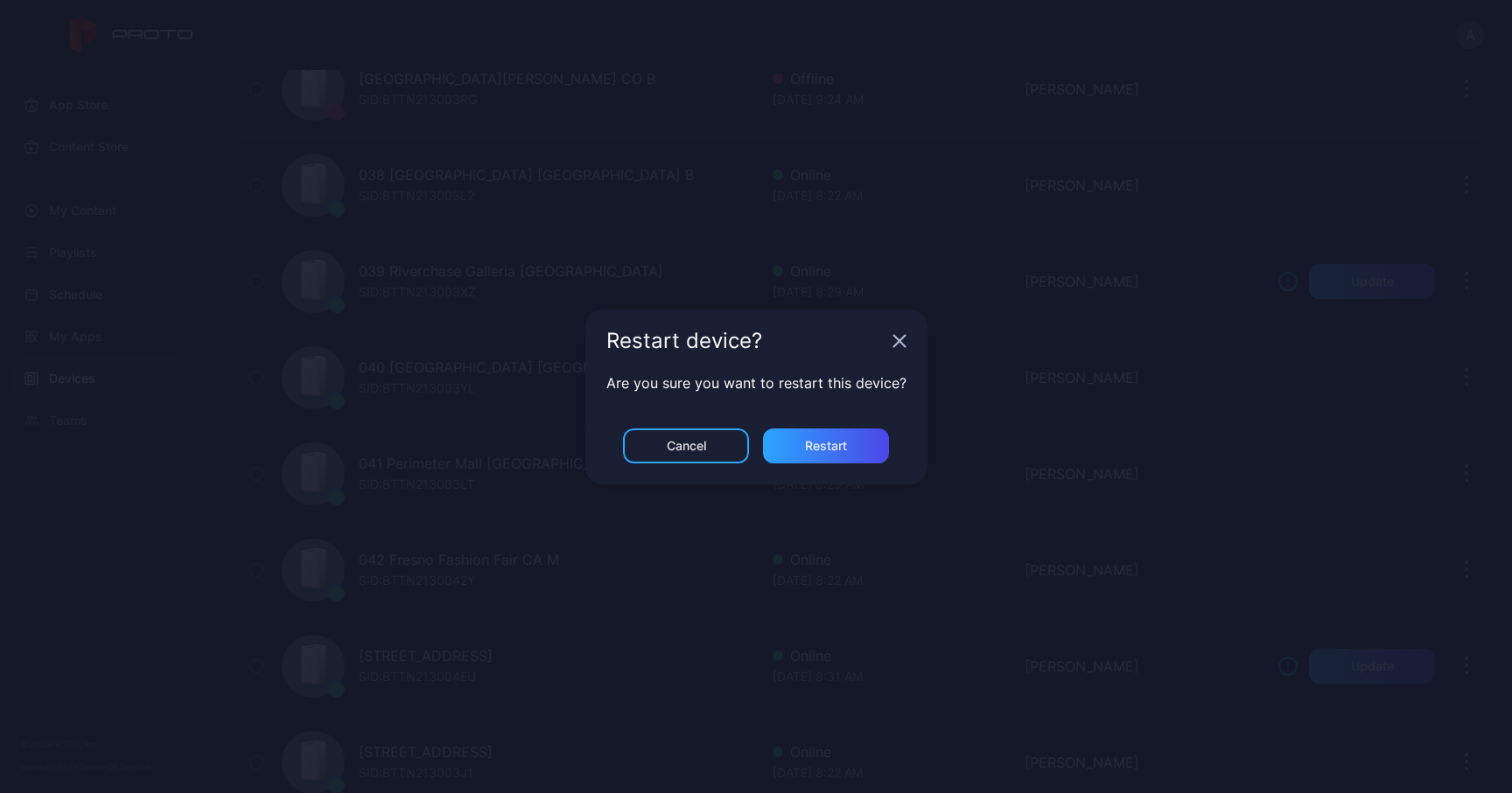
click at [900, 349] on div "Restart device?" at bounding box center [756, 341] width 342 height 63
click at [899, 346] on icon "button" at bounding box center [899, 341] width 14 height 14
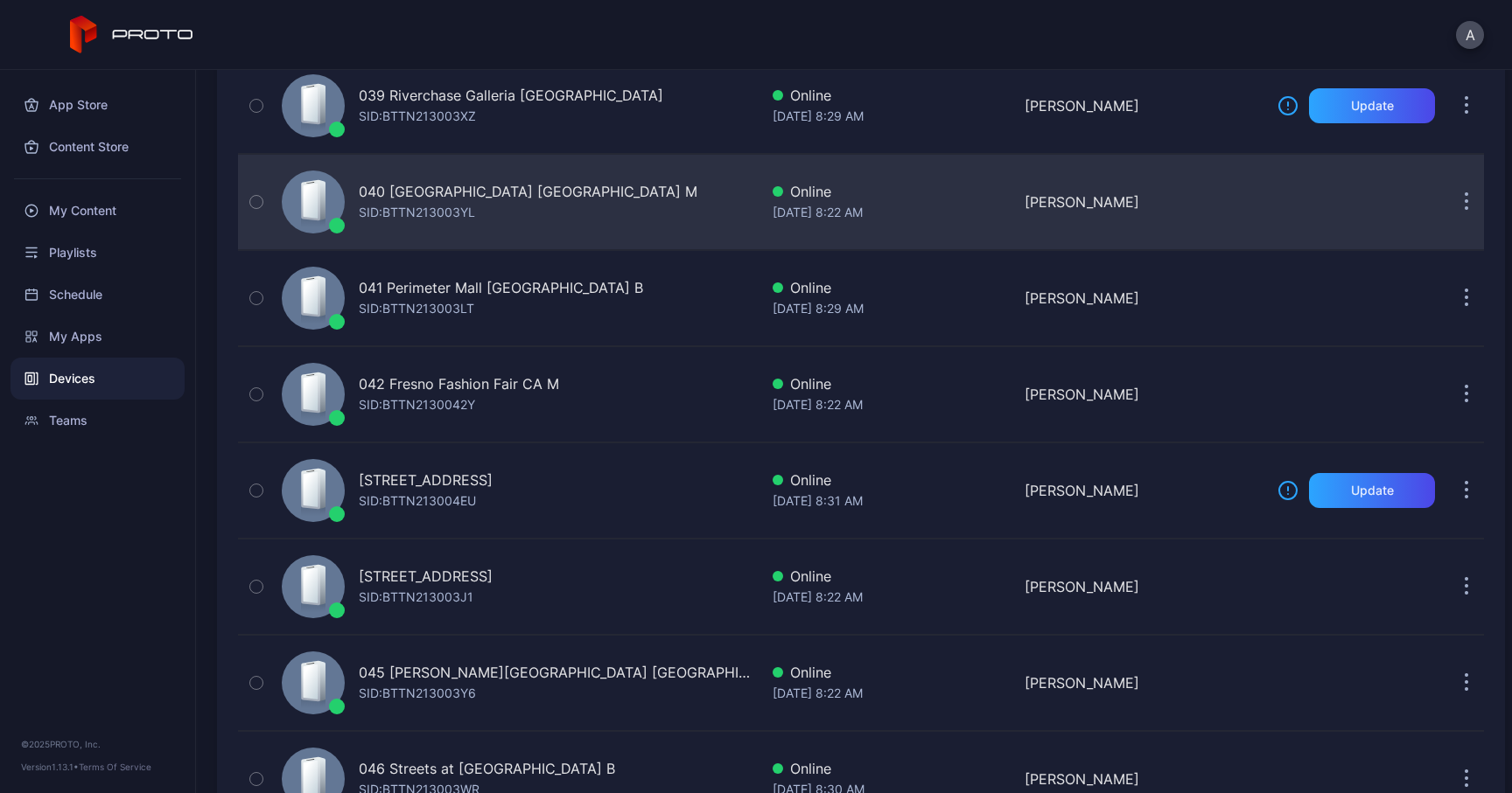
scroll to position [3808, 0]
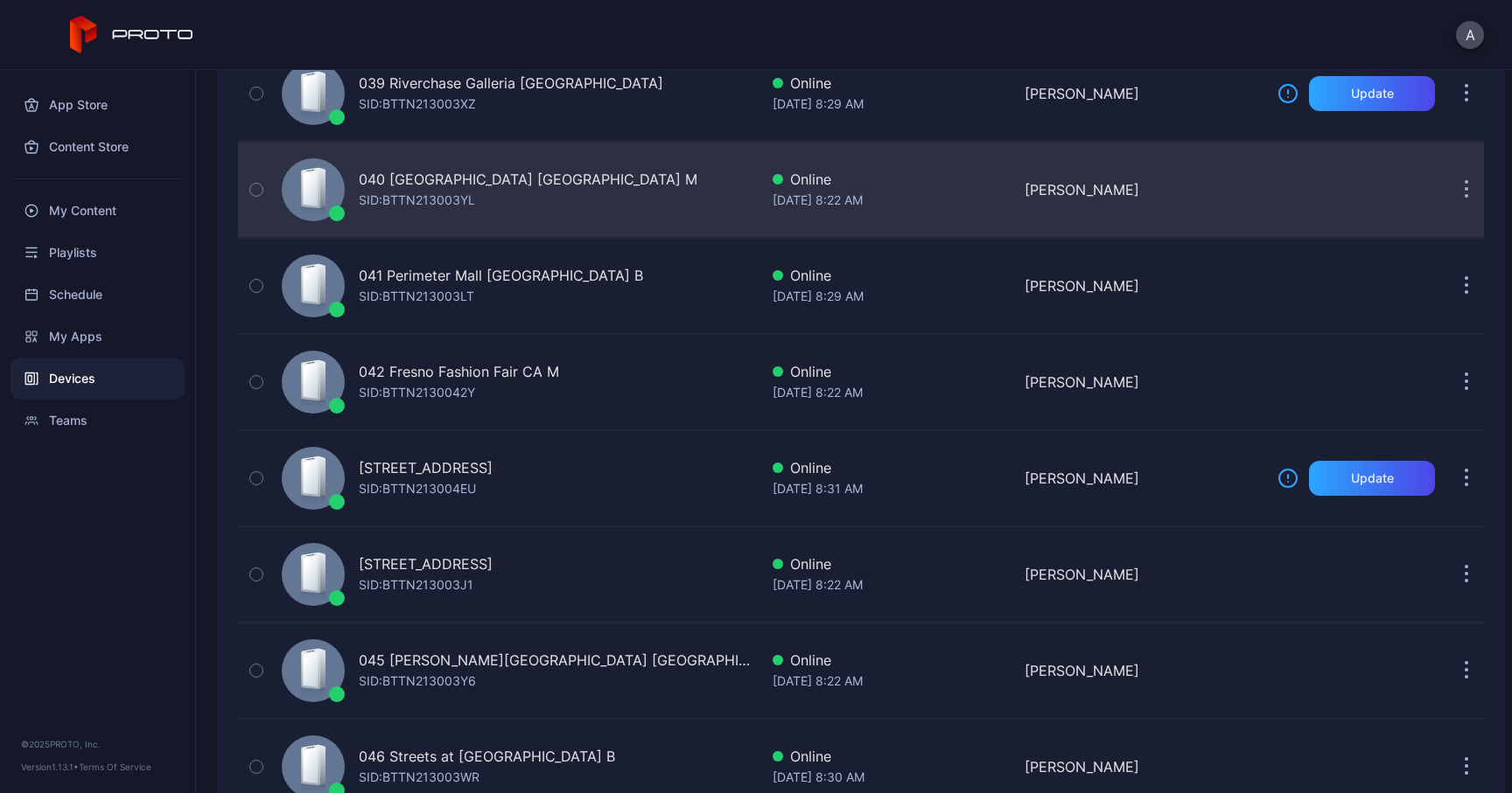
click at [1448, 188] on button "button" at bounding box center [1466, 189] width 35 height 35
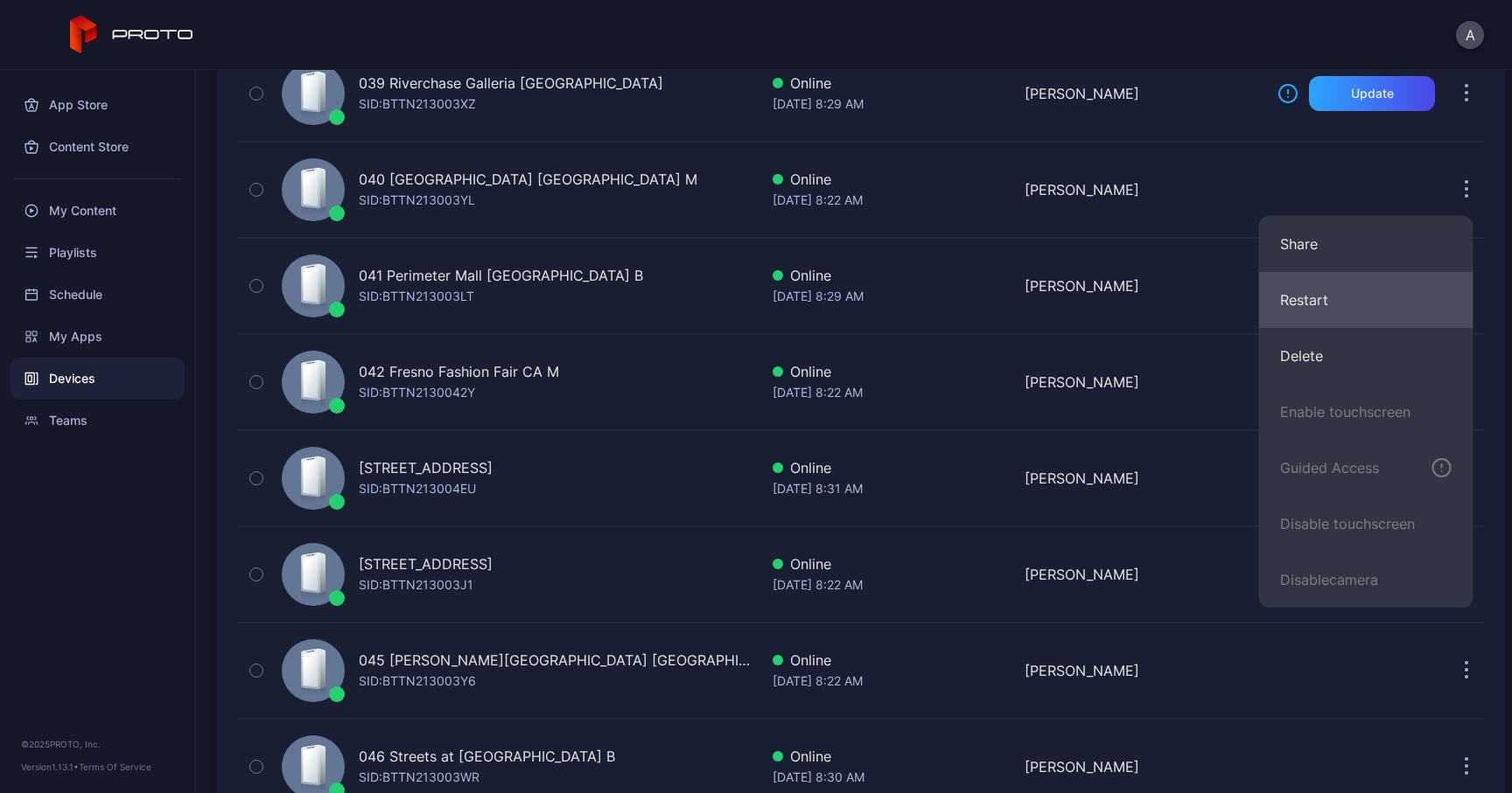
click at [1326, 307] on button "Restart" at bounding box center [1366, 300] width 214 height 56
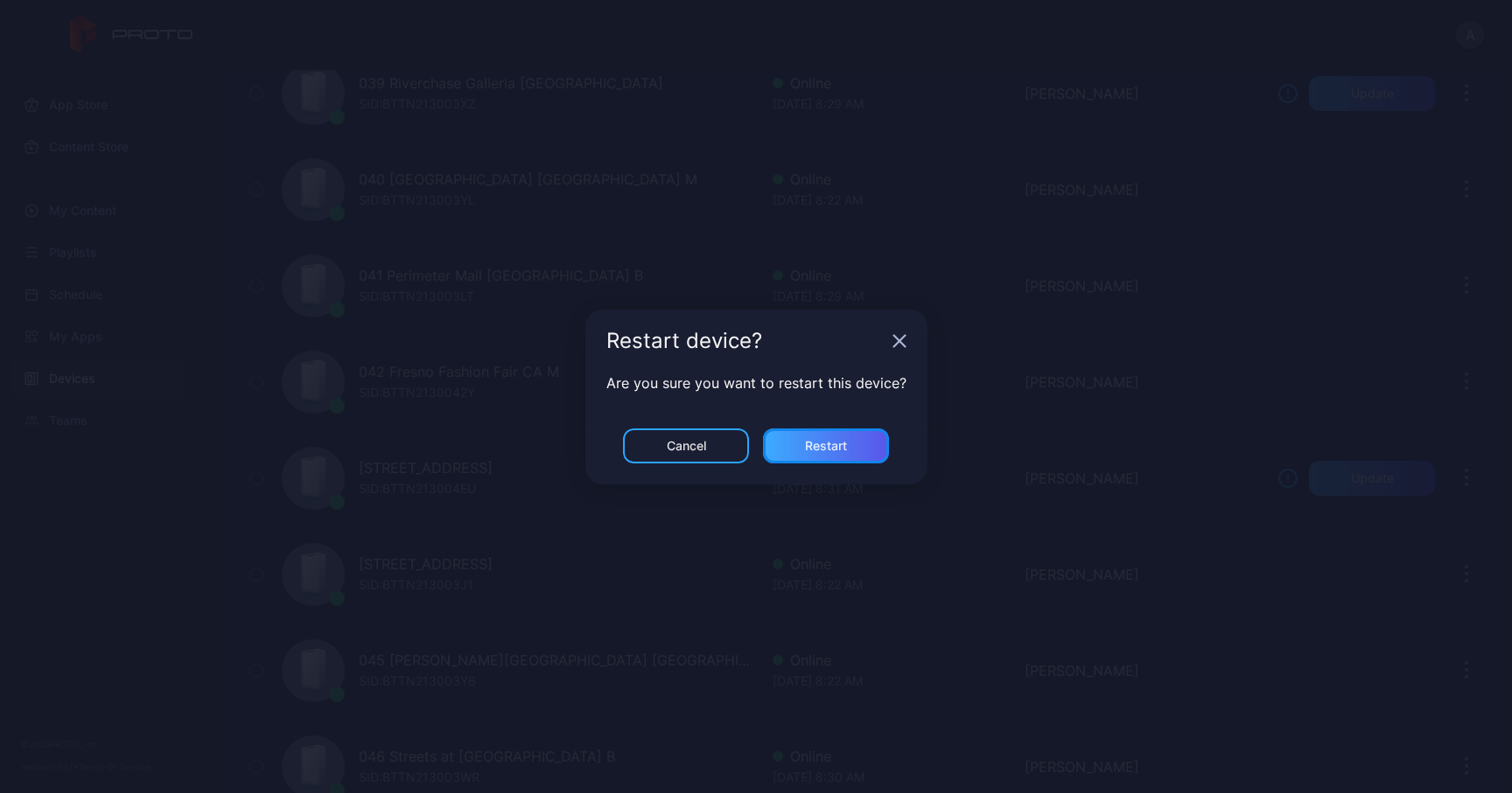
click at [850, 446] on div "Restart" at bounding box center [826, 446] width 126 height 35
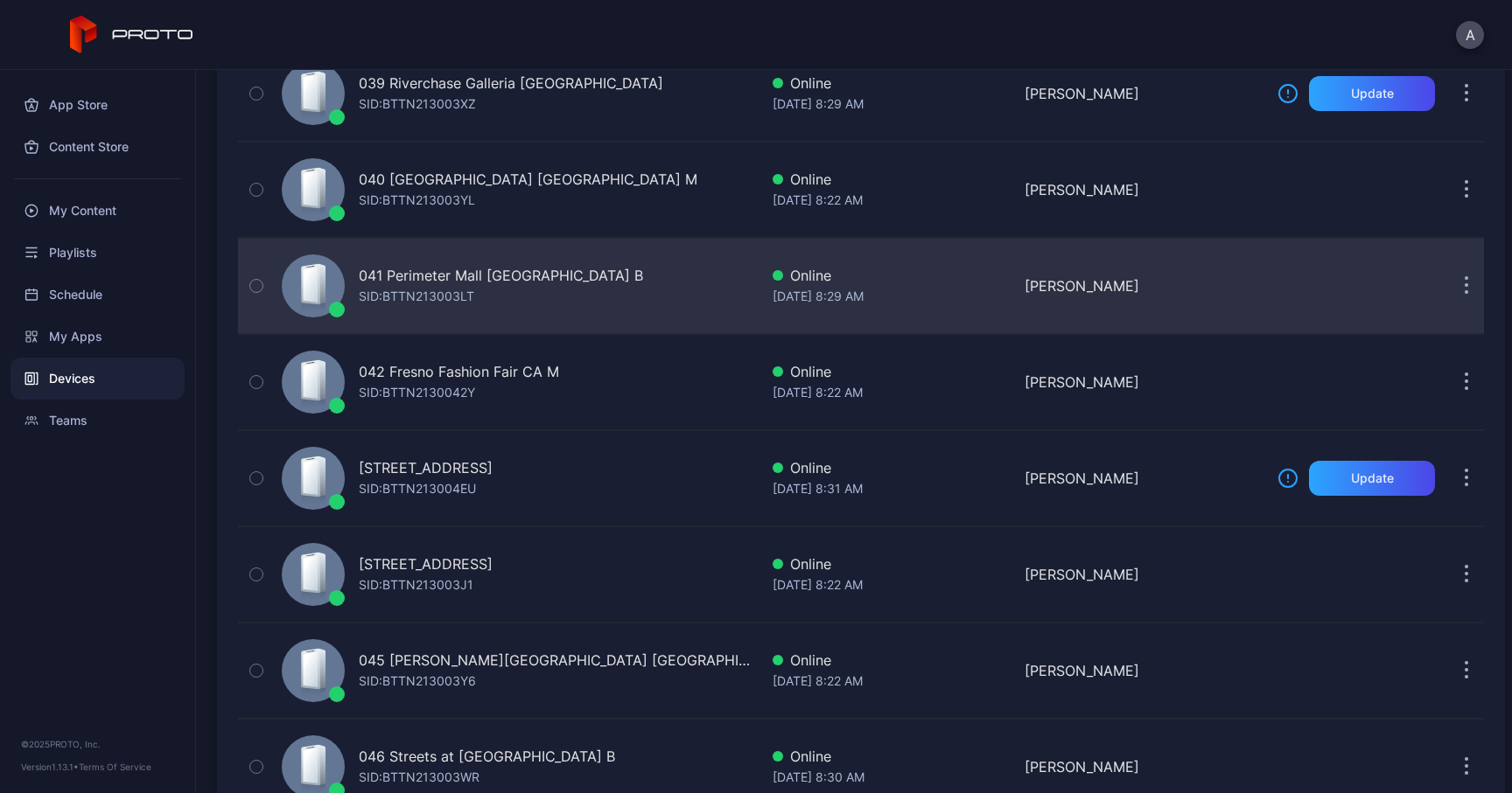
click at [1451, 273] on button "button" at bounding box center [1466, 286] width 35 height 35
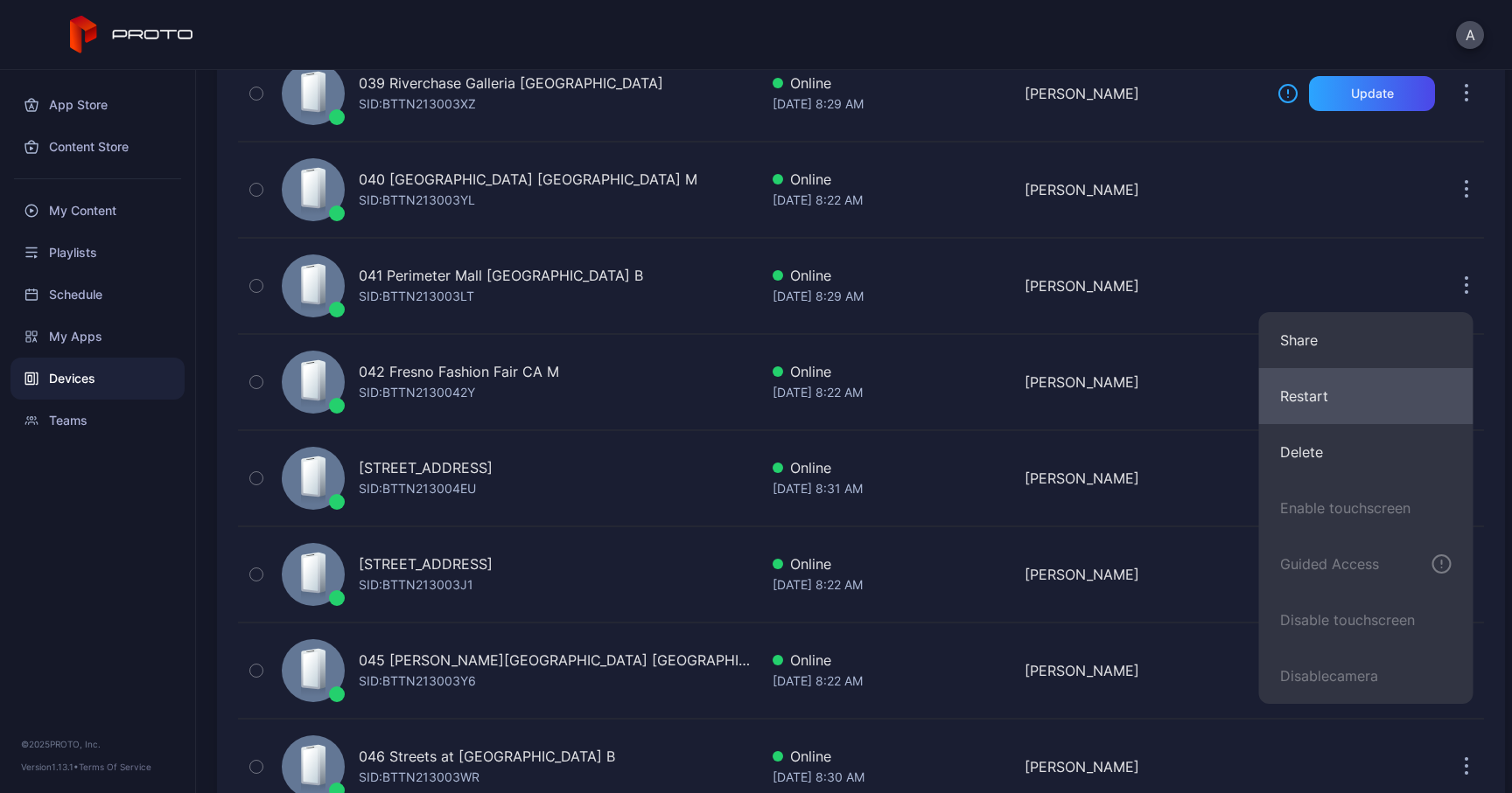
click at [1323, 392] on button "Restart" at bounding box center [1366, 396] width 214 height 56
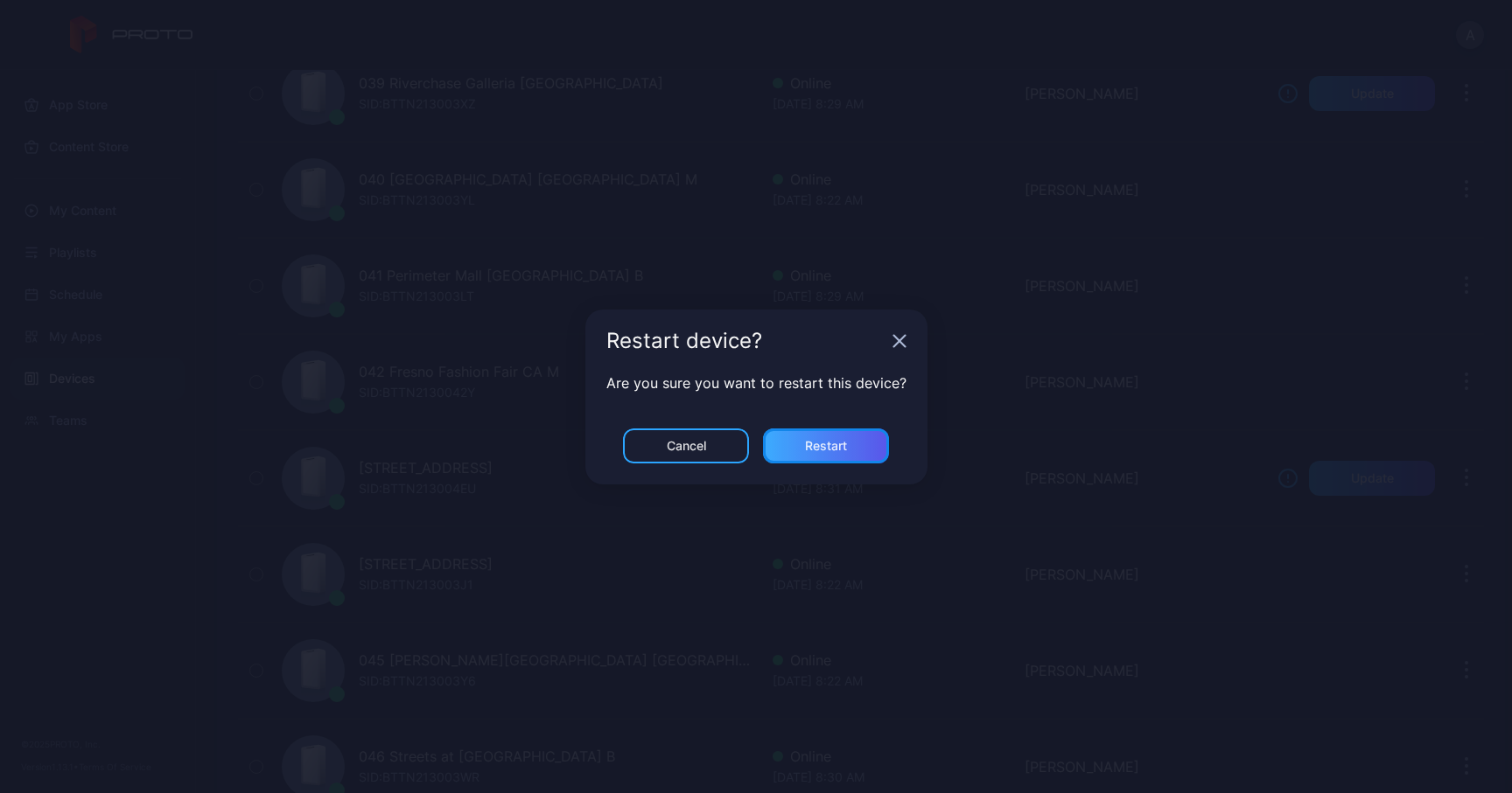
click at [859, 448] on div "Restart" at bounding box center [826, 446] width 126 height 35
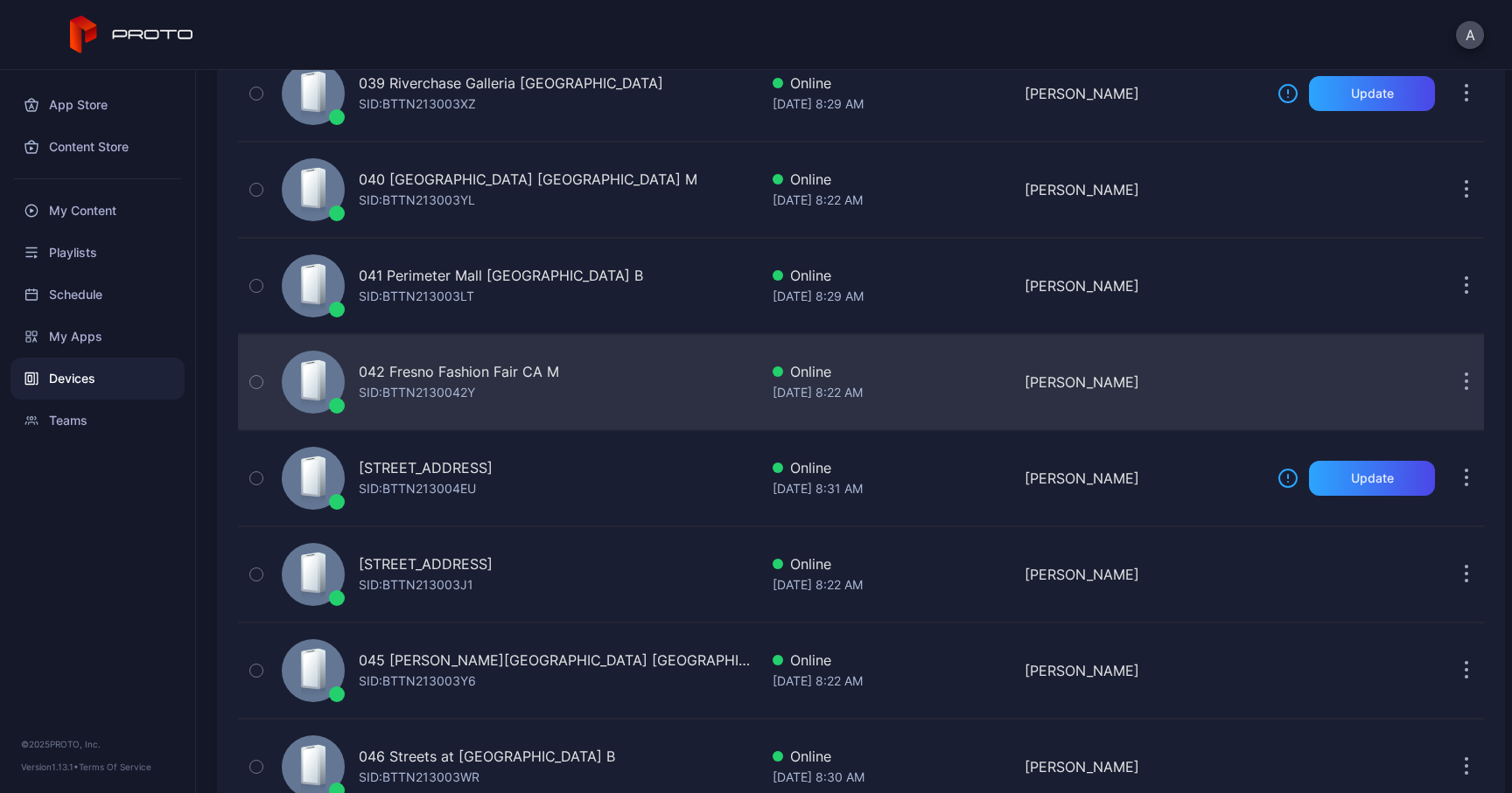
scroll to position [3844, 0]
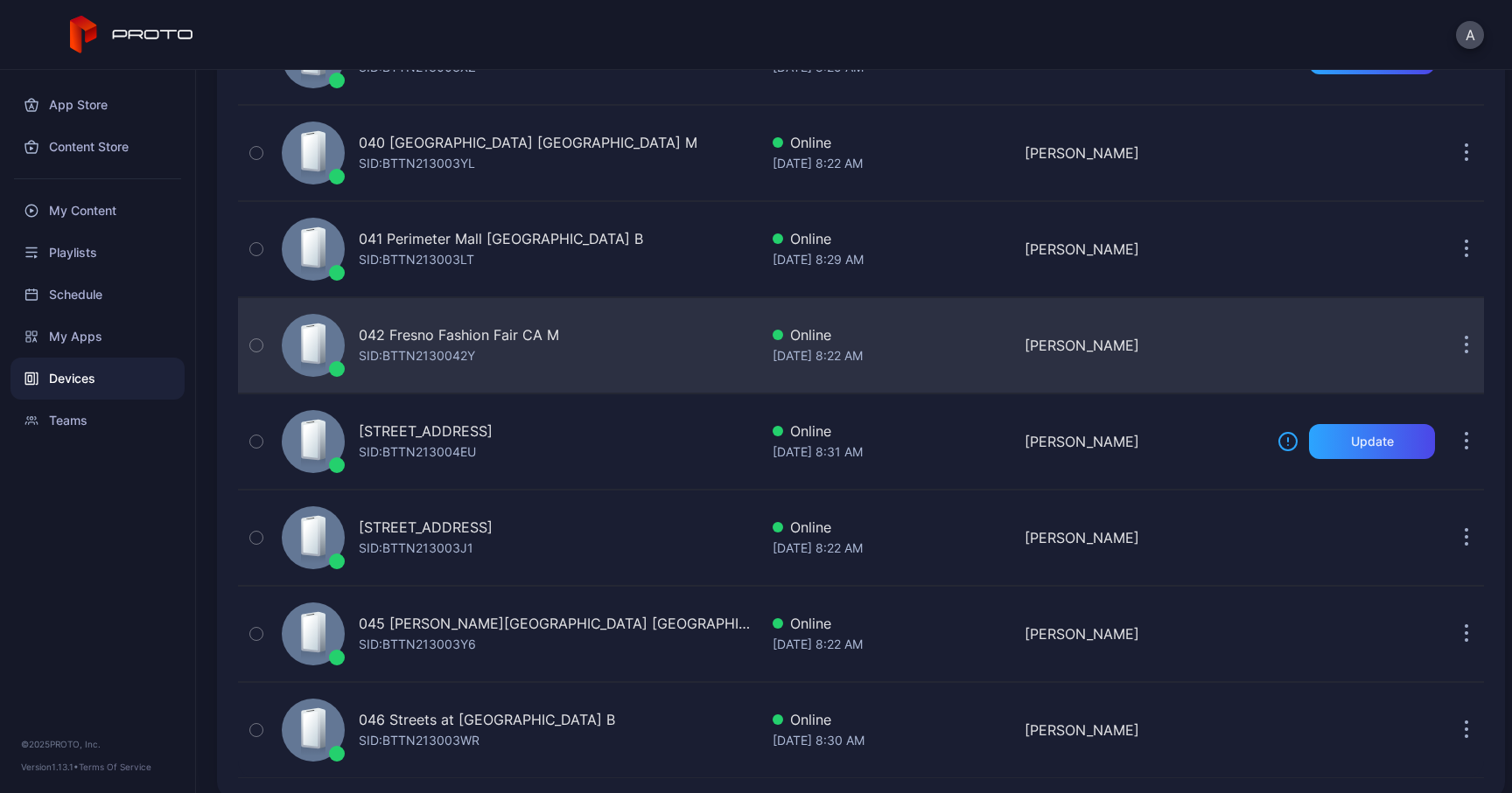
click at [1448, 347] on button "button" at bounding box center [1466, 346] width 35 height 35
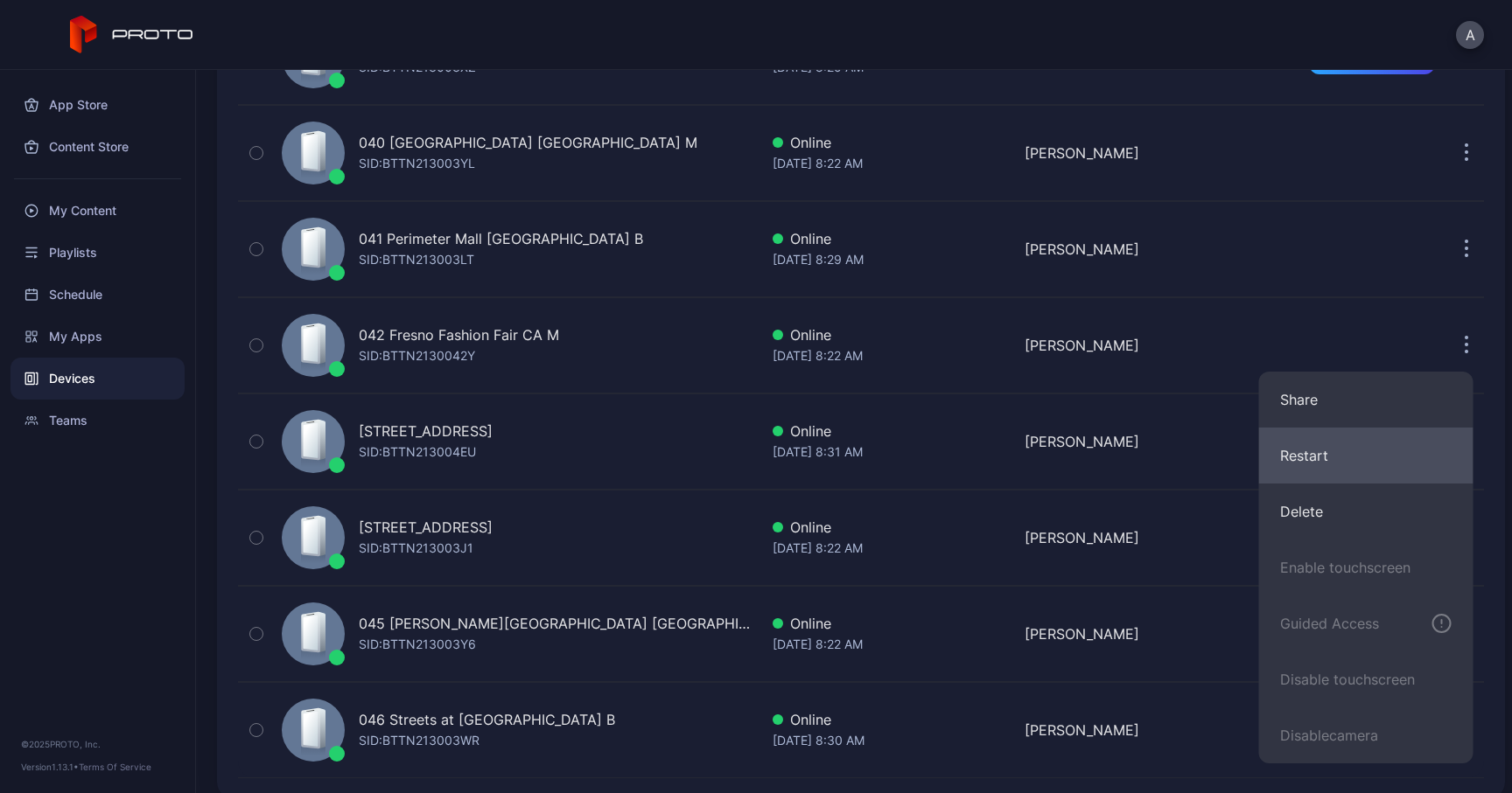
click at [1327, 453] on button "Restart" at bounding box center [1366, 456] width 214 height 56
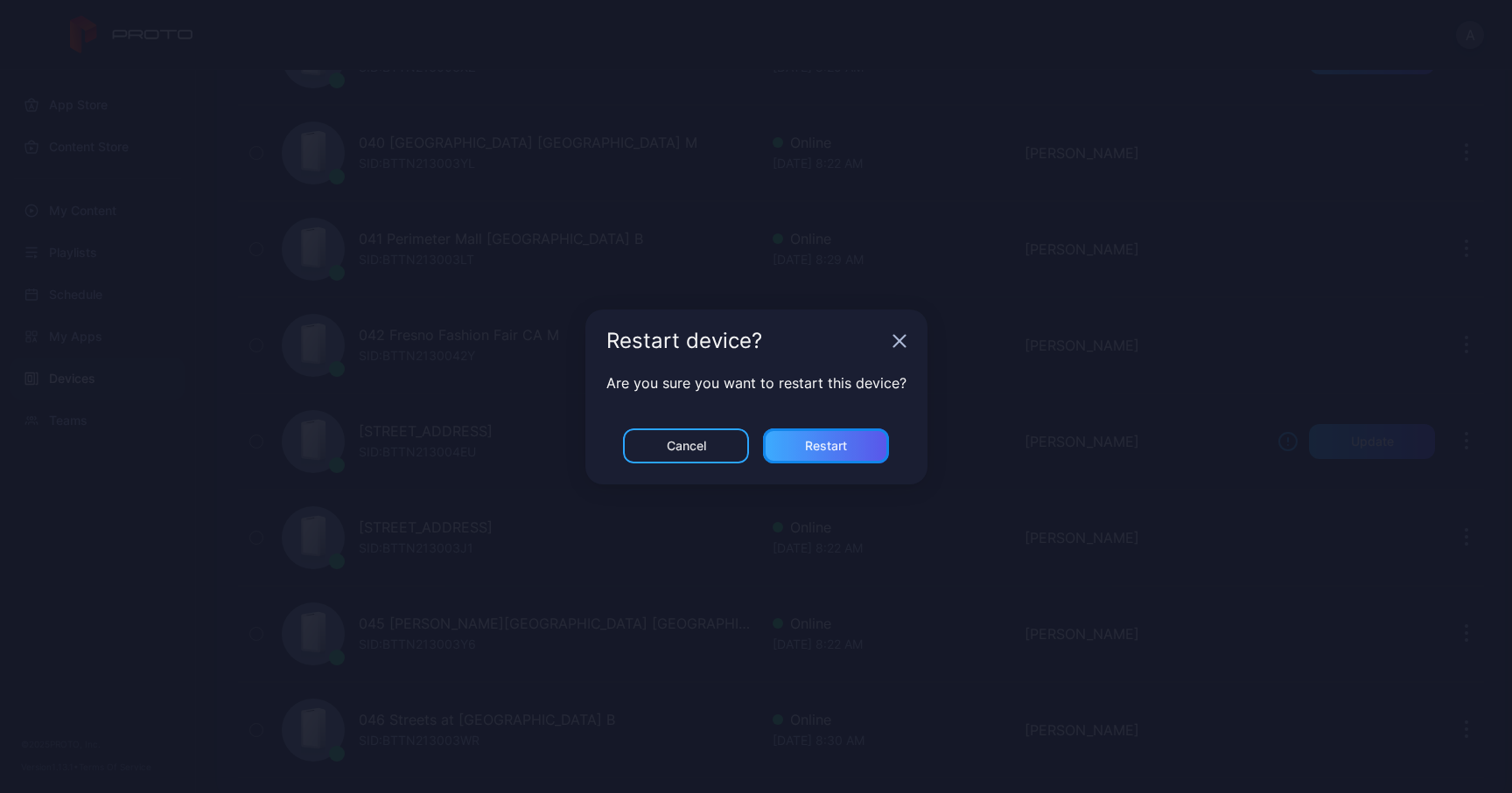
click at [805, 447] on div "Restart" at bounding box center [825, 446] width 42 height 14
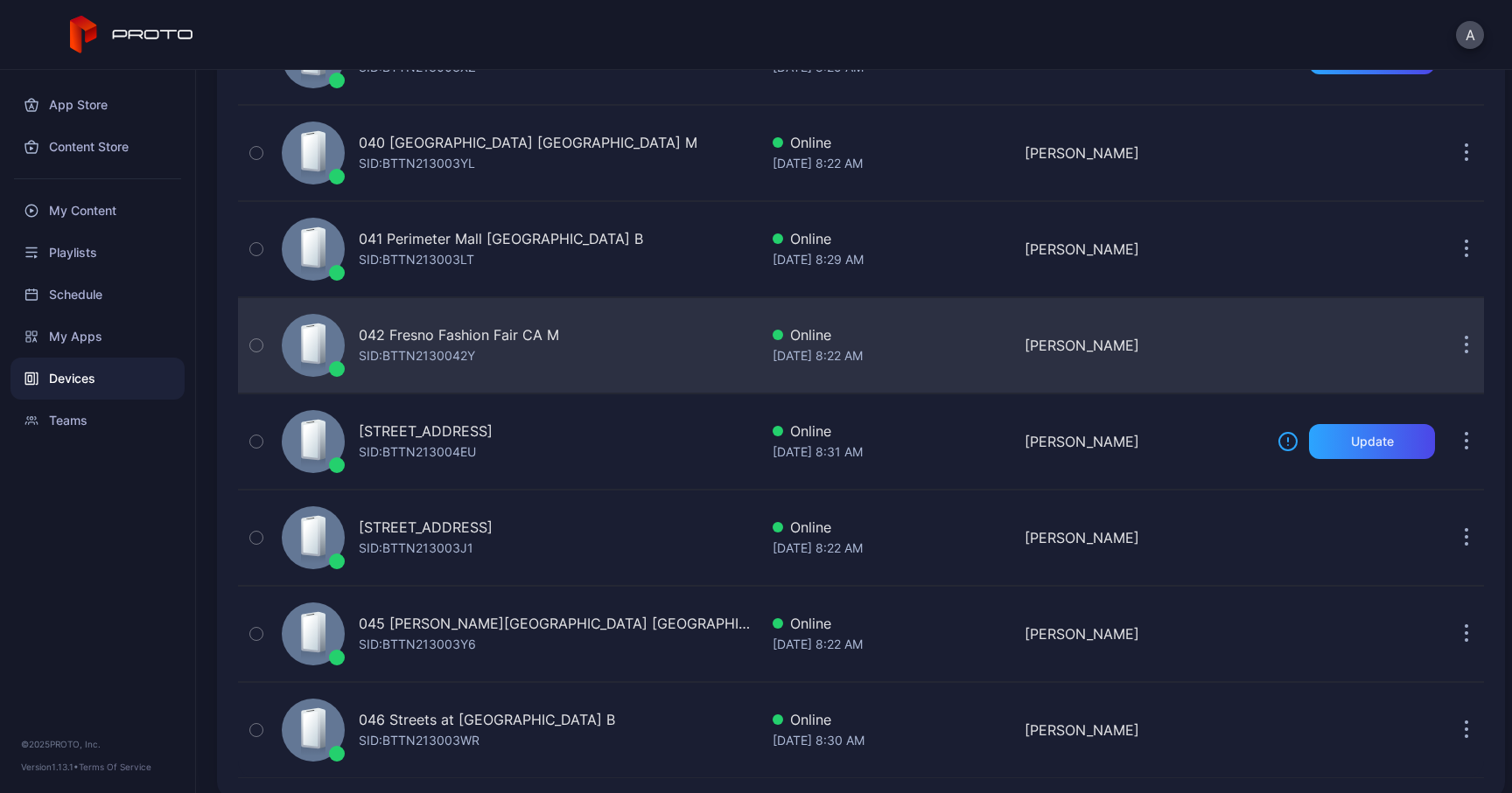
scroll to position [3865, 0]
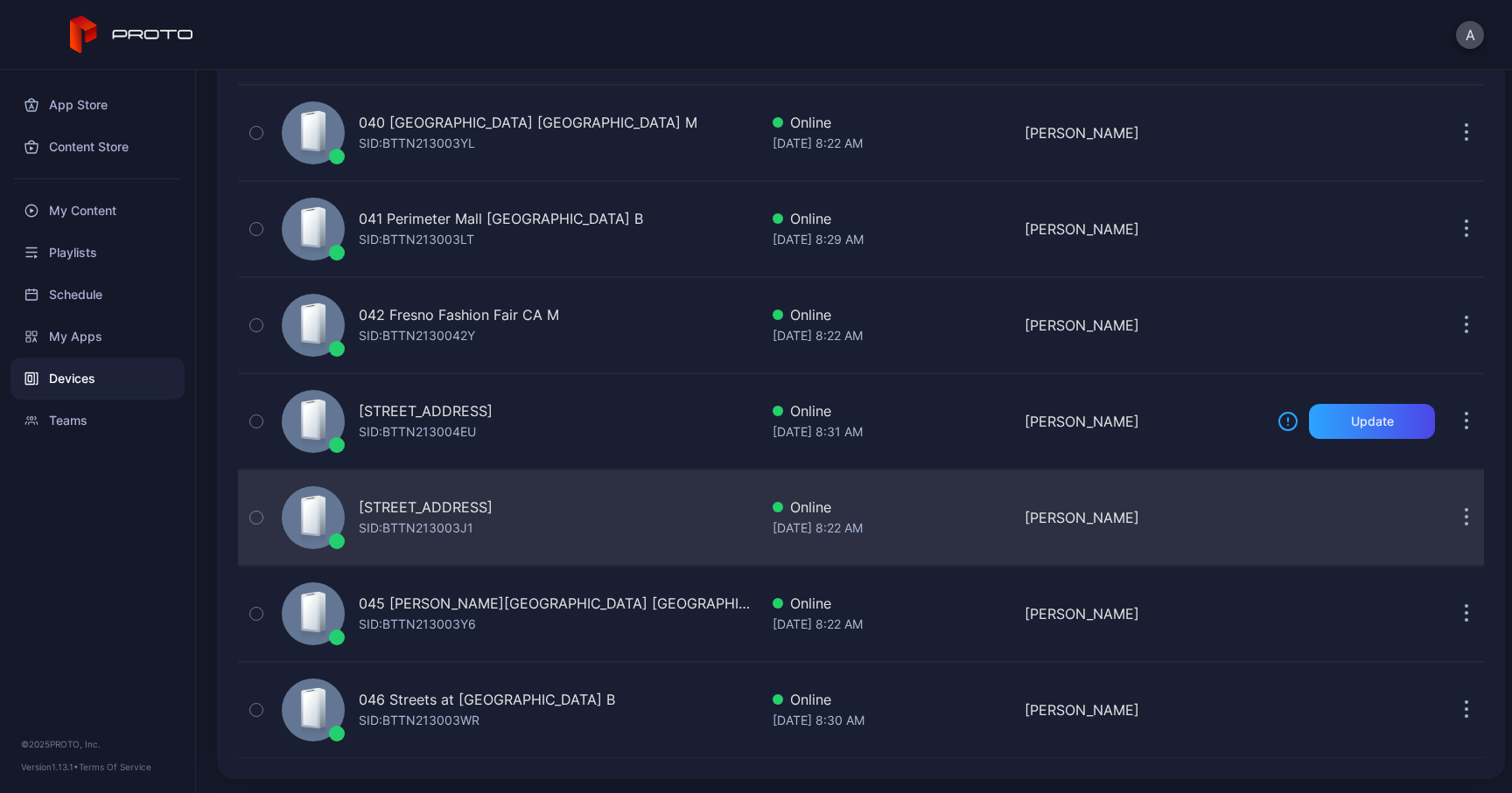
click at [1465, 516] on icon "button" at bounding box center [1467, 518] width 5 height 20
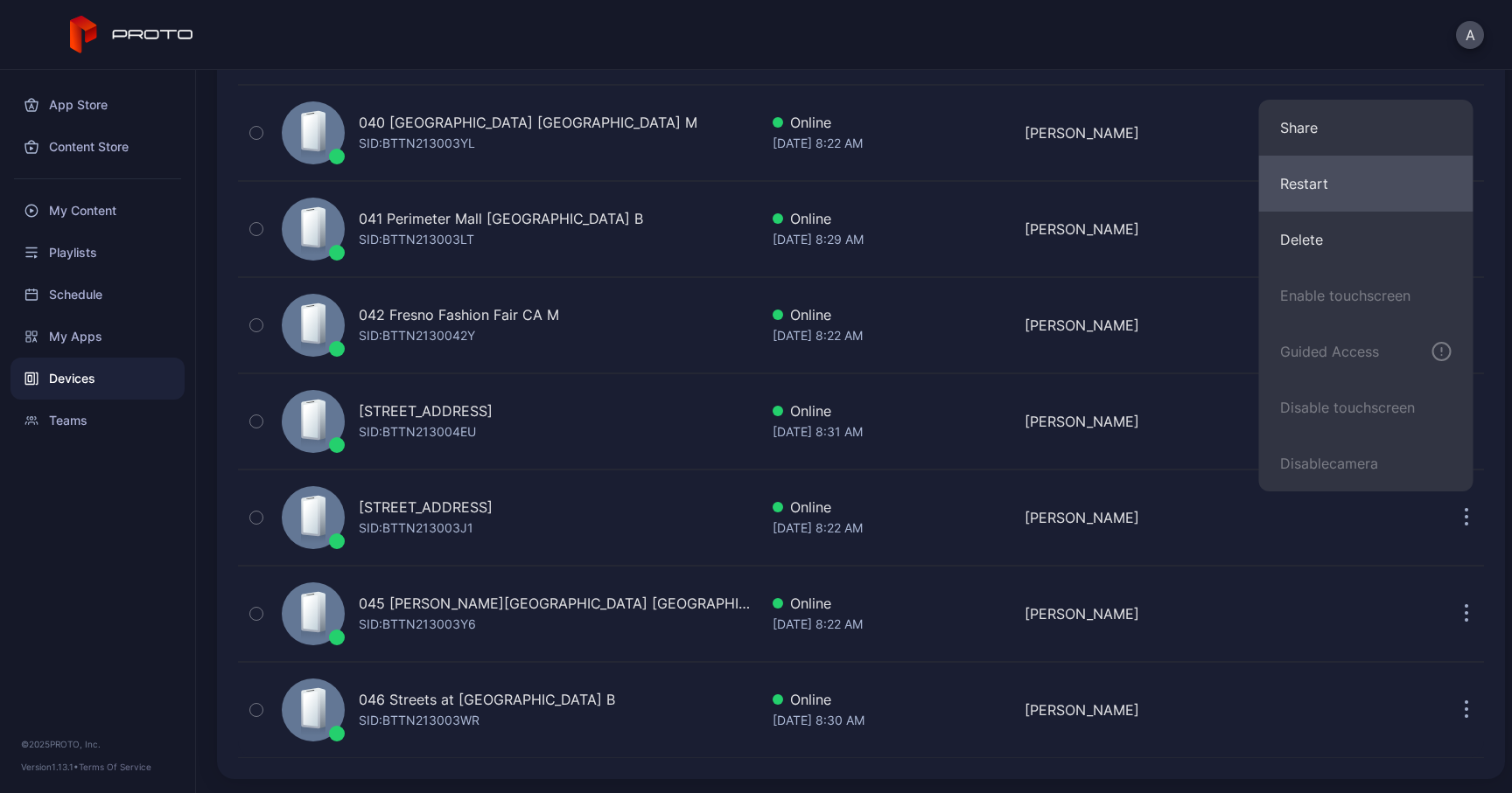
click at [1337, 199] on button "Restart" at bounding box center [1366, 184] width 214 height 56
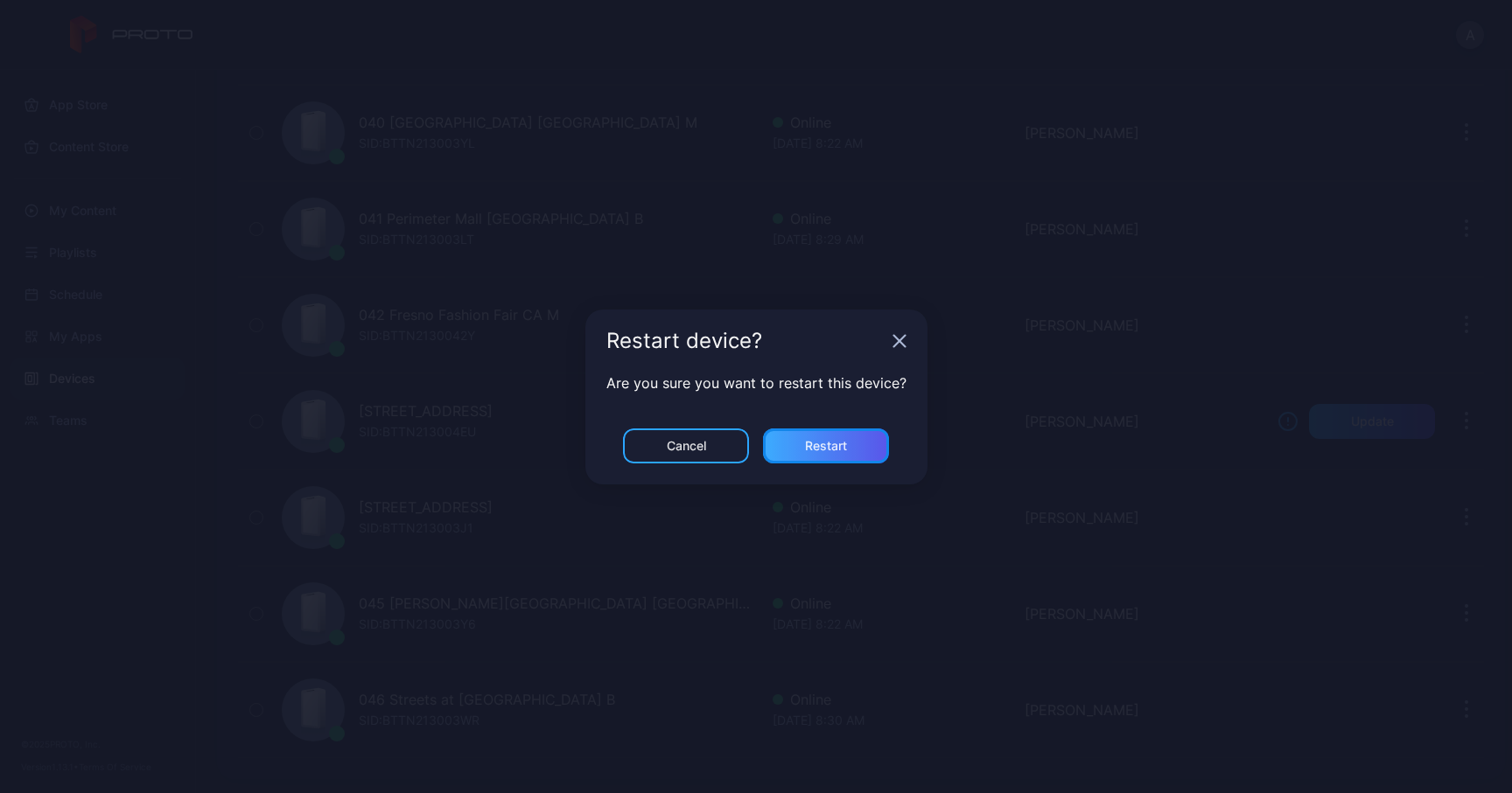
click at [829, 448] on div "Restart" at bounding box center [825, 446] width 42 height 14
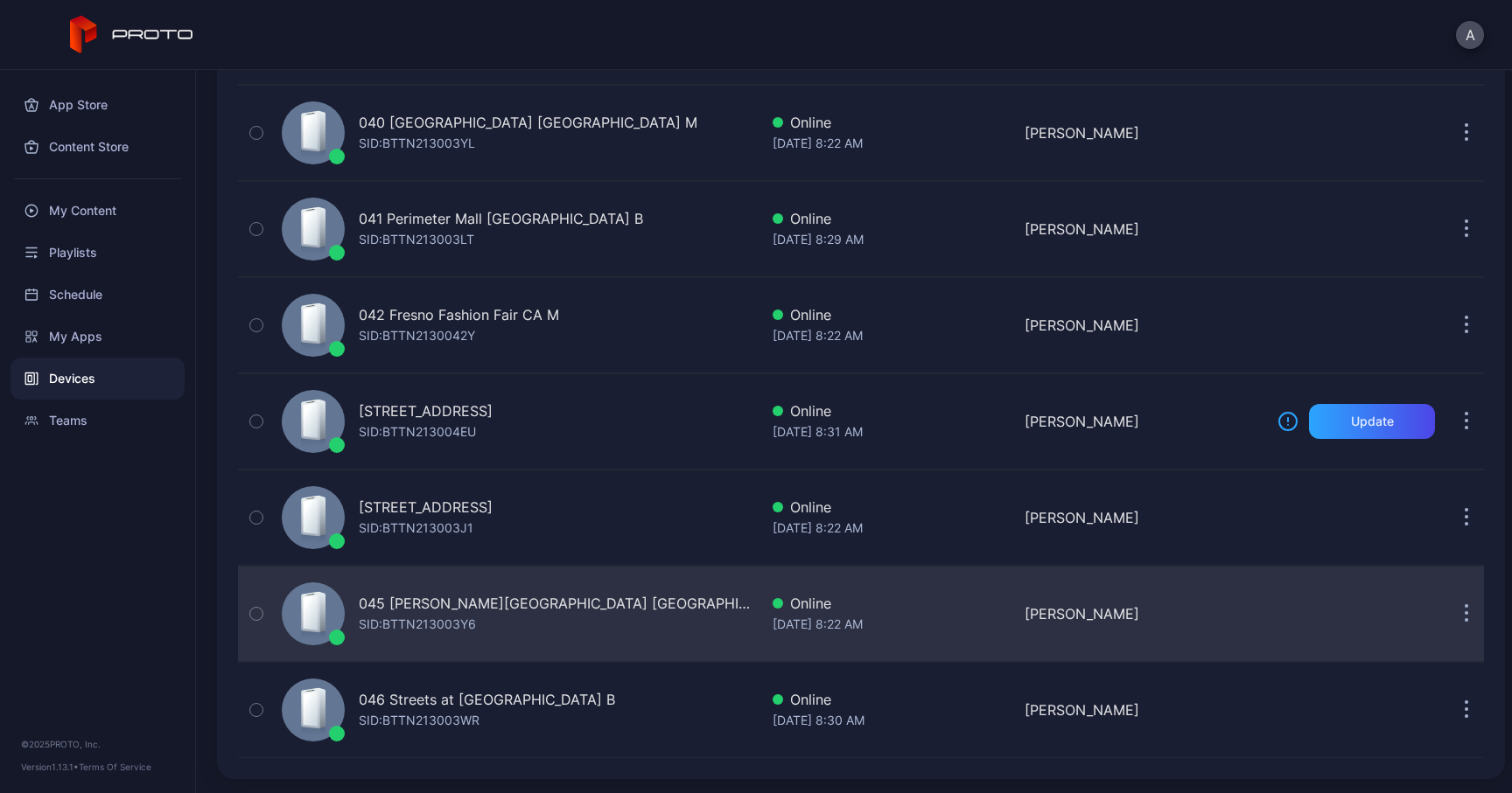
click at [1448, 613] on button "button" at bounding box center [1466, 613] width 35 height 35
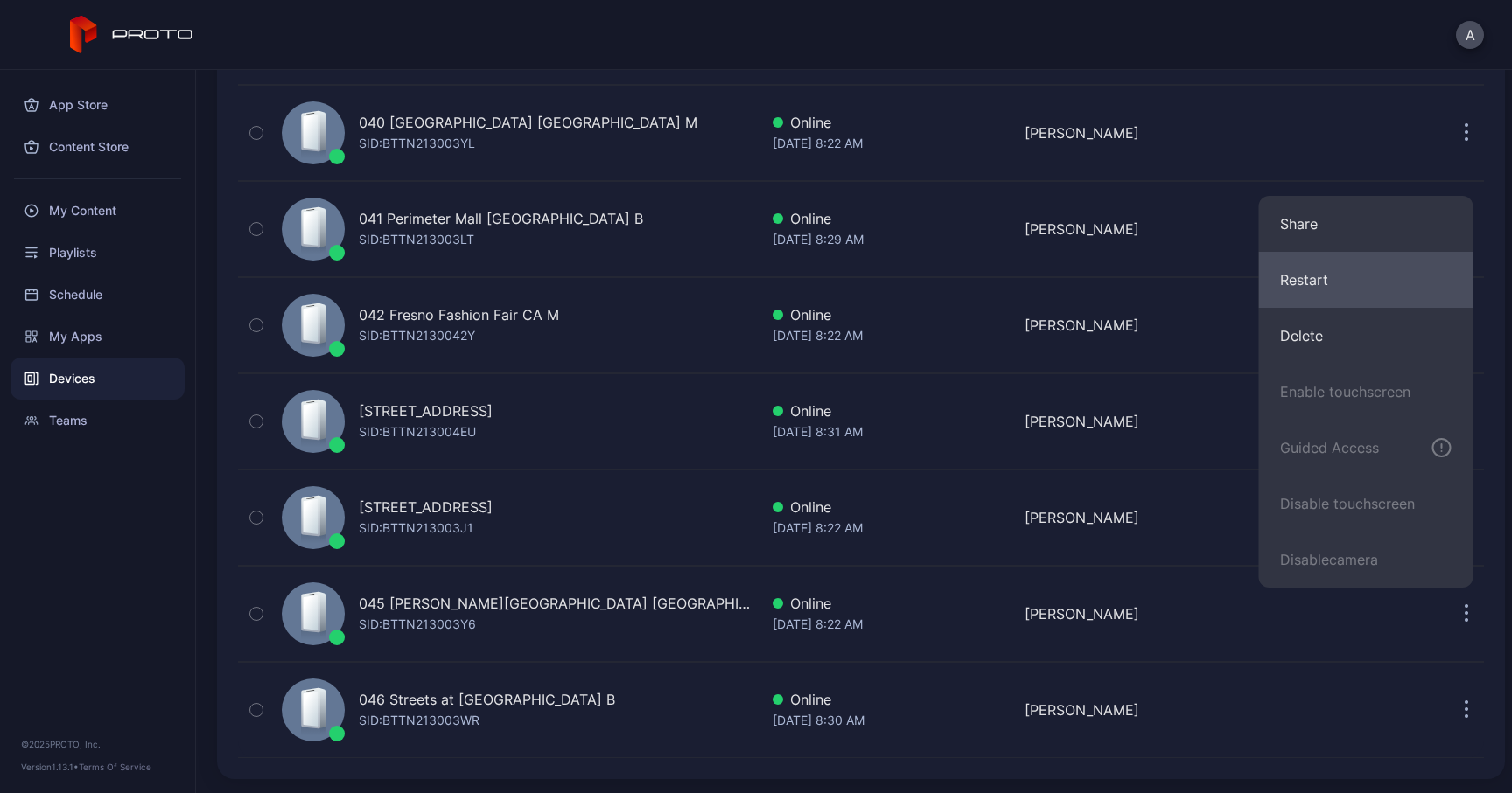
click at [1299, 293] on button "Restart" at bounding box center [1366, 280] width 214 height 56
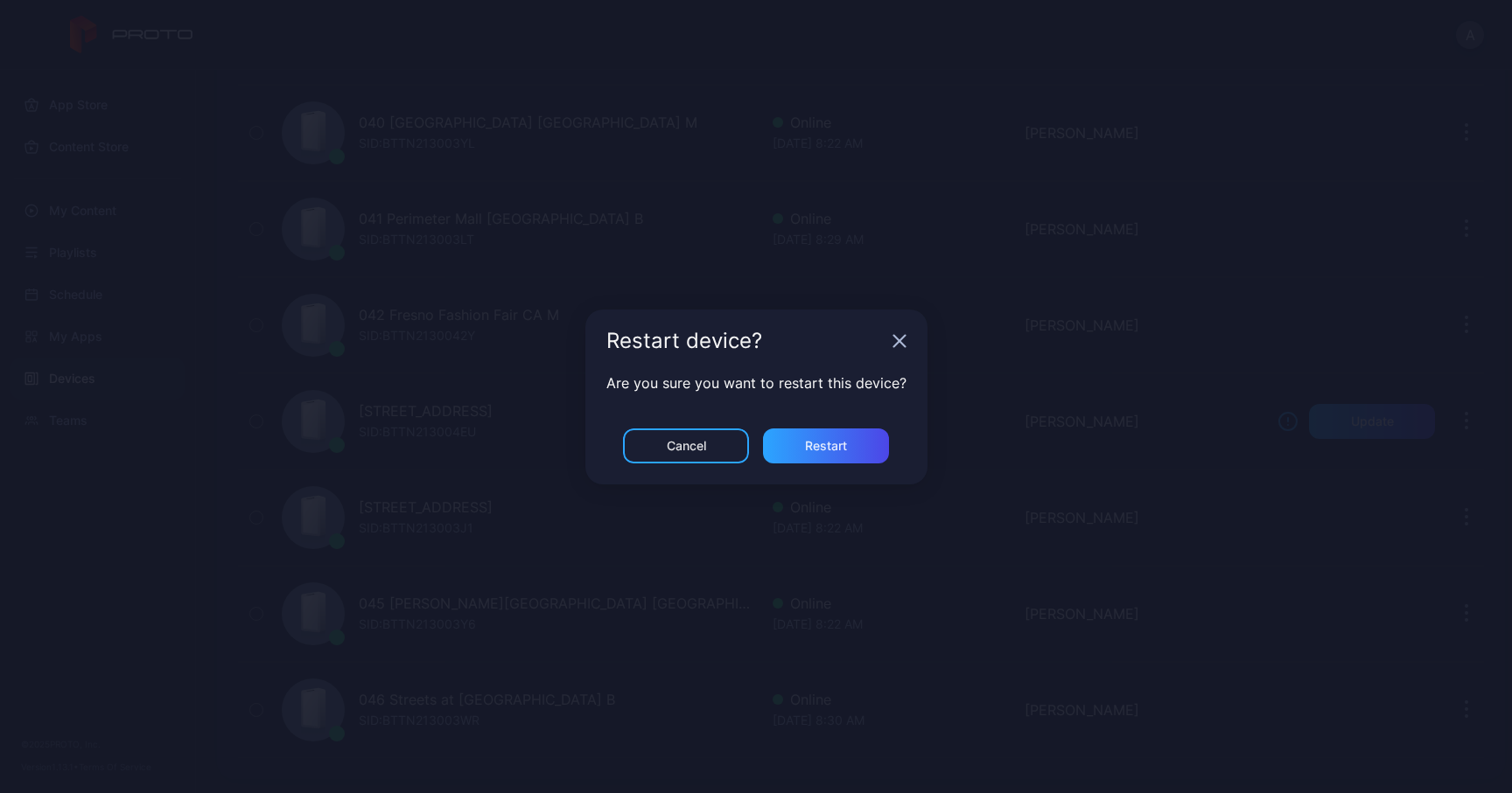
click at [855, 424] on div "Are you sure you want to restart this device?" at bounding box center [756, 401] width 342 height 56
click at [854, 438] on div "Restart" at bounding box center [826, 446] width 126 height 35
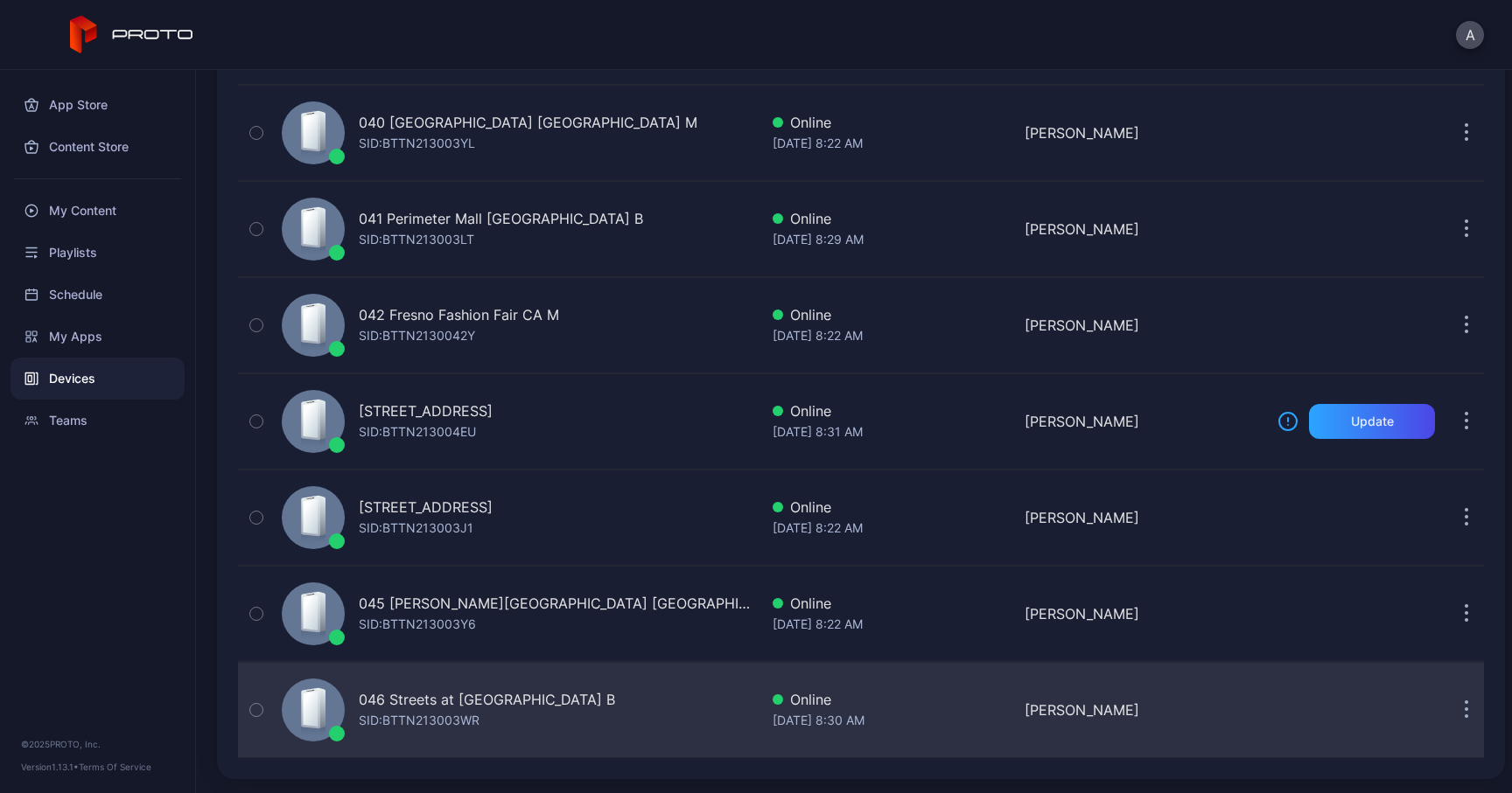
click at [1466, 710] on icon "button" at bounding box center [1467, 711] width 3 height 3
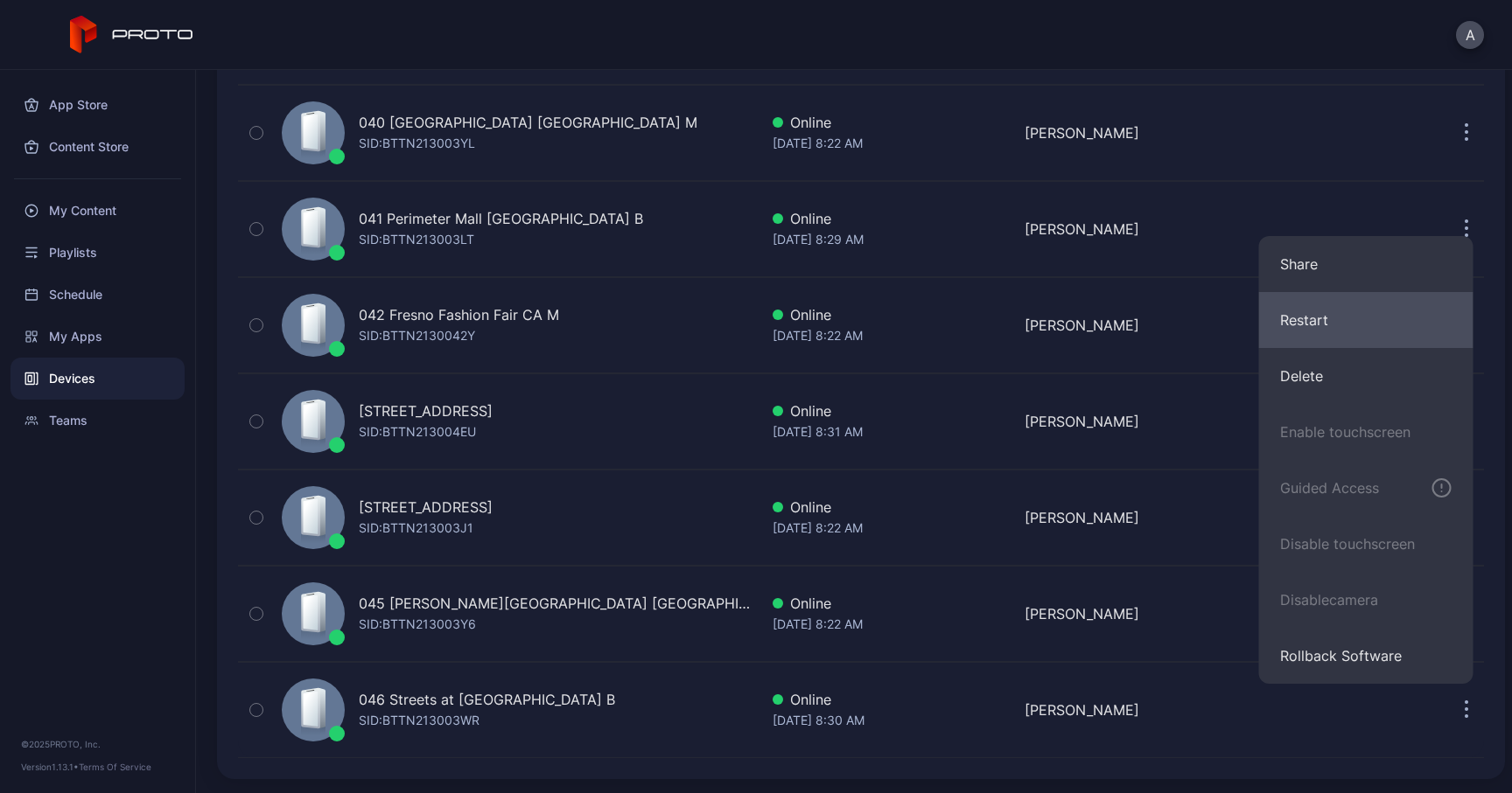
click at [1298, 331] on button "Restart" at bounding box center [1366, 320] width 214 height 56
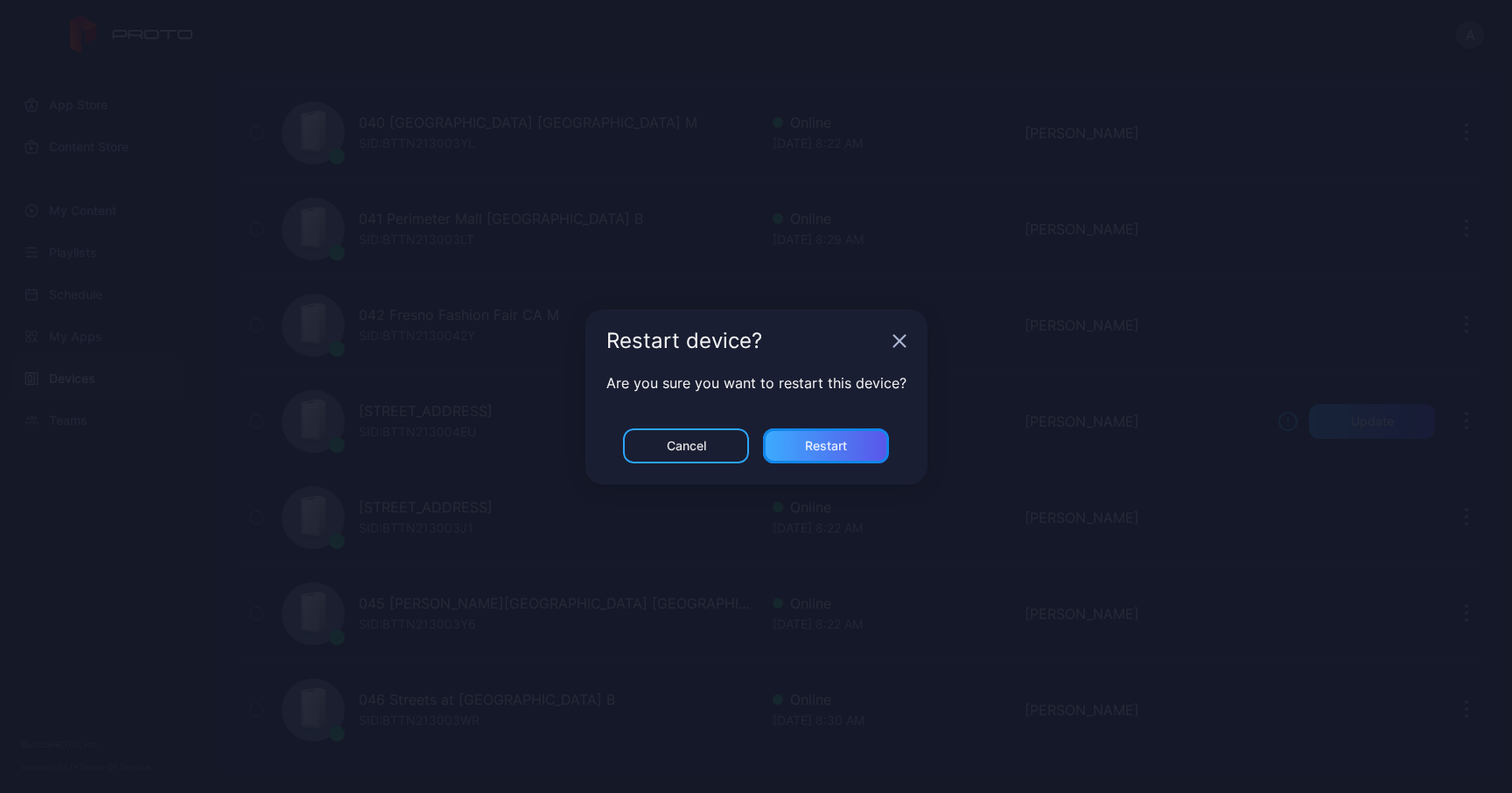
click at [796, 439] on div "Restart" at bounding box center [826, 446] width 126 height 35
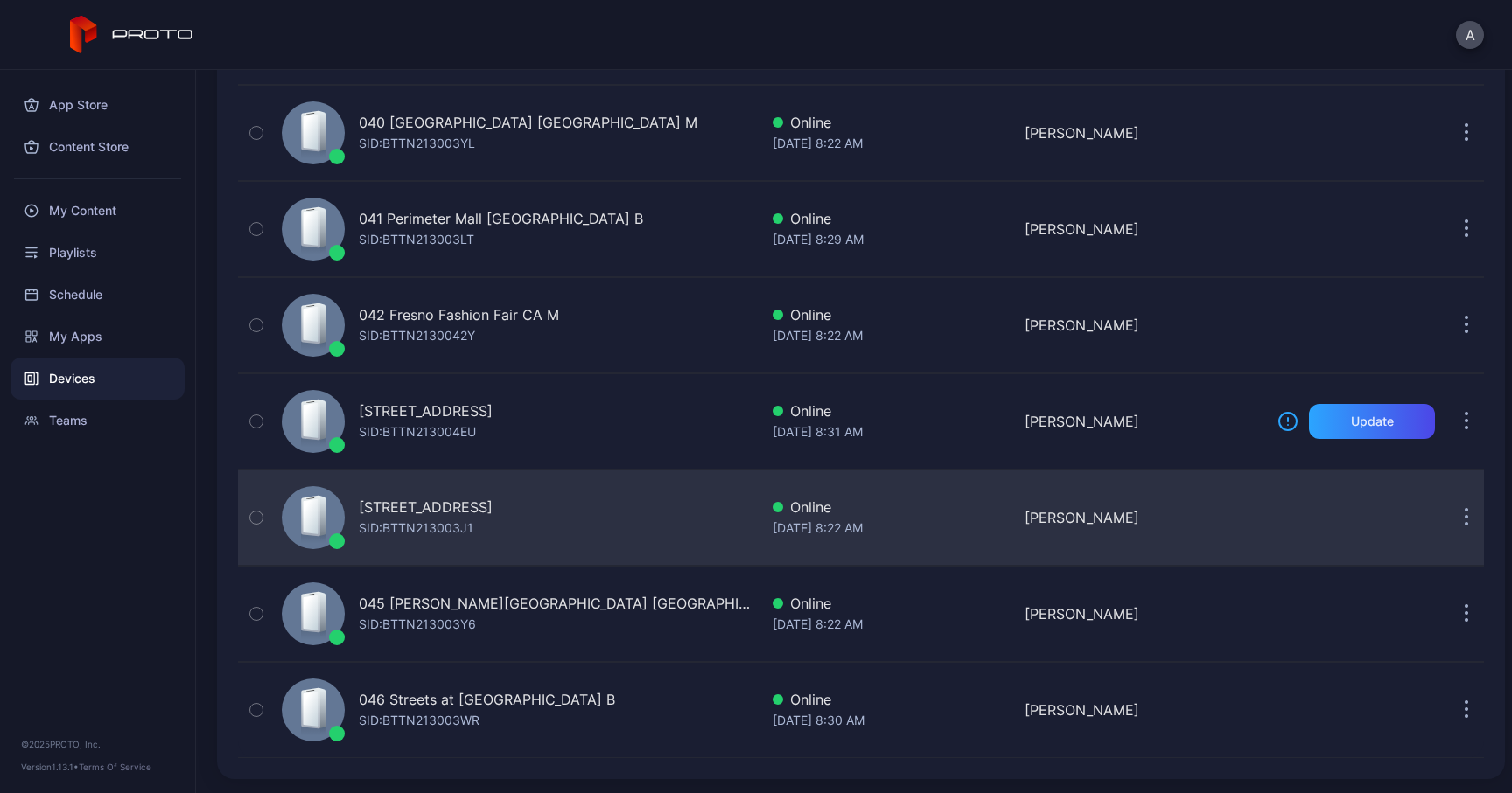
click at [1448, 516] on button "button" at bounding box center [1466, 518] width 35 height 35
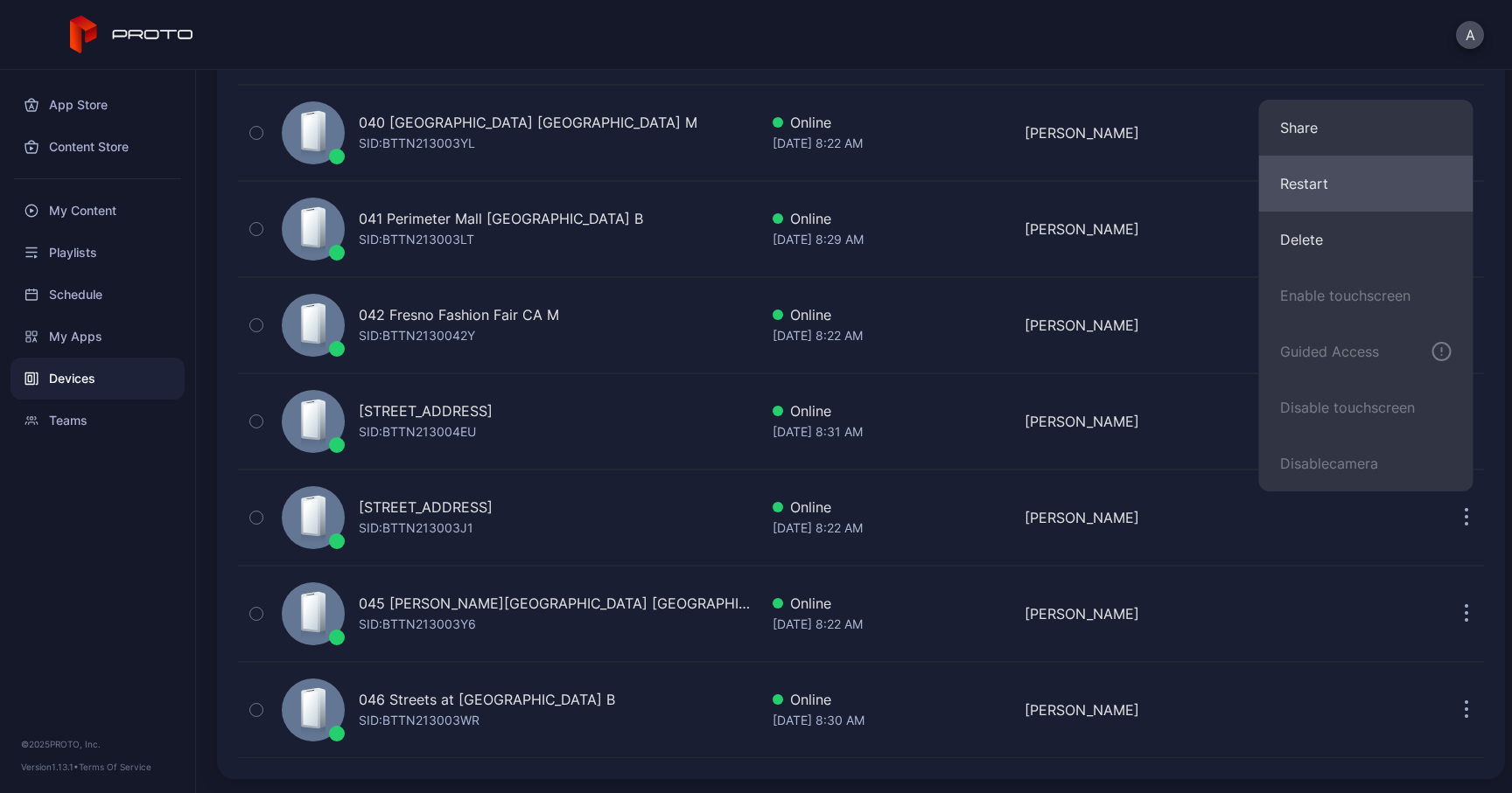
click at [1335, 181] on button "Restart" at bounding box center [1366, 184] width 214 height 56
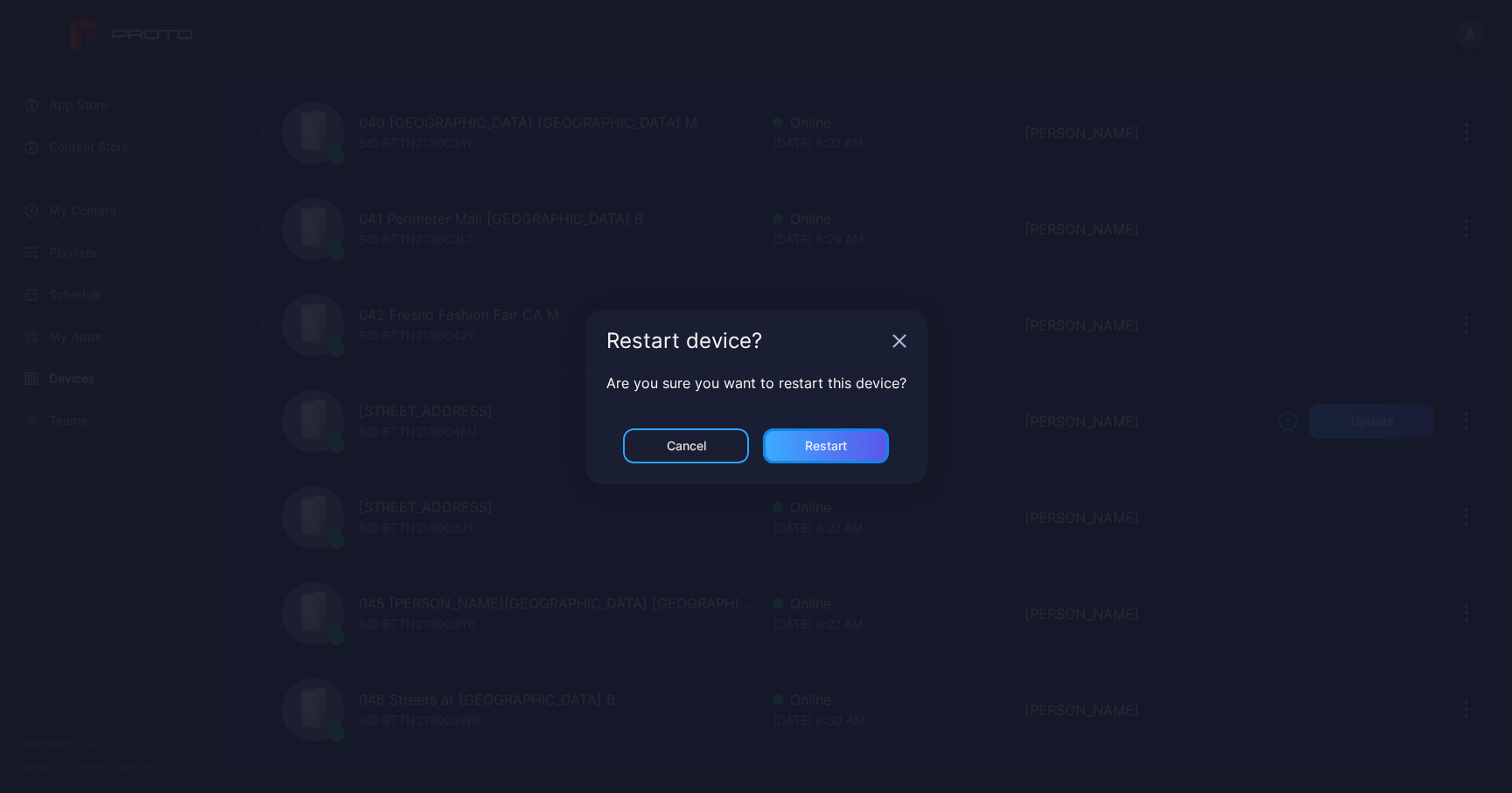
click at [821, 452] on div "Restart" at bounding box center [825, 446] width 42 height 14
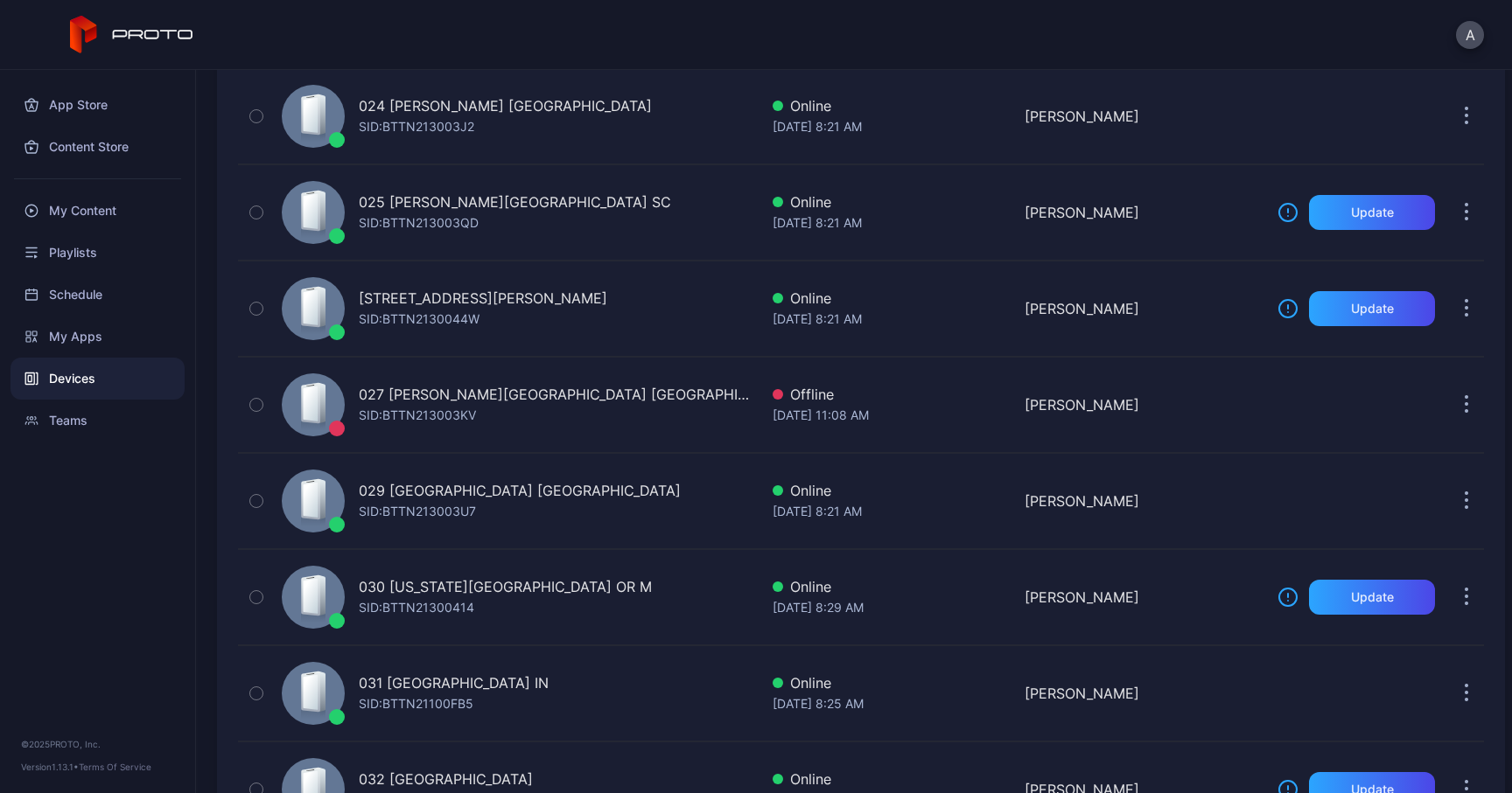
scroll to position [2431, 0]
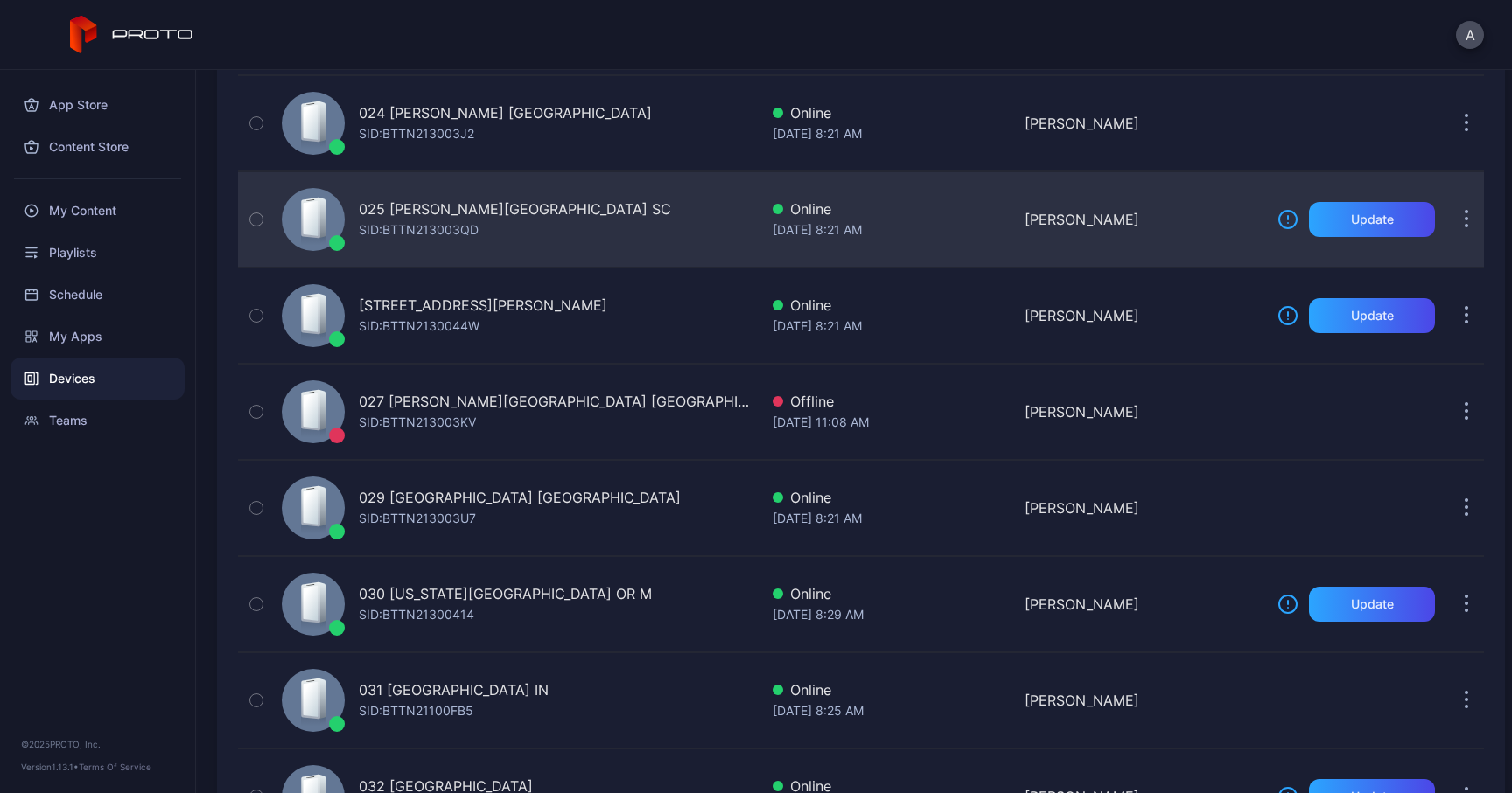
click at [1448, 217] on button "button" at bounding box center [1466, 219] width 35 height 35
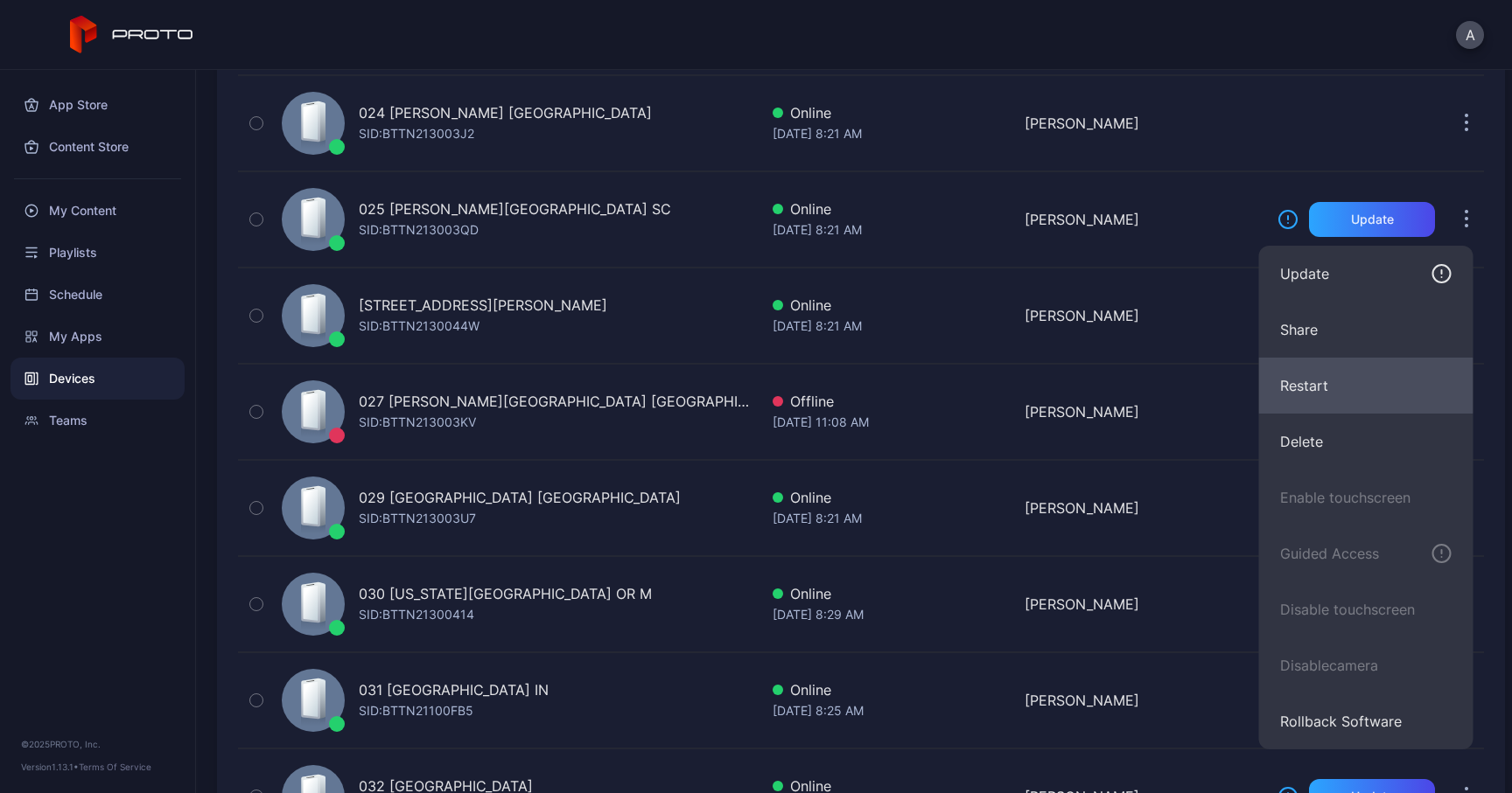
click at [1357, 386] on button "Restart" at bounding box center [1366, 385] width 214 height 56
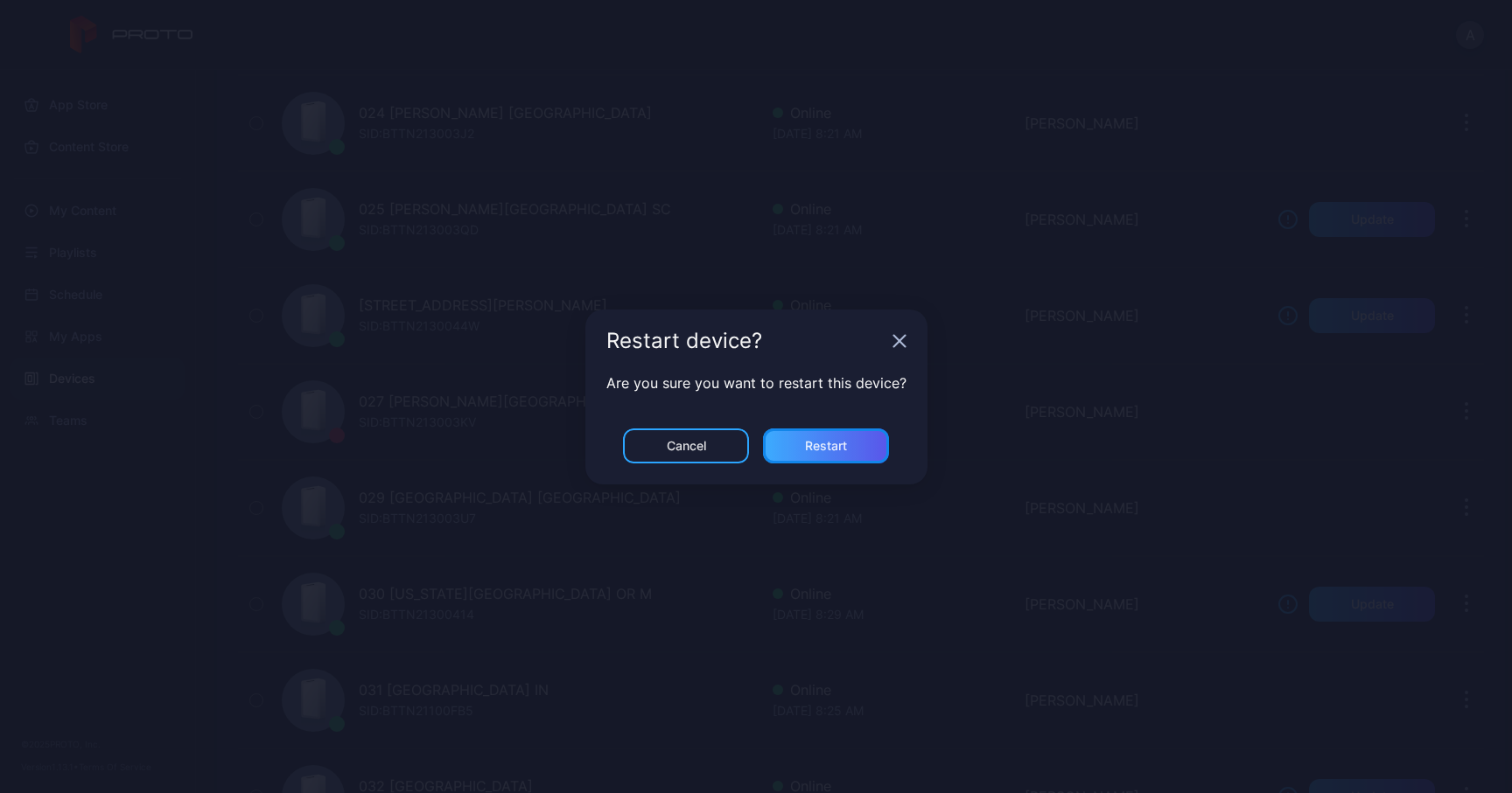
click at [841, 445] on div "Restart" at bounding box center [825, 446] width 42 height 14
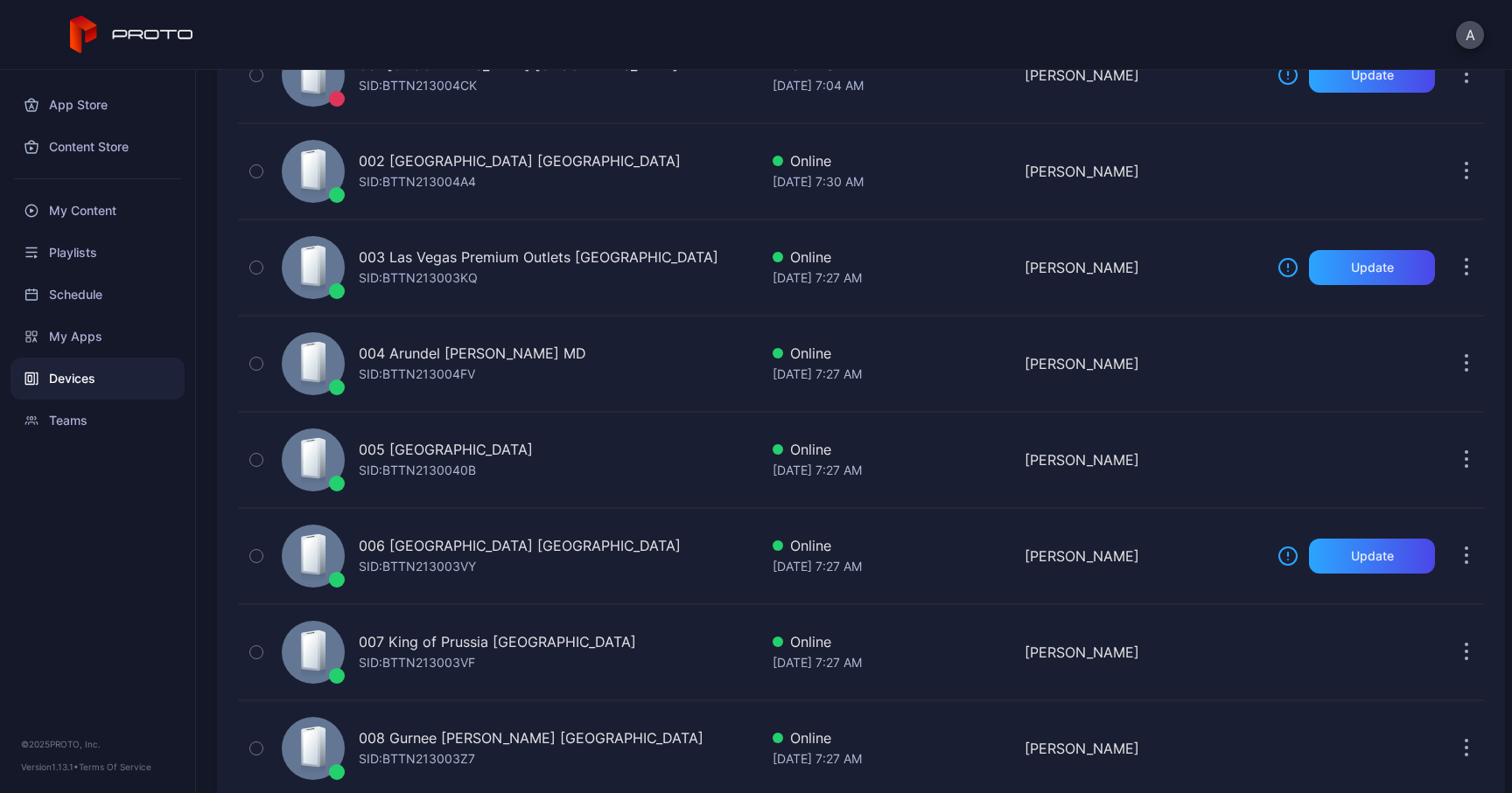
scroll to position [0, 0]
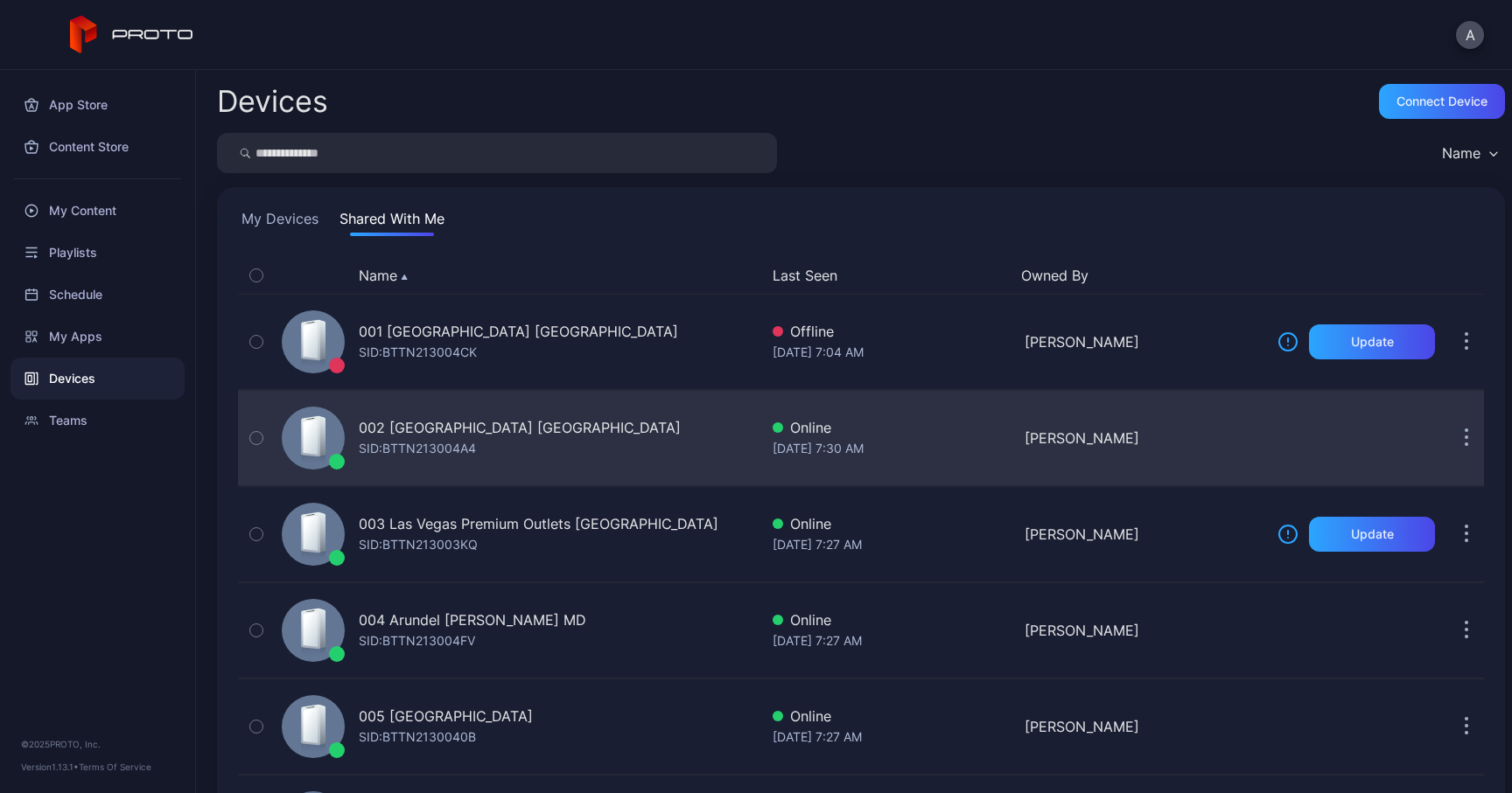
click at [531, 443] on div "002 [GEOGRAPHIC_DATA] [GEOGRAPHIC_DATA] SID: BTTN213004A4" at bounding box center [519, 438] width 322 height 42
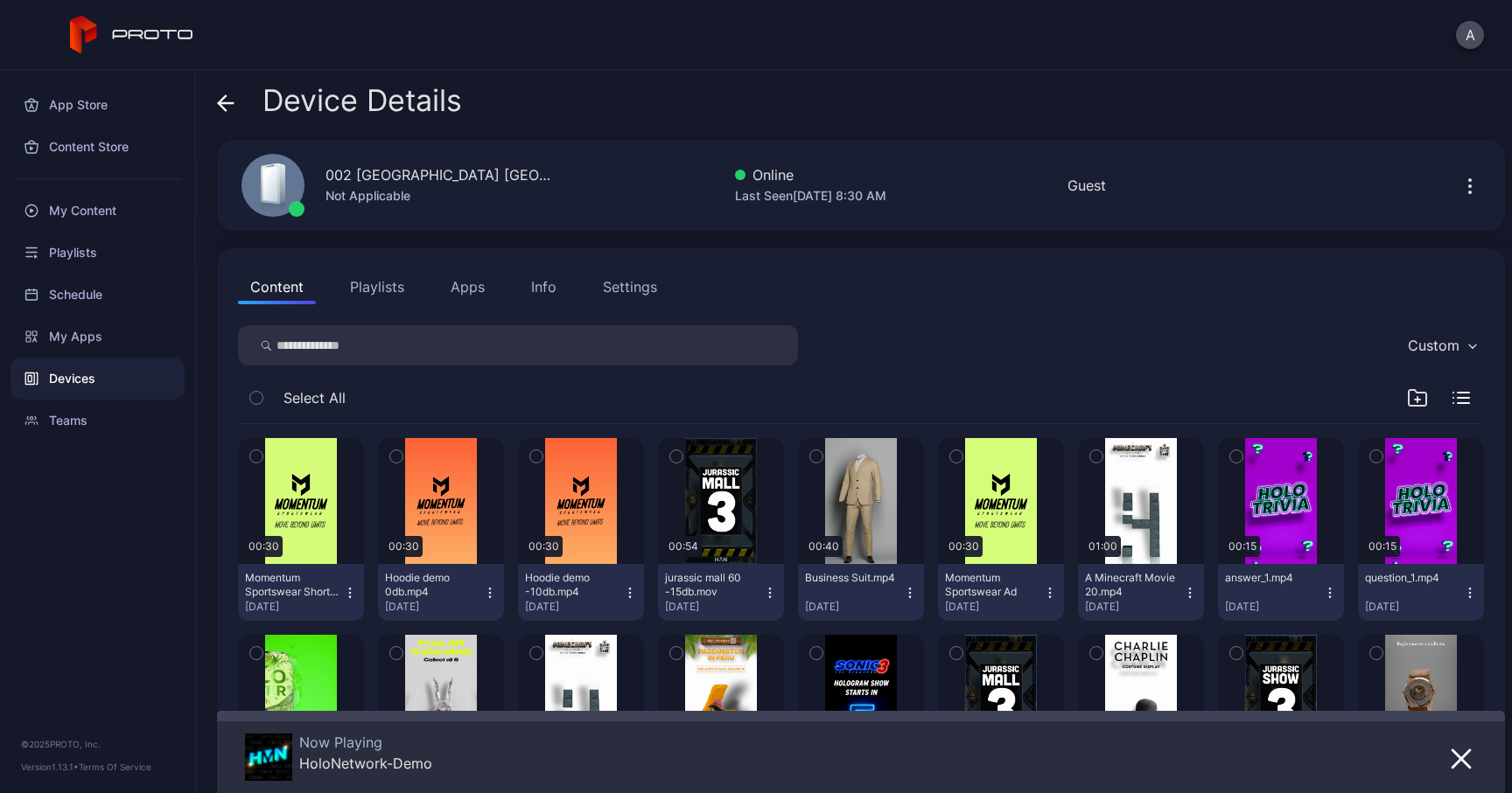
click at [546, 282] on div "Info" at bounding box center [544, 287] width 25 height 21
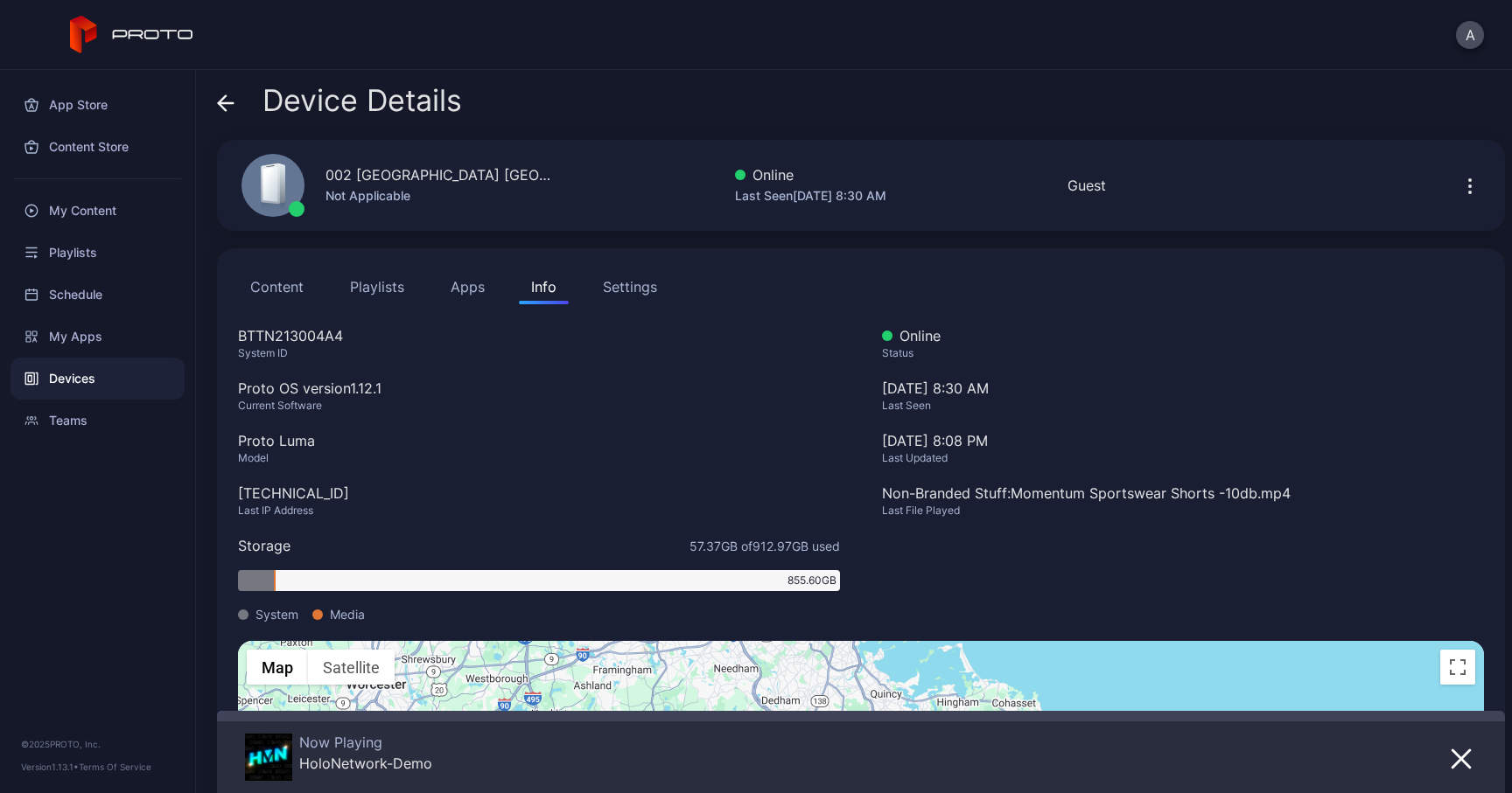
click at [621, 297] on button "Settings" at bounding box center [629, 287] width 78 height 35
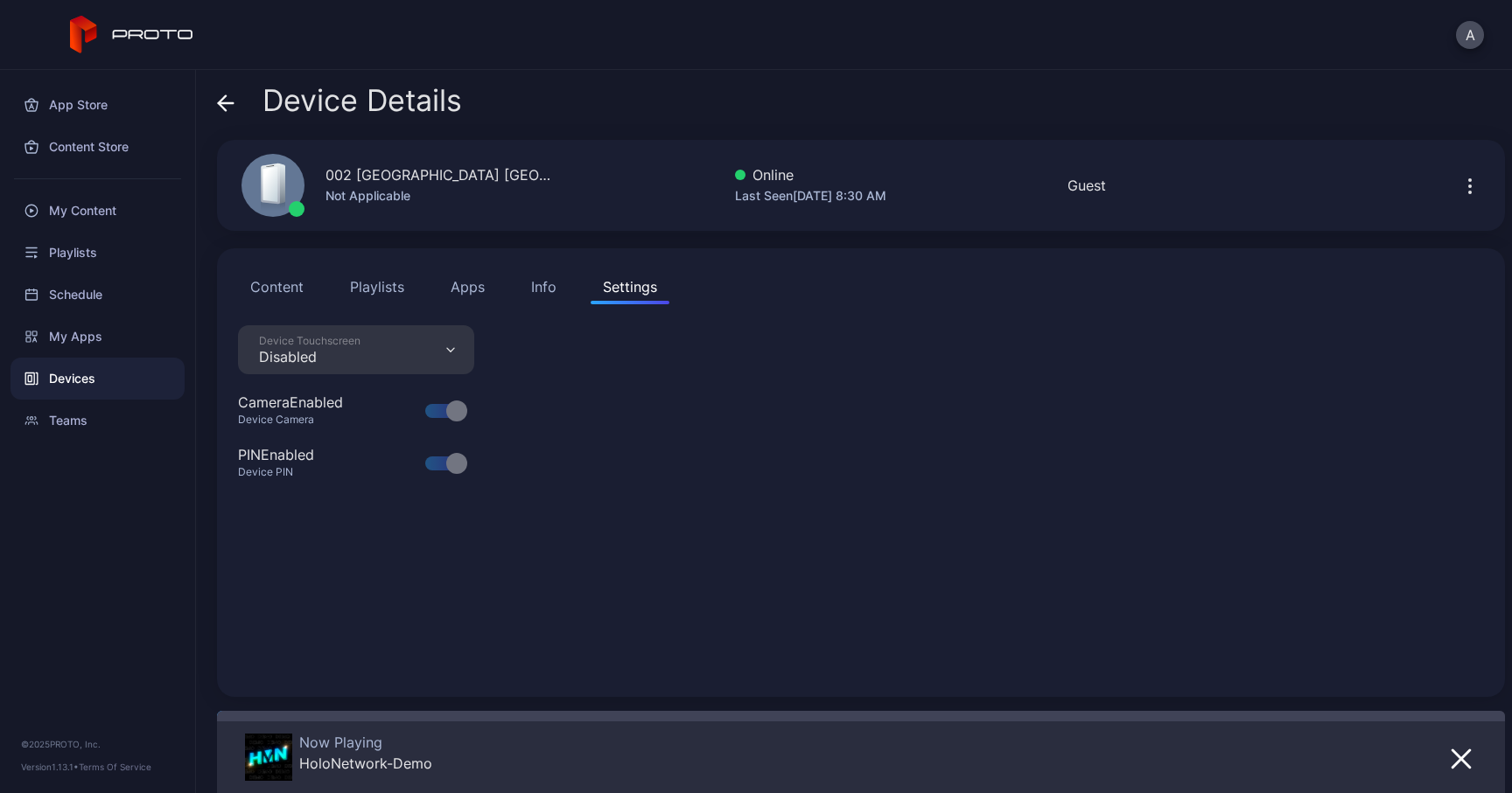
click at [534, 293] on div "Info" at bounding box center [544, 287] width 25 height 21
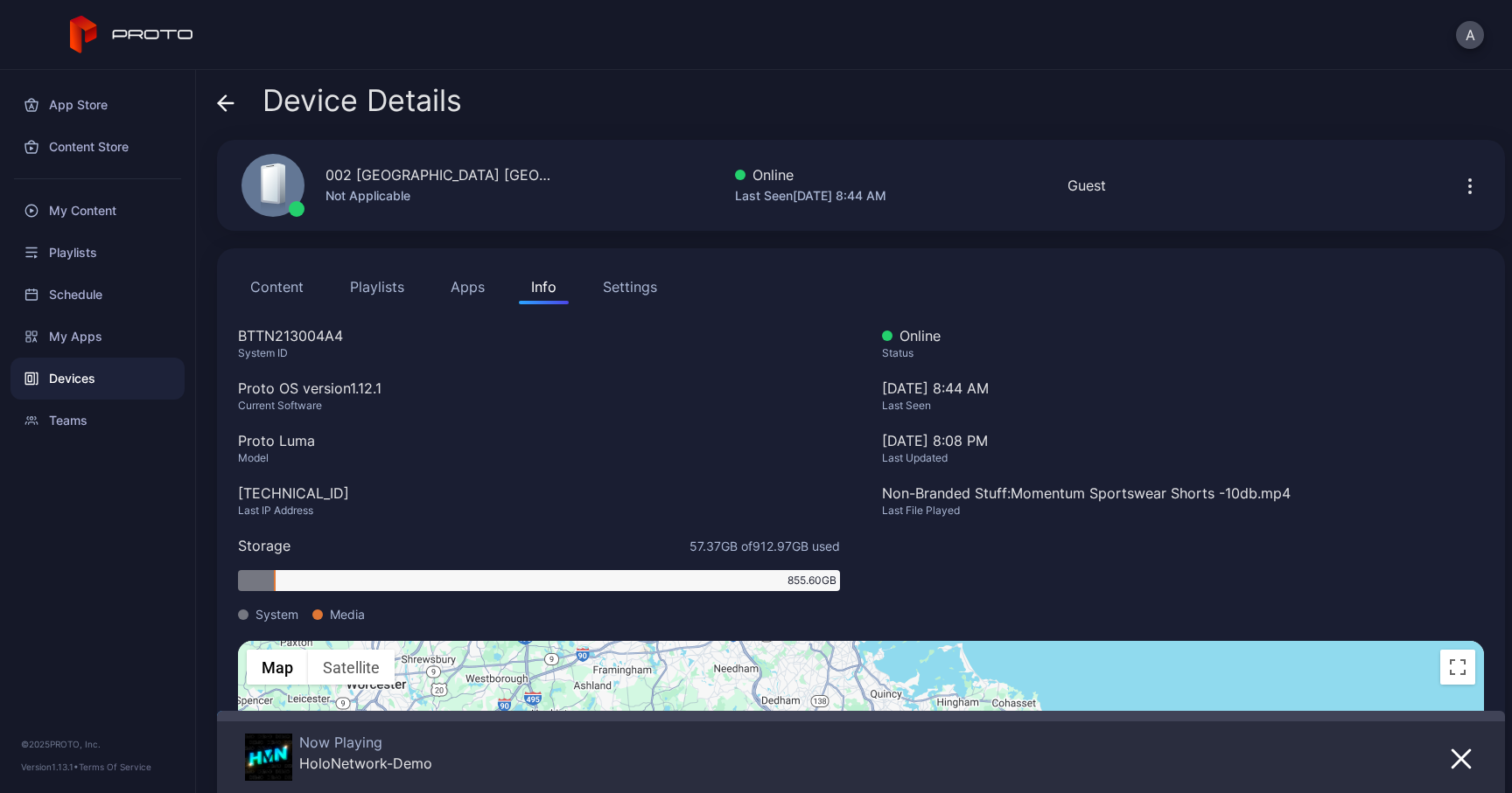
click at [229, 108] on icon at bounding box center [226, 103] width 17 height 17
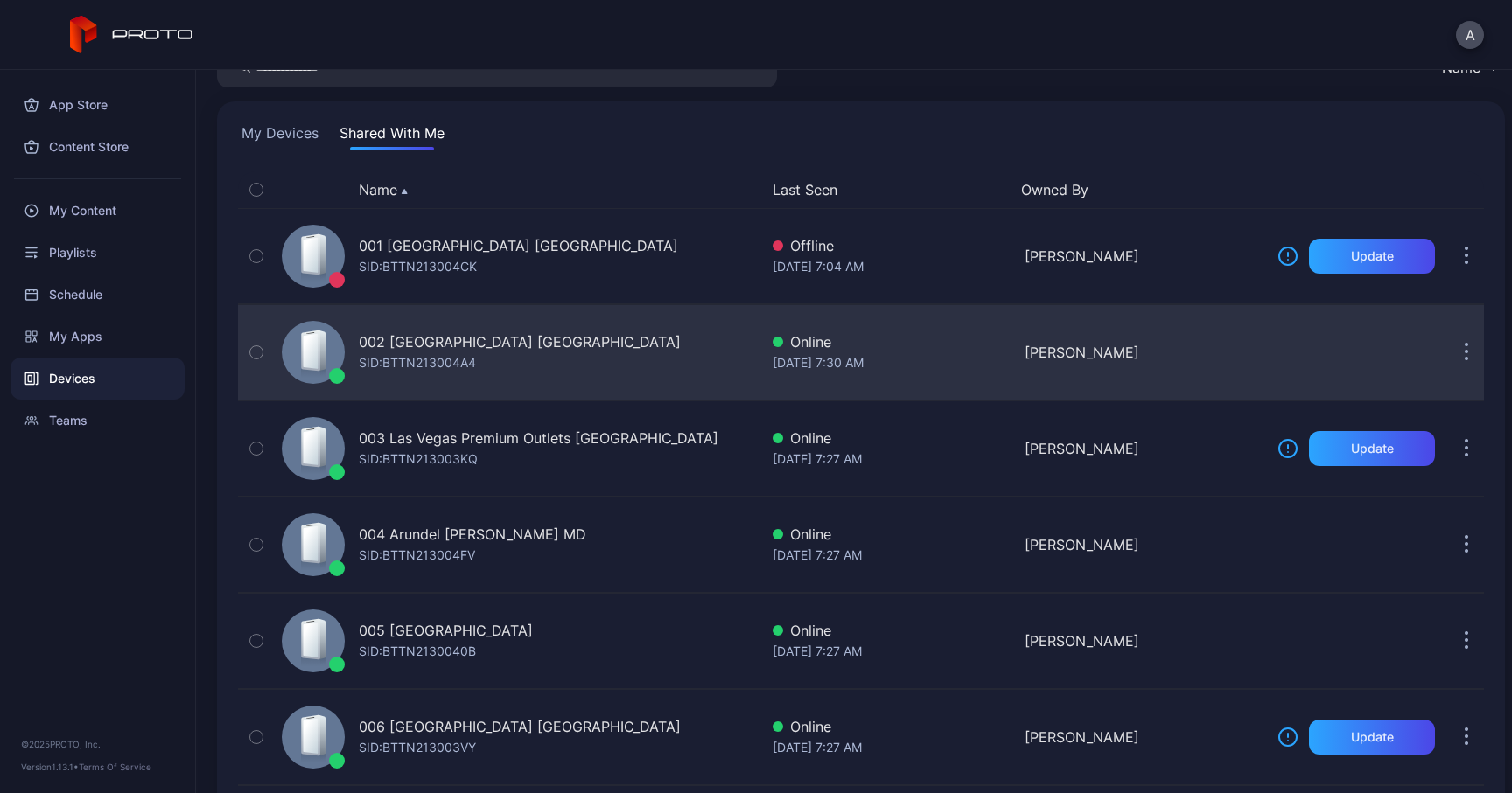
scroll to position [100, 0]
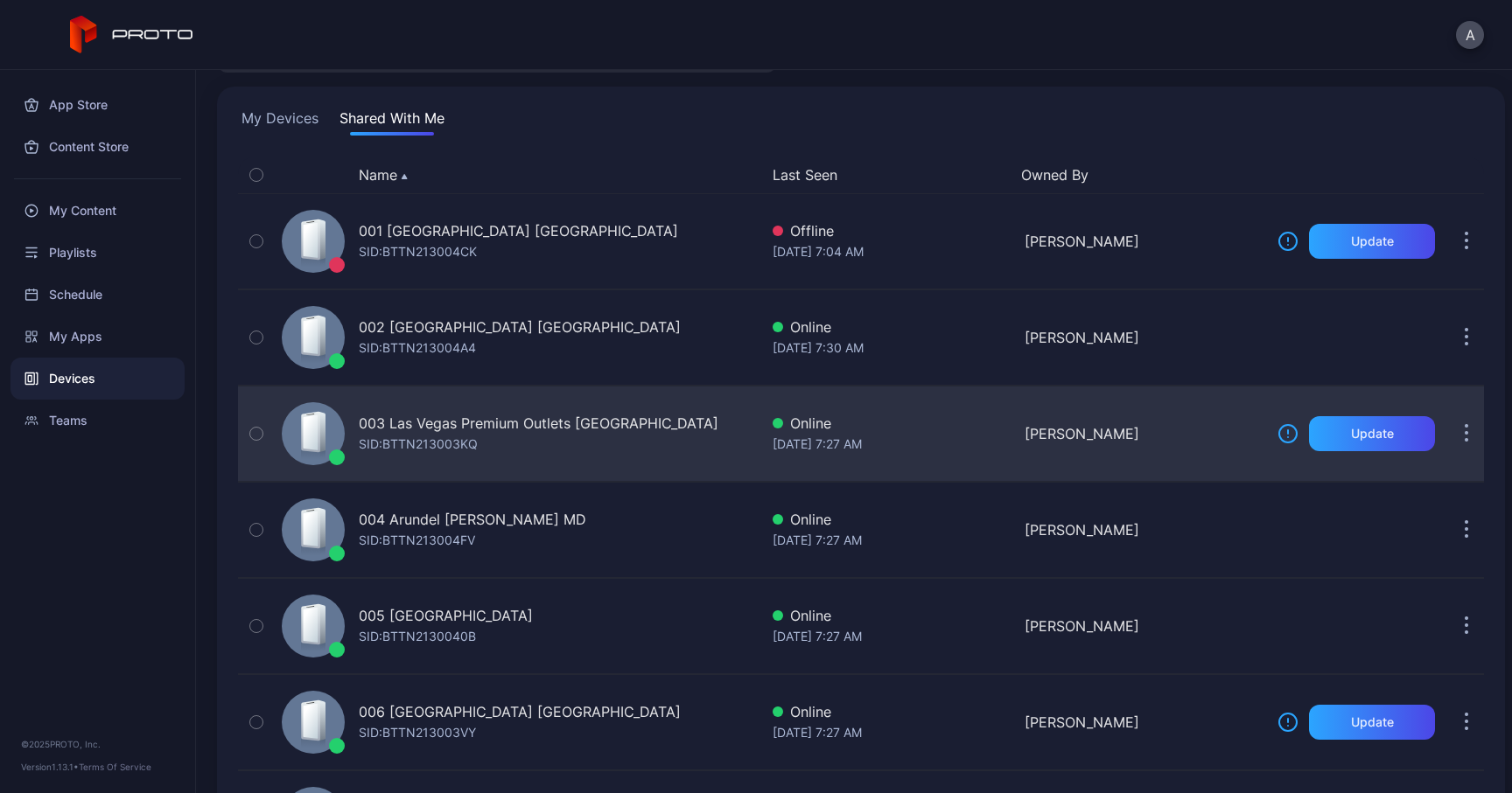
click at [484, 419] on div "003 Las Vegas Premium Outlets [GEOGRAPHIC_DATA]" at bounding box center [538, 423] width 359 height 21
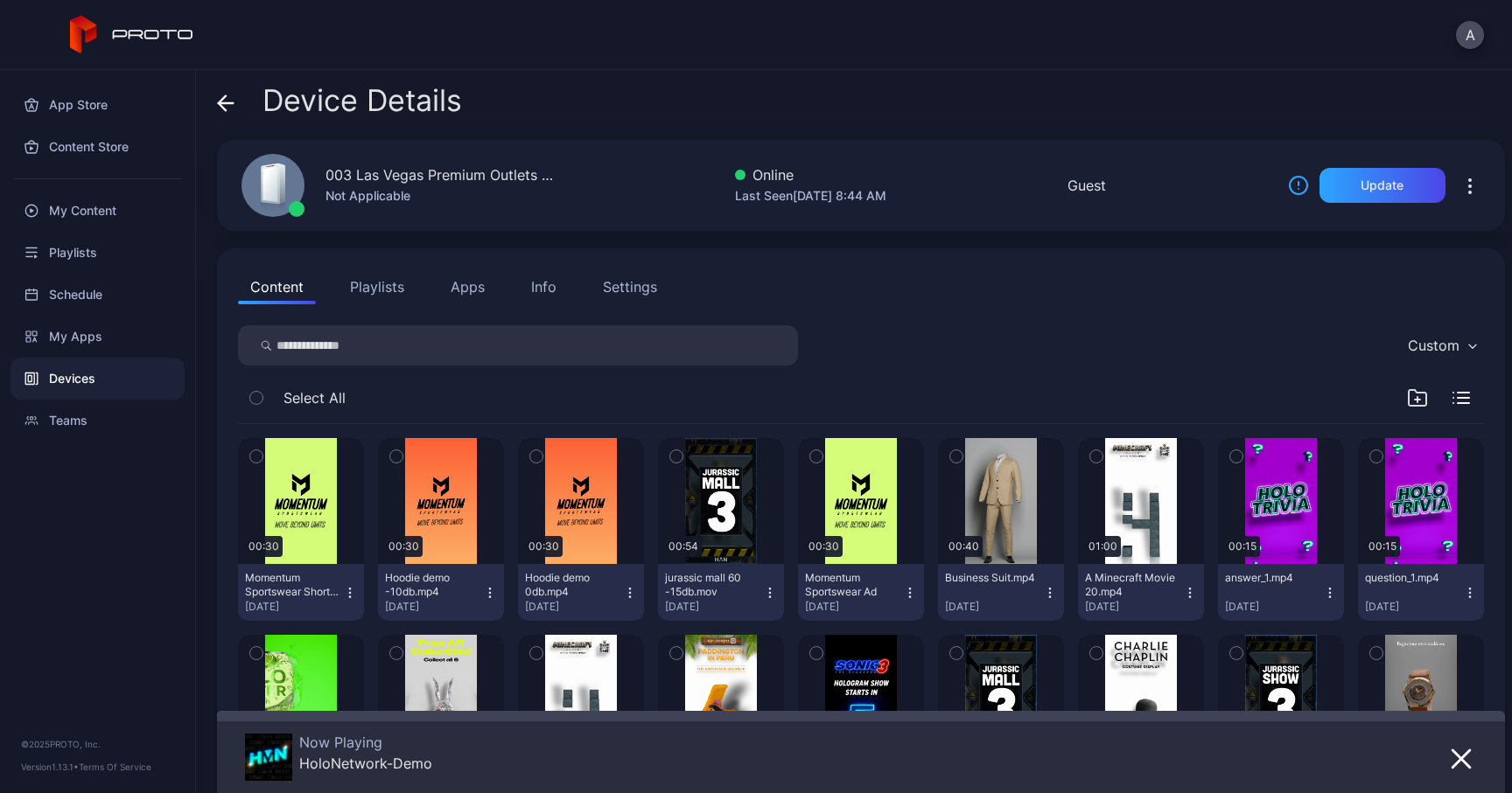
click at [534, 286] on div "Info" at bounding box center [544, 287] width 25 height 21
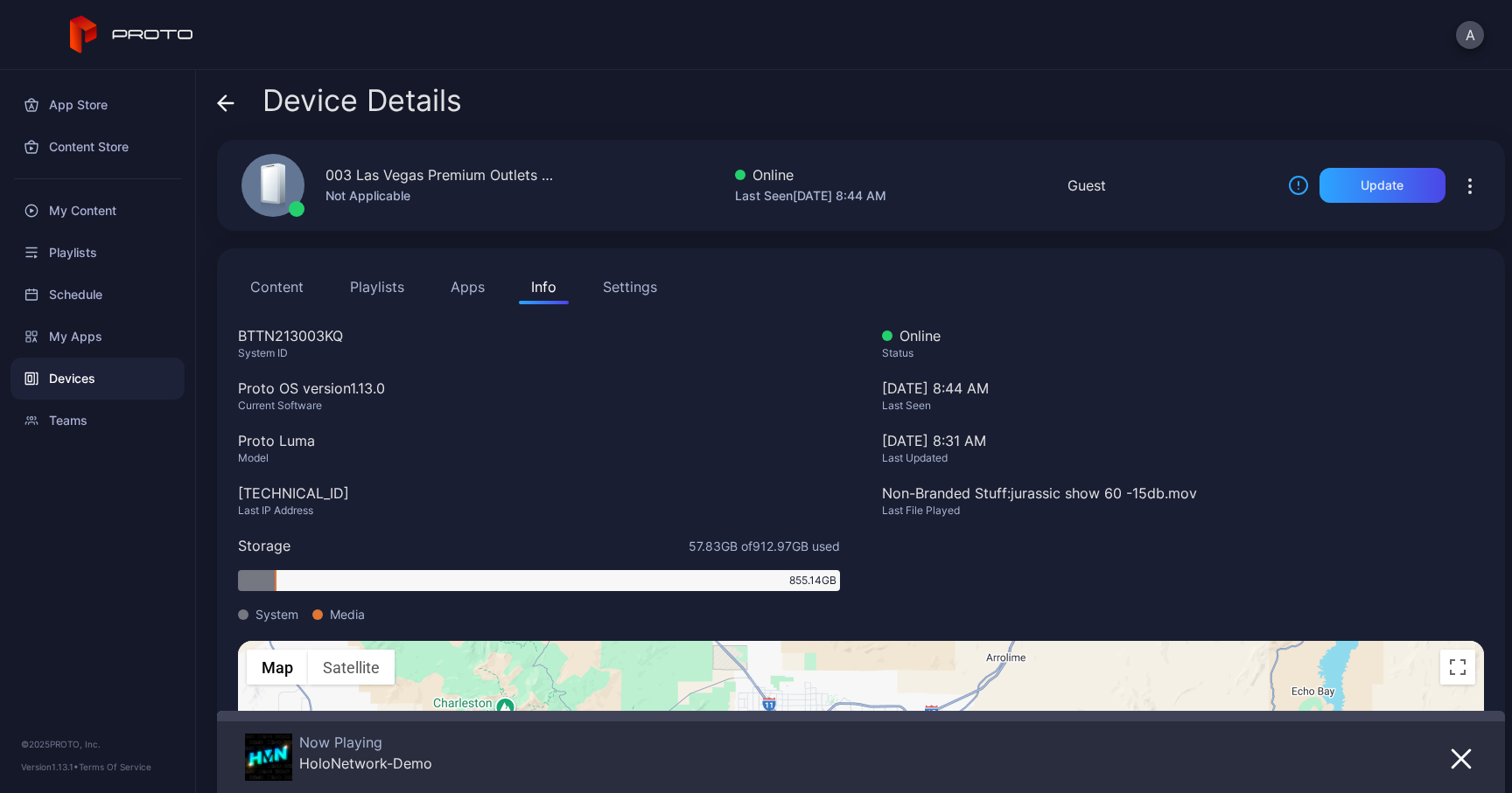
click at [221, 107] on icon at bounding box center [226, 103] width 17 height 17
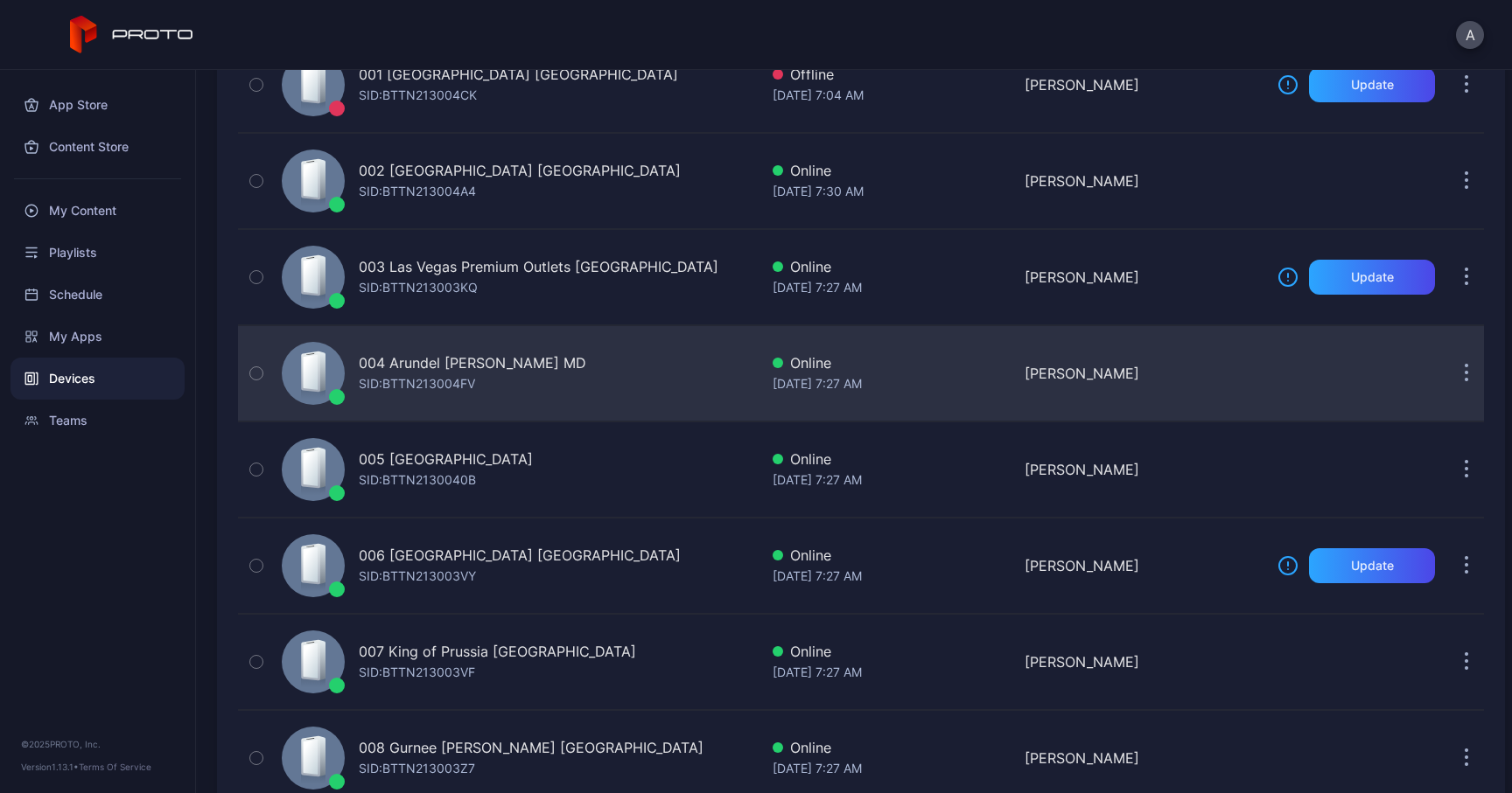
scroll to position [263, 0]
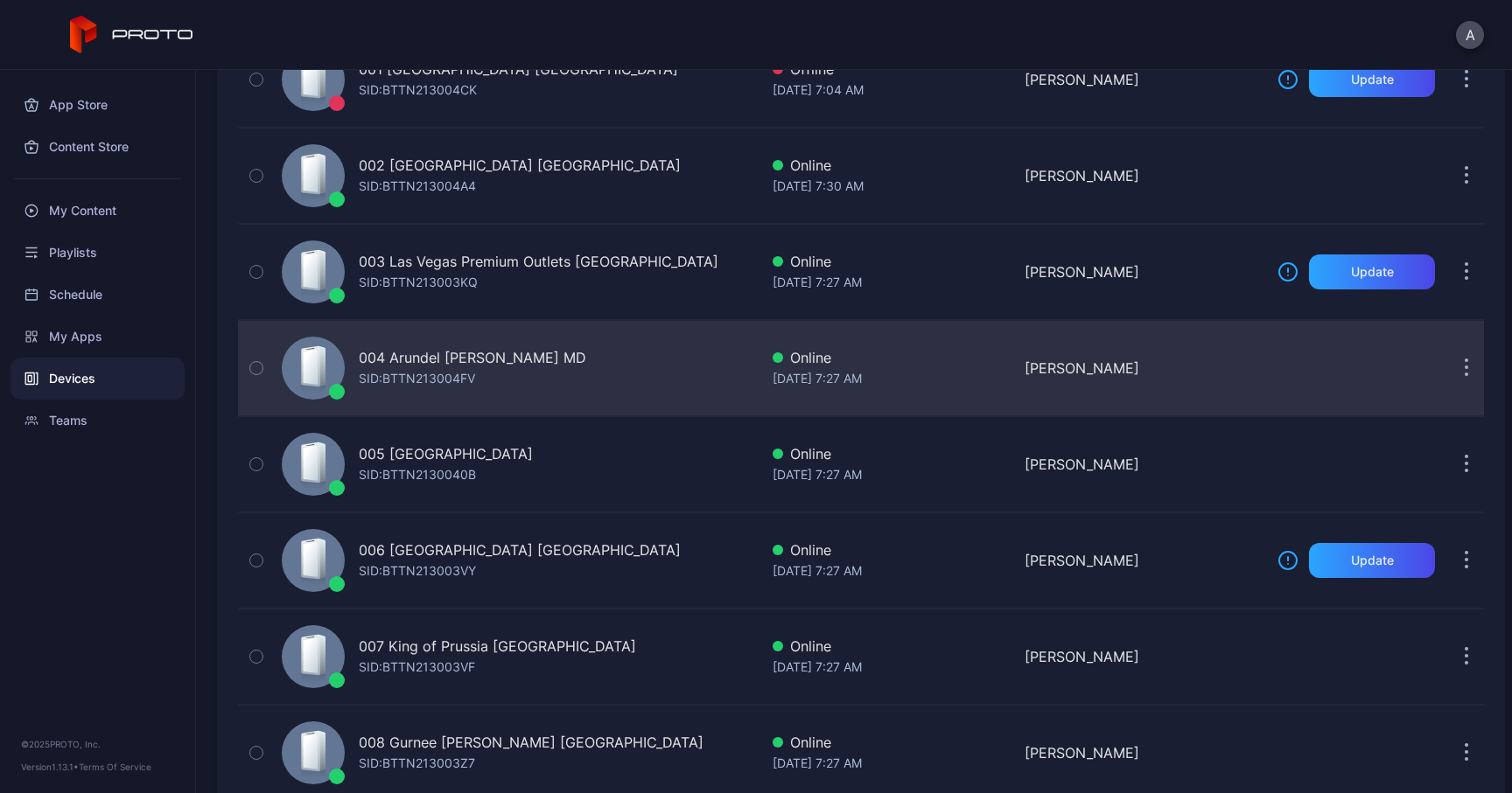
click at [472, 360] on div "004 Arundel [PERSON_NAME] MD" at bounding box center [471, 357] width 227 height 21
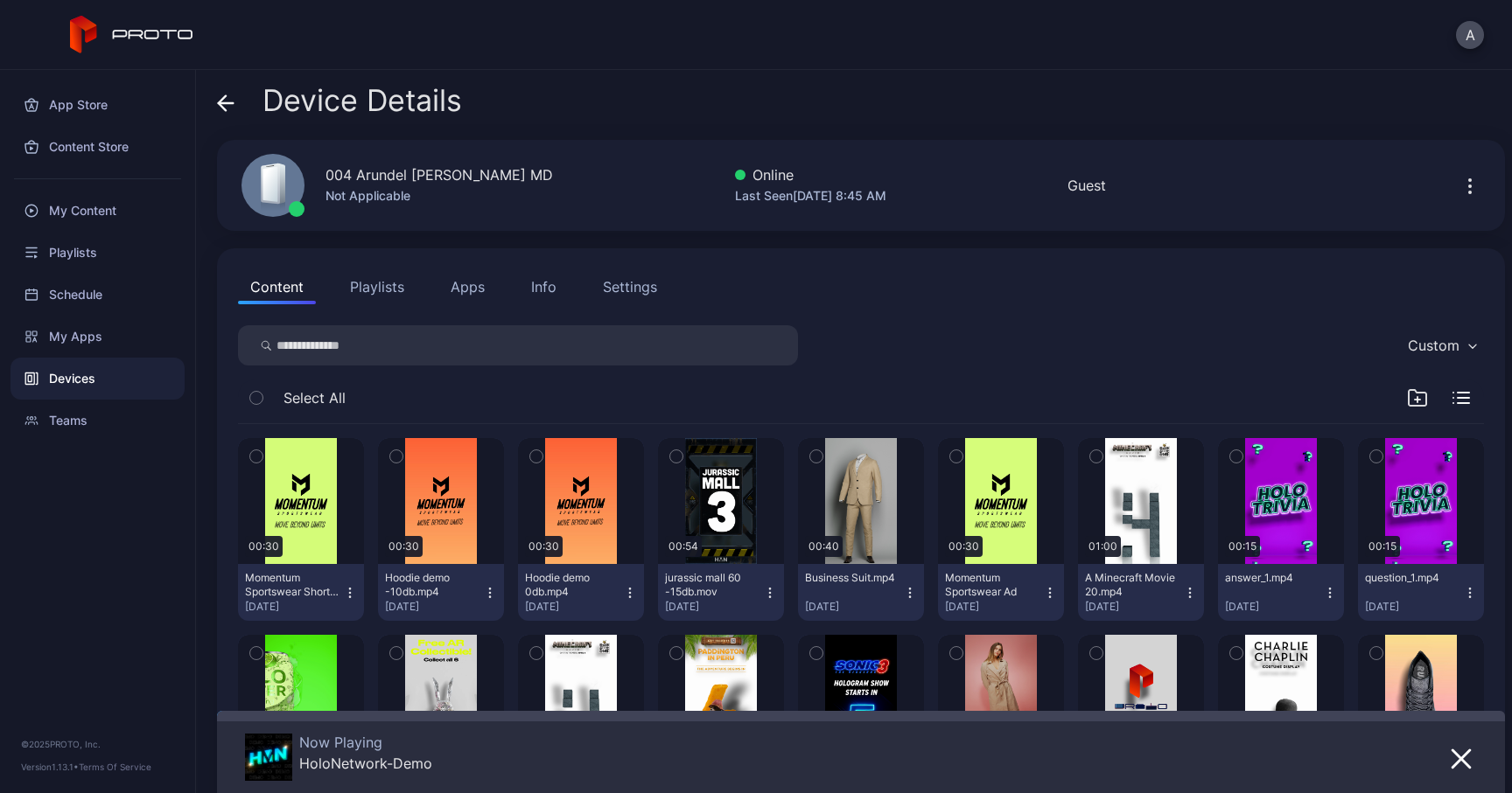
click at [552, 284] on div "Info" at bounding box center [544, 287] width 25 height 21
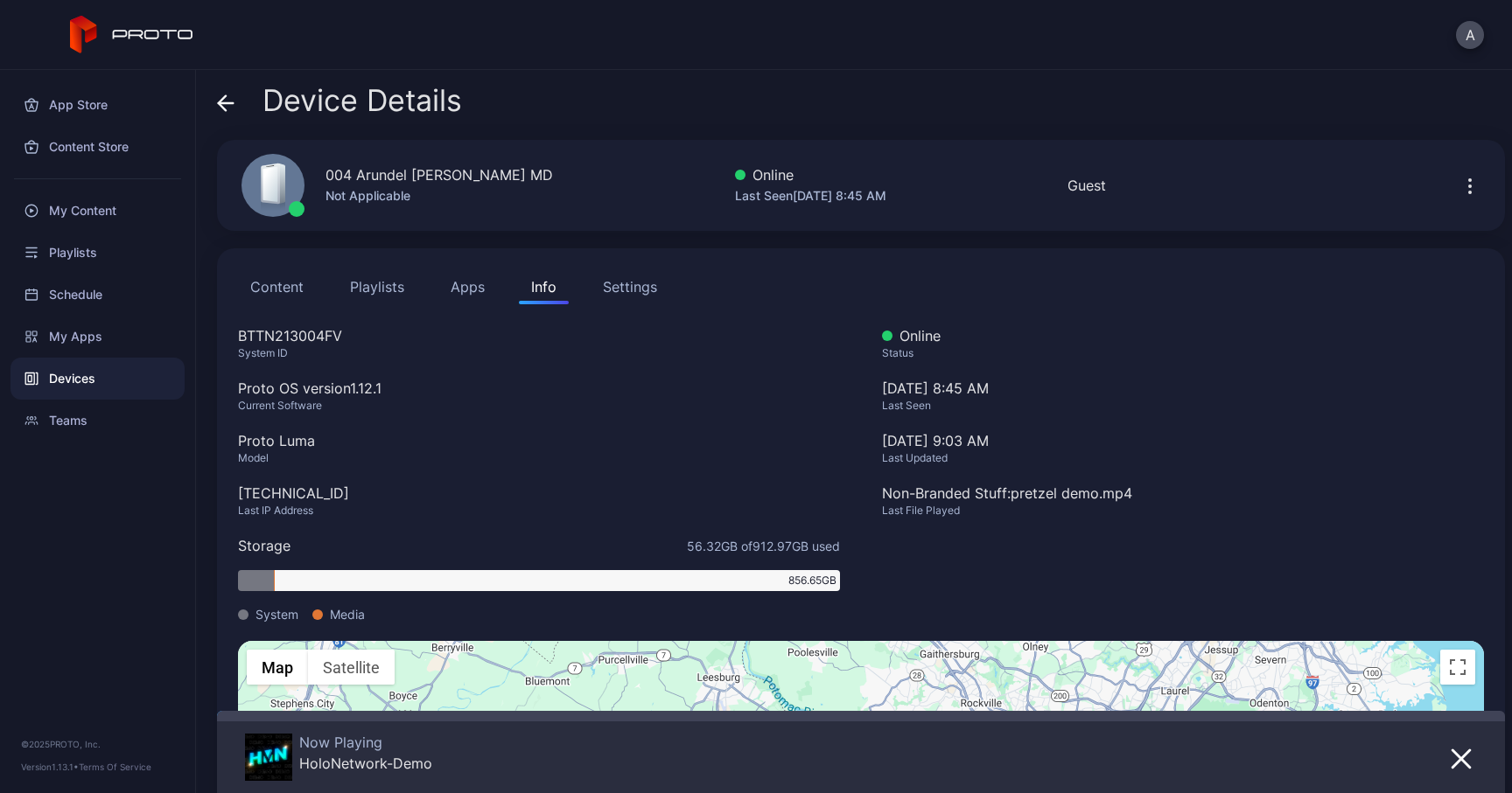
click at [227, 106] on icon at bounding box center [226, 103] width 17 height 17
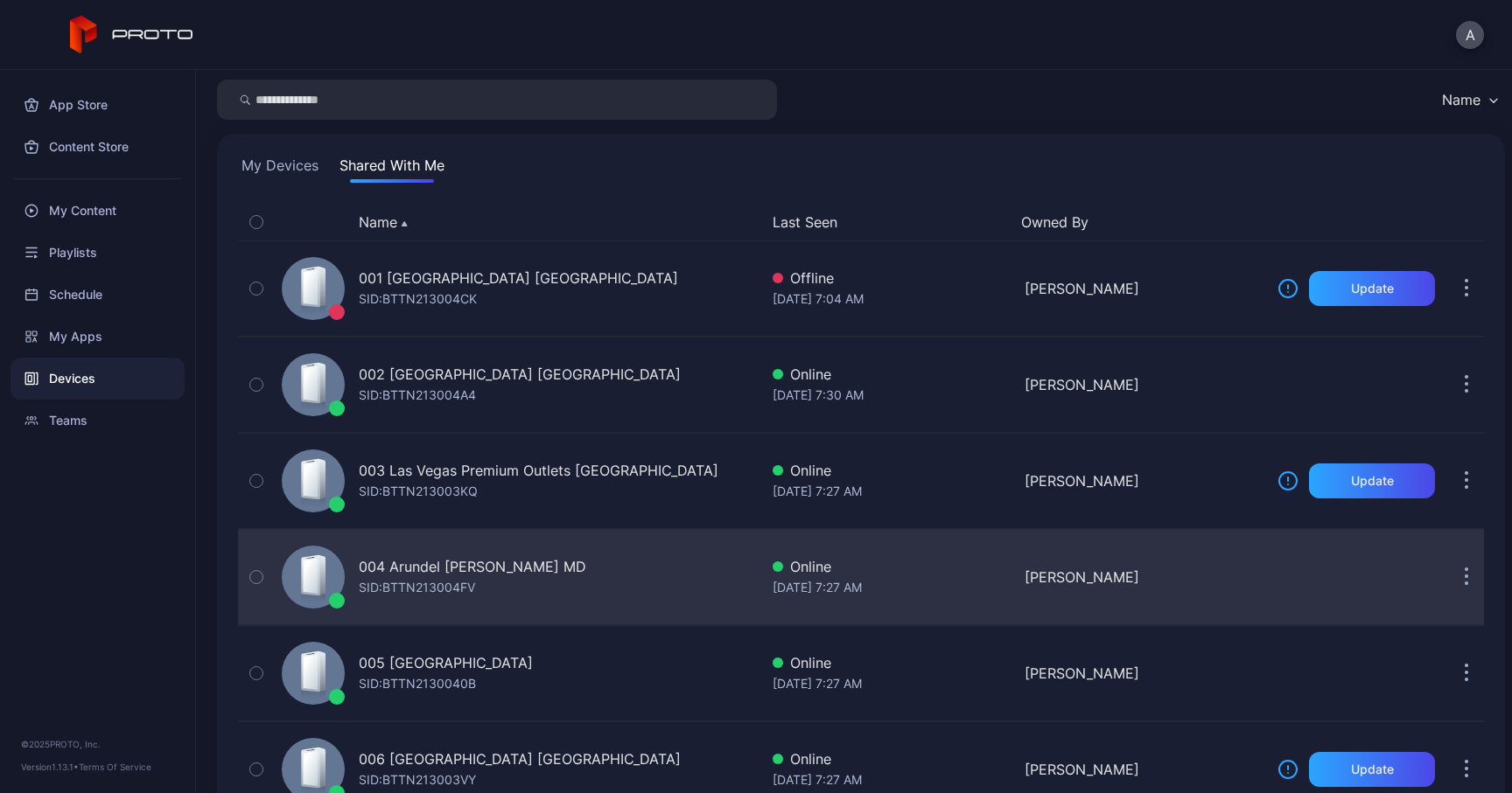
scroll to position [31, 0]
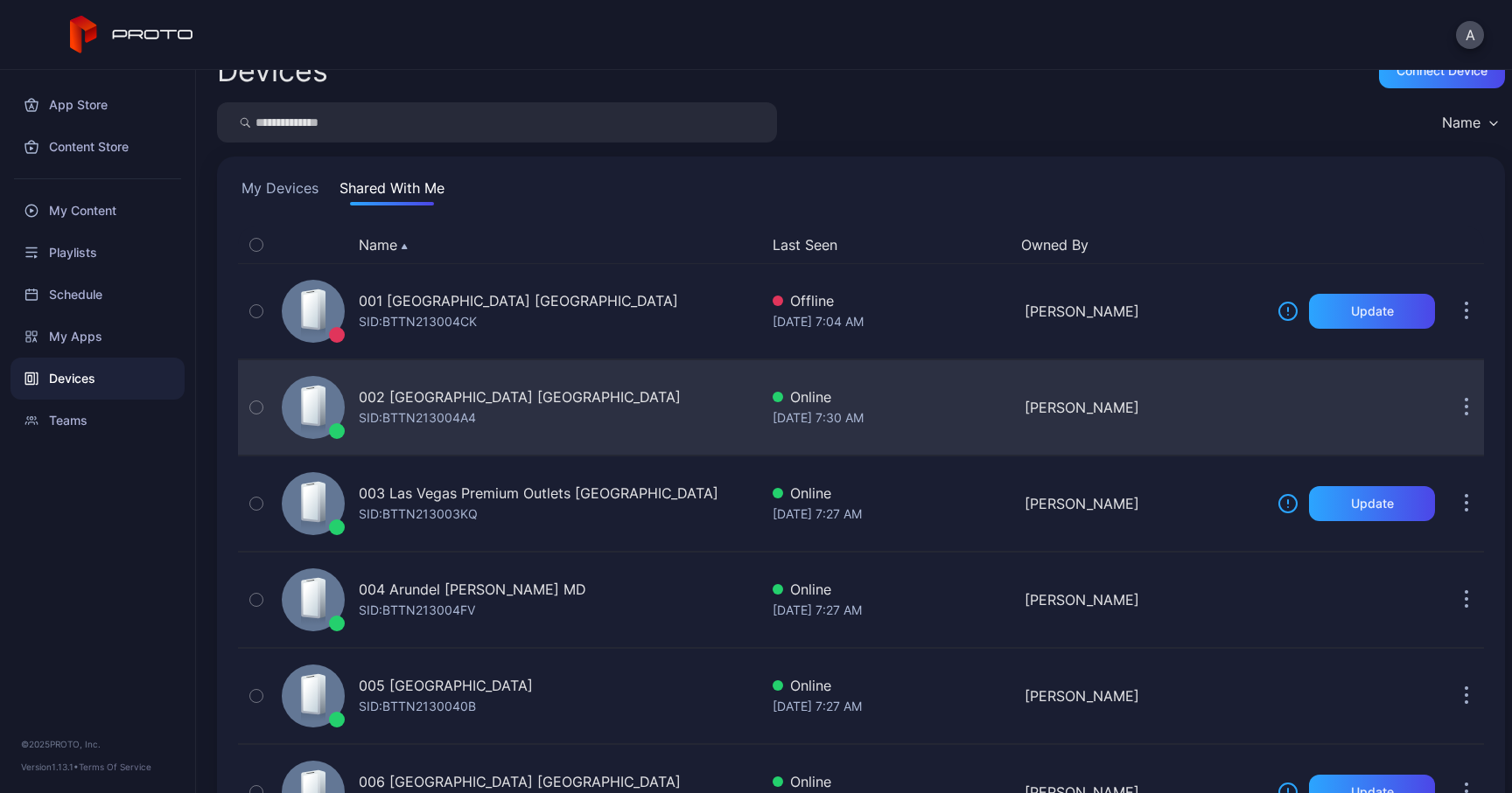
click at [419, 417] on div "SID: BTTN213004A4" at bounding box center [416, 418] width 117 height 21
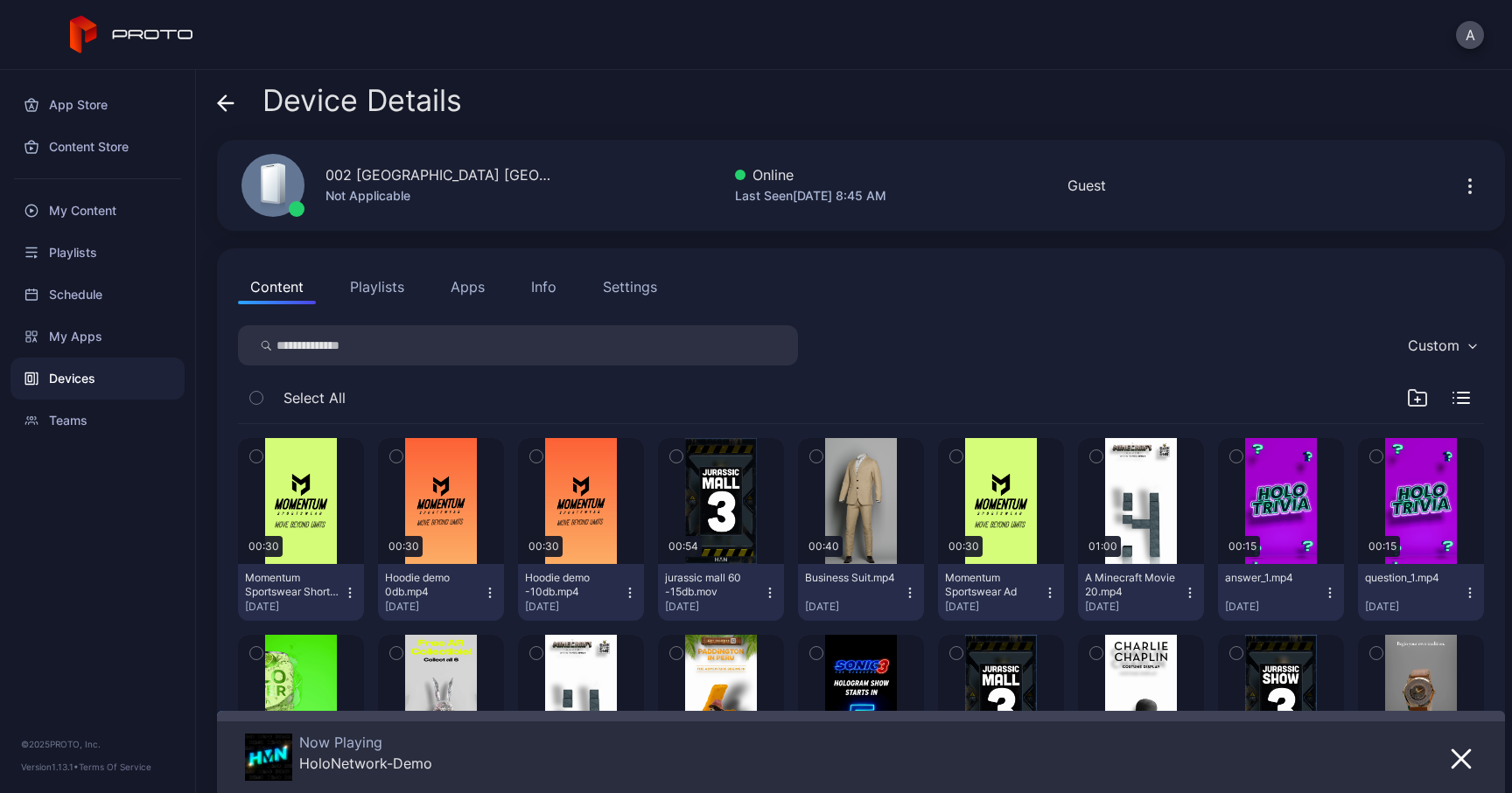
click at [533, 283] on div "Info" at bounding box center [544, 287] width 25 height 21
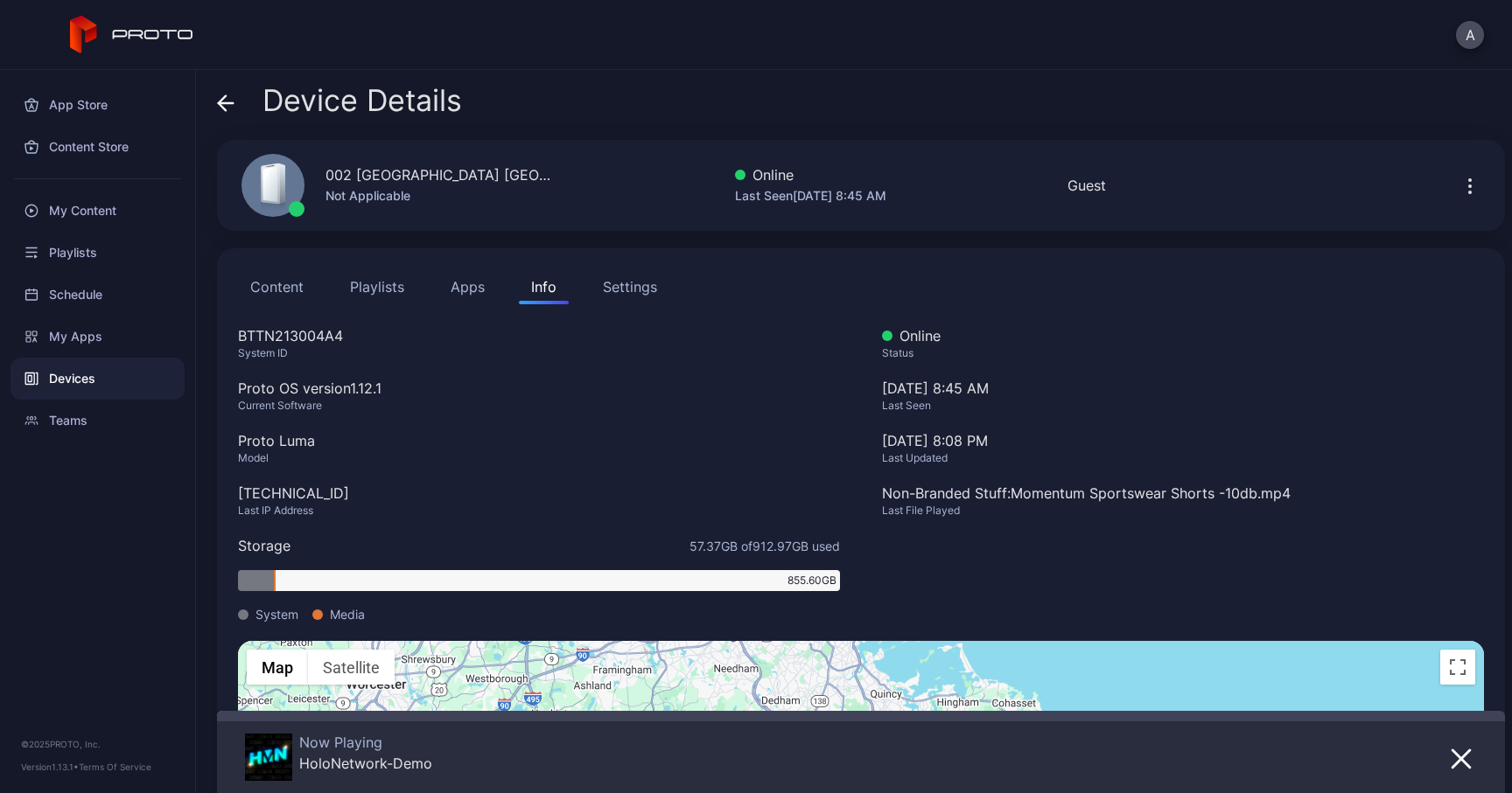
click at [236, 102] on div "Device Details" at bounding box center [340, 104] width 245 height 42
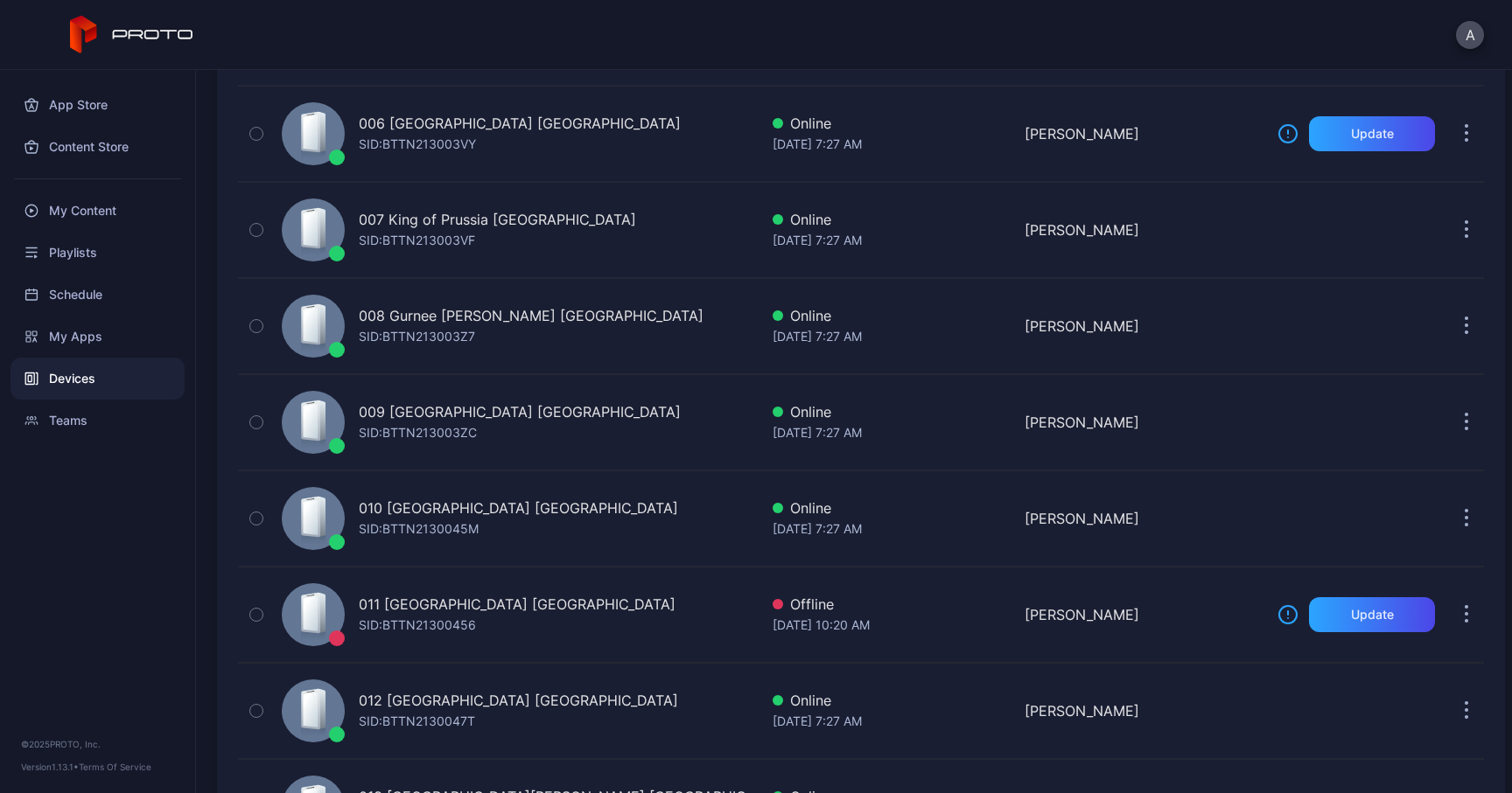
scroll to position [690, 0]
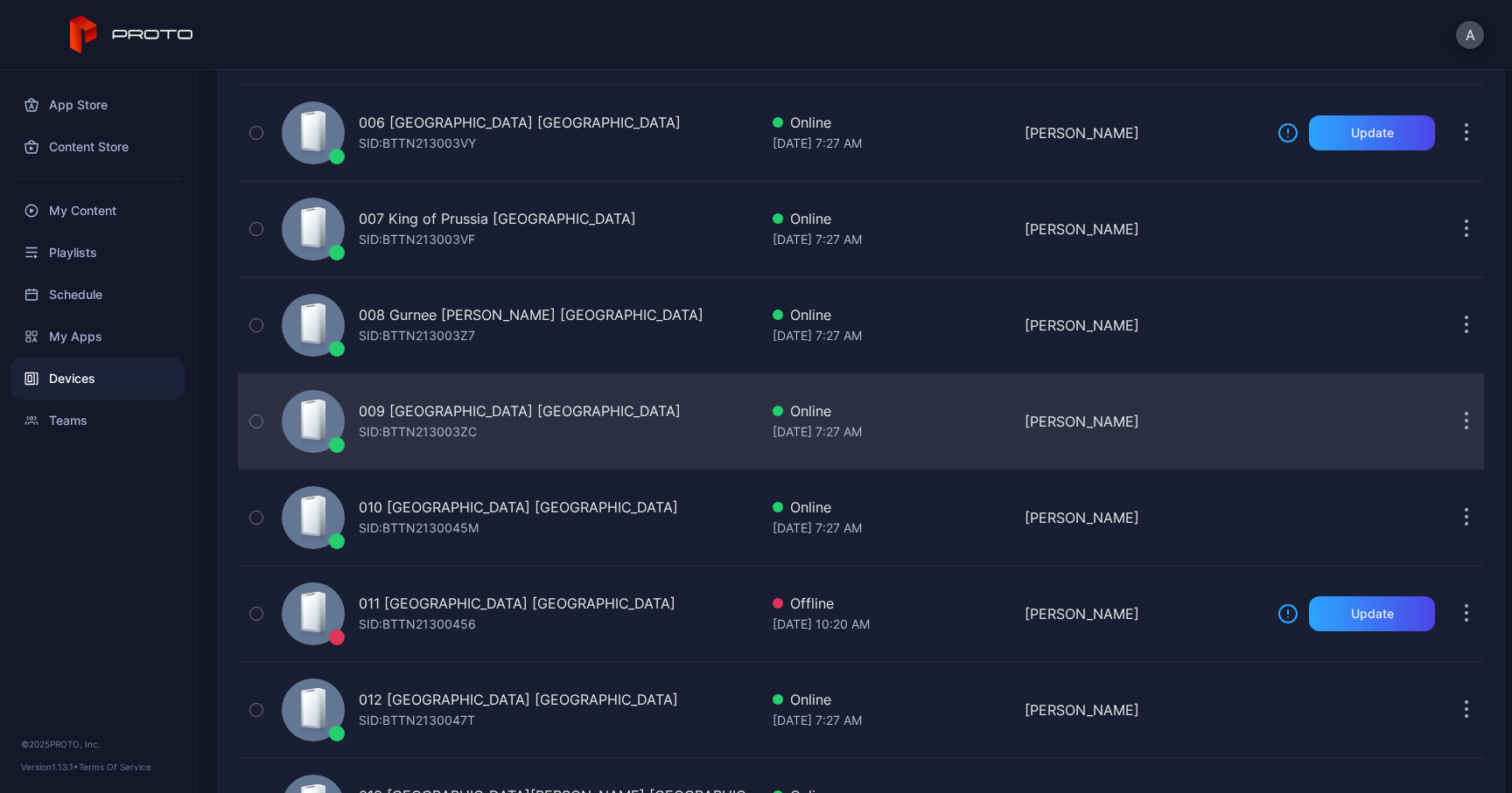
click at [370, 415] on div "009 [GEOGRAPHIC_DATA] [GEOGRAPHIC_DATA]" at bounding box center [519, 411] width 322 height 21
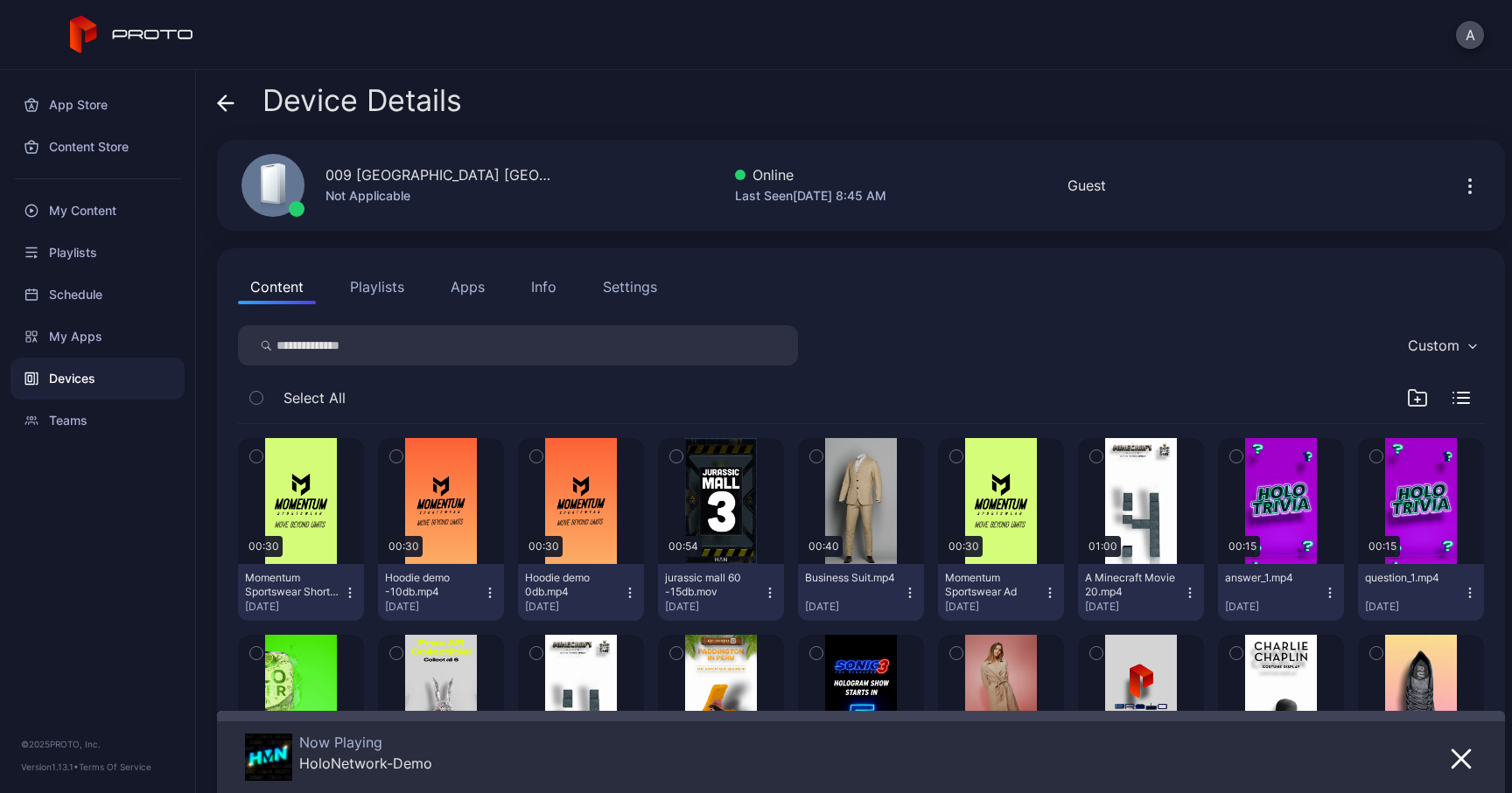
click at [548, 286] on div "Info" at bounding box center [544, 287] width 25 height 21
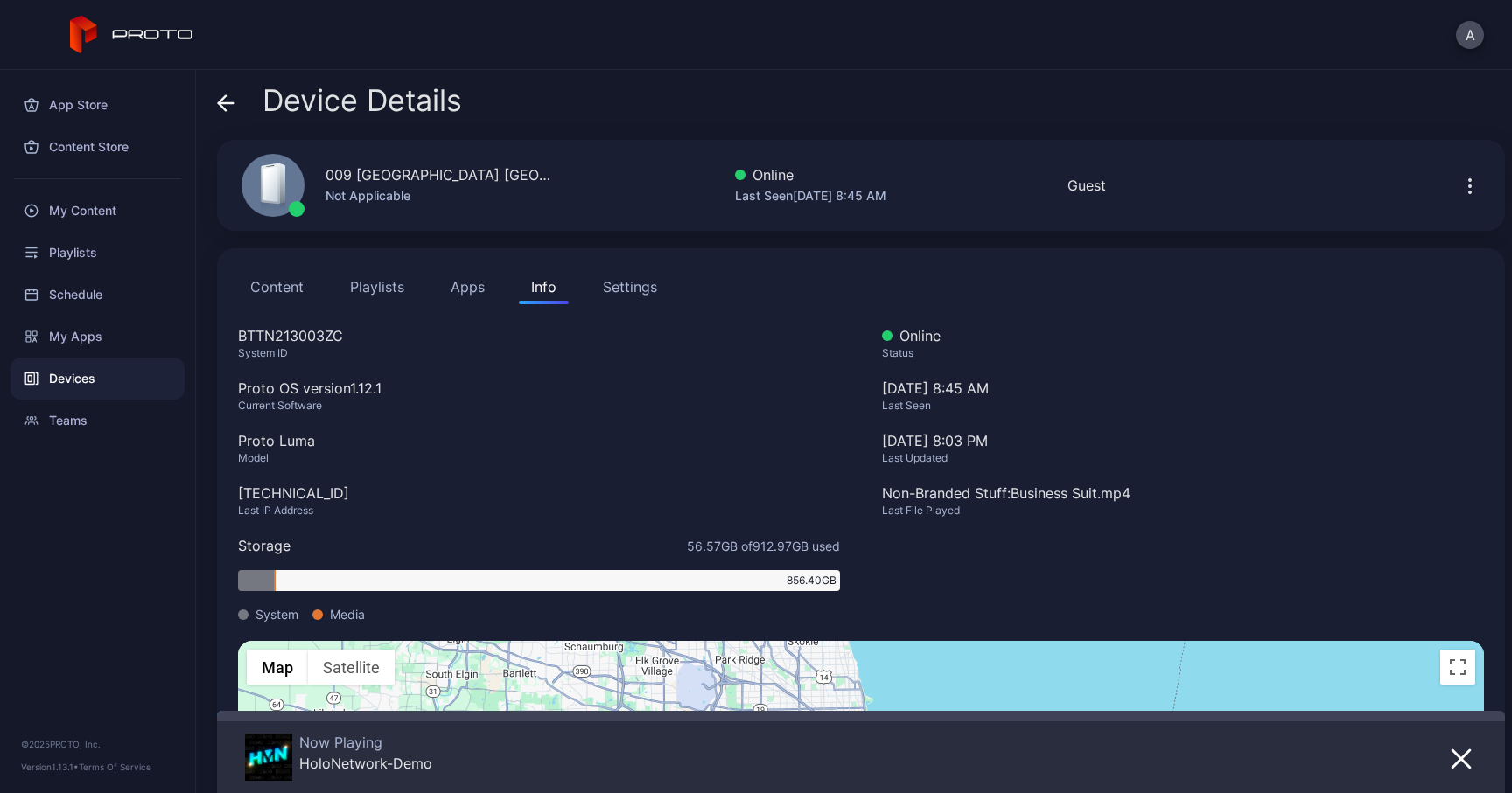
click at [232, 107] on icon at bounding box center [226, 103] width 17 height 17
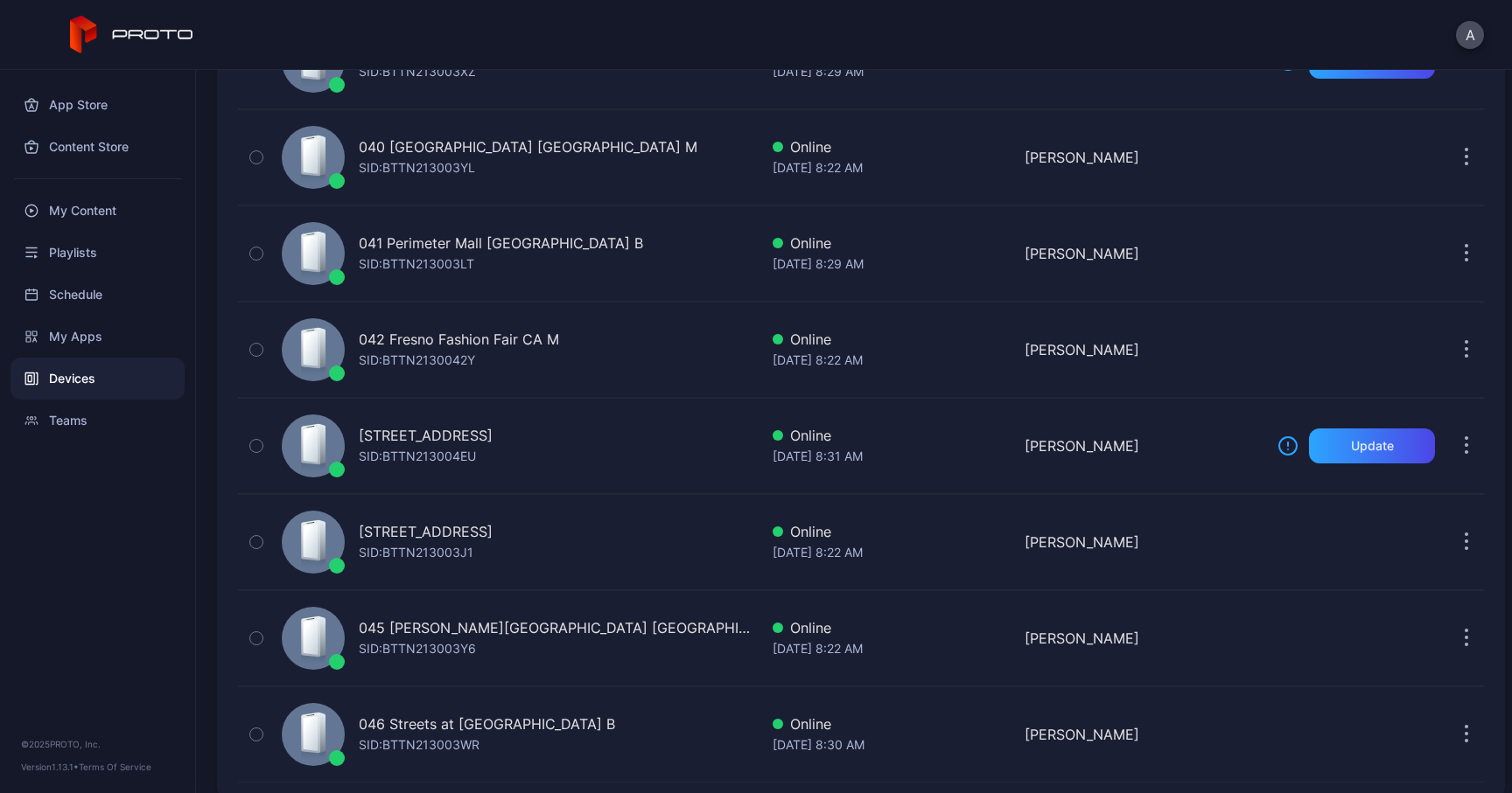
scroll to position [3865, 0]
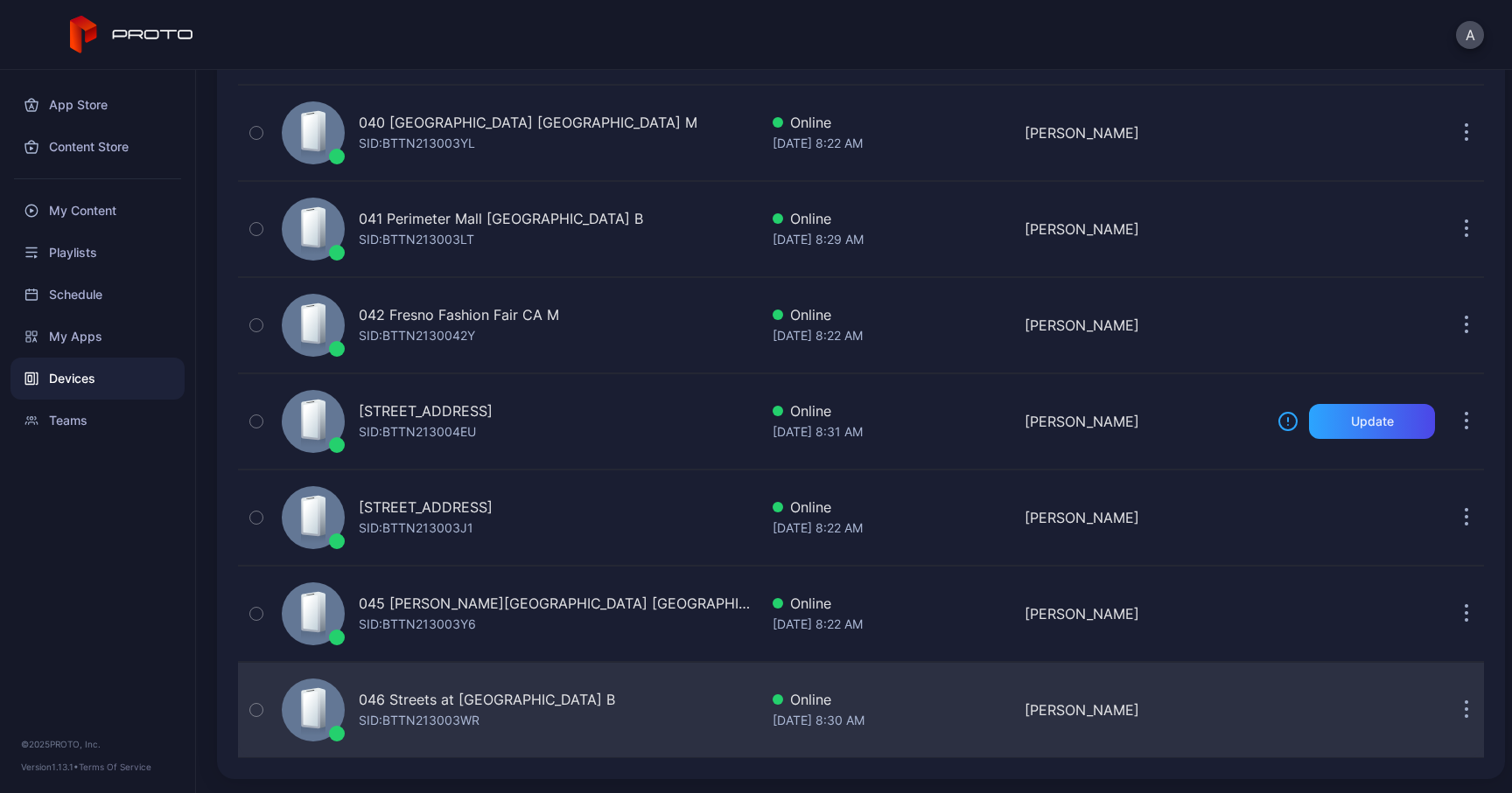
click at [624, 707] on div "046 Streets at [GEOGRAPHIC_DATA] B SID: BTTN213003WR" at bounding box center [516, 710] width 484 height 88
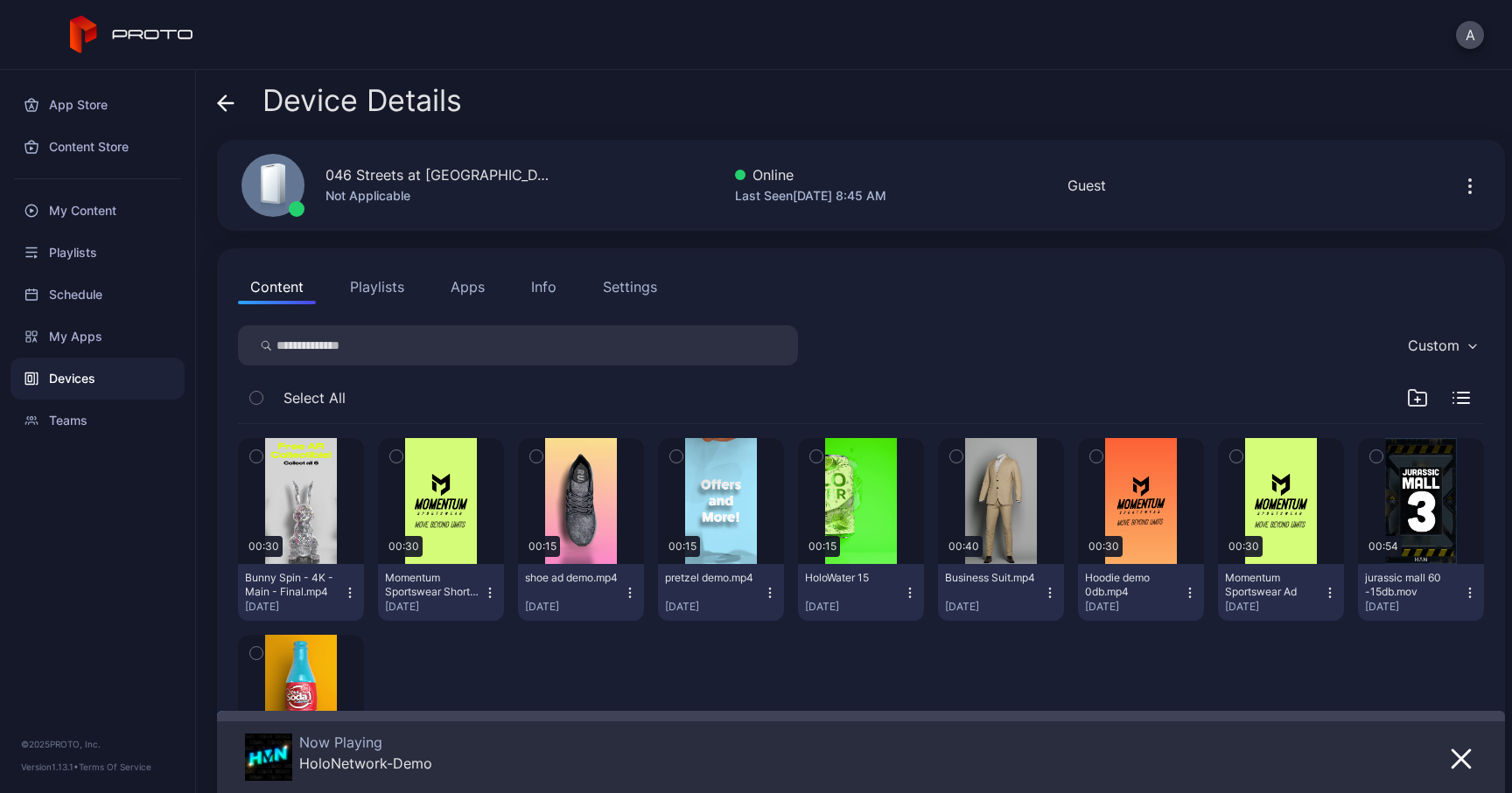
click at [488, 280] on button "Apps" at bounding box center [468, 287] width 59 height 35
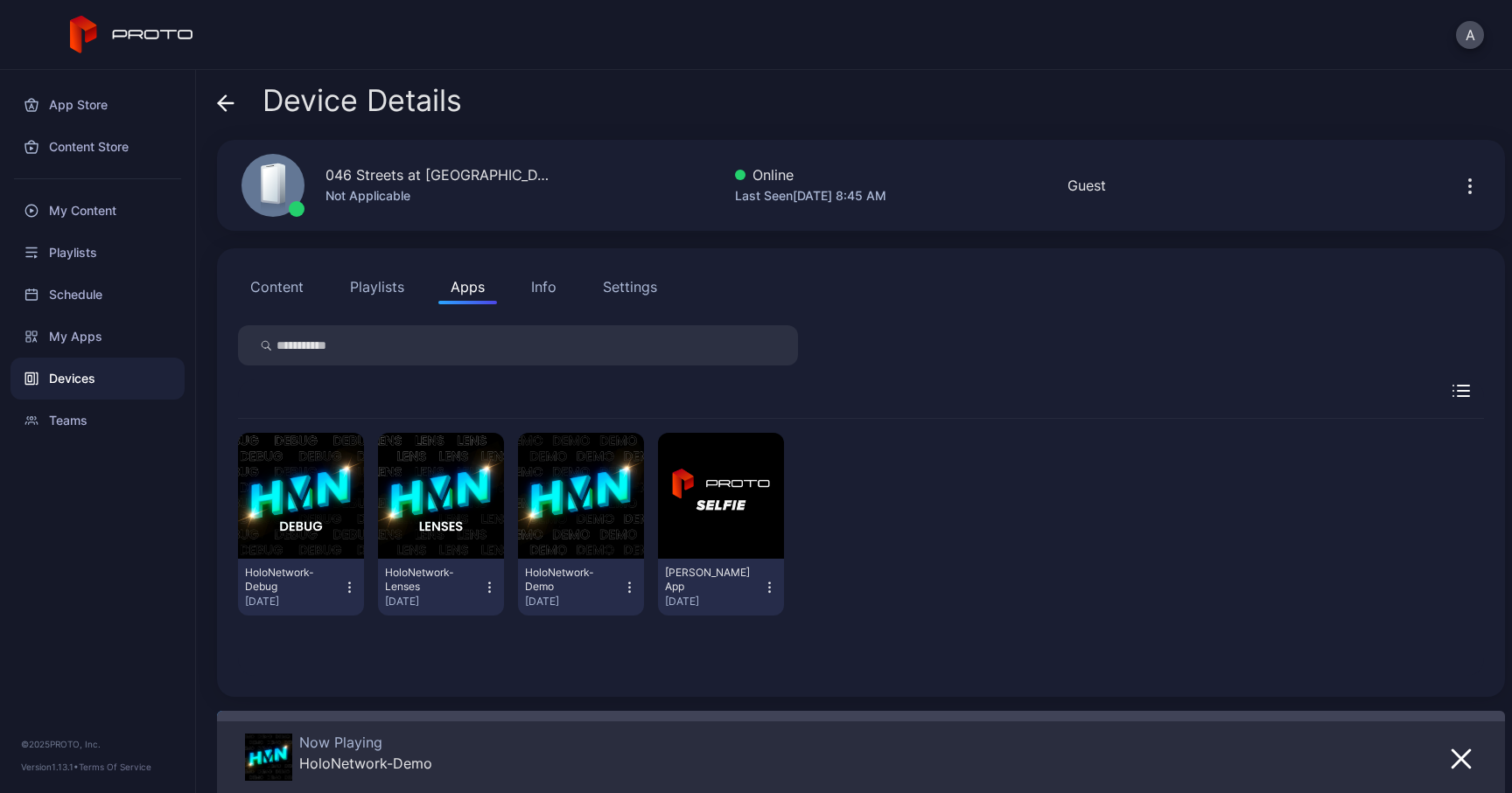
click at [227, 101] on icon at bounding box center [226, 103] width 17 height 17
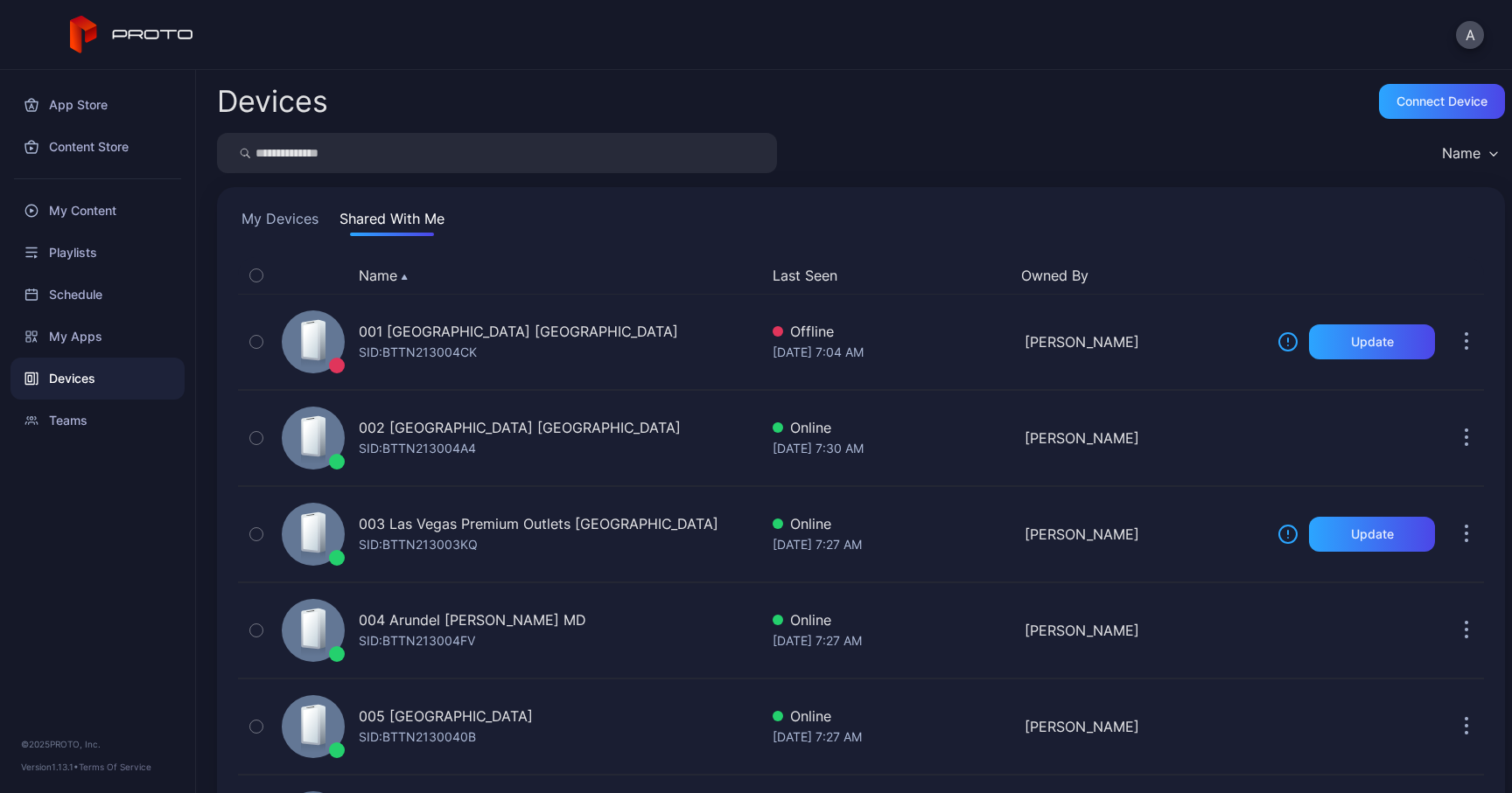
scroll to position [3865, 0]
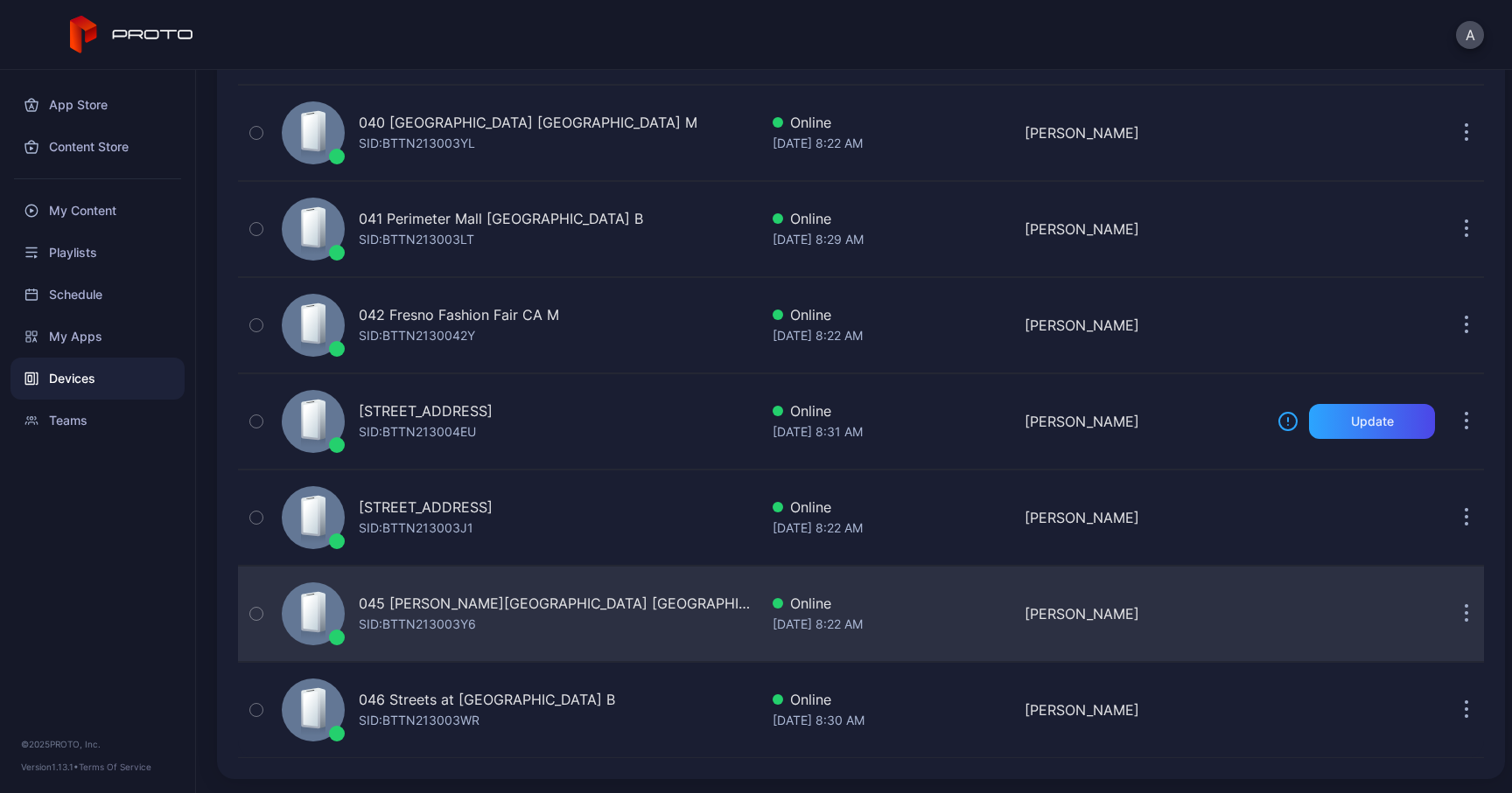
click at [514, 598] on div "045 [PERSON_NAME][GEOGRAPHIC_DATA] MA SID: BTTN213003Y6" at bounding box center [516, 613] width 484 height 88
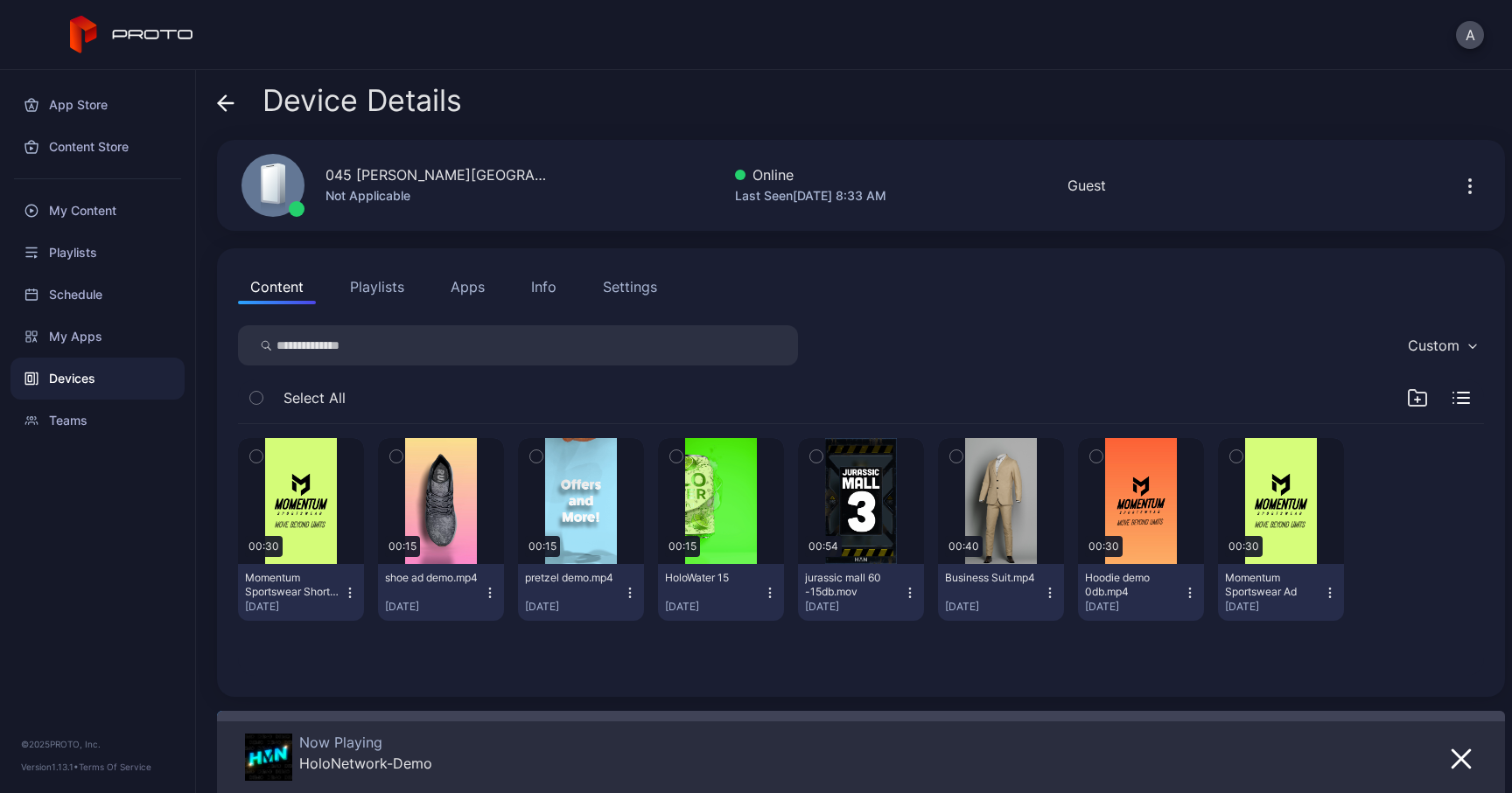
click at [488, 289] on button "Apps" at bounding box center [468, 287] width 59 height 35
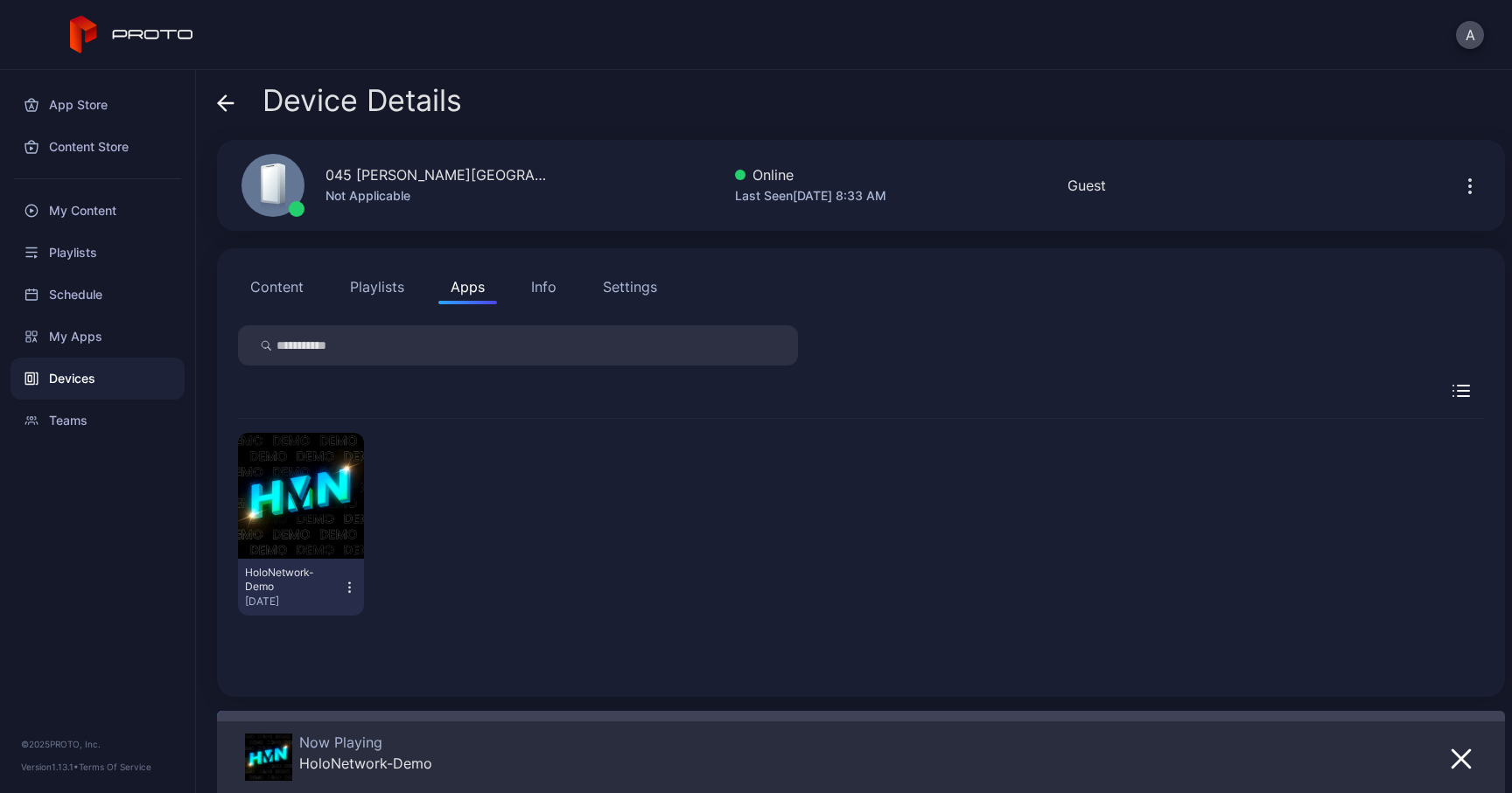
click at [228, 103] on icon at bounding box center [225, 103] width 14 height 0
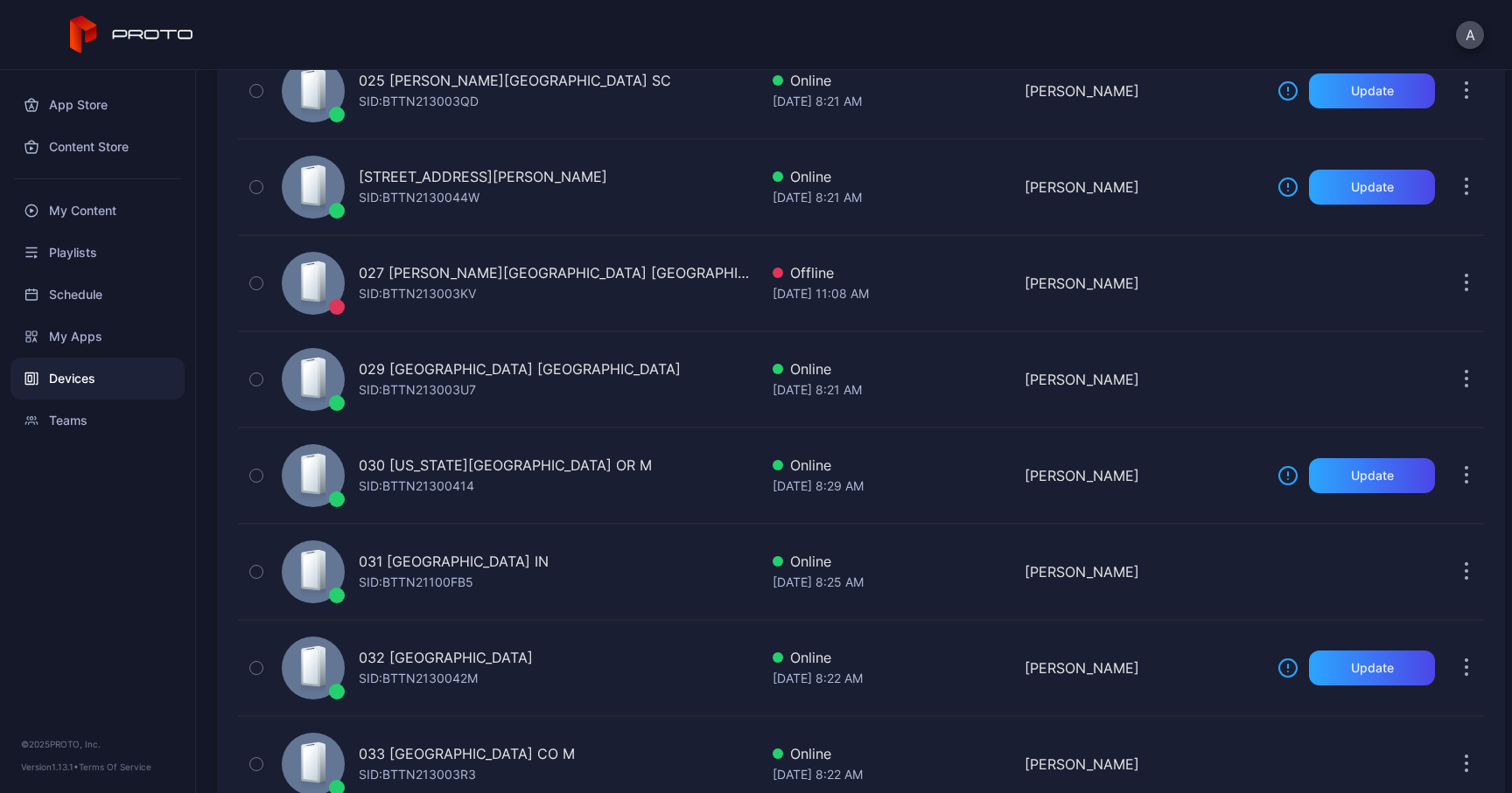
scroll to position [2549, 0]
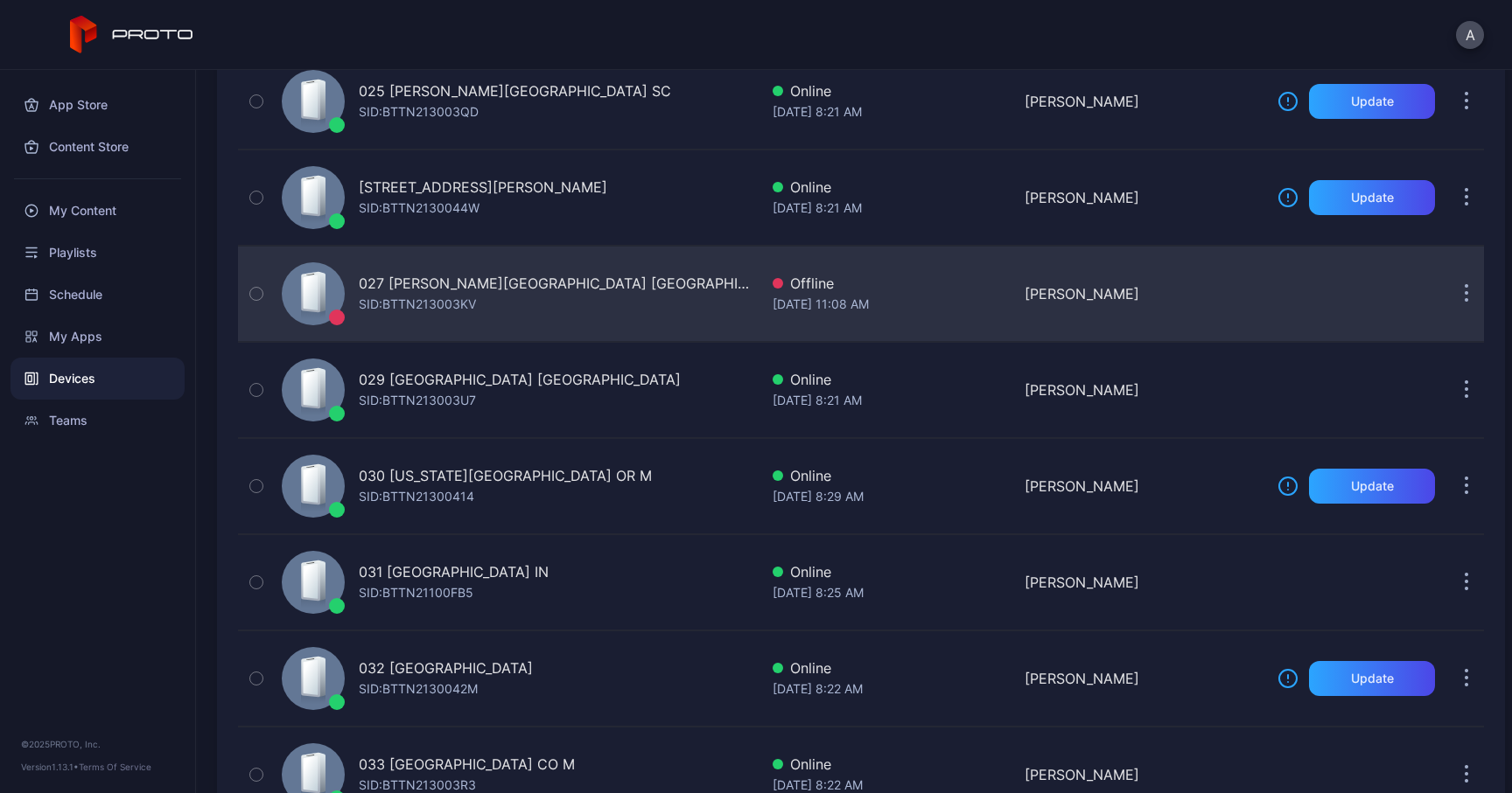
click at [440, 287] on div "027 [PERSON_NAME][GEOGRAPHIC_DATA] [GEOGRAPHIC_DATA]" at bounding box center [558, 283] width 400 height 21
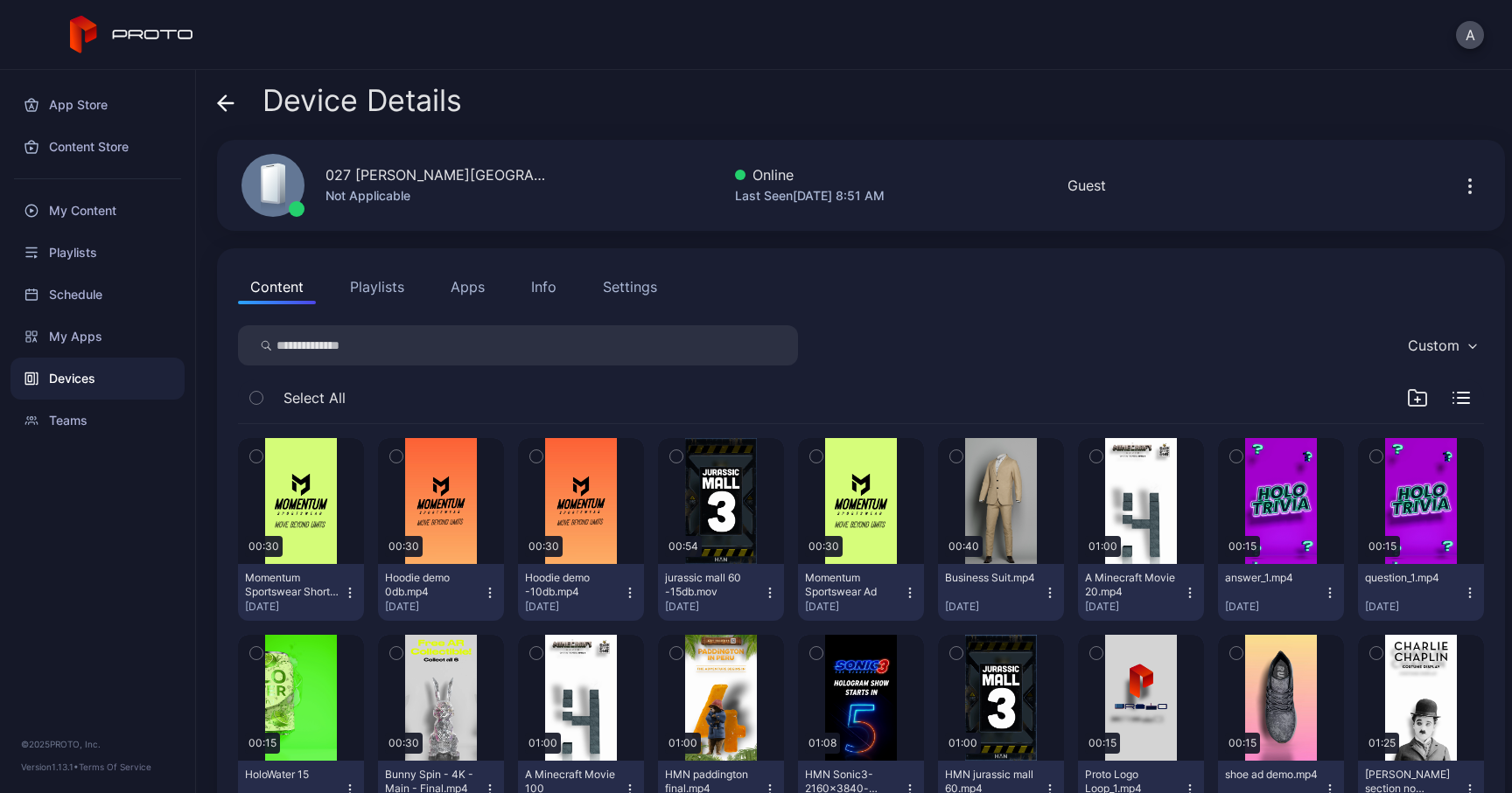
click at [541, 289] on div "Info" at bounding box center [544, 287] width 25 height 21
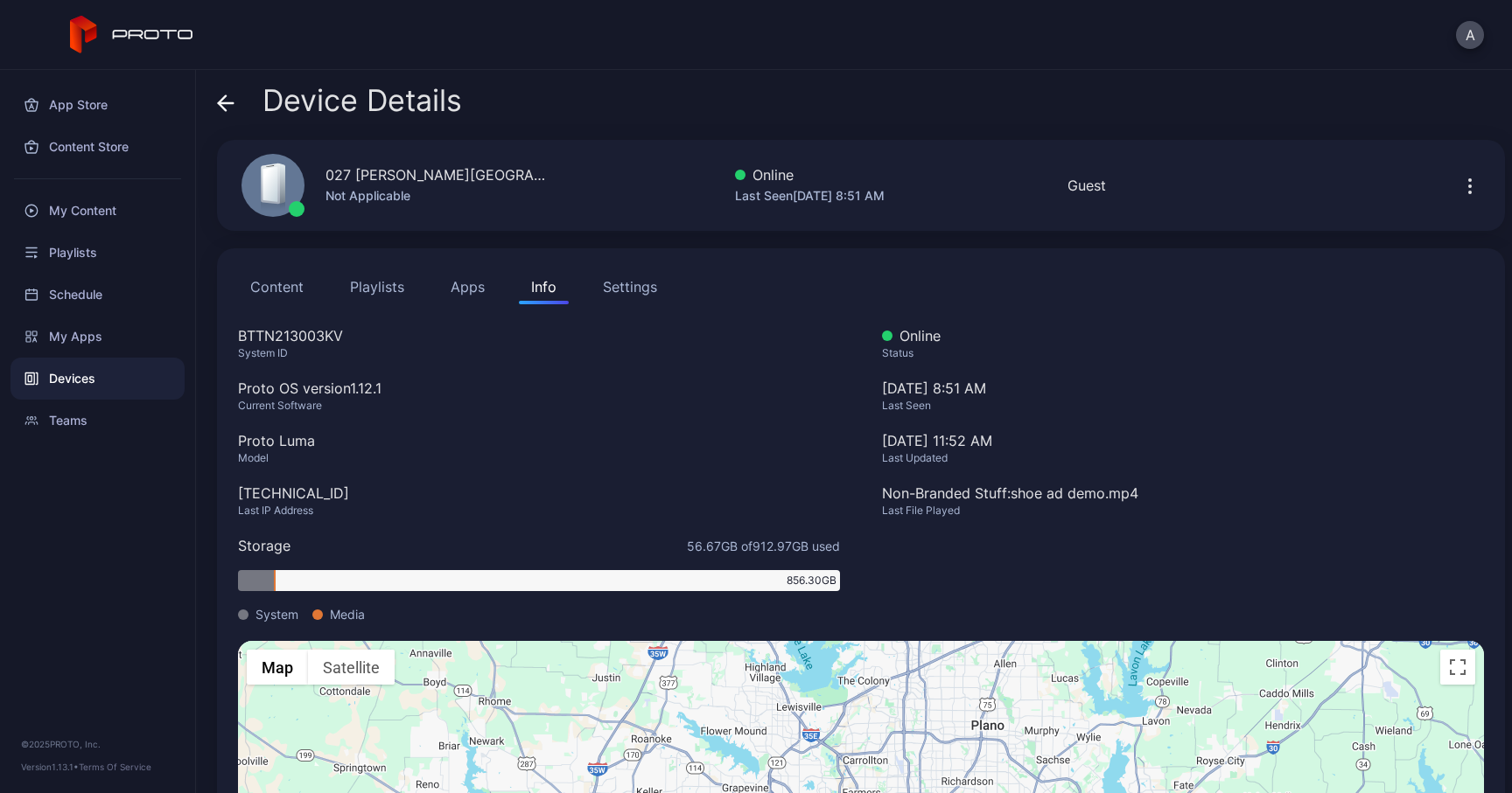
drag, startPoint x: 347, startPoint y: 490, endPoint x: 199, endPoint y: 490, distance: 148.0
click at [199, 490] on div "Device Details [STREET_ADDRESS][PERSON_NAME] Not Applicable Online Last Seen [D…" at bounding box center [854, 431] width 1316 height 723
copy div "[TECHNICAL_ID]"
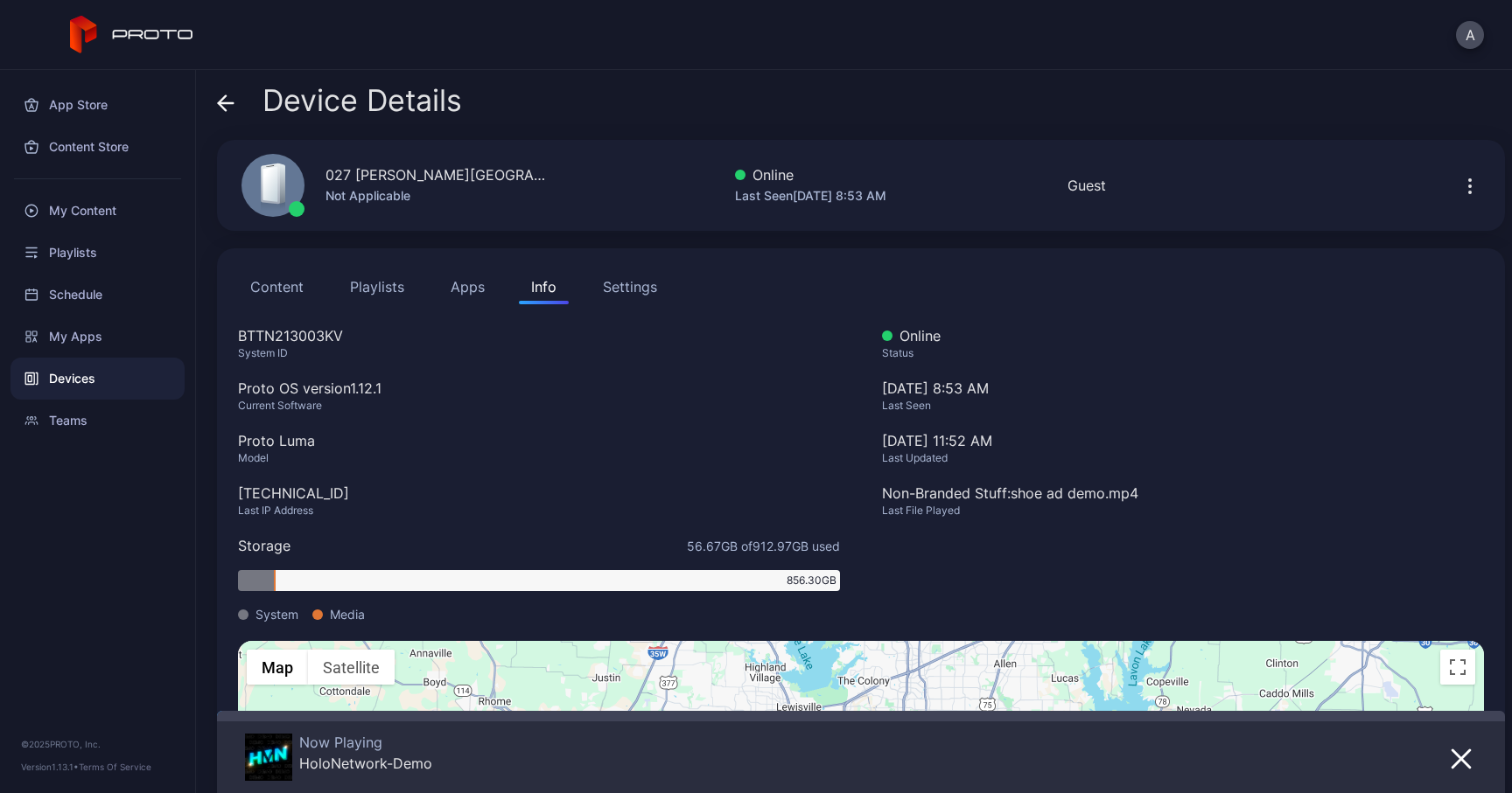
click at [215, 105] on div "Device Details [STREET_ADDRESS][PERSON_NAME] Not Applicable Online Last Seen [D…" at bounding box center [854, 431] width 1316 height 723
click at [231, 93] on span at bounding box center [226, 100] width 17 height 33
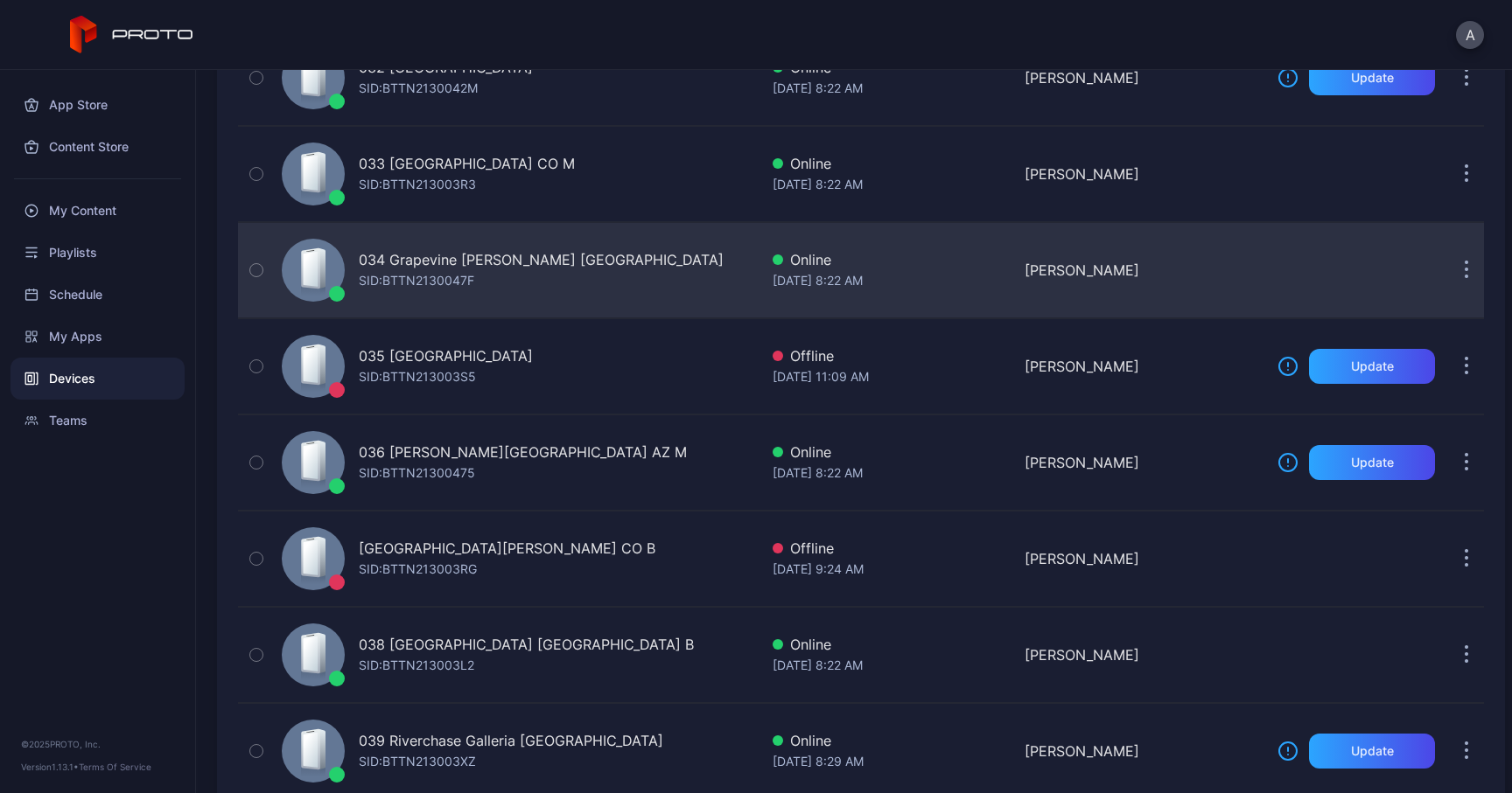
scroll to position [3166, 0]
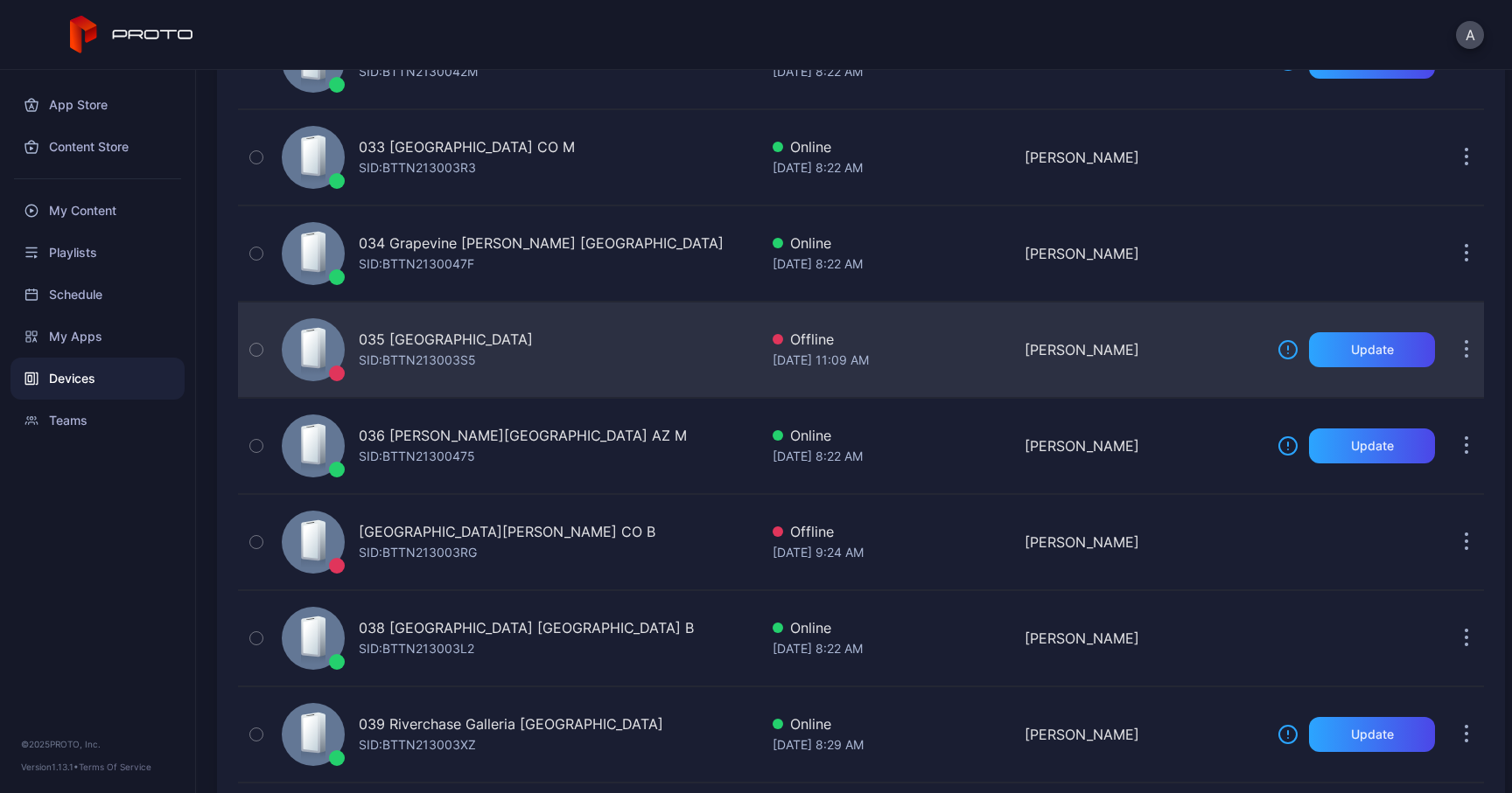
click at [617, 359] on div "035 [GEOGRAPHIC_DATA] SID: BTTN213003S5" at bounding box center [516, 350] width 484 height 88
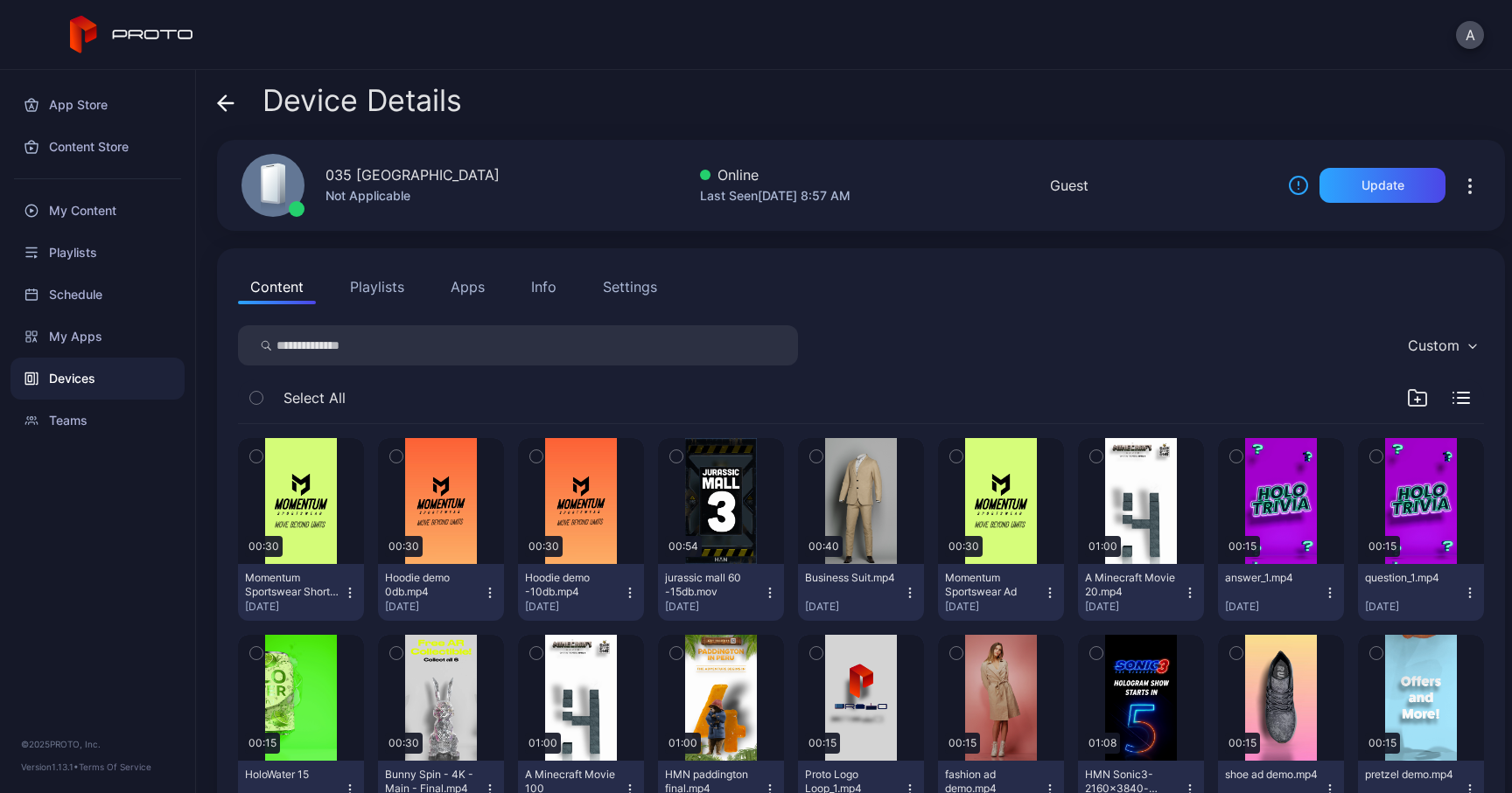
click at [536, 288] on div "Info" at bounding box center [544, 287] width 25 height 21
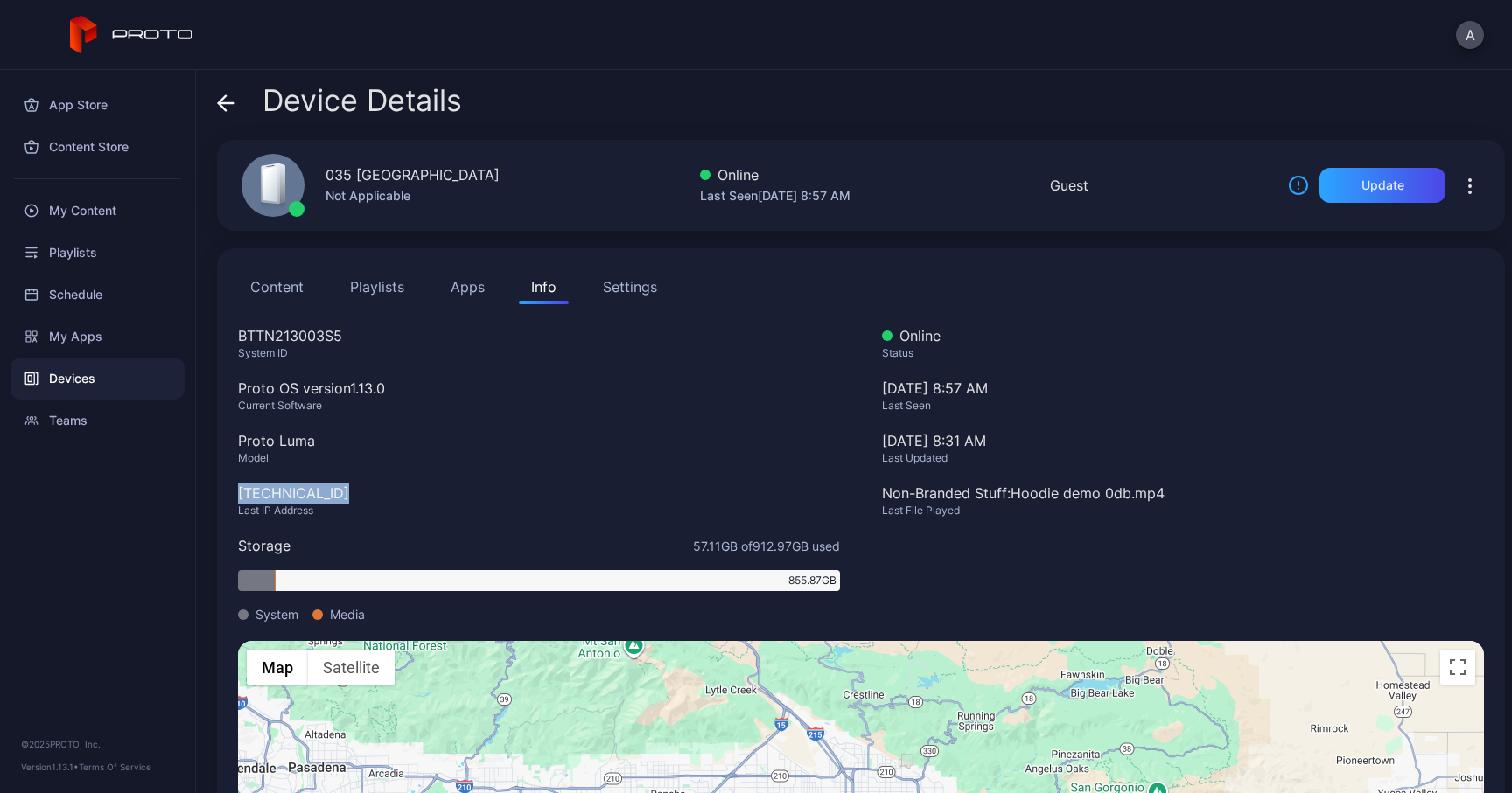
drag, startPoint x: 358, startPoint y: 495, endPoint x: 210, endPoint y: 495, distance: 148.0
click at [210, 495] on div "Device Details 035 [GEOGRAPHIC_DATA] [GEOGRAPHIC_DATA] Not Applicable Online La…" at bounding box center [854, 431] width 1316 height 723
copy div "[TECHNICAL_ID]"
